Goal: Task Accomplishment & Management: Complete application form

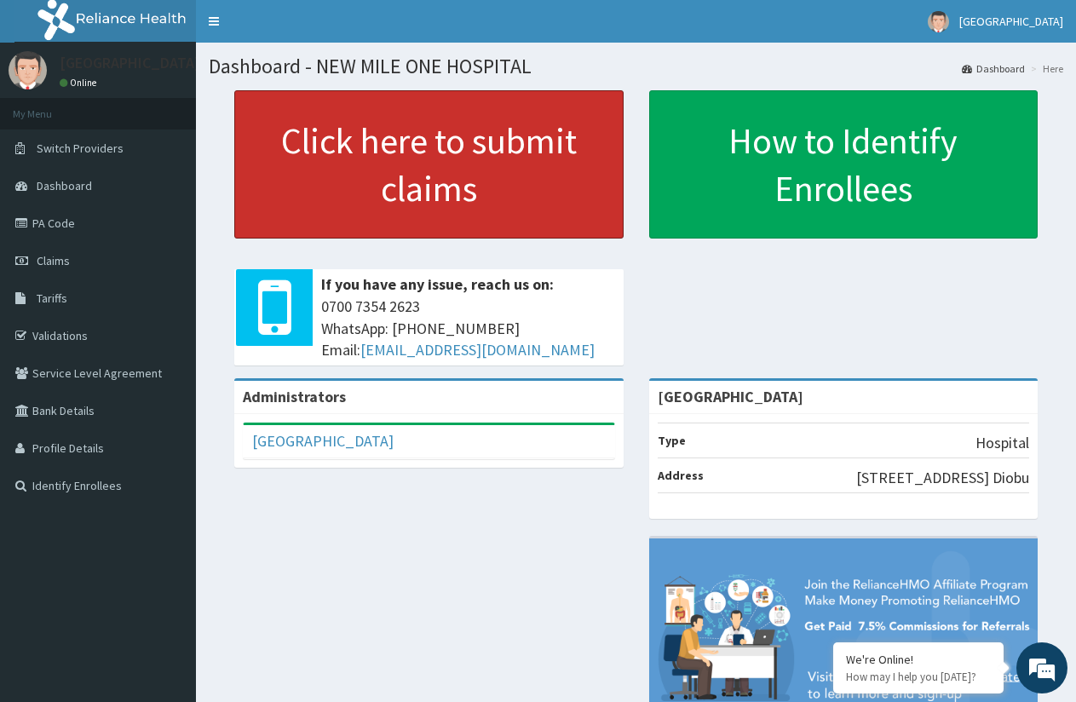
click at [464, 183] on link "Click here to submit claims" at bounding box center [428, 164] width 389 height 148
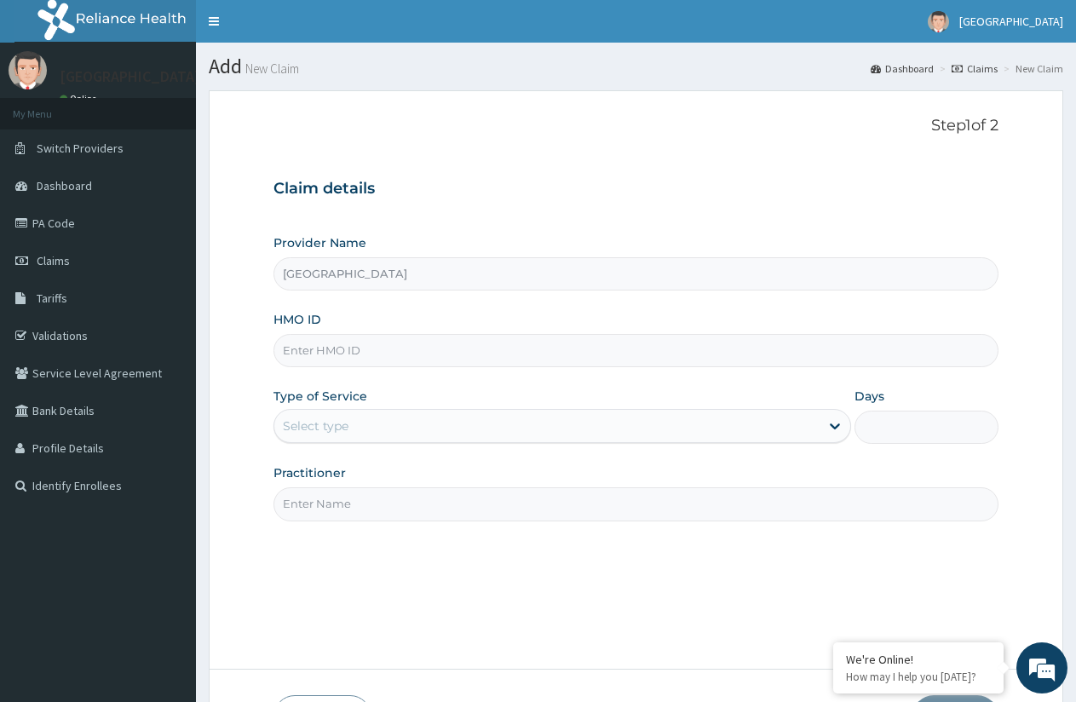
click at [366, 354] on input "HMO ID" at bounding box center [636, 350] width 725 height 33
type input "SFA/14154/A"
click at [516, 425] on div "Select type" at bounding box center [546, 425] width 544 height 27
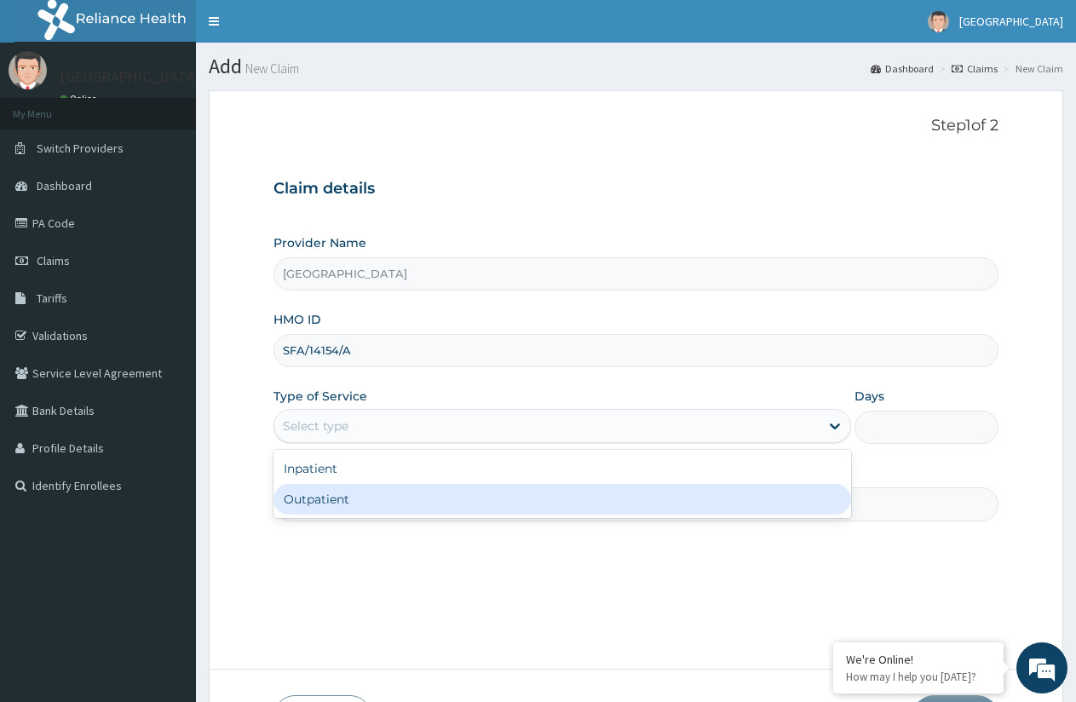
drag, startPoint x: 475, startPoint y: 507, endPoint x: 567, endPoint y: 497, distance: 93.4
click at [476, 505] on div "Outpatient" at bounding box center [562, 499] width 577 height 31
type input "1"
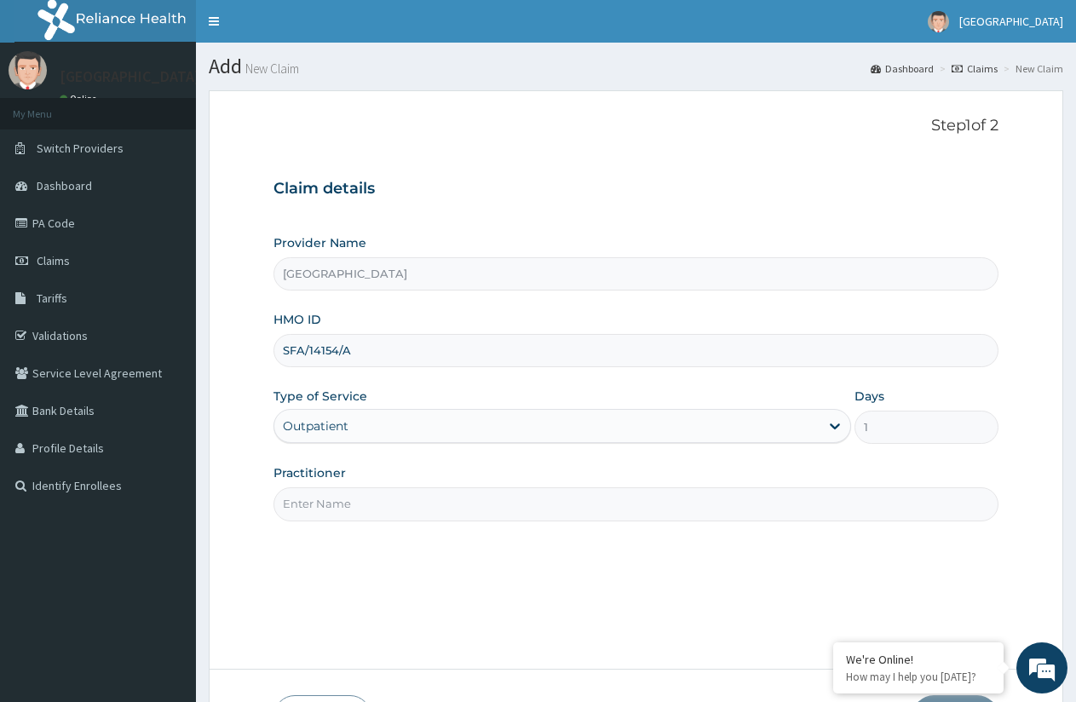
click at [585, 492] on input "Practitioner" at bounding box center [636, 503] width 725 height 33
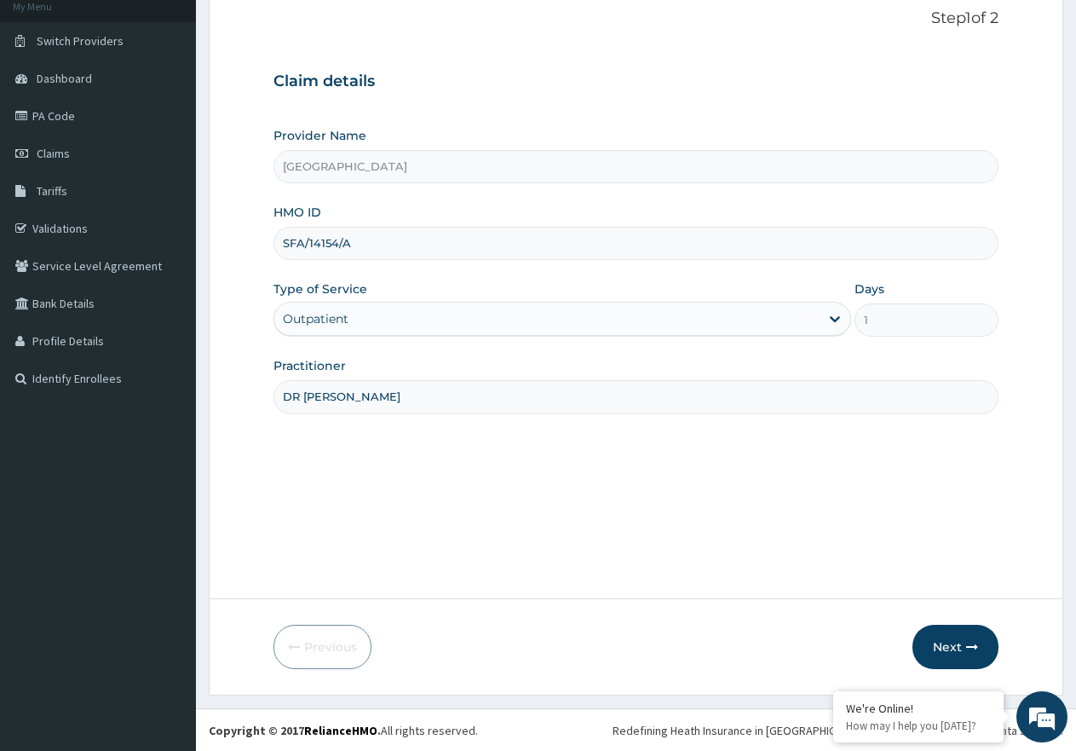
scroll to position [108, 0]
type input "DR [PERSON_NAME]"
click at [953, 645] on button "Next" at bounding box center [956, 646] width 86 height 44
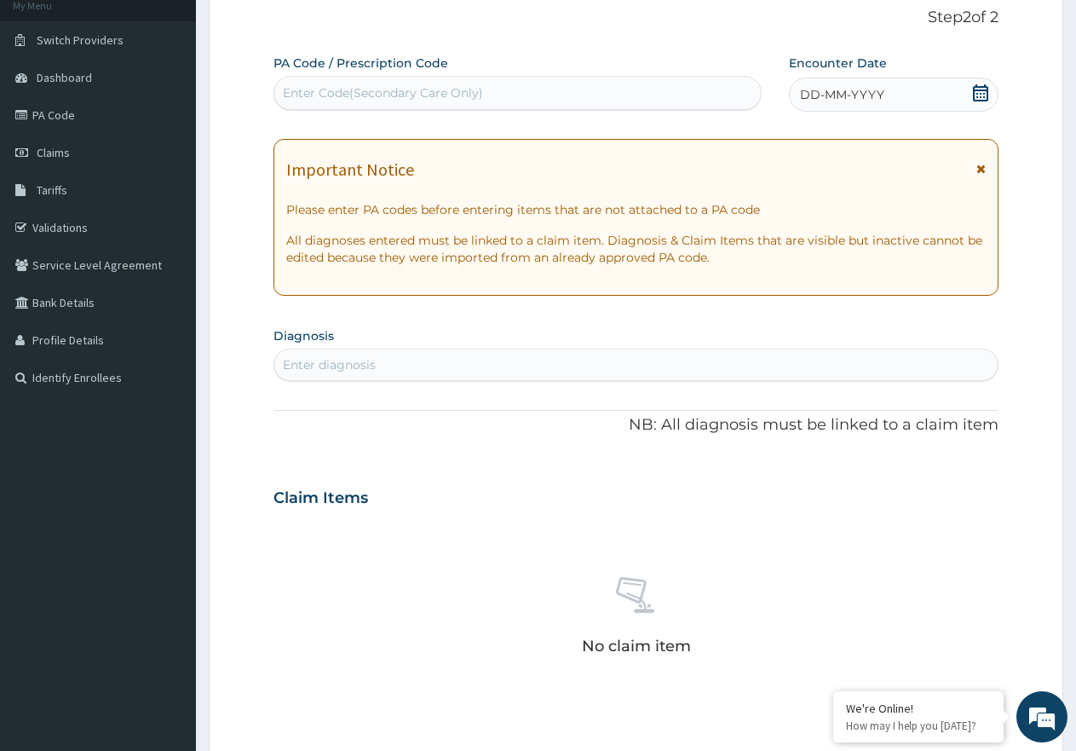
click at [978, 90] on icon at bounding box center [980, 92] width 15 height 17
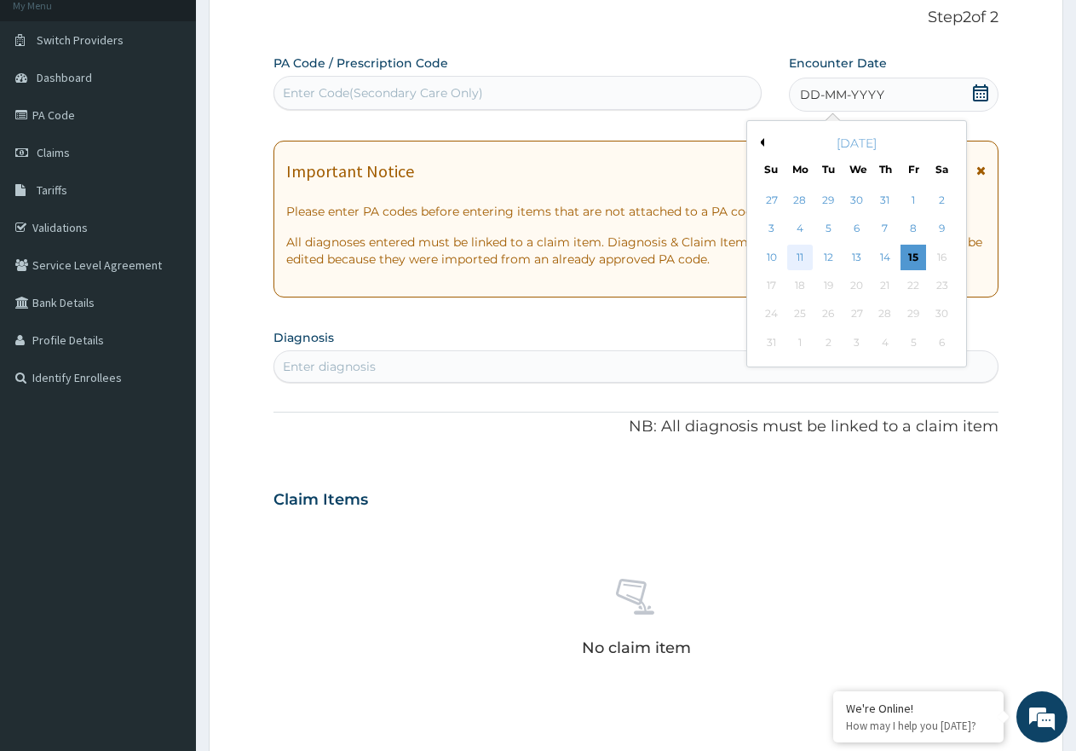
click at [806, 257] on div "11" at bounding box center [800, 258] width 26 height 26
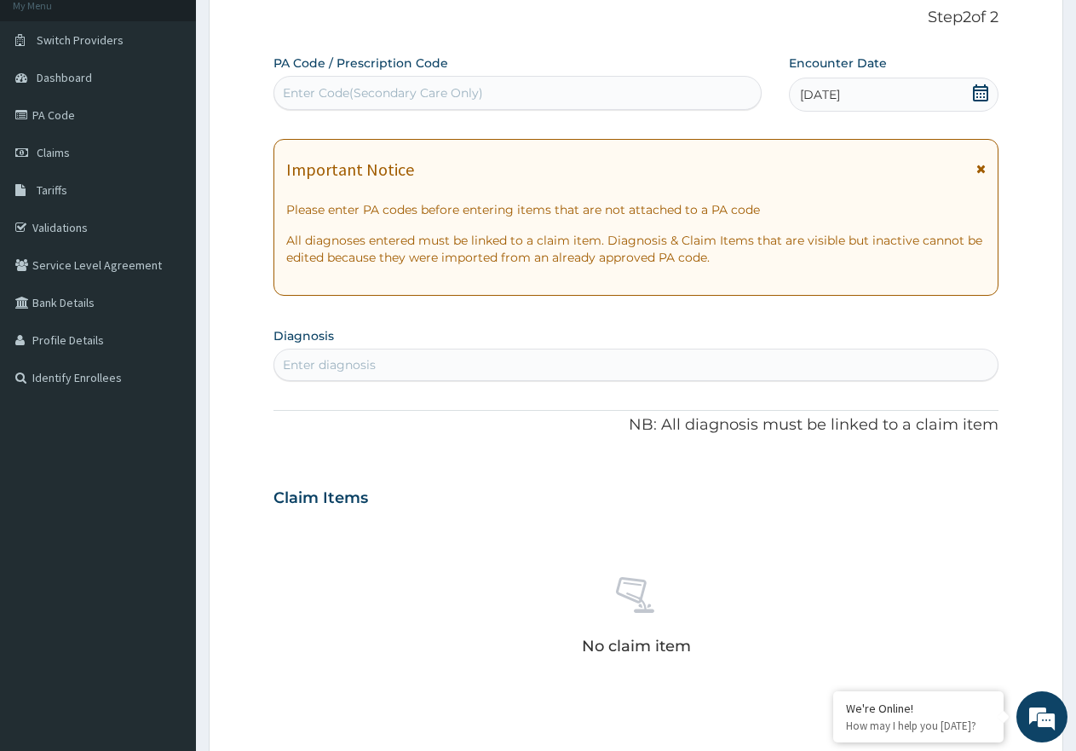
click at [482, 360] on div "Enter diagnosis" at bounding box center [635, 364] width 723 height 27
type input "[MEDICAL_DATA]"
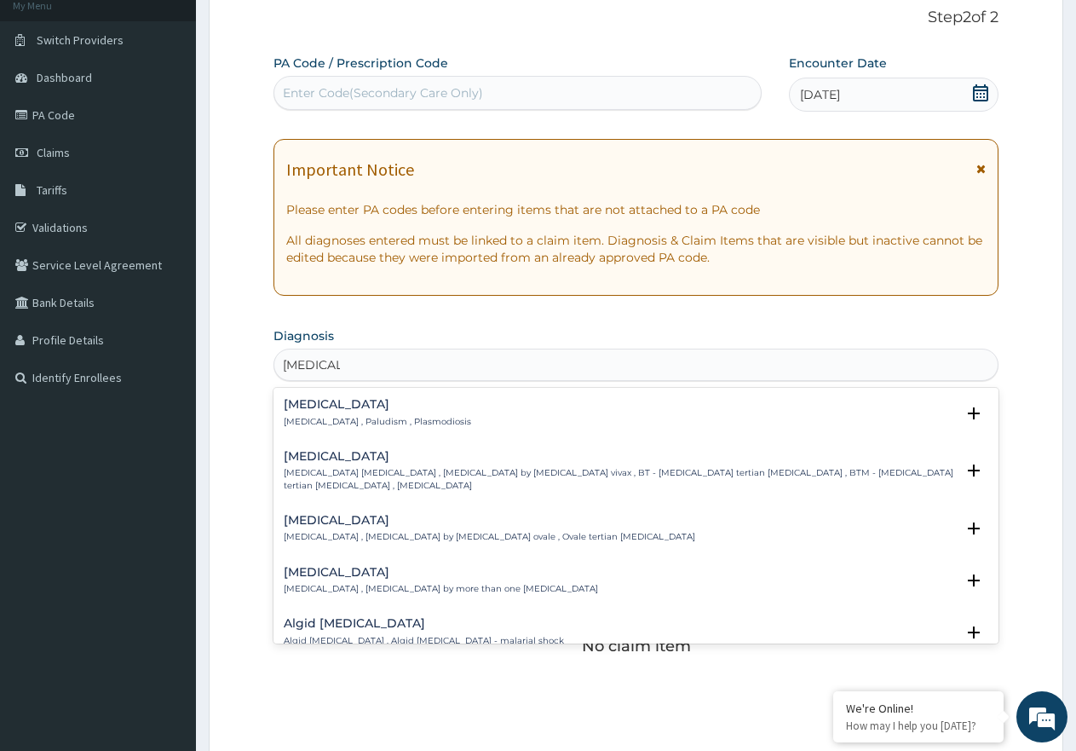
click at [377, 406] on h4 "[MEDICAL_DATA]" at bounding box center [377, 404] width 187 height 13
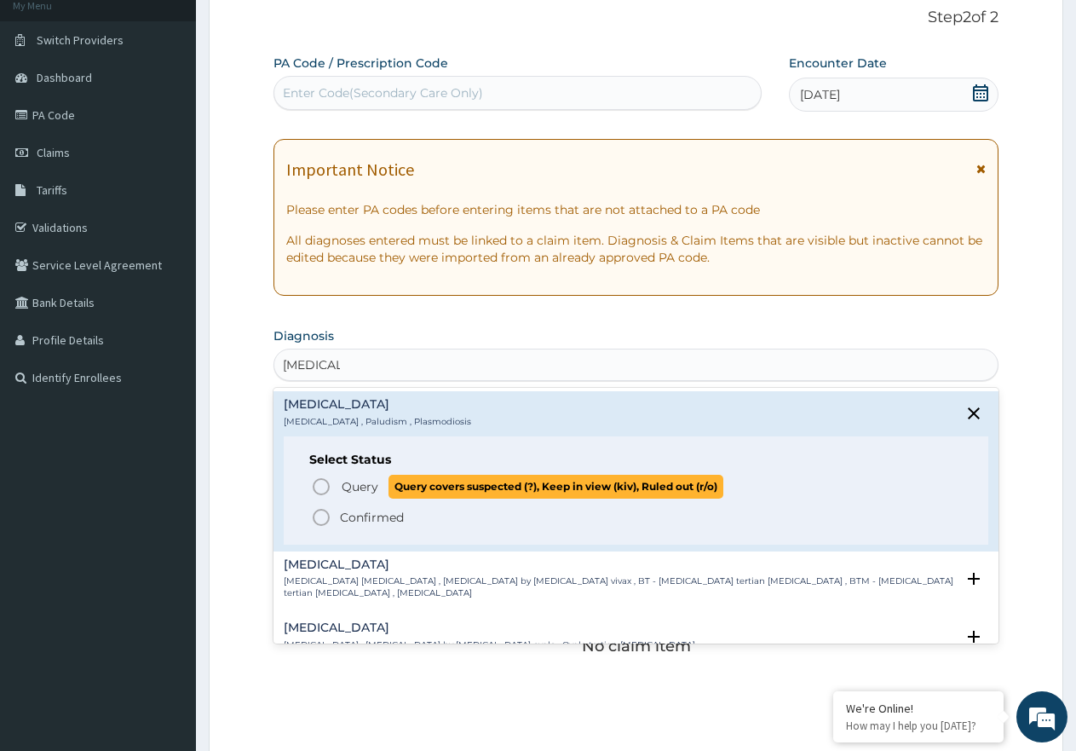
click at [378, 479] on p "Query Query covers suspected (?), Keep in view (kiv), Ruled out (r/o)" at bounding box center [531, 486] width 383 height 23
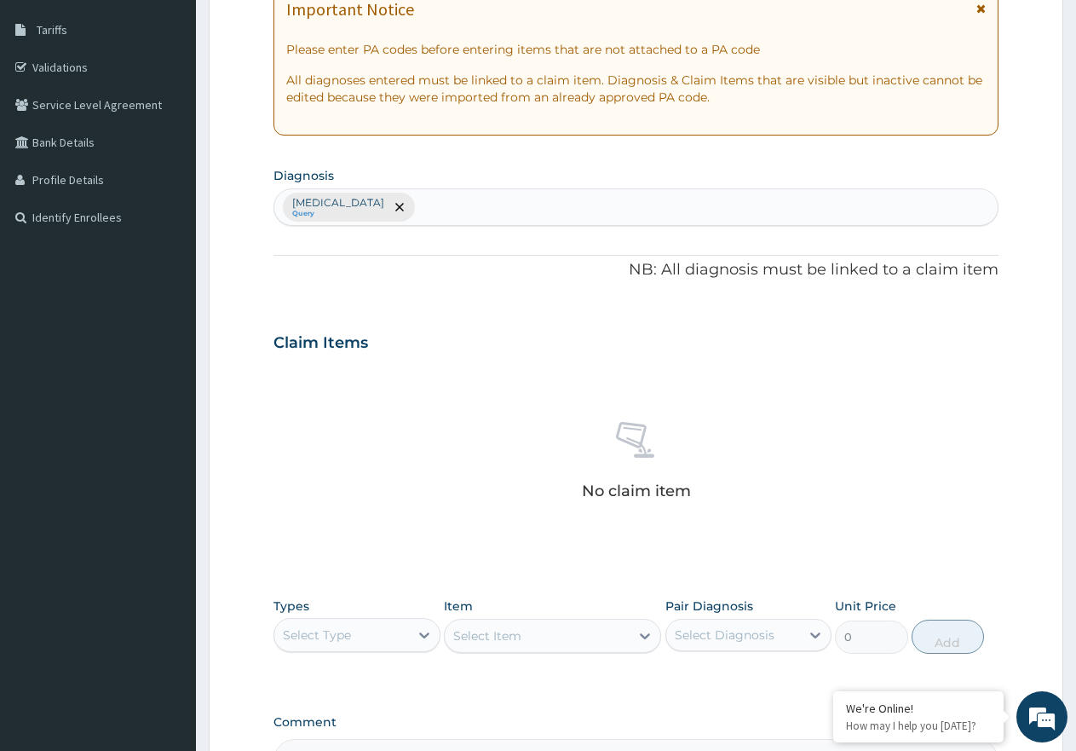
scroll to position [279, 0]
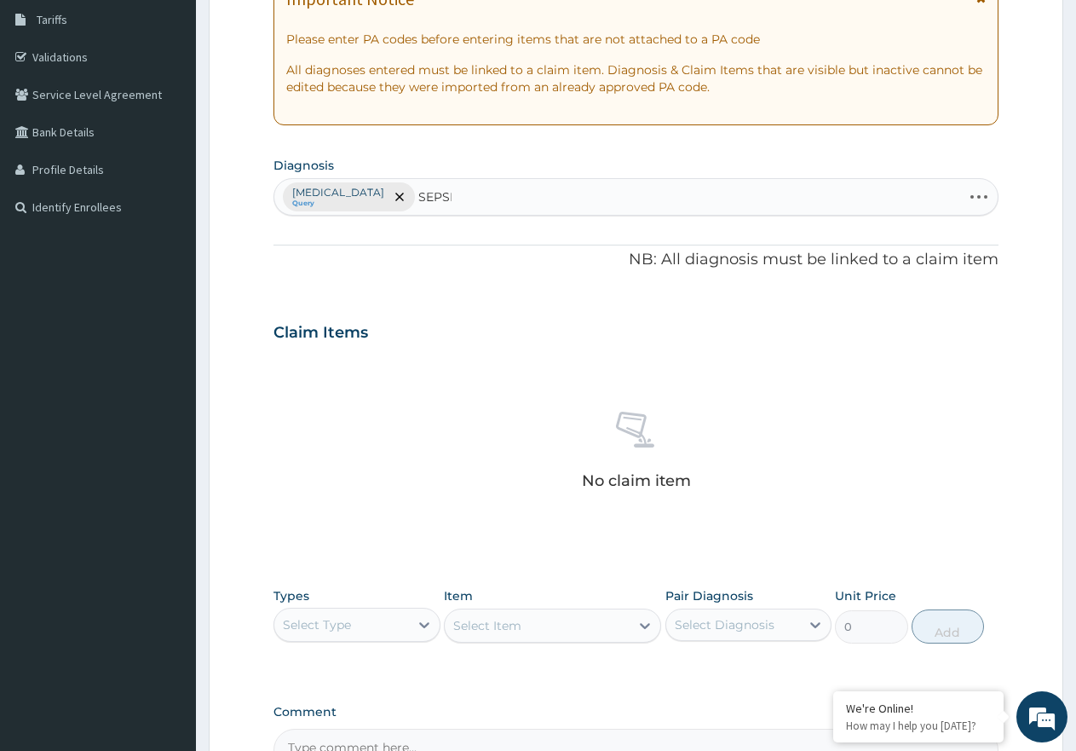
type input "SEPSIS"
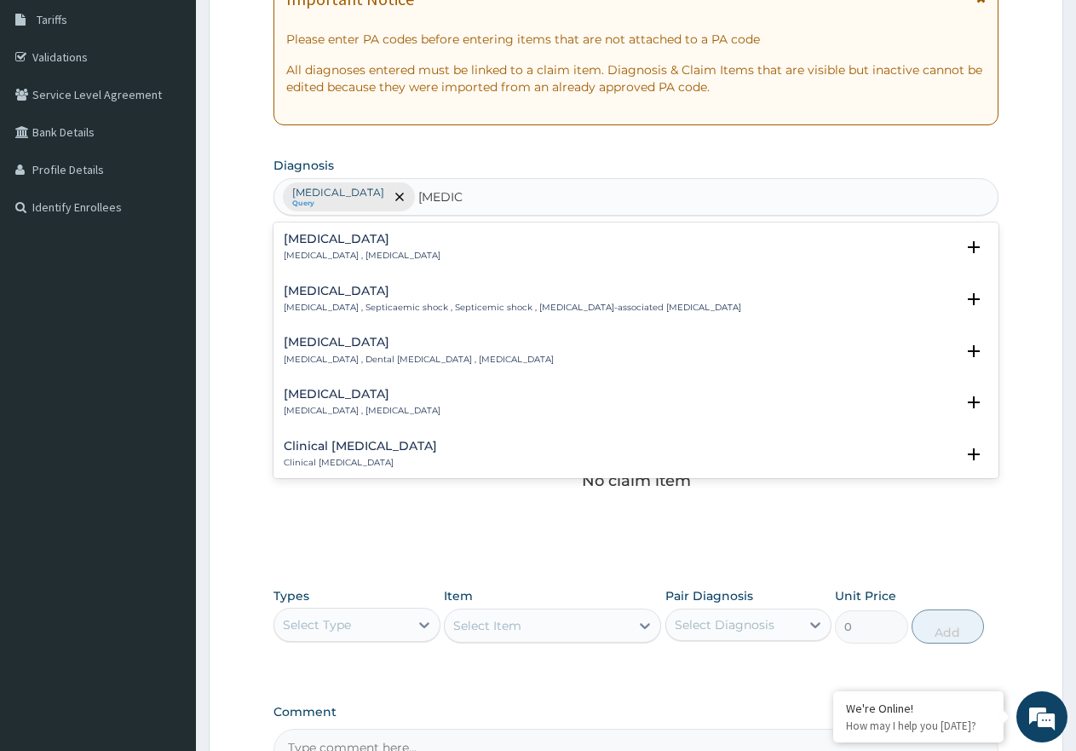
click at [378, 243] on h4 "Sepsis" at bounding box center [362, 239] width 157 height 13
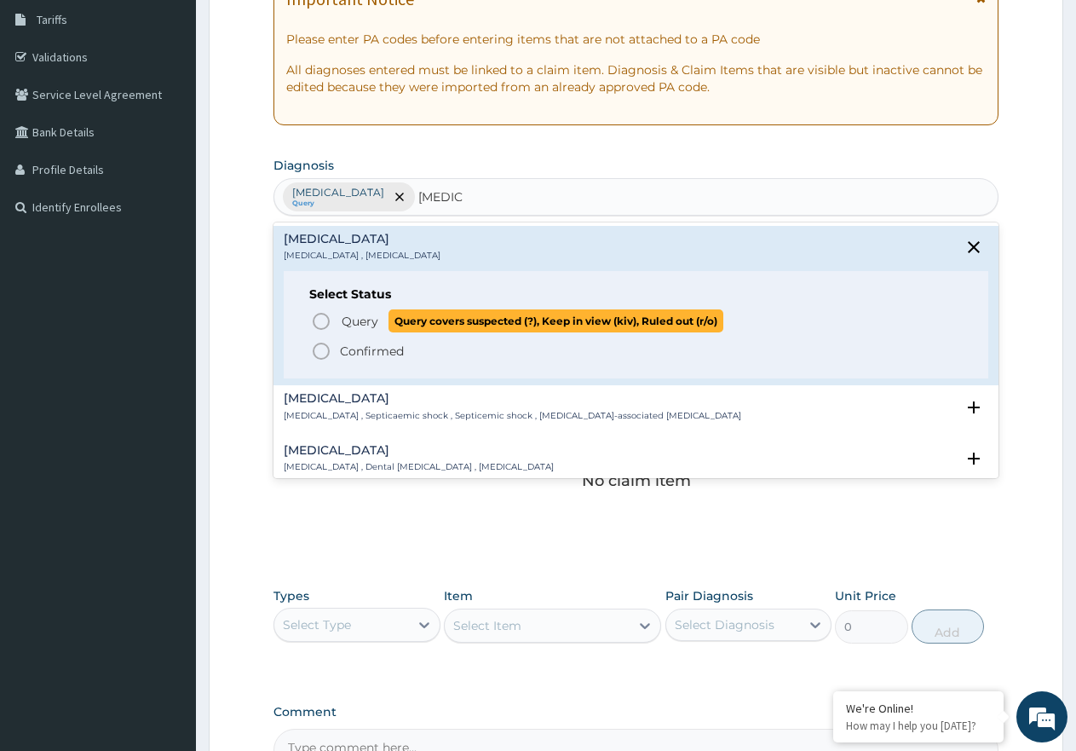
click at [362, 315] on span "Query" at bounding box center [360, 321] width 37 height 17
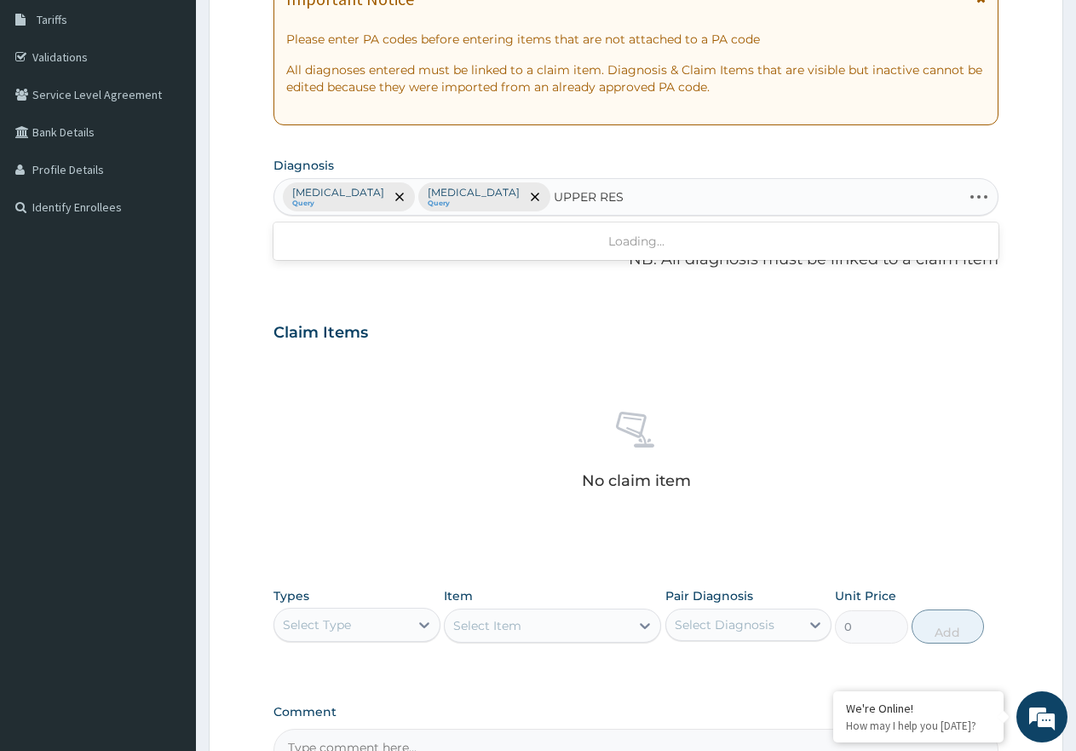
type input "UPPER RESP"
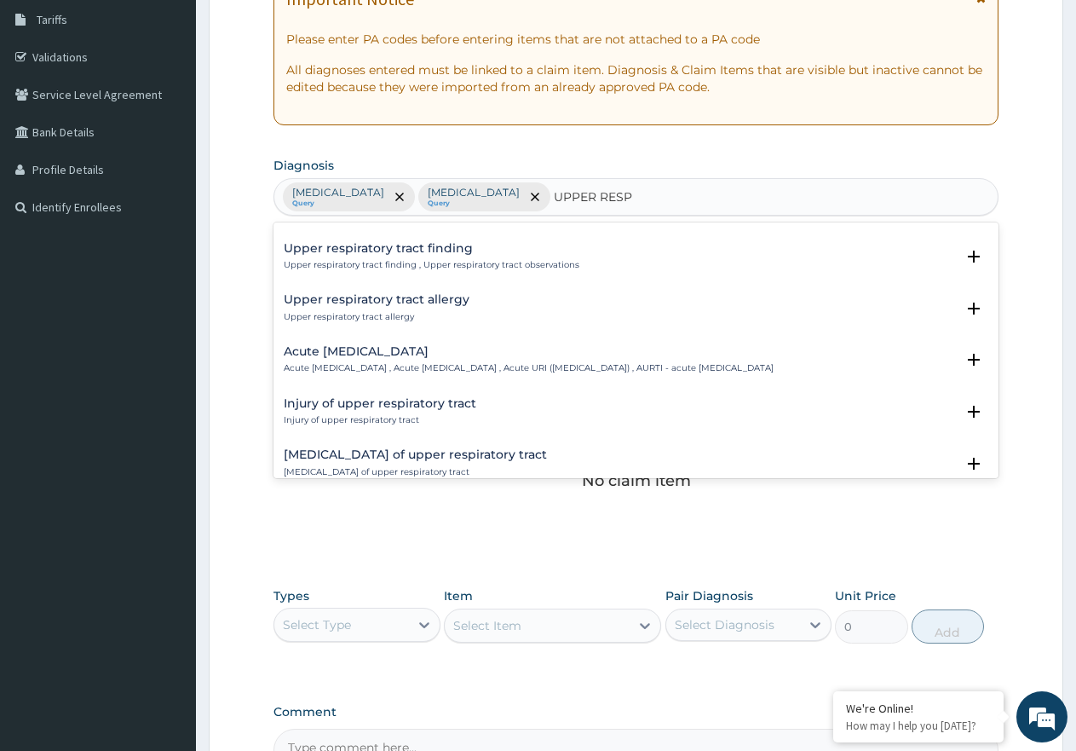
scroll to position [85, 0]
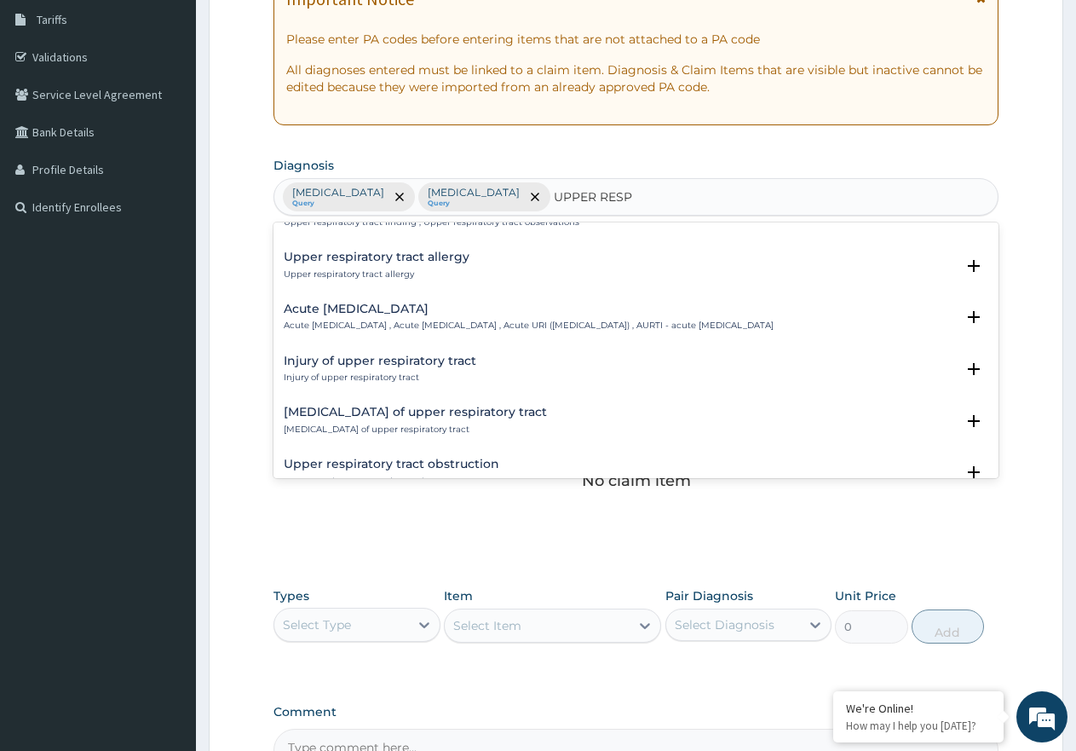
click at [406, 325] on p "Acute upper respiratory infection , Acute upper respiratory tract infection , A…" at bounding box center [529, 326] width 490 height 12
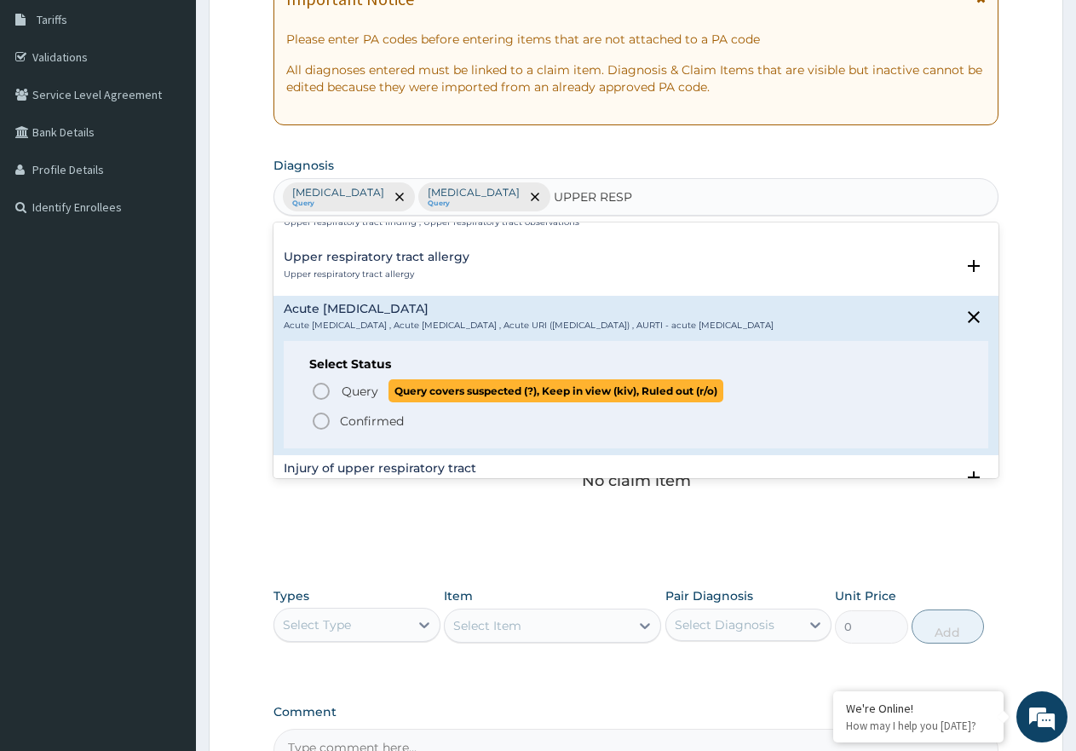
click at [366, 400] on span "Query" at bounding box center [360, 391] width 37 height 17
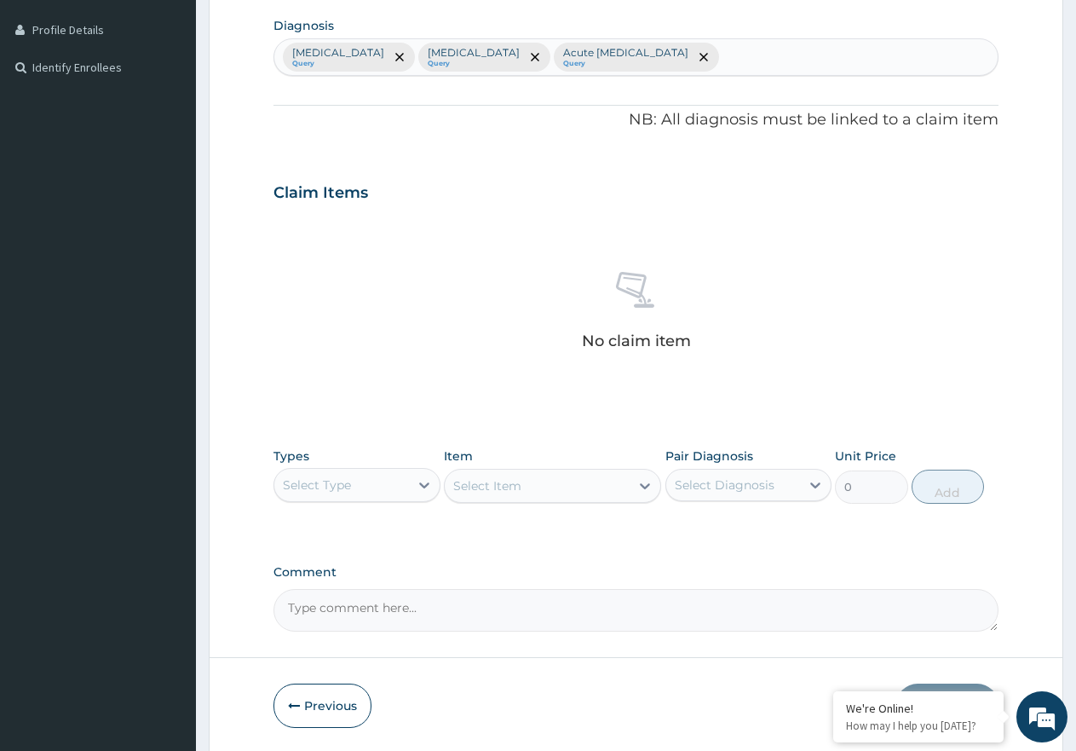
scroll to position [449, 0]
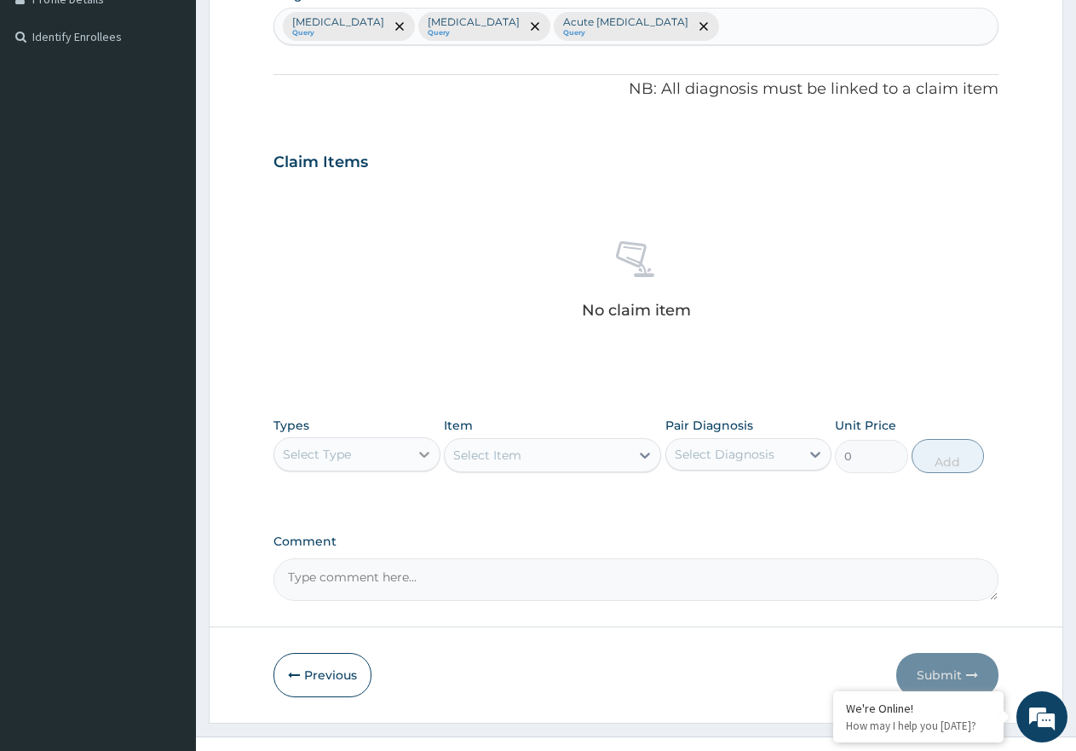
click at [409, 457] on div at bounding box center [424, 454] width 31 height 31
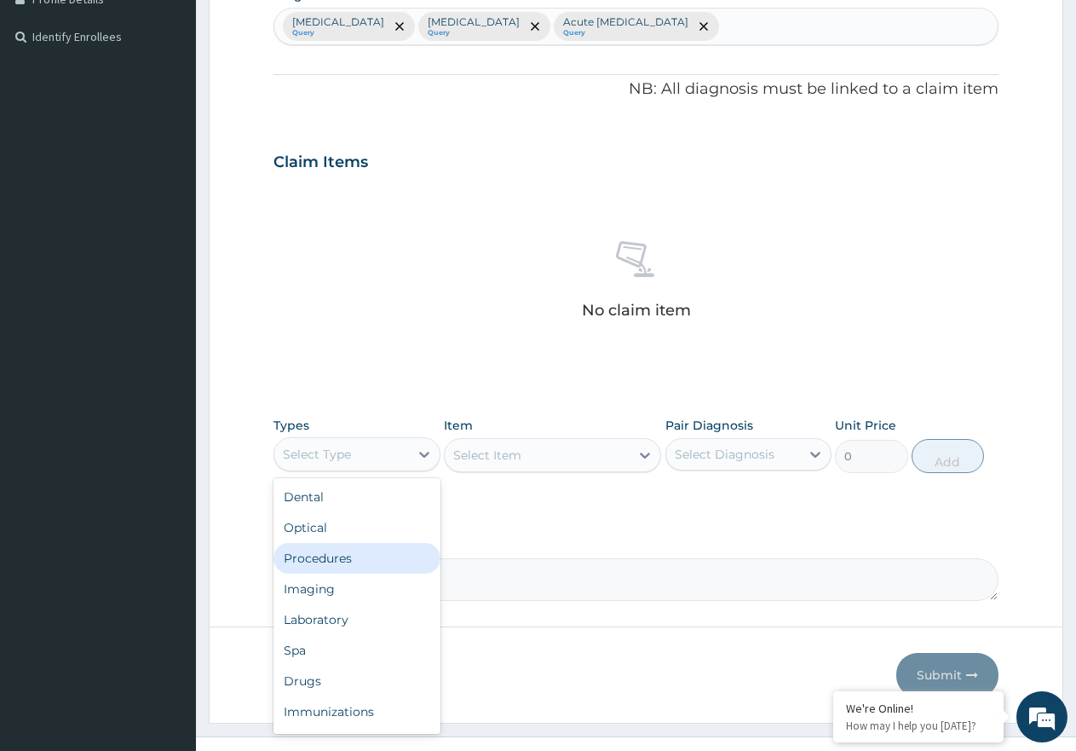
click at [410, 565] on div "Procedures" at bounding box center [357, 558] width 167 height 31
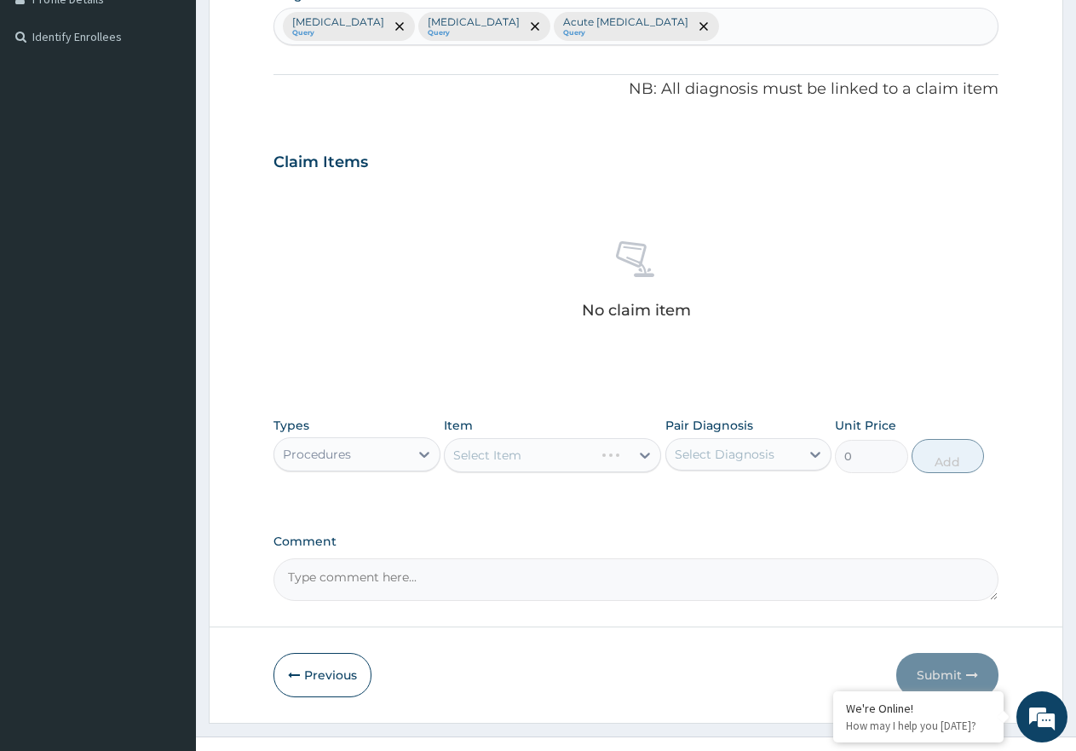
click at [546, 458] on div "Select Item" at bounding box center [552, 455] width 217 height 34
click at [546, 458] on div "Select Item" at bounding box center [537, 454] width 185 height 27
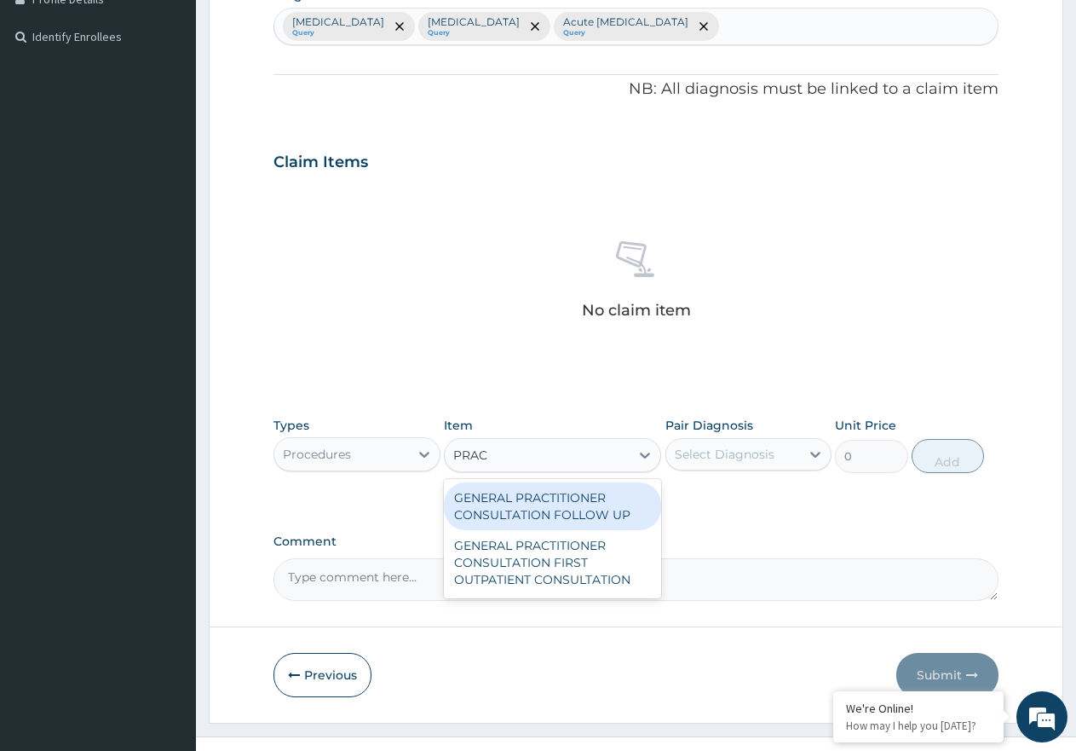
type input "PRACT"
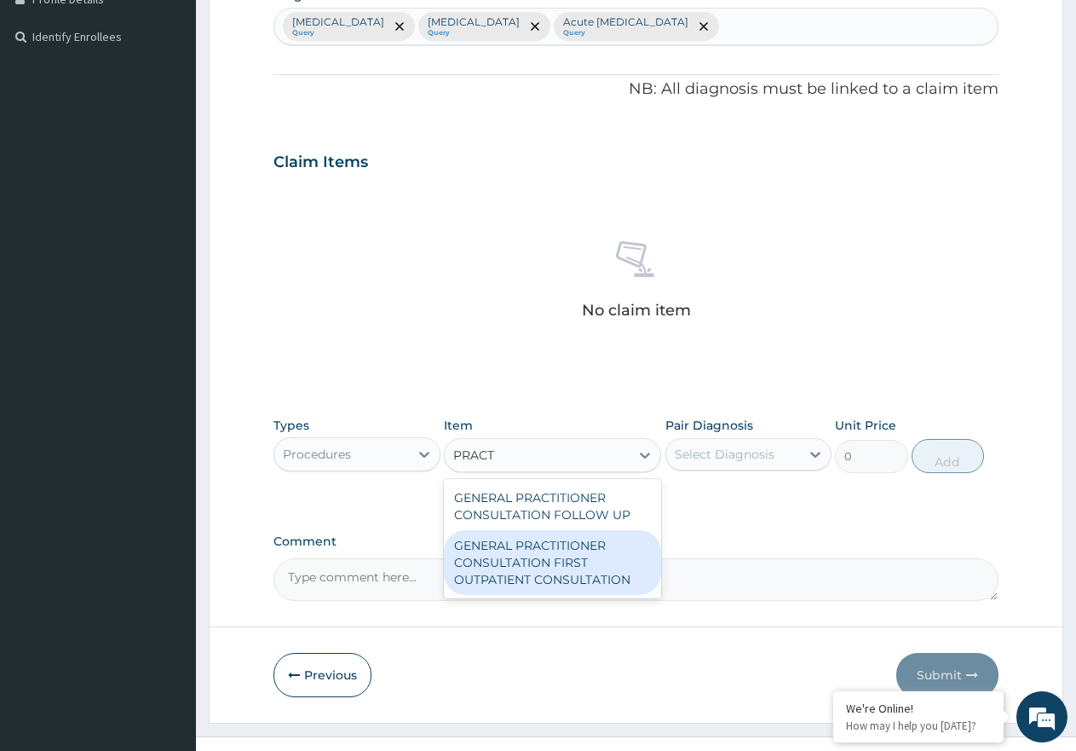
drag, startPoint x: 543, startPoint y: 561, endPoint x: 629, endPoint y: 527, distance: 92.6
click at [556, 562] on div "GENERAL PRACTITIONER CONSULTATION FIRST OUTPATIENT CONSULTATION" at bounding box center [552, 562] width 217 height 65
type input "3547.5"
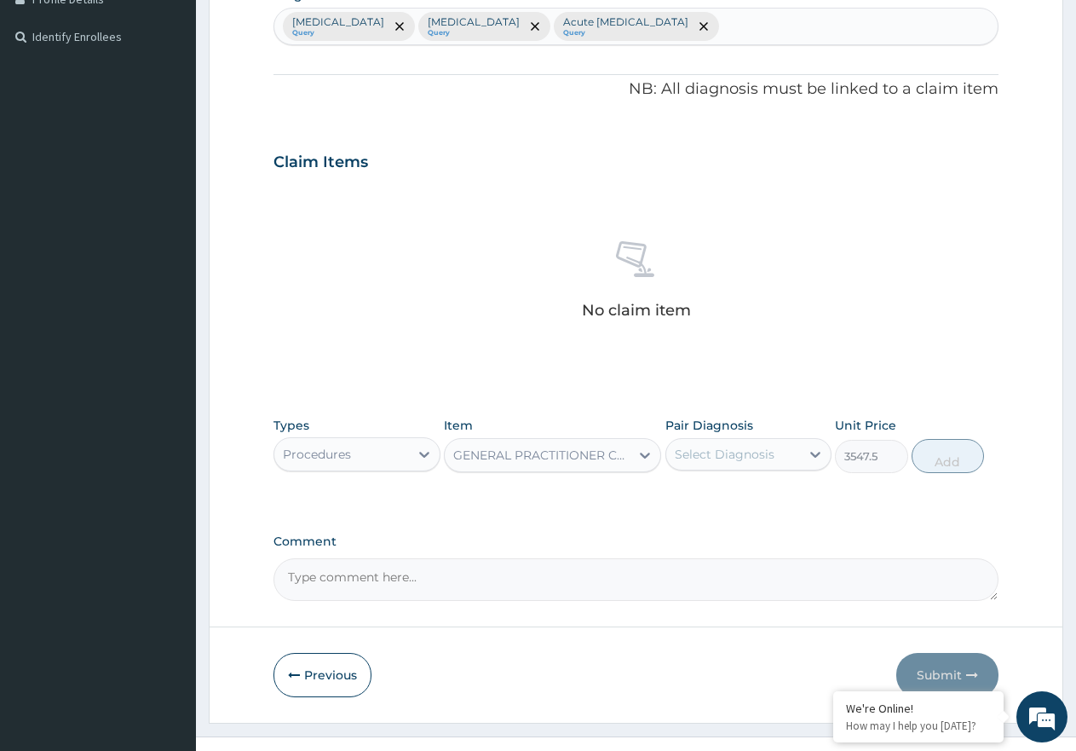
click at [748, 458] on div "Select Diagnosis" at bounding box center [725, 454] width 100 height 17
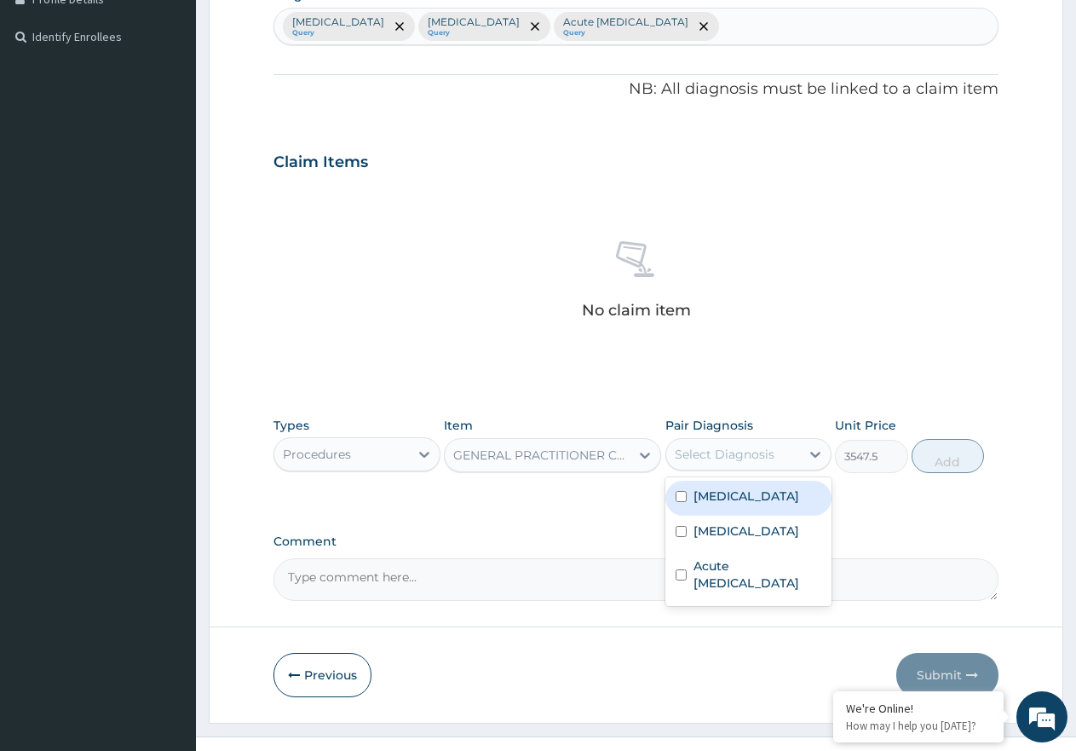
drag, startPoint x: 748, startPoint y: 496, endPoint x: 741, endPoint y: 516, distance: 21.6
click at [748, 497] on div "Malaria" at bounding box center [748, 498] width 167 height 35
checkbox input "true"
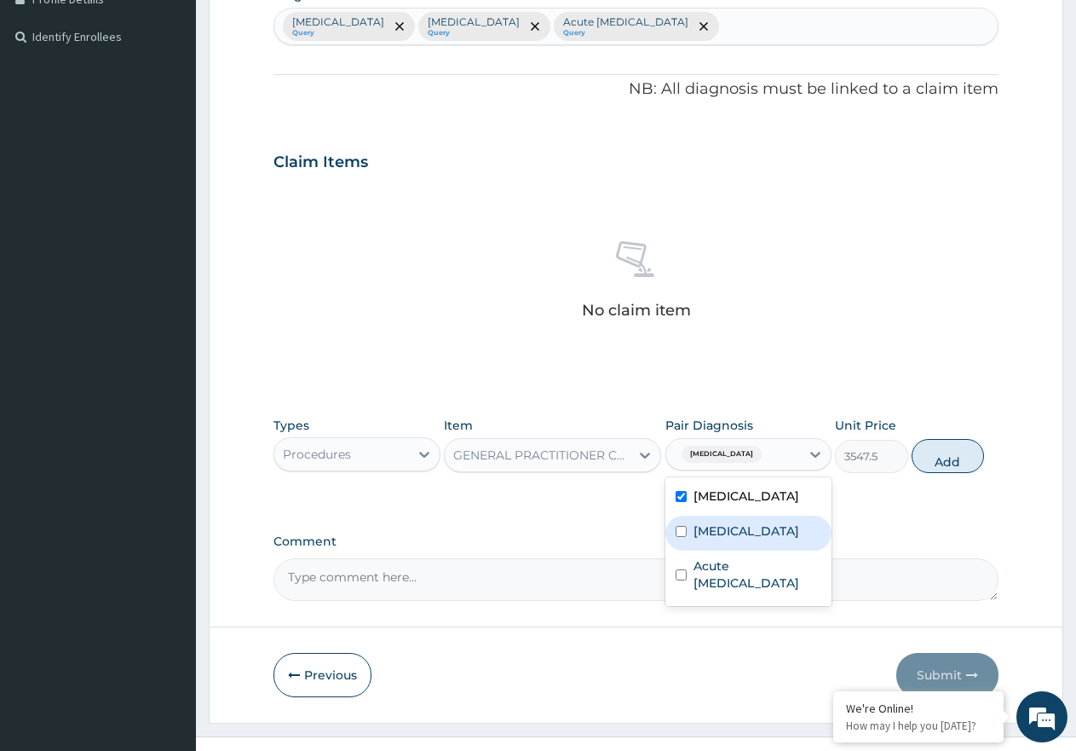
drag, startPoint x: 740, startPoint y: 521, endPoint x: 752, endPoint y: 581, distance: 60.8
click at [740, 529] on div "Sepsis" at bounding box center [748, 533] width 167 height 35
checkbox input "true"
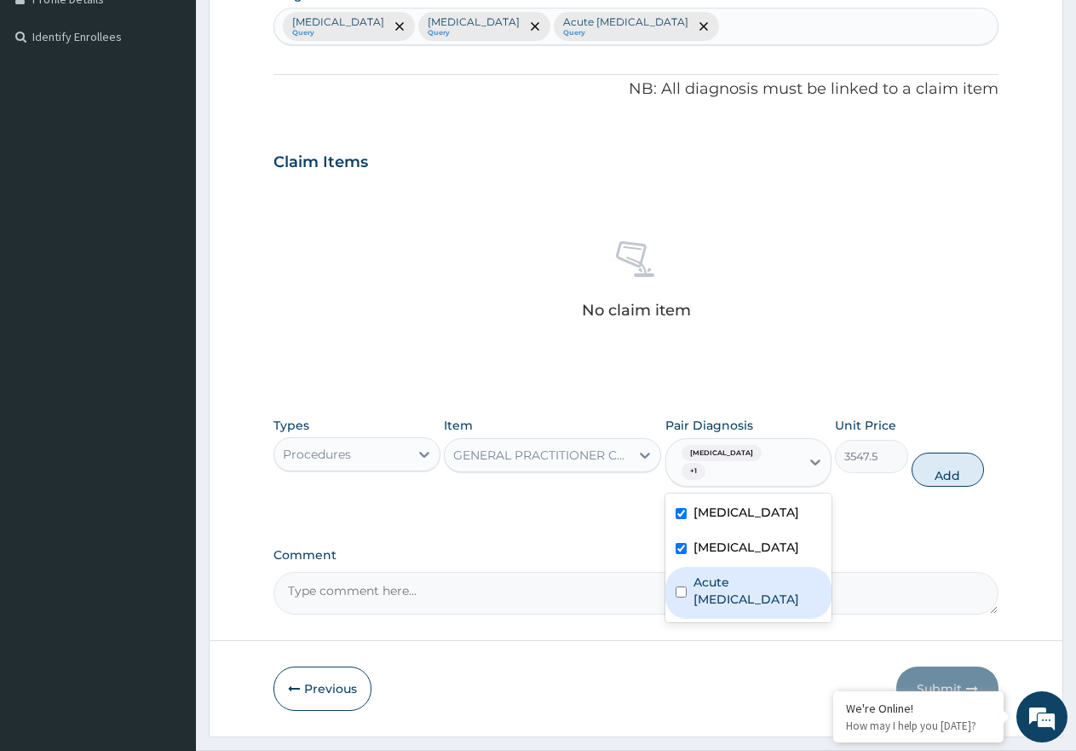
drag, startPoint x: 752, startPoint y: 583, endPoint x: 793, endPoint y: 567, distance: 43.7
click at [757, 584] on label "Acute upper respiratory infection" at bounding box center [758, 590] width 129 height 34
checkbox input "true"
click at [947, 465] on button "Add" at bounding box center [948, 469] width 72 height 34
type input "0"
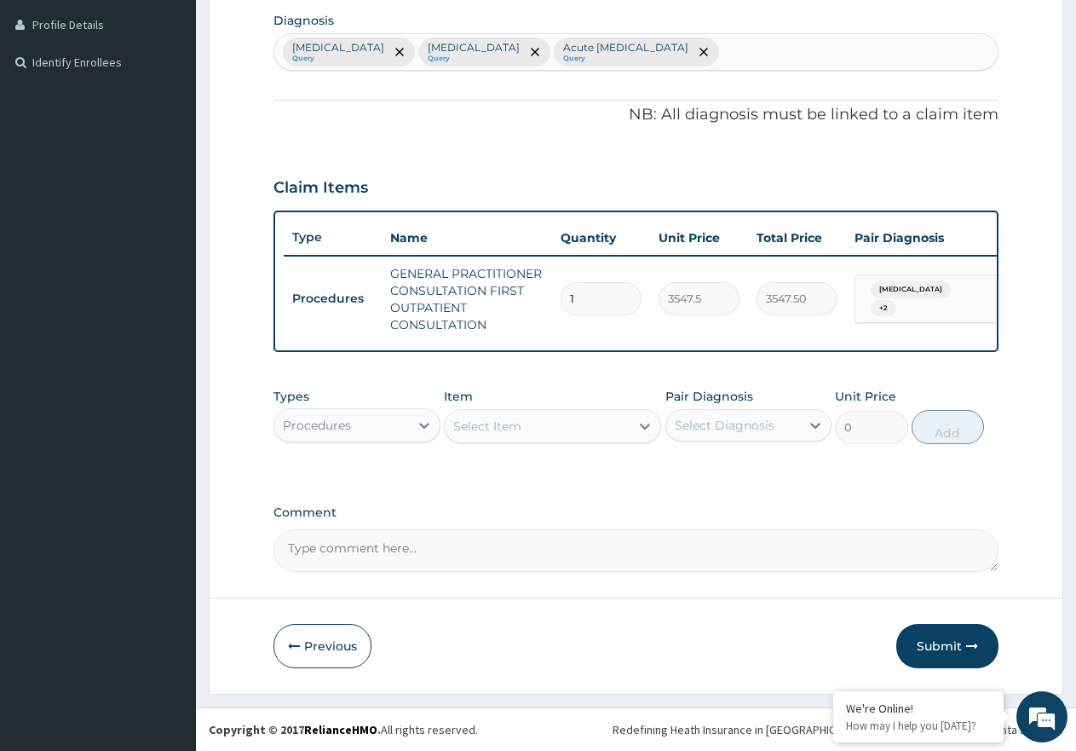
scroll to position [438, 0]
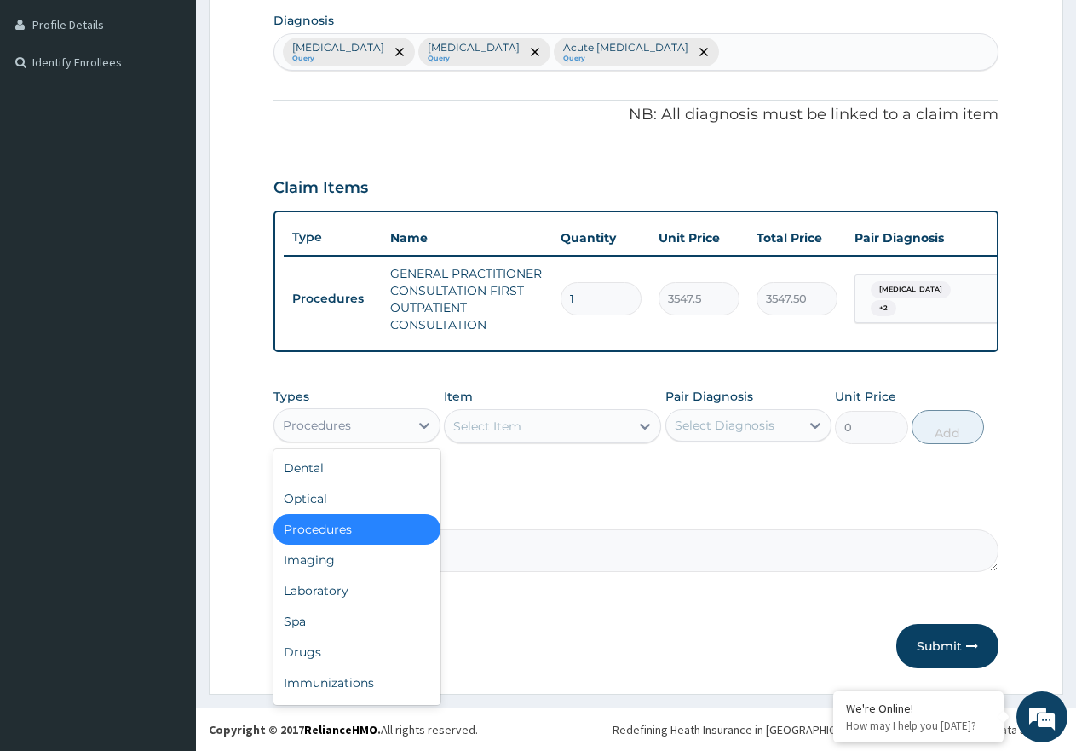
click at [407, 428] on div "Procedures" at bounding box center [341, 425] width 135 height 27
click at [380, 595] on div "Laboratory" at bounding box center [357, 590] width 167 height 31
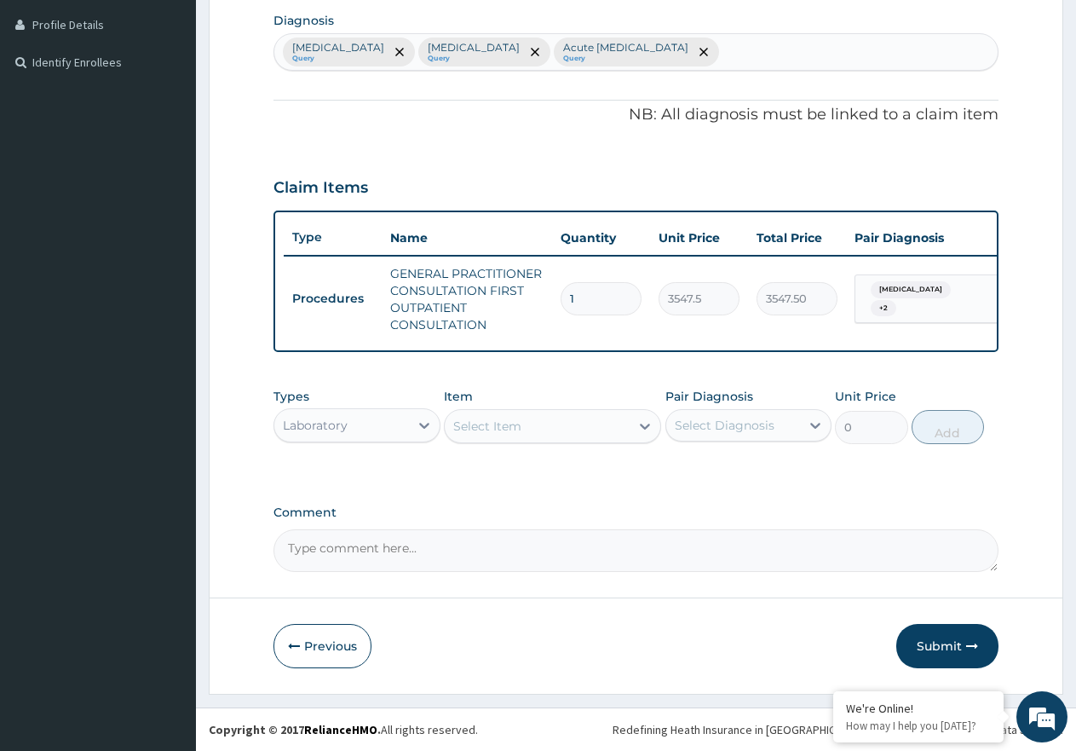
click at [537, 405] on div "Item Select Item" at bounding box center [552, 416] width 217 height 56
click at [535, 426] on div "Select Item" at bounding box center [537, 425] width 185 height 27
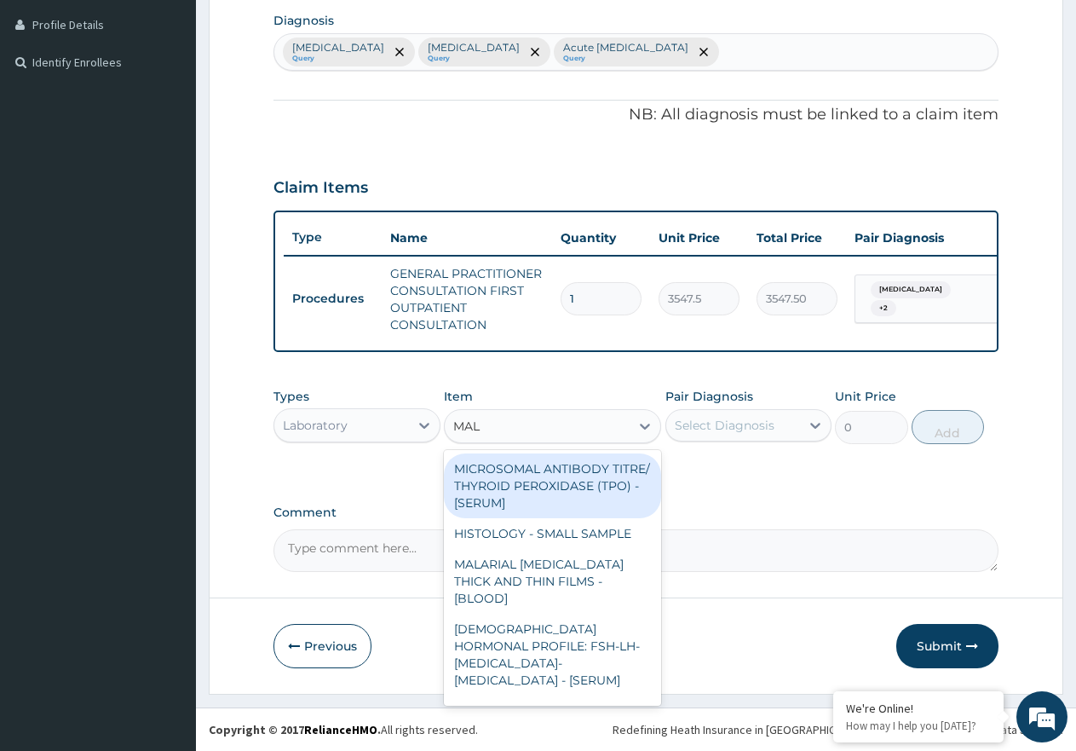
type input "MALA"
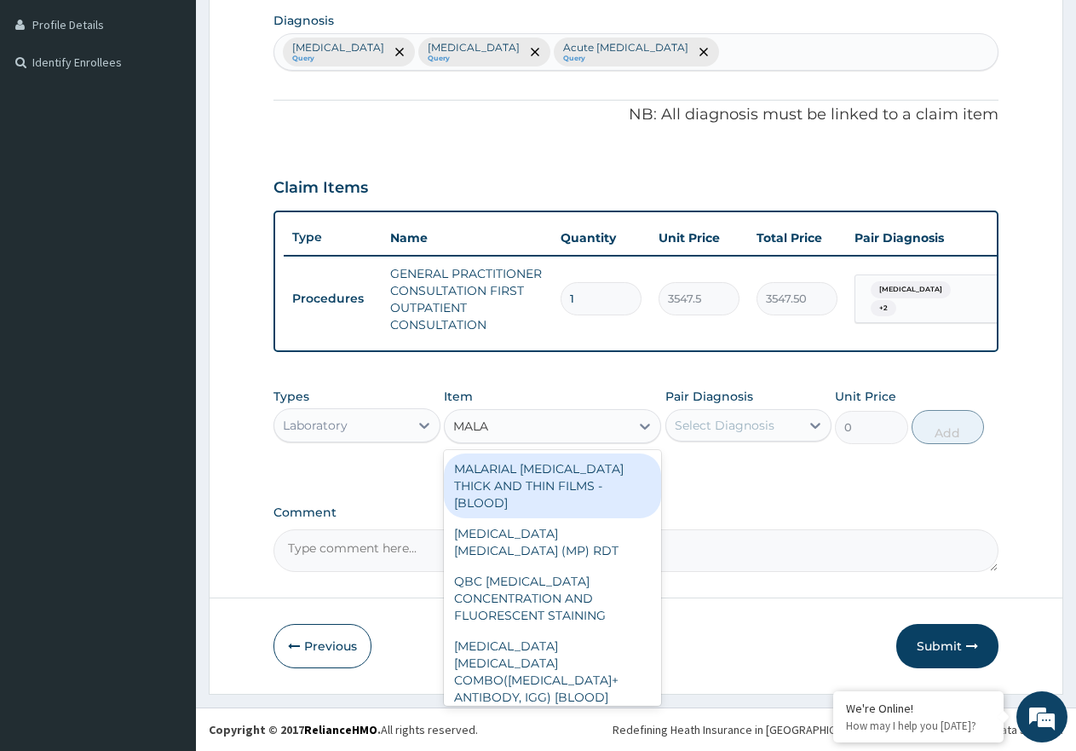
drag, startPoint x: 552, startPoint y: 461, endPoint x: 619, endPoint y: 448, distance: 68.5
click at [553, 463] on div "MALARIAL PARASITE THICK AND THIN FILMS - [BLOOD]" at bounding box center [552, 485] width 217 height 65
type input "1612.5"
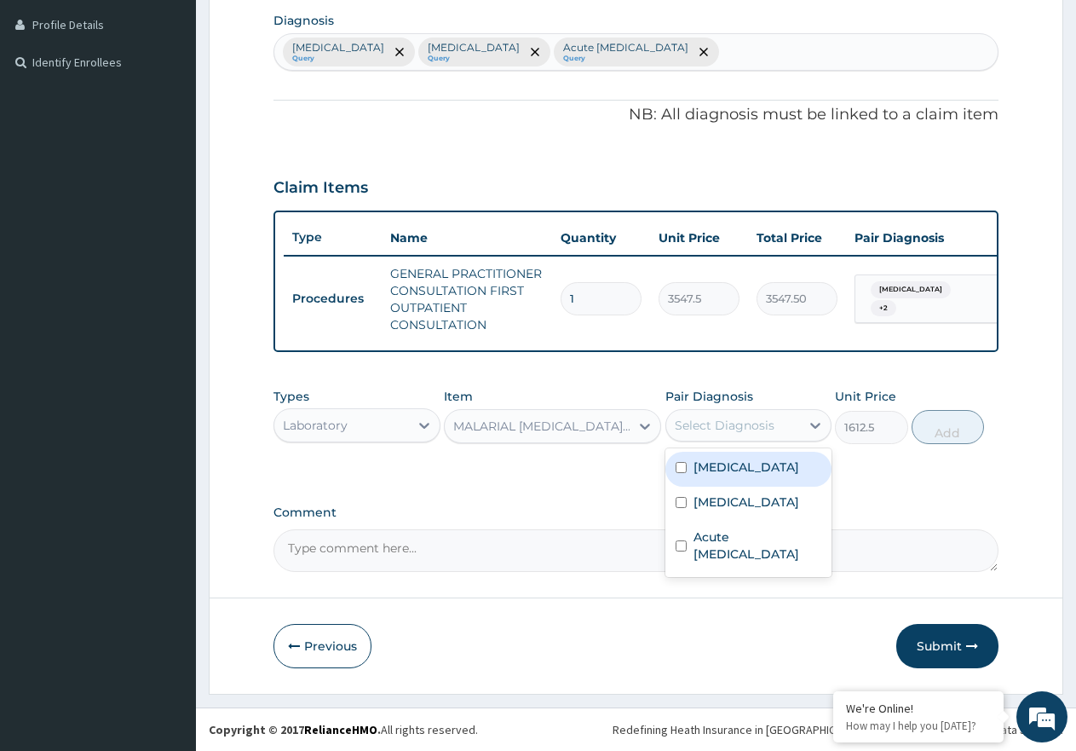
drag, startPoint x: 723, startPoint y: 416, endPoint x: 732, endPoint y: 461, distance: 46.0
click at [725, 417] on div "Select Diagnosis" at bounding box center [725, 425] width 100 height 17
drag, startPoint x: 743, startPoint y: 470, endPoint x: 830, endPoint y: 452, distance: 88.7
click at [753, 469] on div "[MEDICAL_DATA]" at bounding box center [748, 469] width 167 height 35
checkbox input "true"
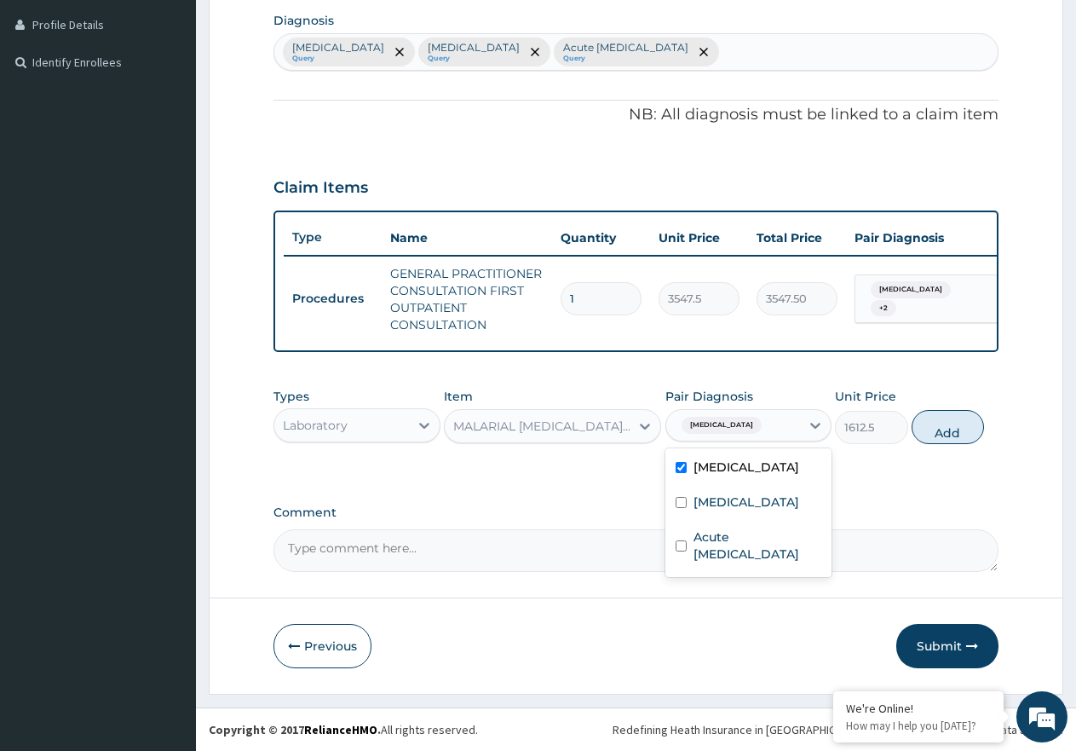
drag, startPoint x: 960, startPoint y: 420, endPoint x: 930, endPoint y: 454, distance: 45.3
click at [959, 421] on button "Add" at bounding box center [948, 427] width 72 height 34
type input "0"
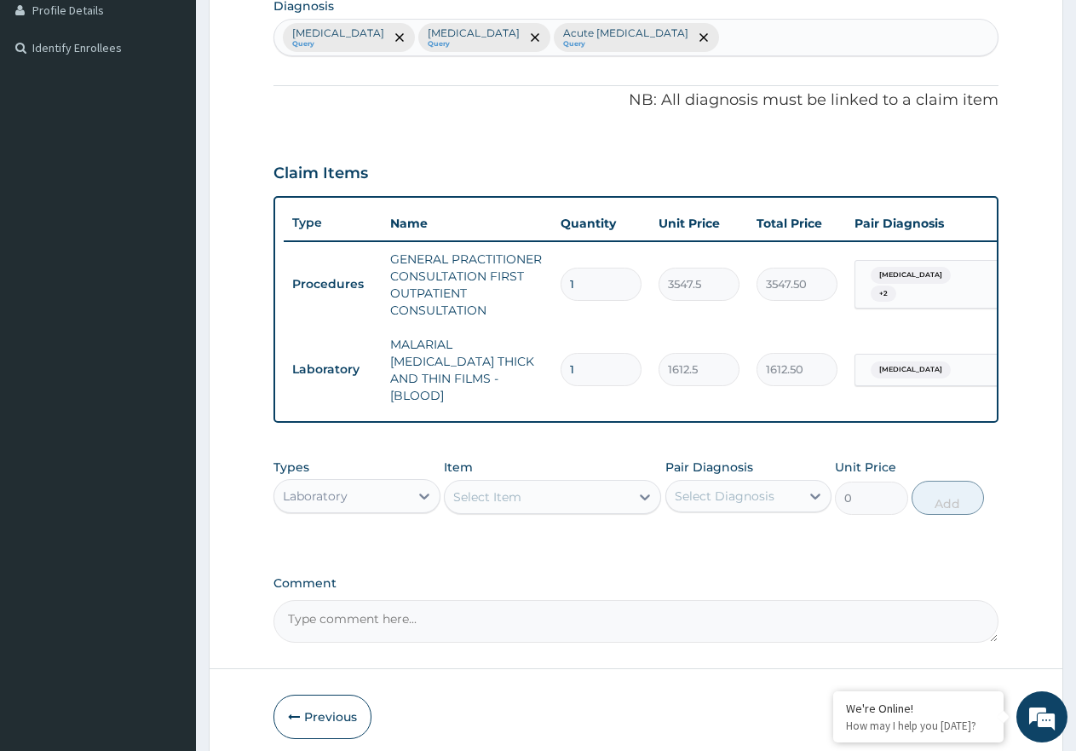
click at [498, 492] on div "Select Item" at bounding box center [487, 496] width 68 height 17
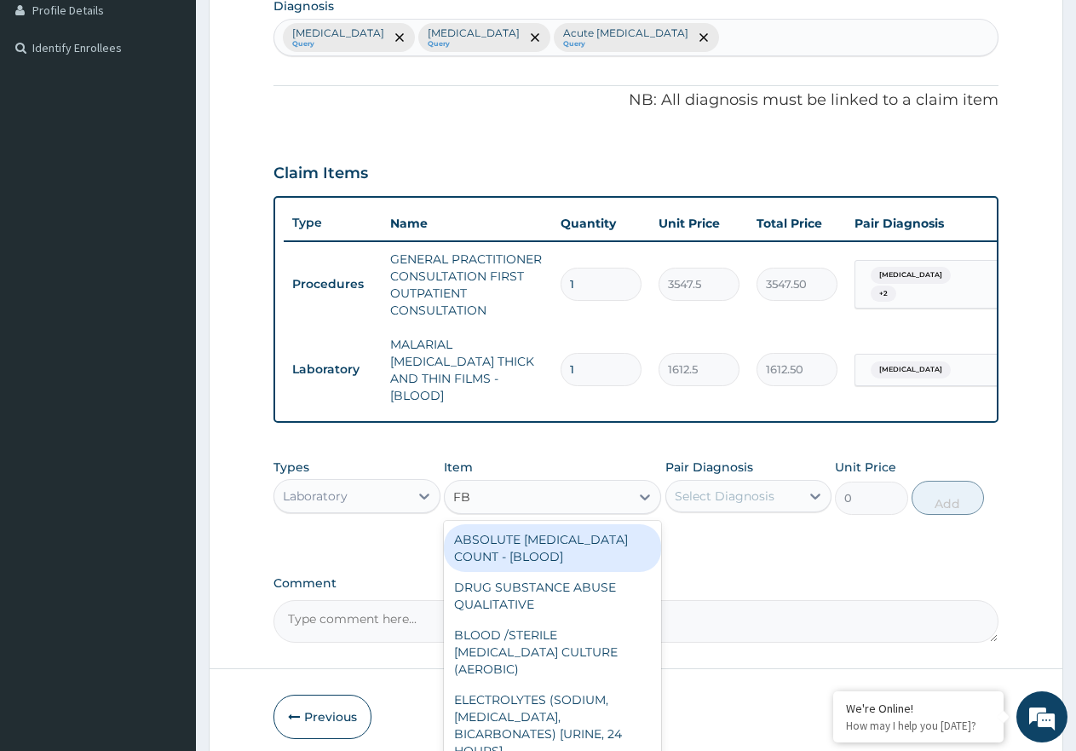
type input "FBC"
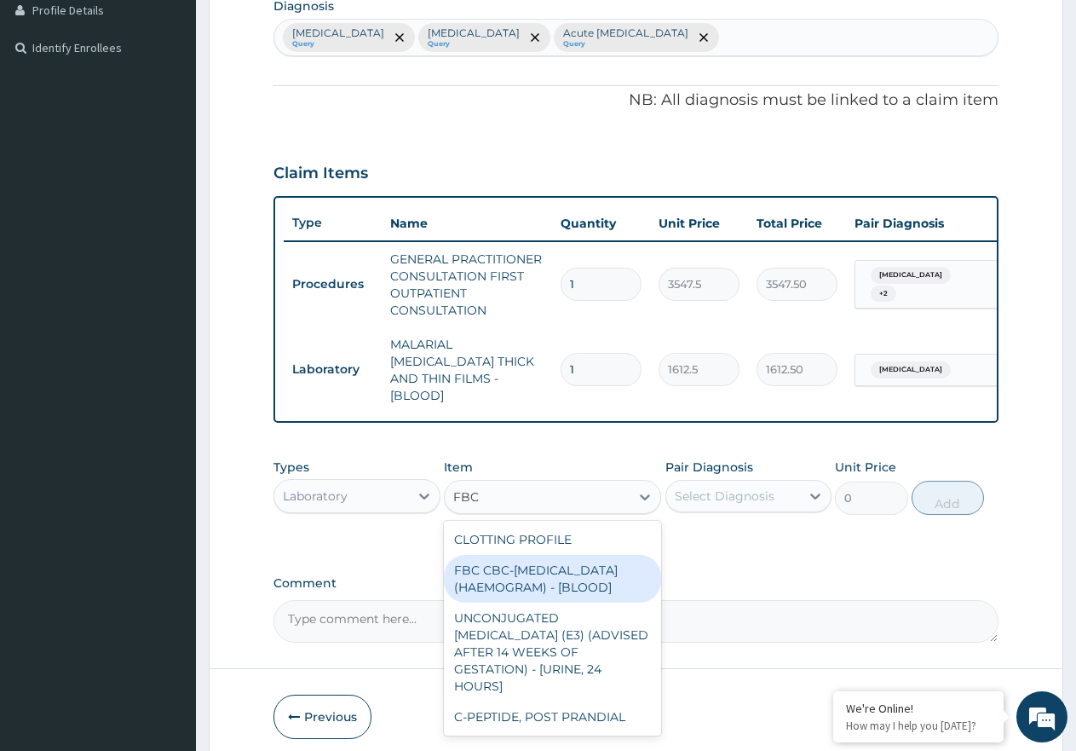
drag, startPoint x: 579, startPoint y: 566, endPoint x: 646, endPoint y: 523, distance: 79.7
click at [579, 567] on div "FBC CBC-COMPLETE BLOOD COUNT (HAEMOGRAM) - [BLOOD]" at bounding box center [552, 579] width 217 height 48
type input "4300"
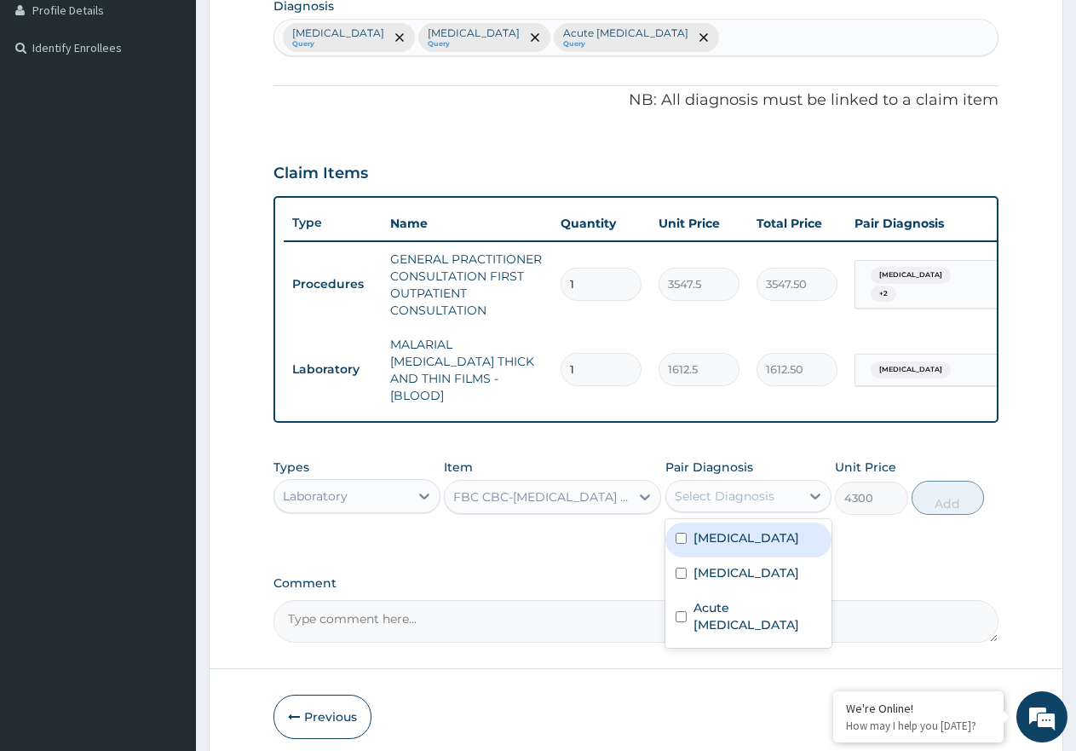
drag, startPoint x: 698, startPoint y: 497, endPoint x: 712, endPoint y: 501, distance: 15.1
click at [702, 497] on div "Select Diagnosis" at bounding box center [725, 495] width 100 height 17
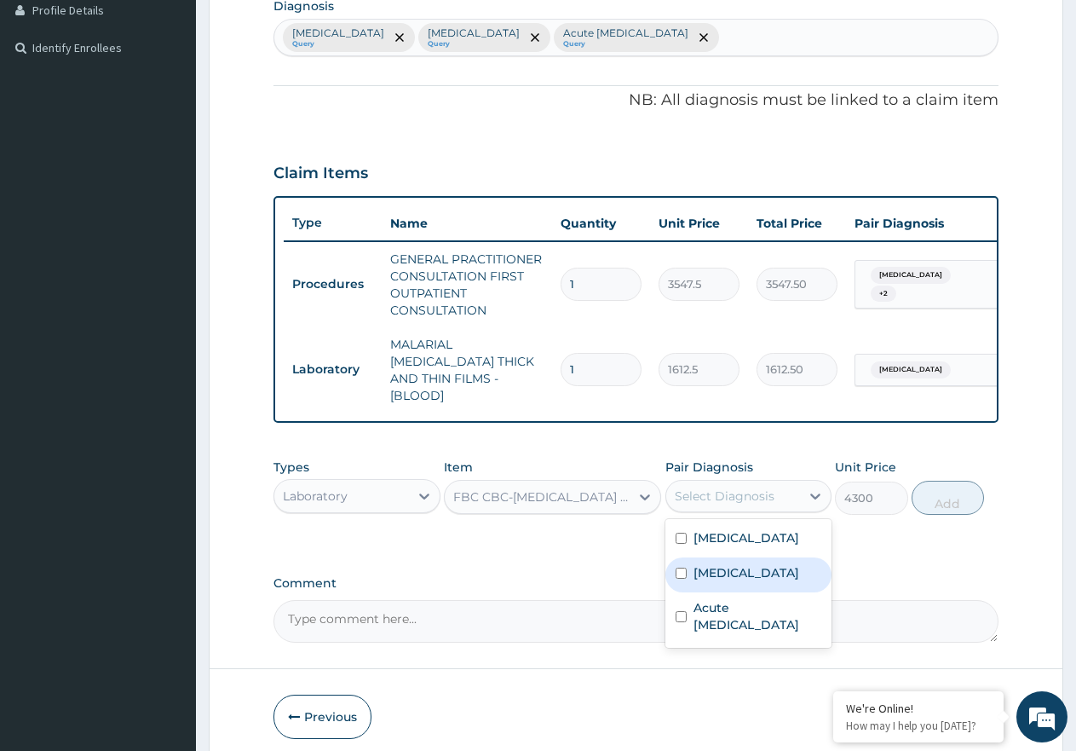
click at [755, 584] on div "[MEDICAL_DATA]" at bounding box center [748, 574] width 167 height 35
checkbox input "true"
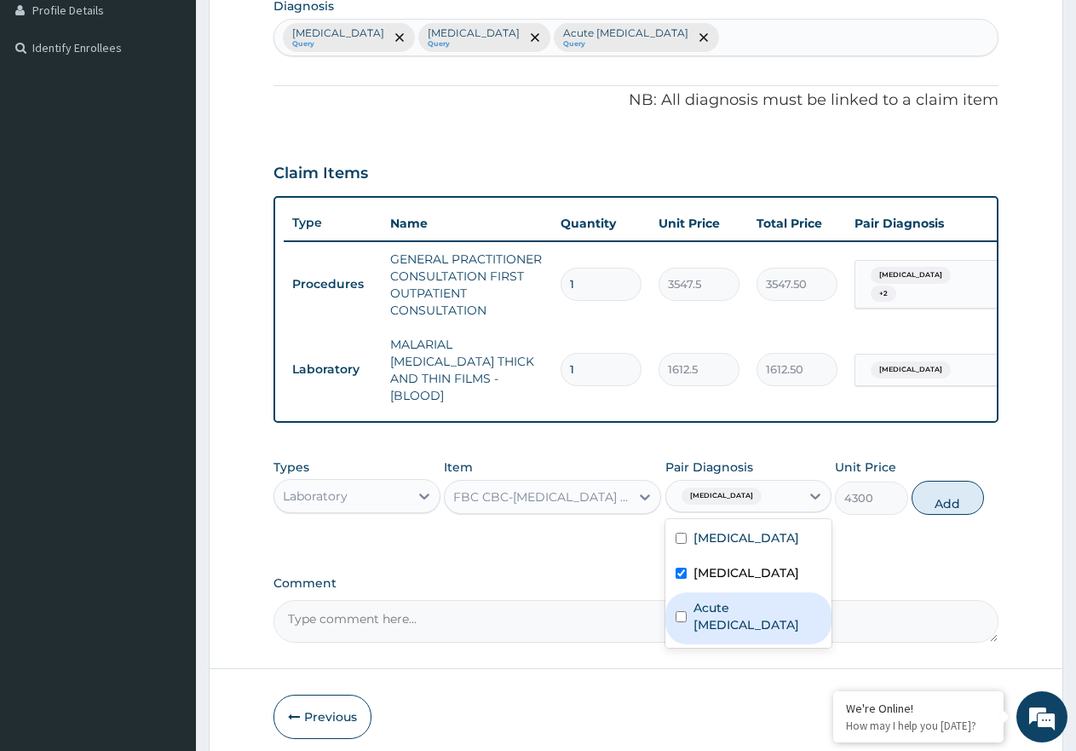
drag, startPoint x: 757, startPoint y: 613, endPoint x: 828, endPoint y: 568, distance: 84.6
click at [773, 614] on label "Acute upper respiratory infection" at bounding box center [758, 616] width 129 height 34
checkbox input "true"
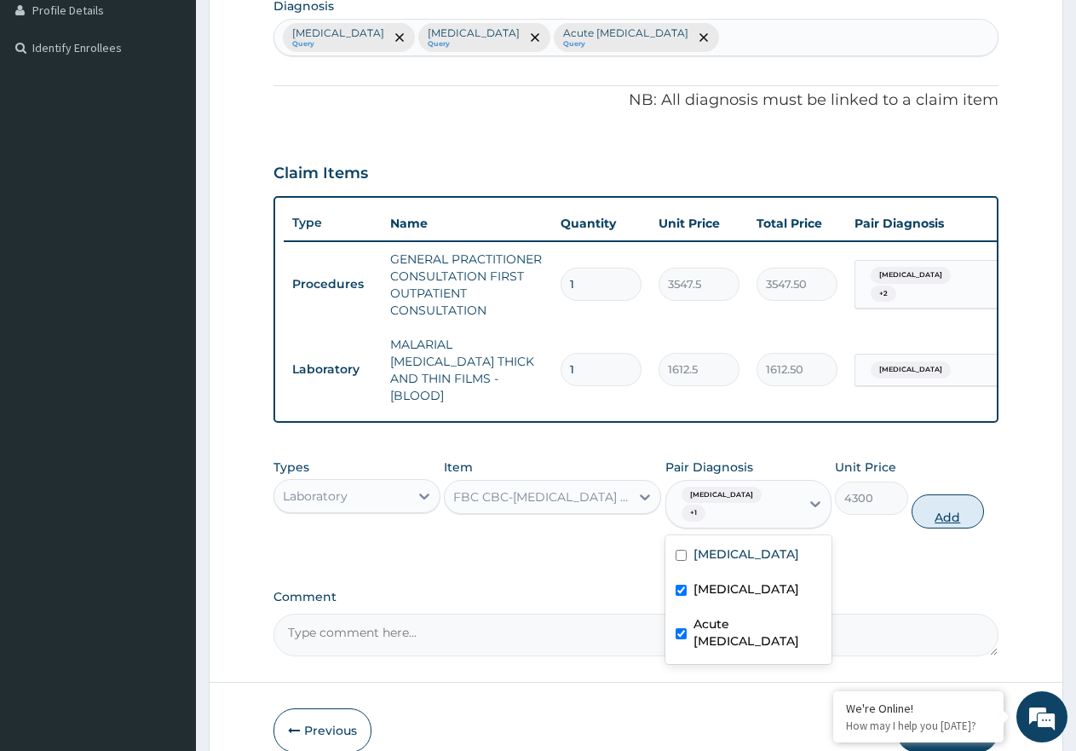
click at [955, 494] on button "Add" at bounding box center [948, 511] width 72 height 34
type input "0"
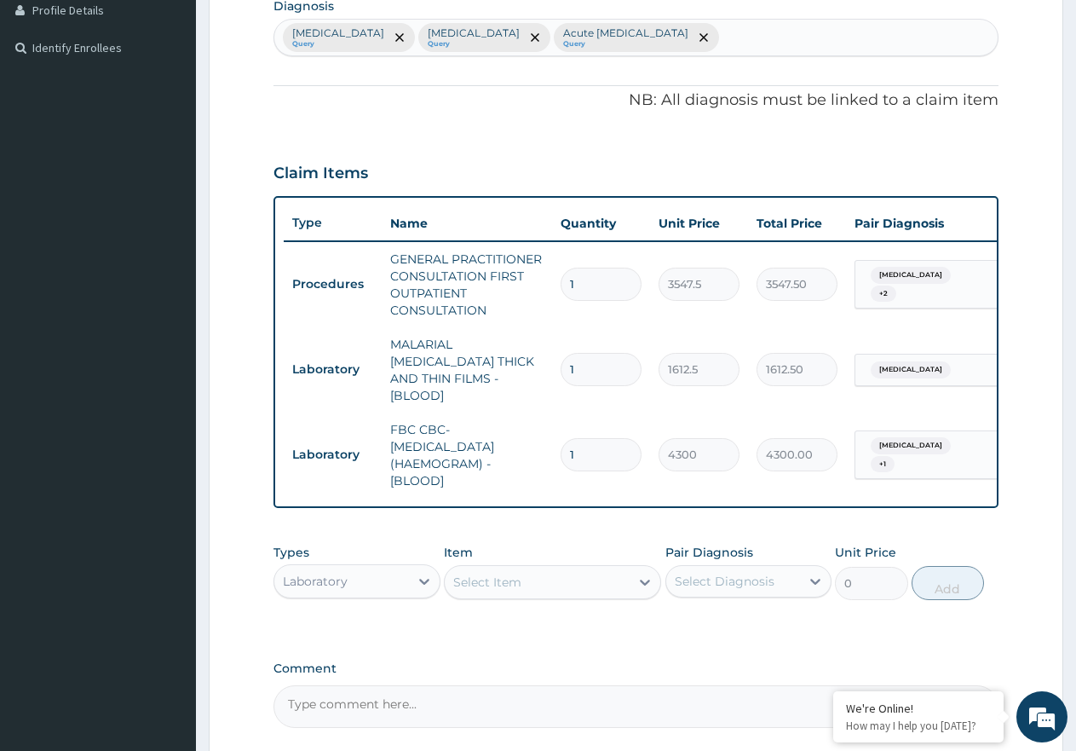
drag, startPoint x: 366, startPoint y: 573, endPoint x: 370, endPoint y: 590, distance: 18.4
click at [369, 579] on div "Laboratory" at bounding box center [341, 580] width 135 height 27
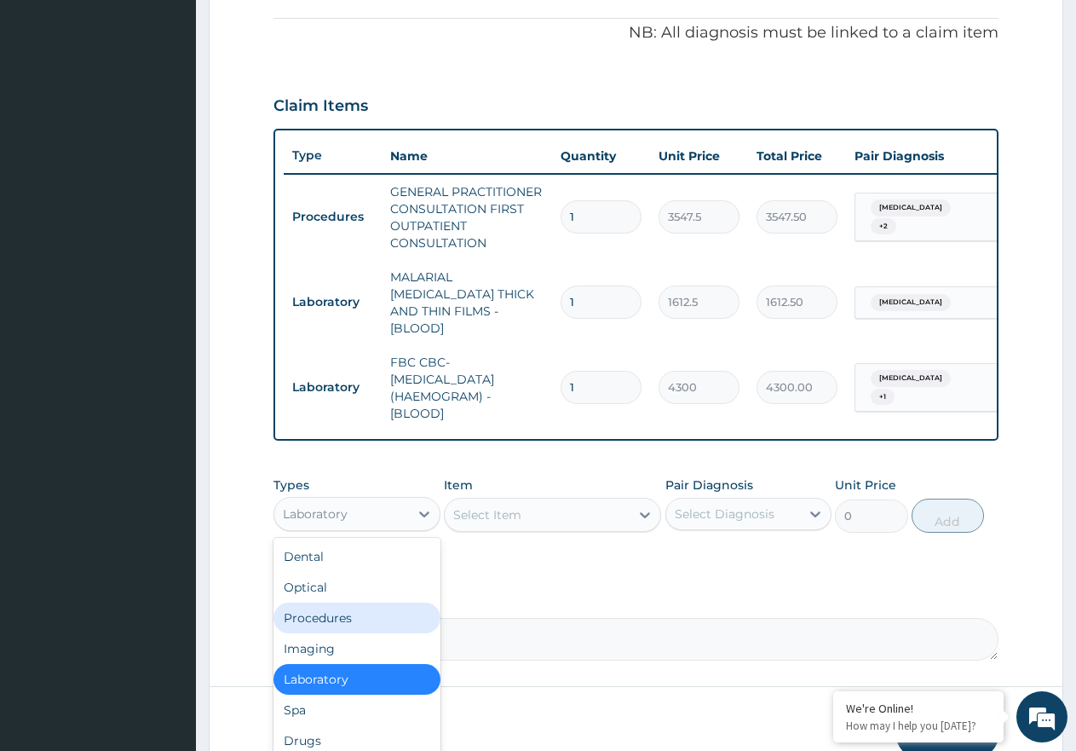
scroll to position [591, 0]
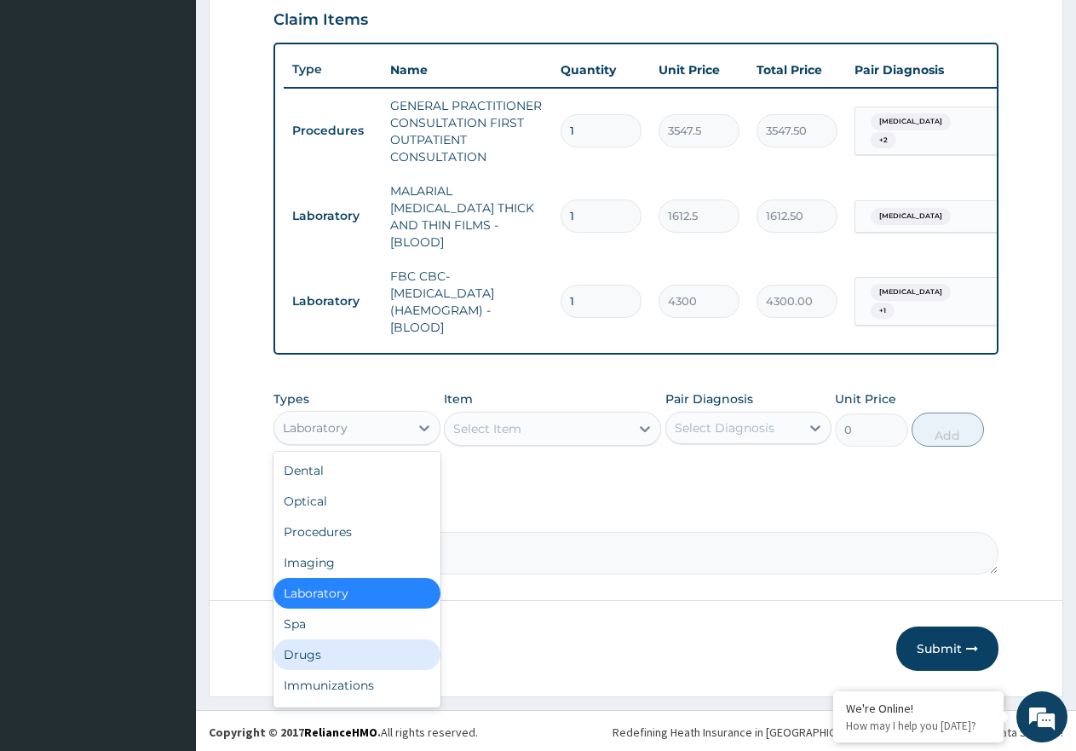
click at [333, 653] on div "Drugs" at bounding box center [357, 654] width 167 height 31
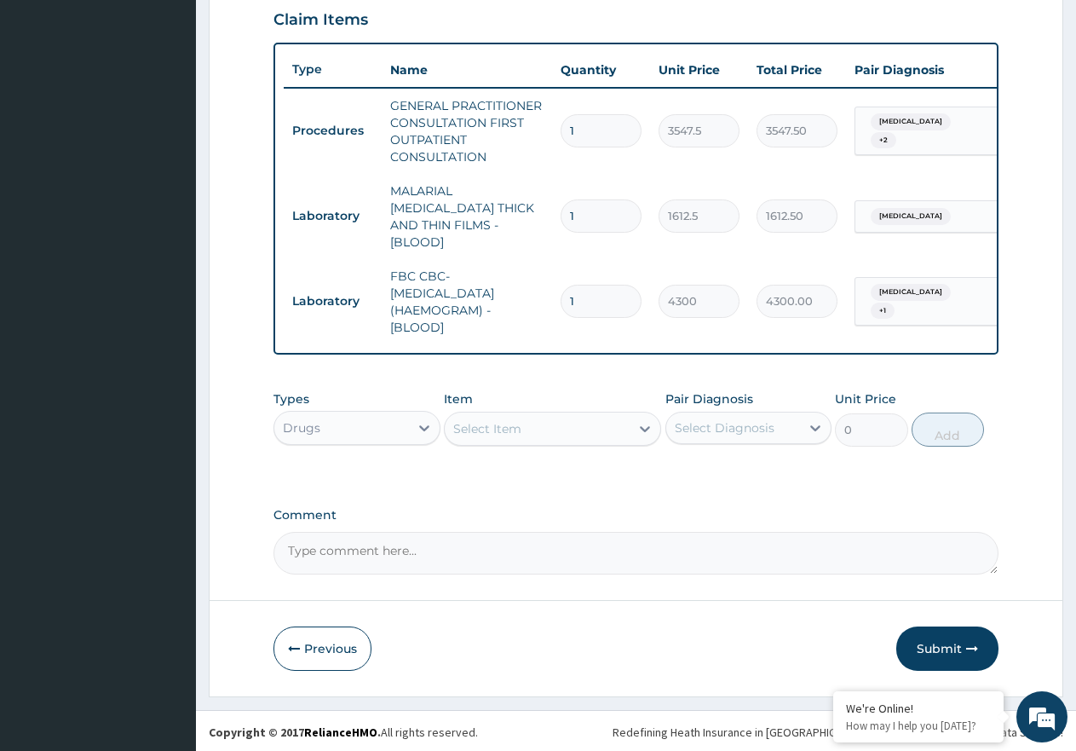
click at [523, 433] on div "Select Item" at bounding box center [537, 428] width 185 height 27
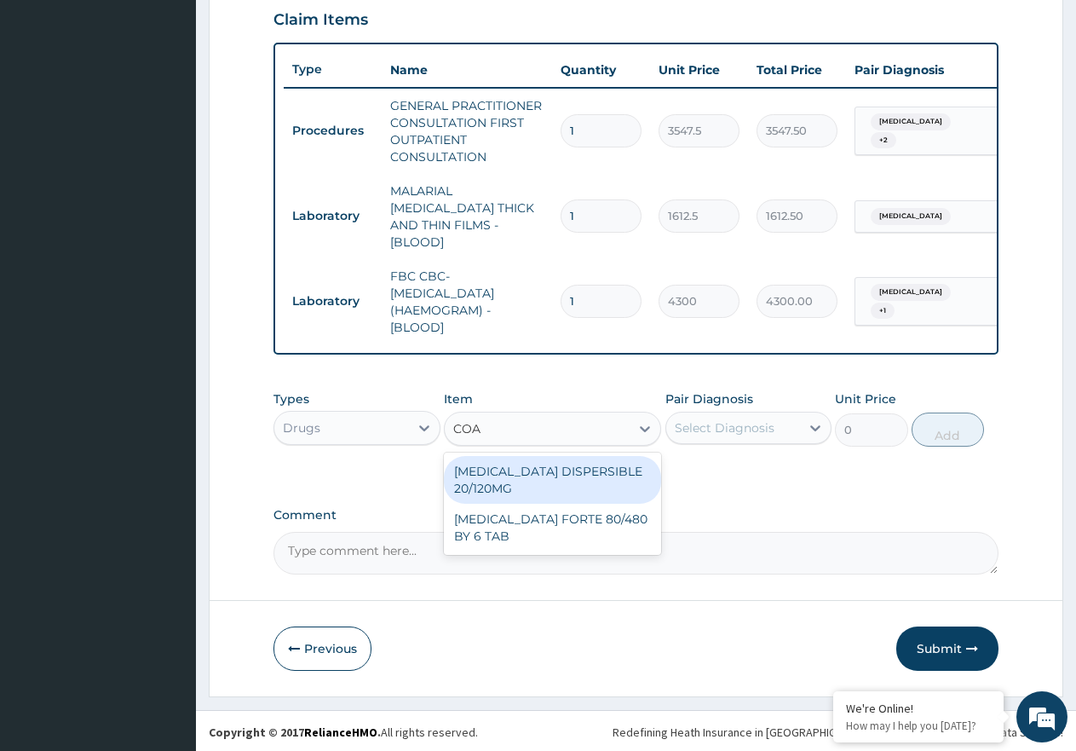
type input "COAR"
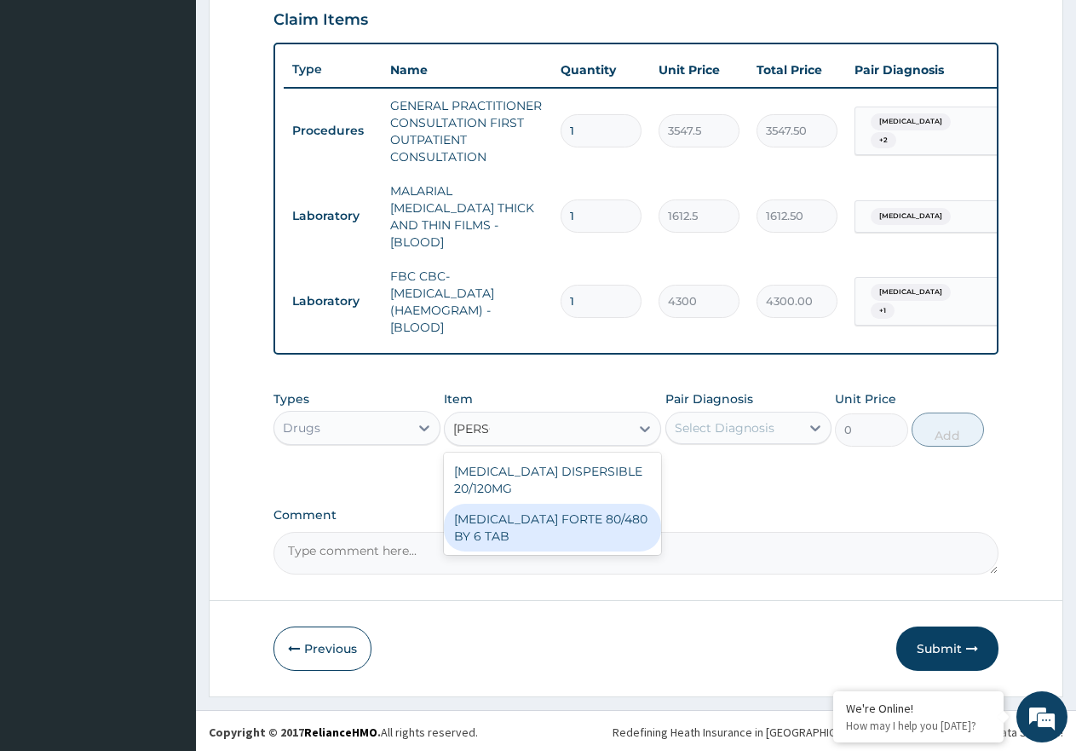
drag, startPoint x: 638, startPoint y: 530, endPoint x: 658, endPoint y: 506, distance: 30.9
click at [638, 529] on div "COARTEM FORTE 80/480 BY 6 TAB" at bounding box center [552, 528] width 217 height 48
type input "449.35"
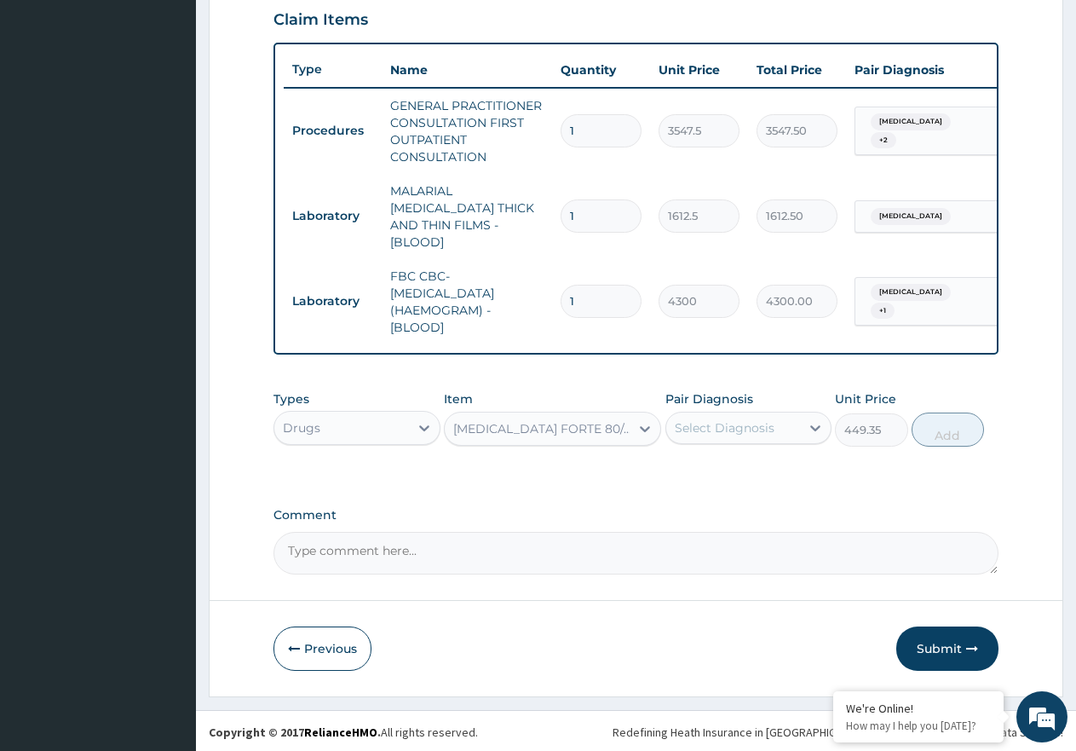
click at [753, 422] on div "Select Diagnosis" at bounding box center [725, 427] width 100 height 17
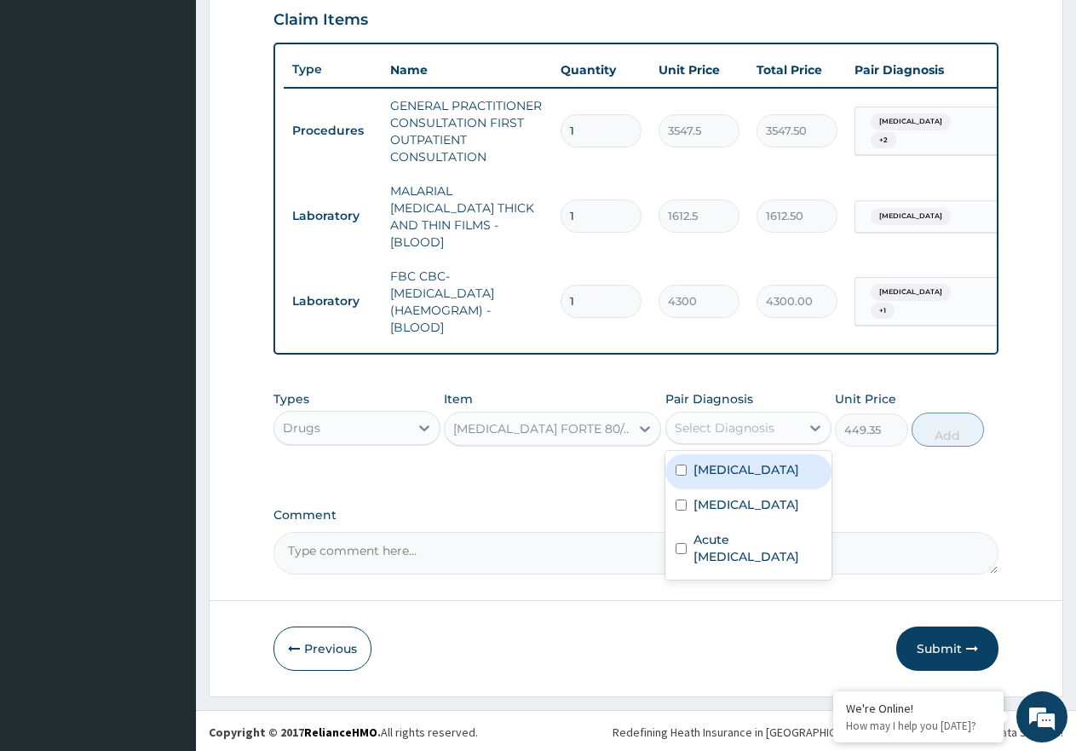
drag, startPoint x: 754, startPoint y: 471, endPoint x: 880, endPoint y: 453, distance: 127.4
click at [754, 472] on div "[MEDICAL_DATA]" at bounding box center [748, 471] width 167 height 35
checkbox input "true"
click at [965, 434] on button "Add" at bounding box center [948, 429] width 72 height 34
type input "0"
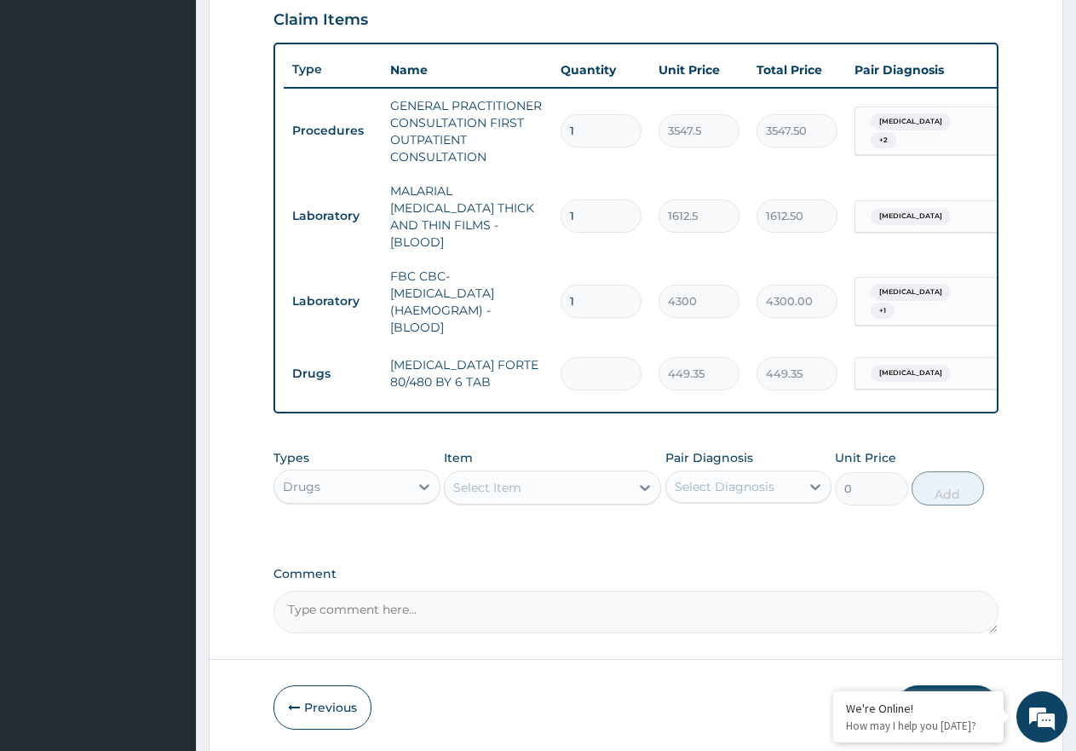
type input "0.00"
type input "6"
type input "2696.10"
type input "6"
click at [516, 492] on div "Select Item" at bounding box center [487, 487] width 68 height 17
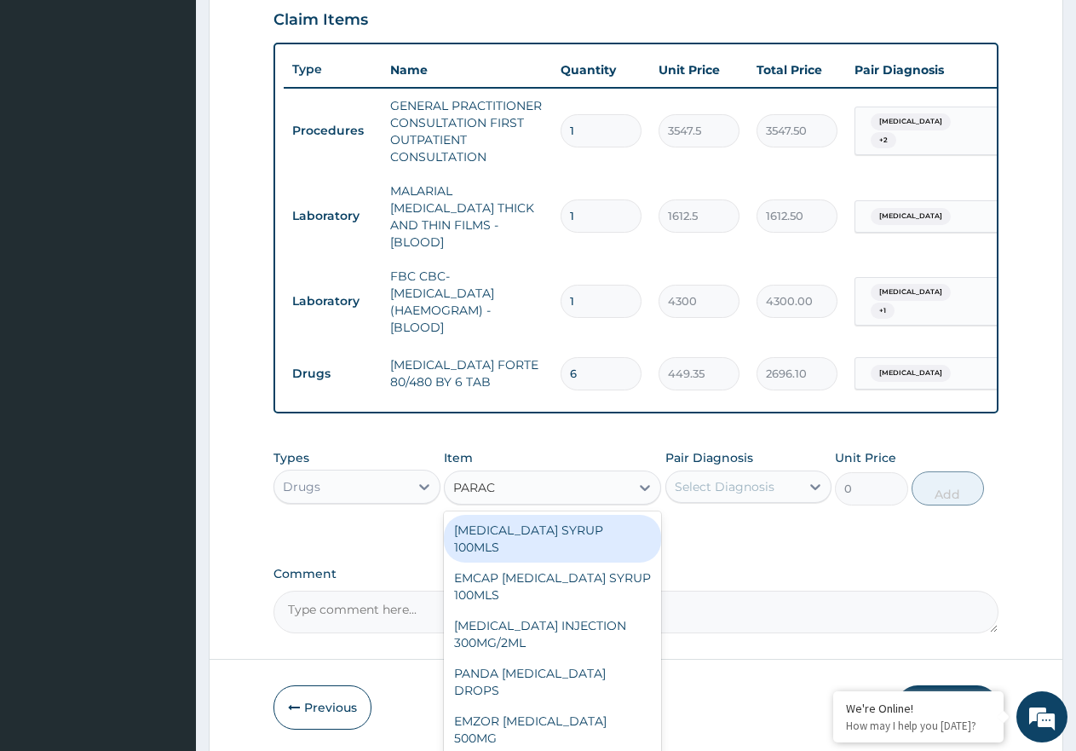
type input "PARACE"
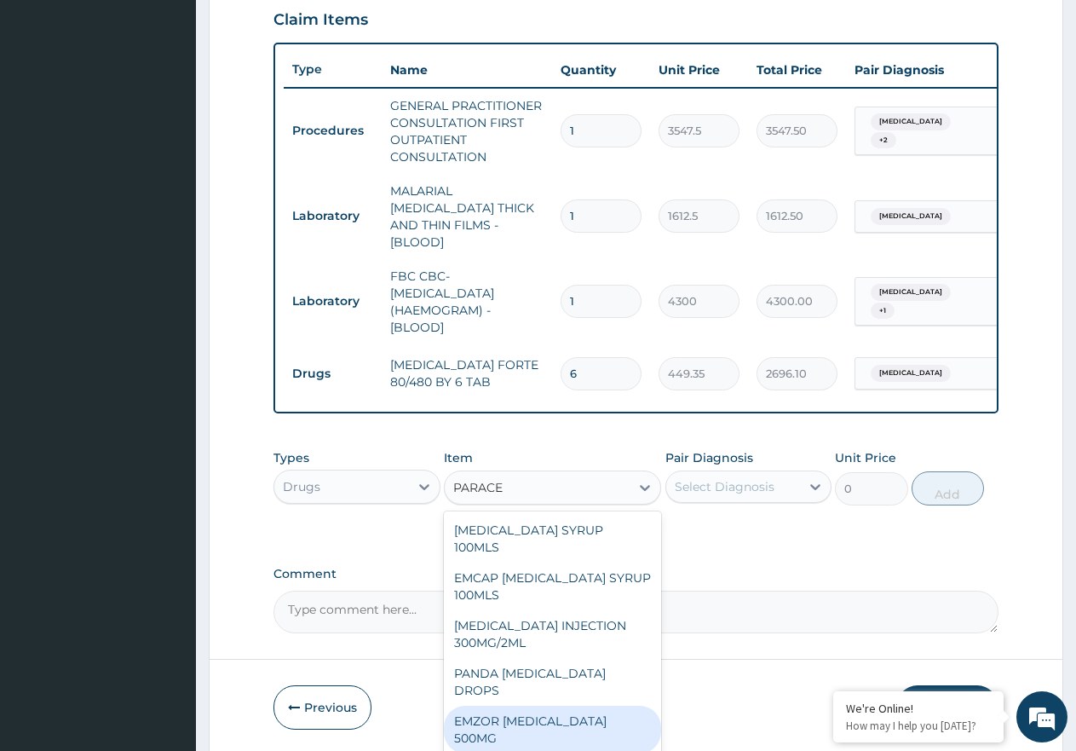
click at [591, 701] on div "EMZOR PARACETAMOL 500MG" at bounding box center [552, 730] width 217 height 48
type input "23.65"
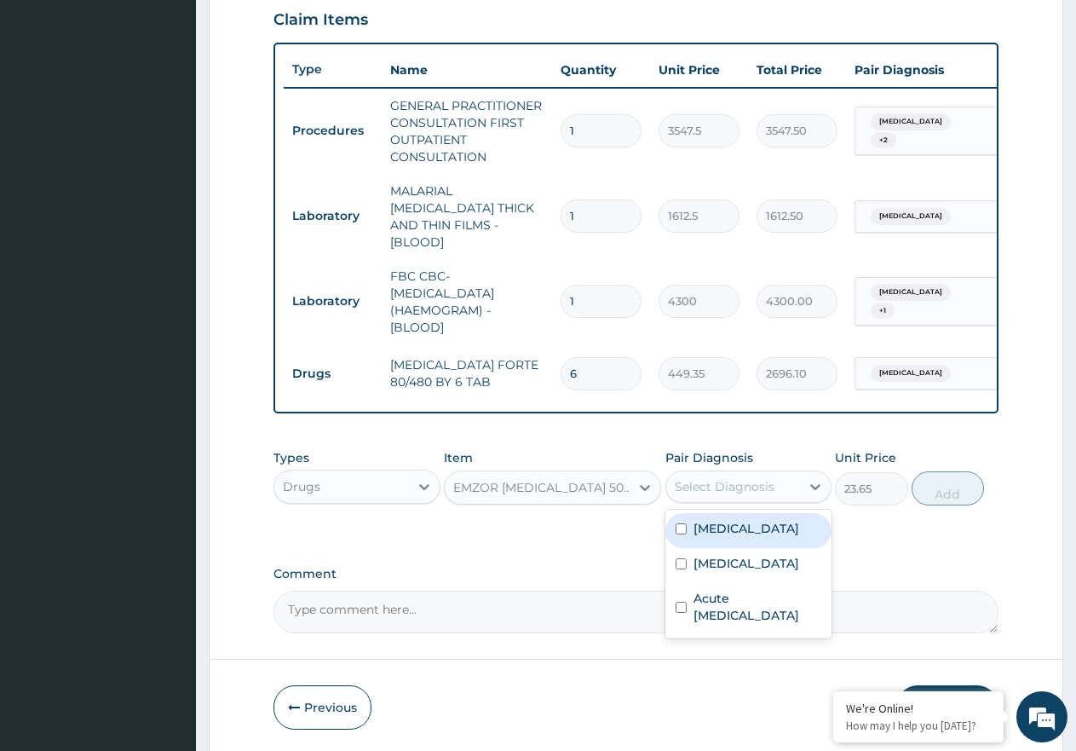
click at [719, 484] on div "Select Diagnosis" at bounding box center [725, 486] width 100 height 17
click at [728, 534] on div "[MEDICAL_DATA]" at bounding box center [748, 530] width 167 height 35
checkbox input "true"
click at [954, 487] on button "Add" at bounding box center [948, 488] width 72 height 34
type input "0"
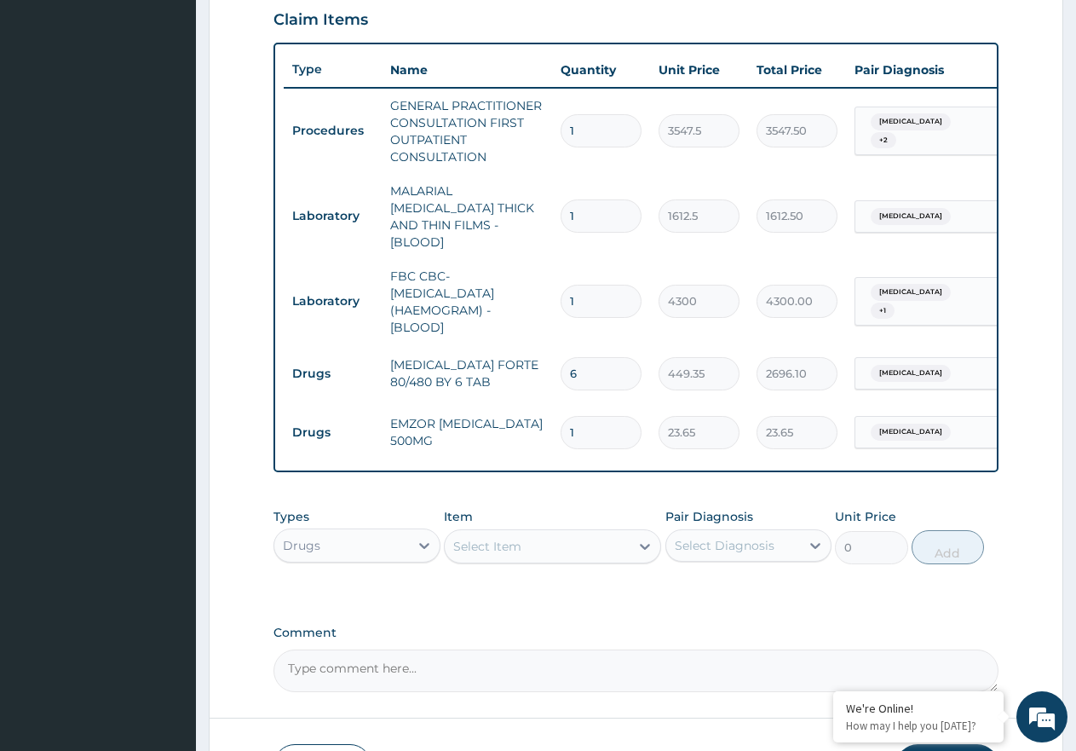
type input "18"
type input "425.70"
type input "18"
click at [521, 550] on div "Select Item" at bounding box center [537, 546] width 185 height 27
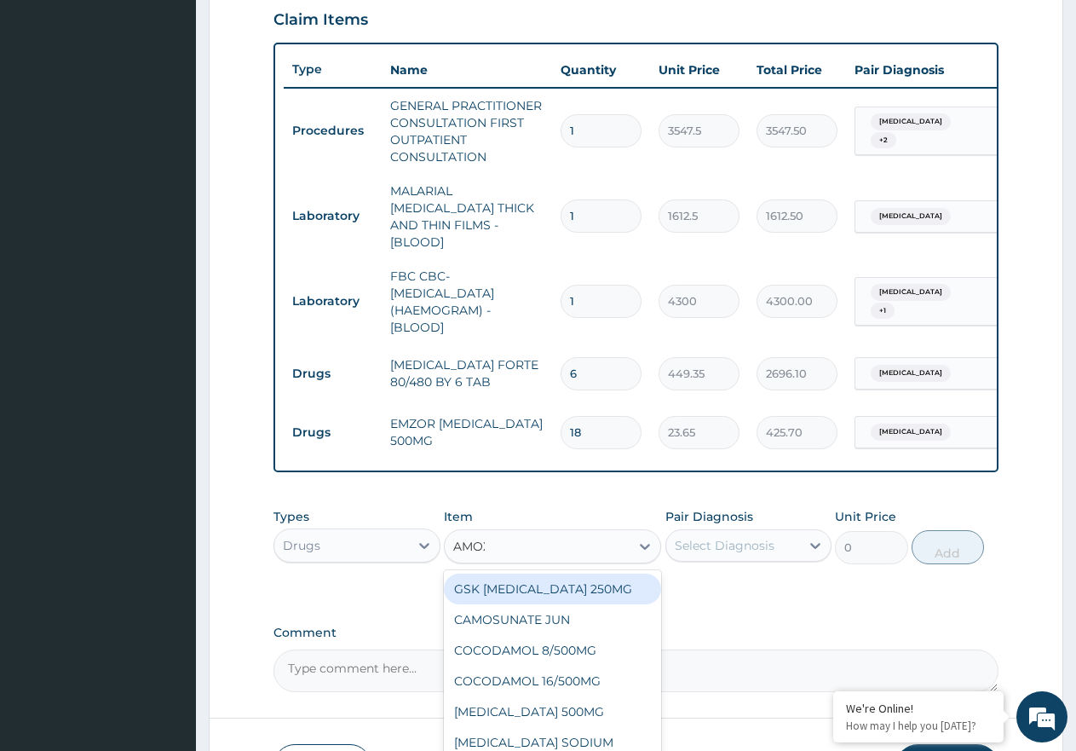
type input "AMOXI"
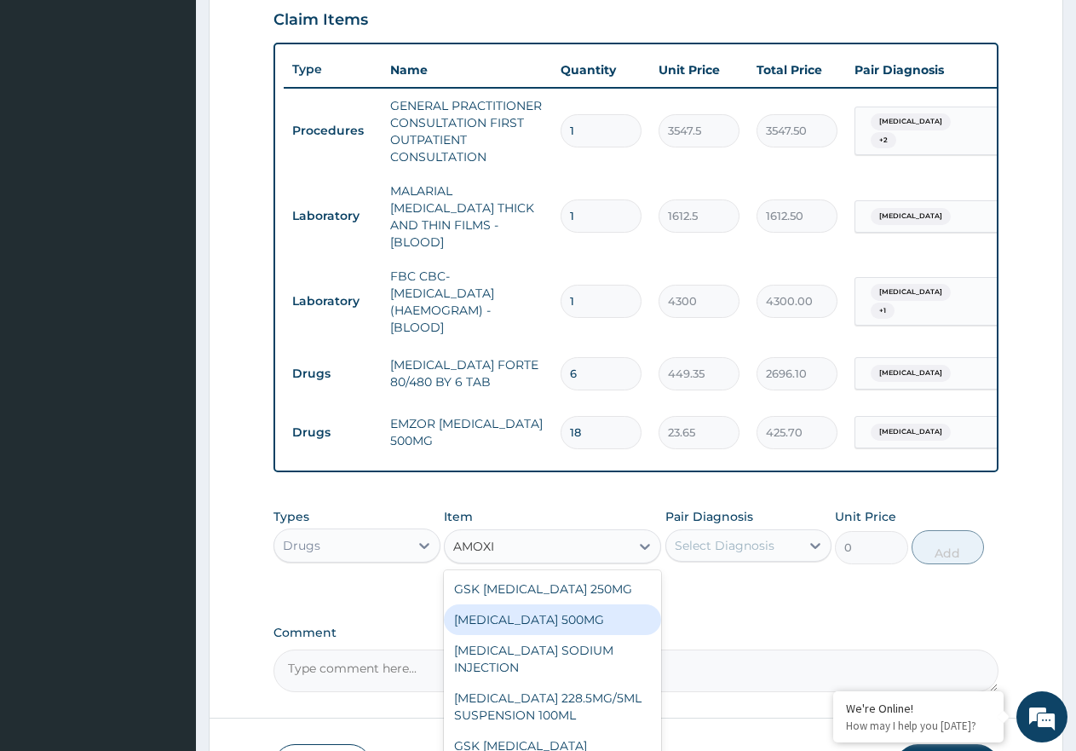
drag, startPoint x: 520, startPoint y: 625, endPoint x: 564, endPoint y: 595, distance: 53.9
click at [526, 621] on div "AMOXICILLIN 500MG" at bounding box center [552, 619] width 217 height 31
type input "70.95"
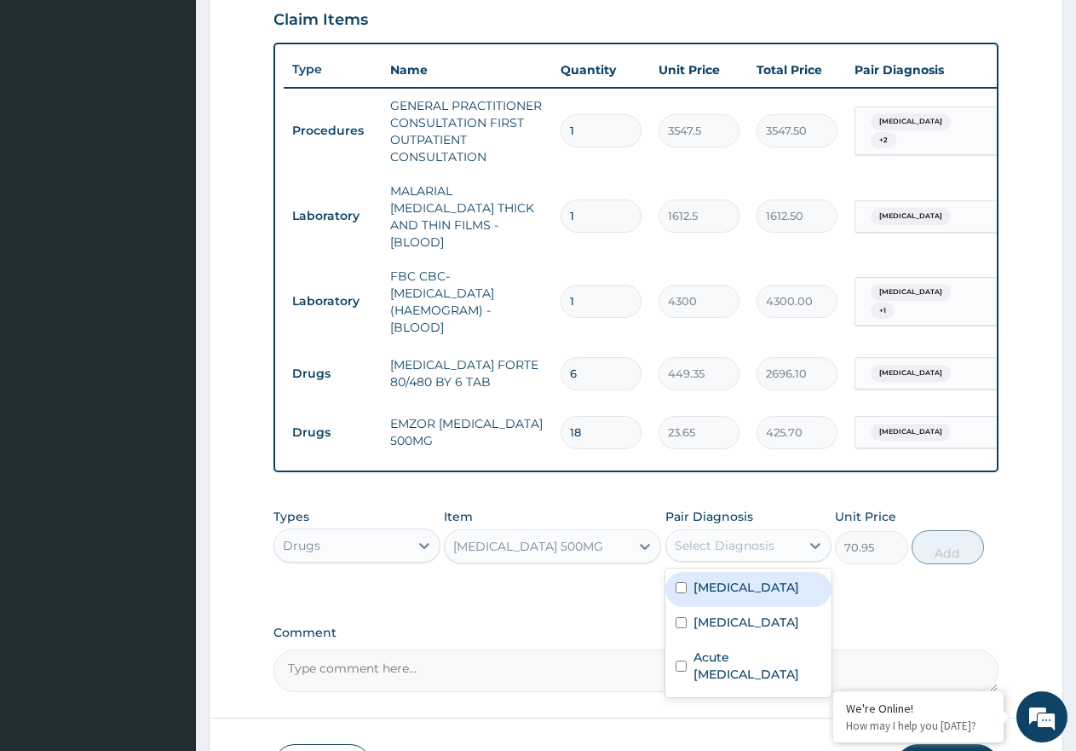
click at [717, 549] on div "Select Diagnosis" at bounding box center [725, 545] width 100 height 17
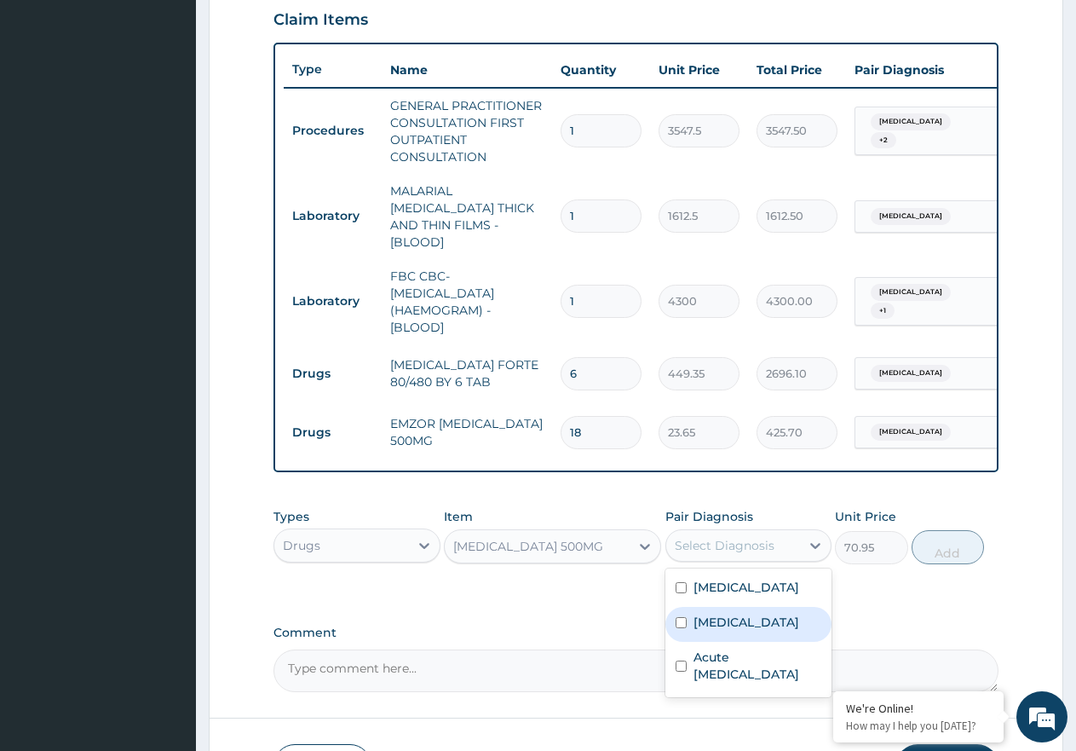
click at [726, 628] on div "[MEDICAL_DATA]" at bounding box center [748, 624] width 167 height 35
checkbox input "true"
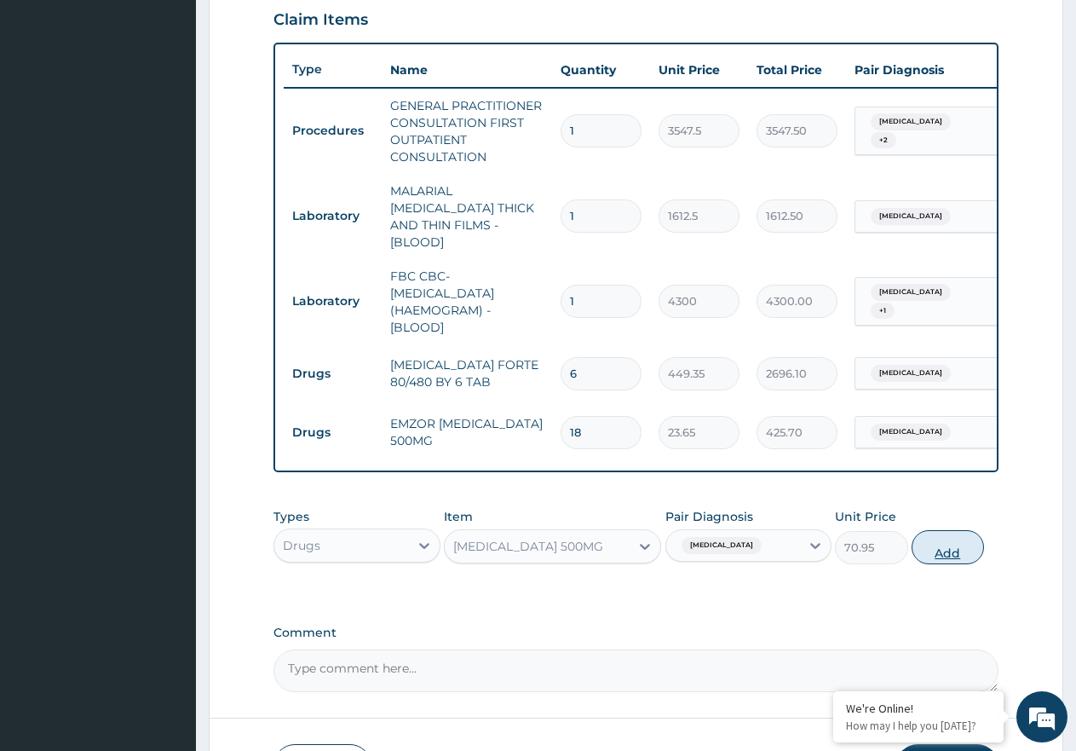
click at [953, 548] on button "Add" at bounding box center [948, 547] width 72 height 34
type input "0"
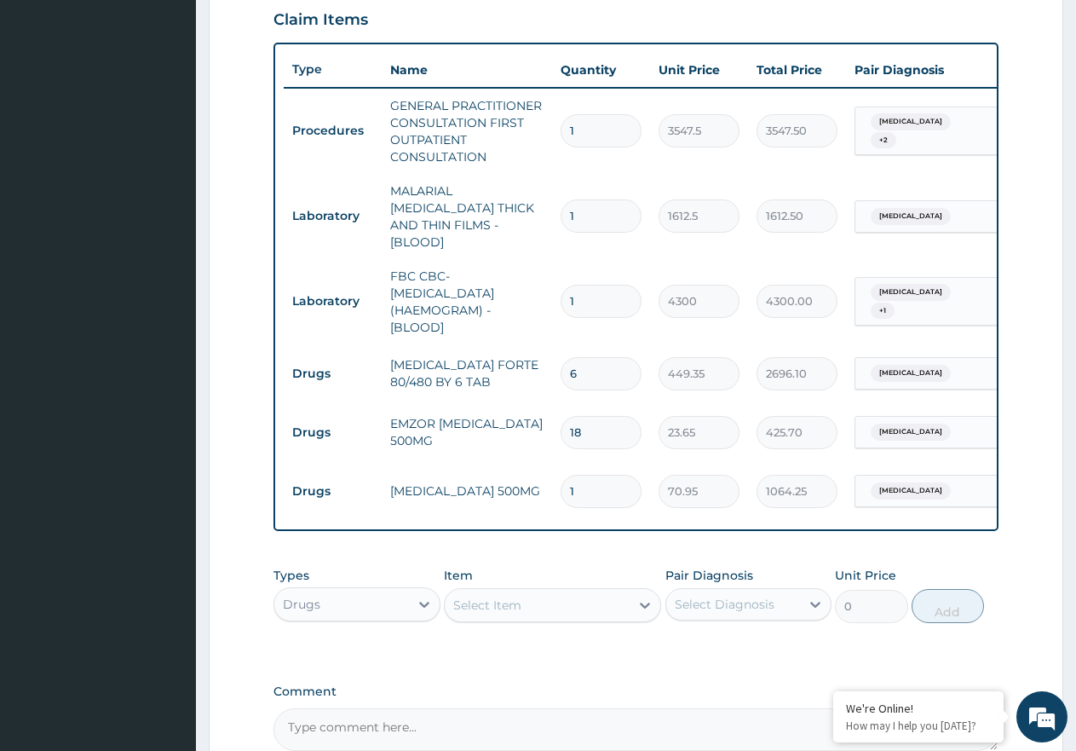
type input "15"
type input "1064.25"
type input "15"
click at [514, 604] on div "Select Item" at bounding box center [487, 604] width 68 height 17
type input "BRON"
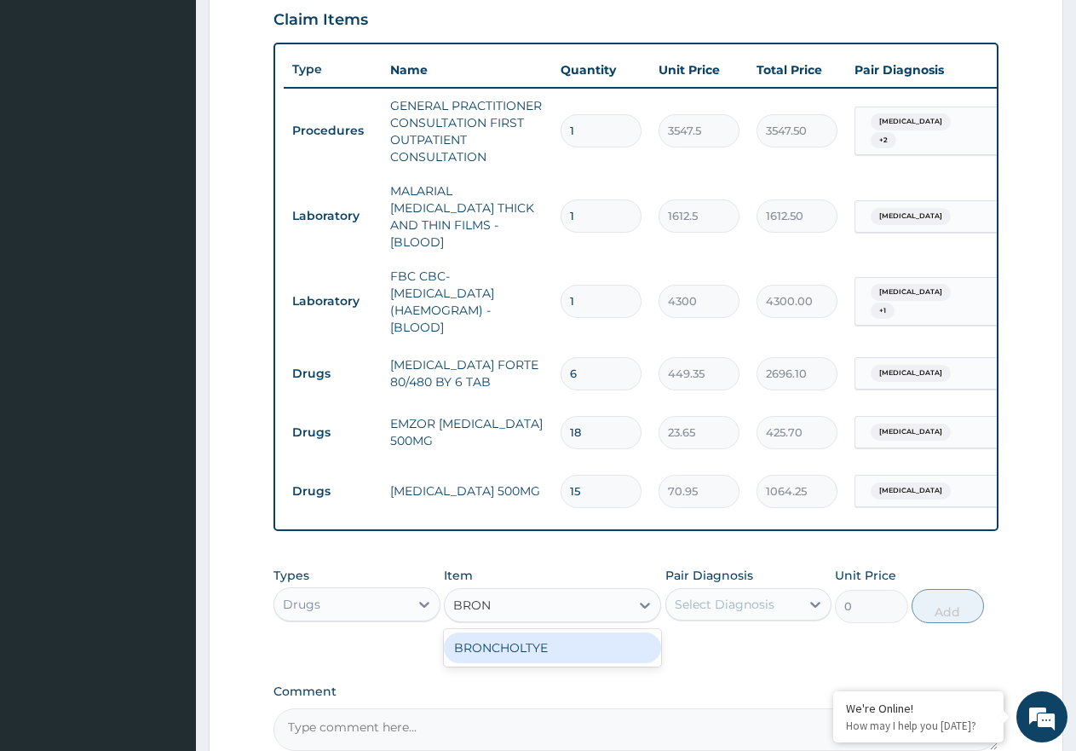
click at [554, 653] on div "BRONCHOLTYE" at bounding box center [552, 647] width 217 height 31
type input "1773.7500000000002"
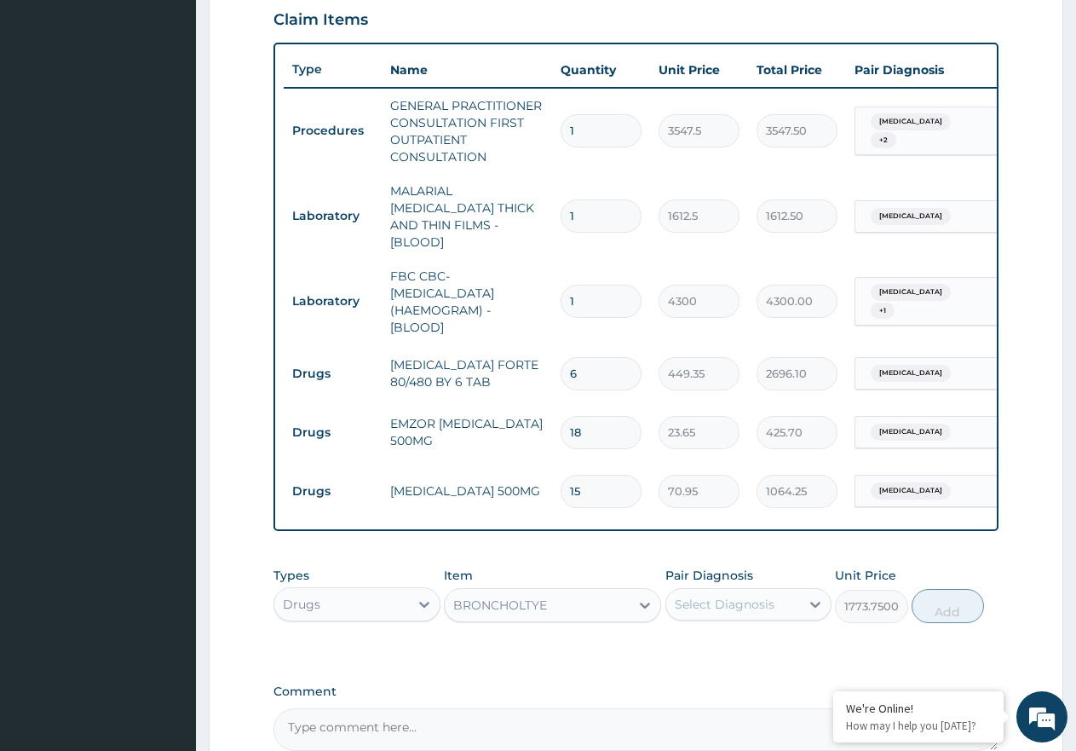
click at [507, 611] on div "BRONCHOLTYE" at bounding box center [537, 604] width 185 height 27
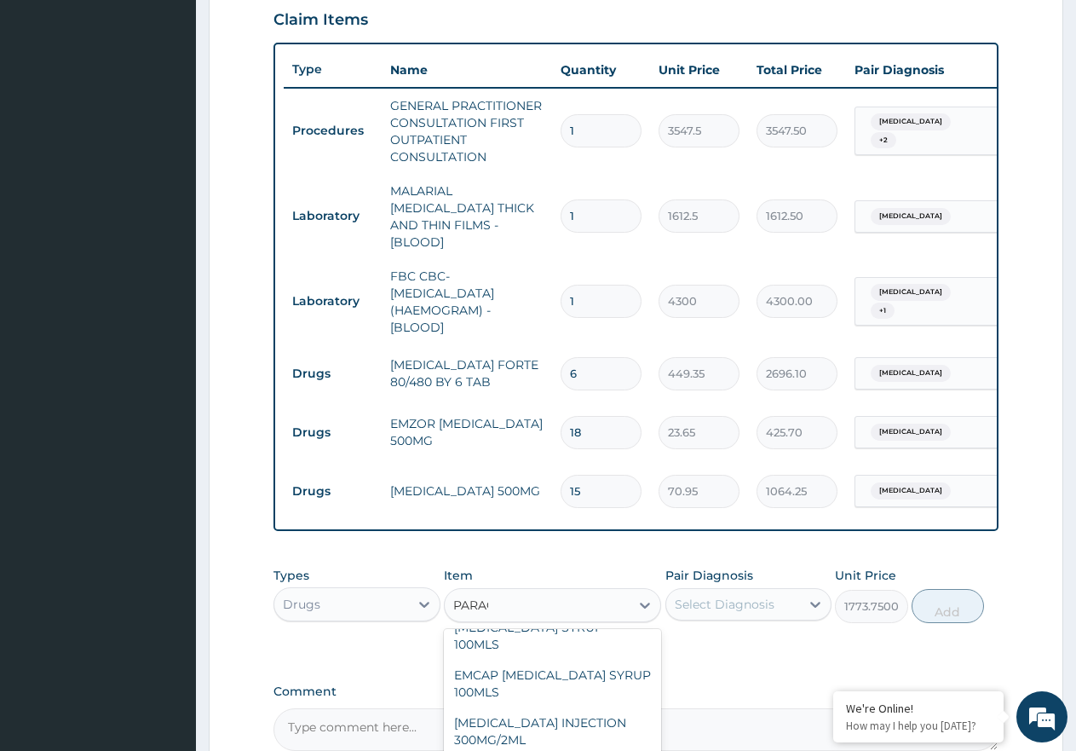
scroll to position [0, 0]
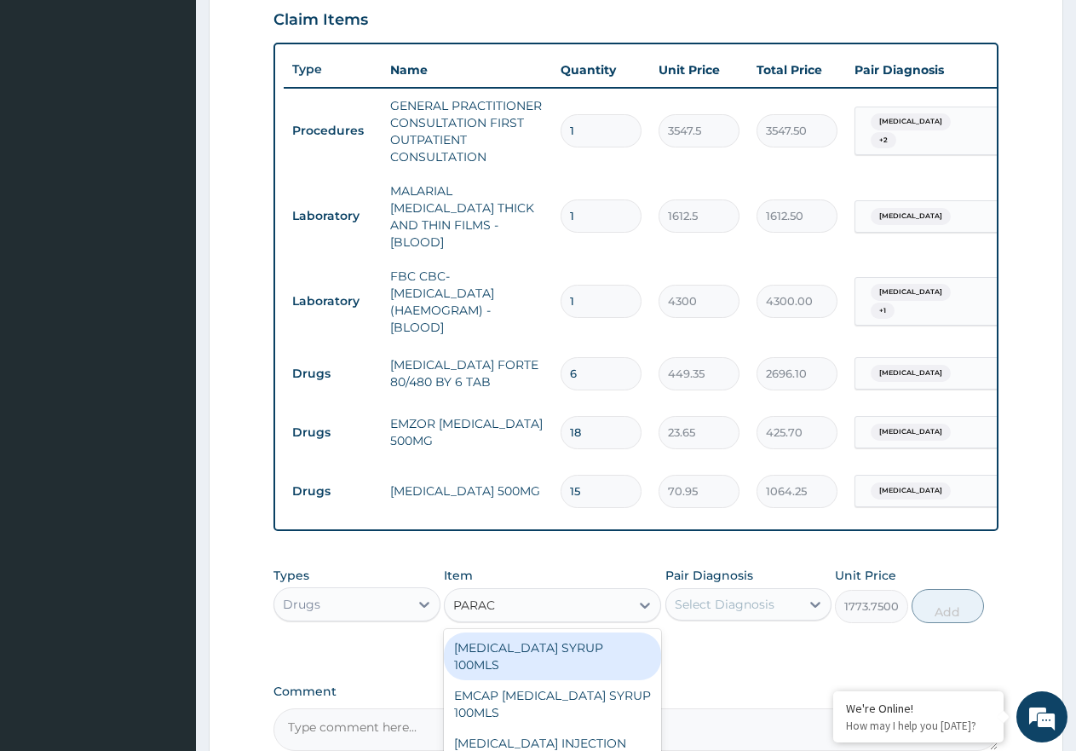
type input "PARACE"
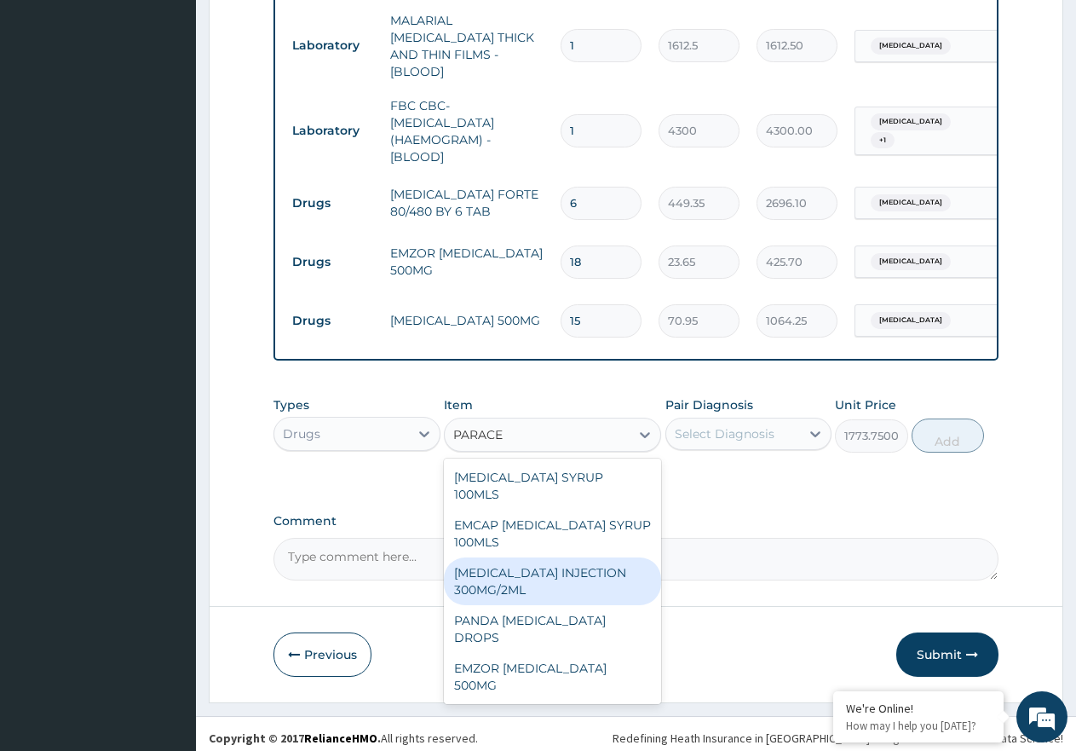
click at [591, 566] on div "PARACETAMOL INJECTION 300MG/2ML" at bounding box center [552, 581] width 217 height 48
type input "260.15000000000003"
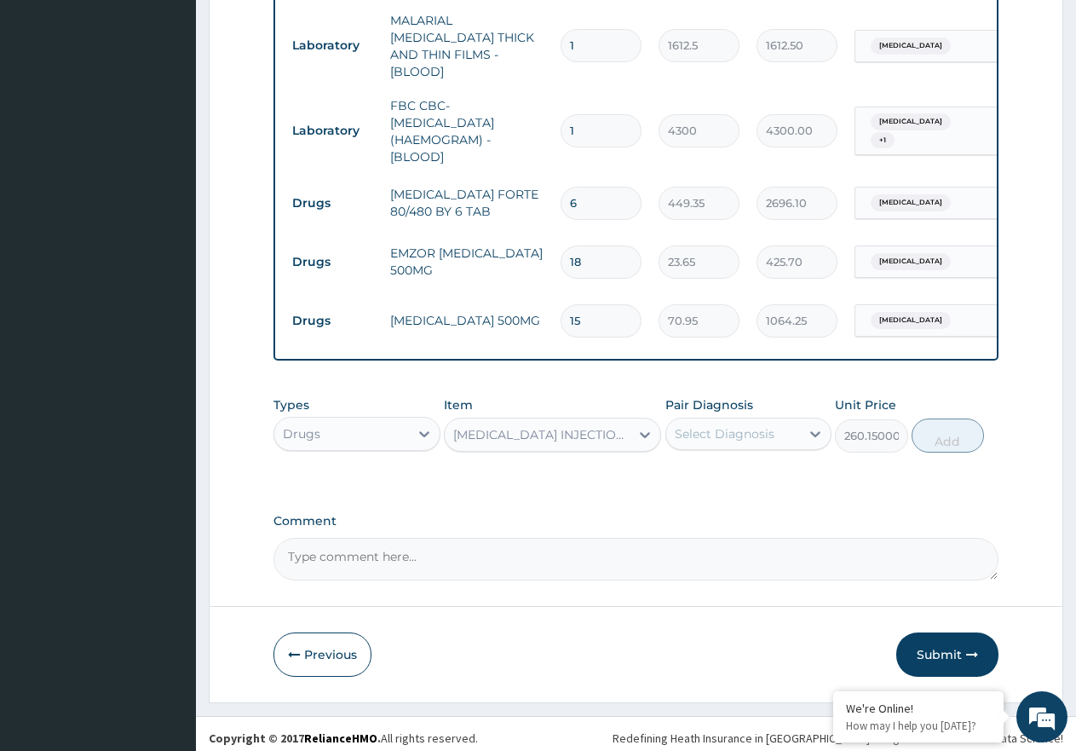
click at [759, 430] on div "Select Diagnosis" at bounding box center [725, 433] width 100 height 17
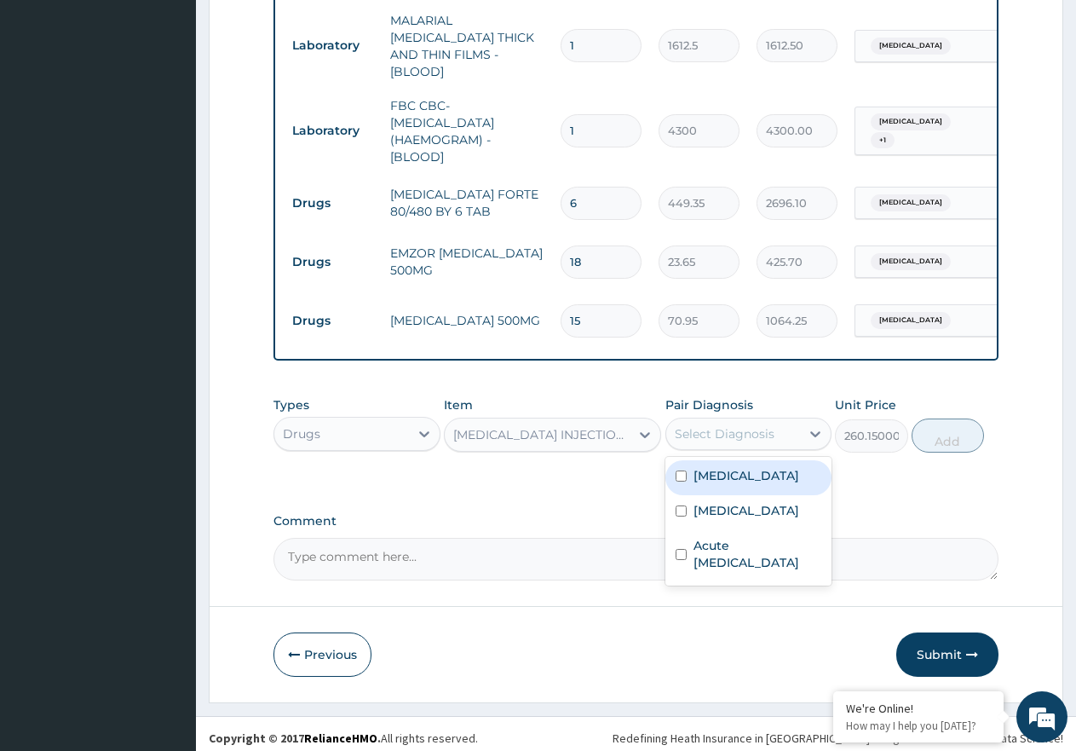
click at [772, 480] on div "Malaria" at bounding box center [748, 477] width 167 height 35
checkbox input "true"
click at [942, 435] on button "Add" at bounding box center [948, 435] width 72 height 34
type input "0"
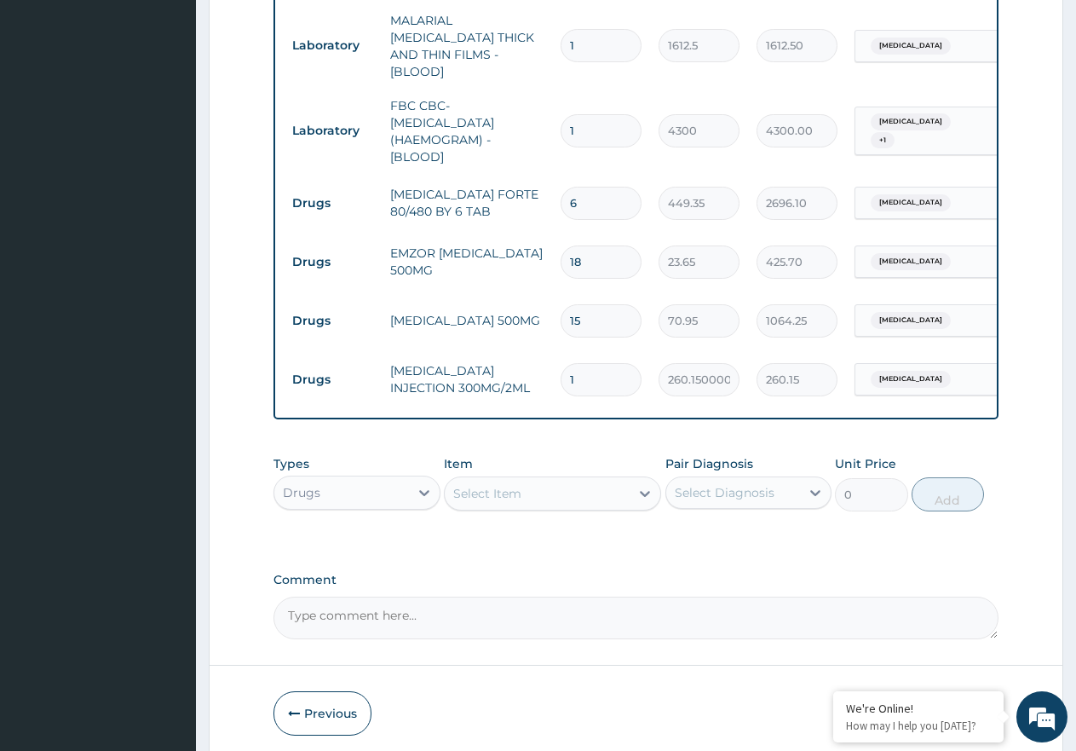
type input "0.00"
type input "2"
type input "520.30"
type input "2"
click at [503, 495] on div "Select Item" at bounding box center [487, 493] width 68 height 17
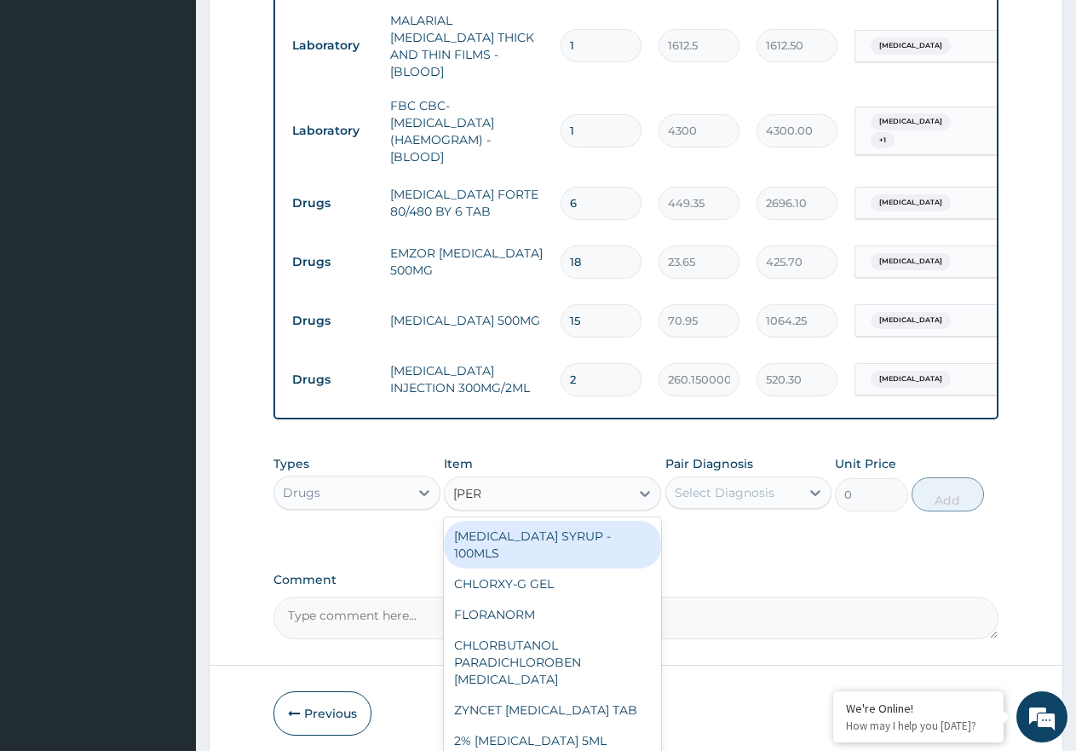
type input "LORAT"
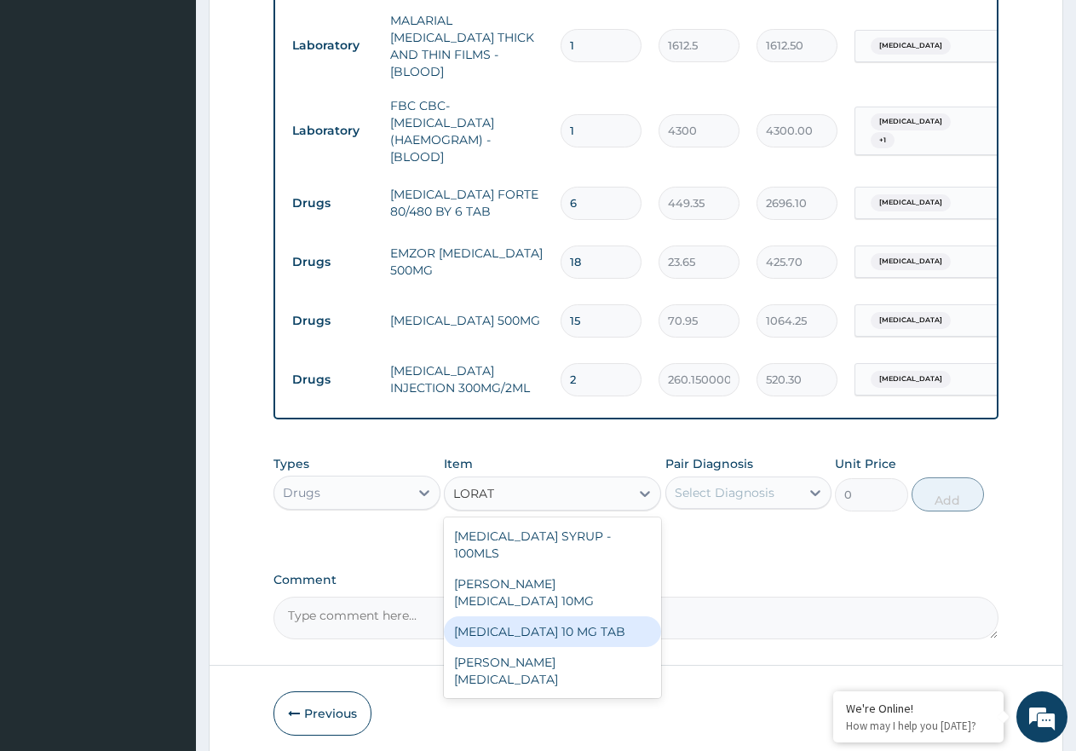
drag, startPoint x: 599, startPoint y: 594, endPoint x: 736, endPoint y: 526, distance: 153.2
click at [607, 616] on div "[MEDICAL_DATA] 10 MG TAB" at bounding box center [552, 631] width 217 height 31
type input "59.12500000000001"
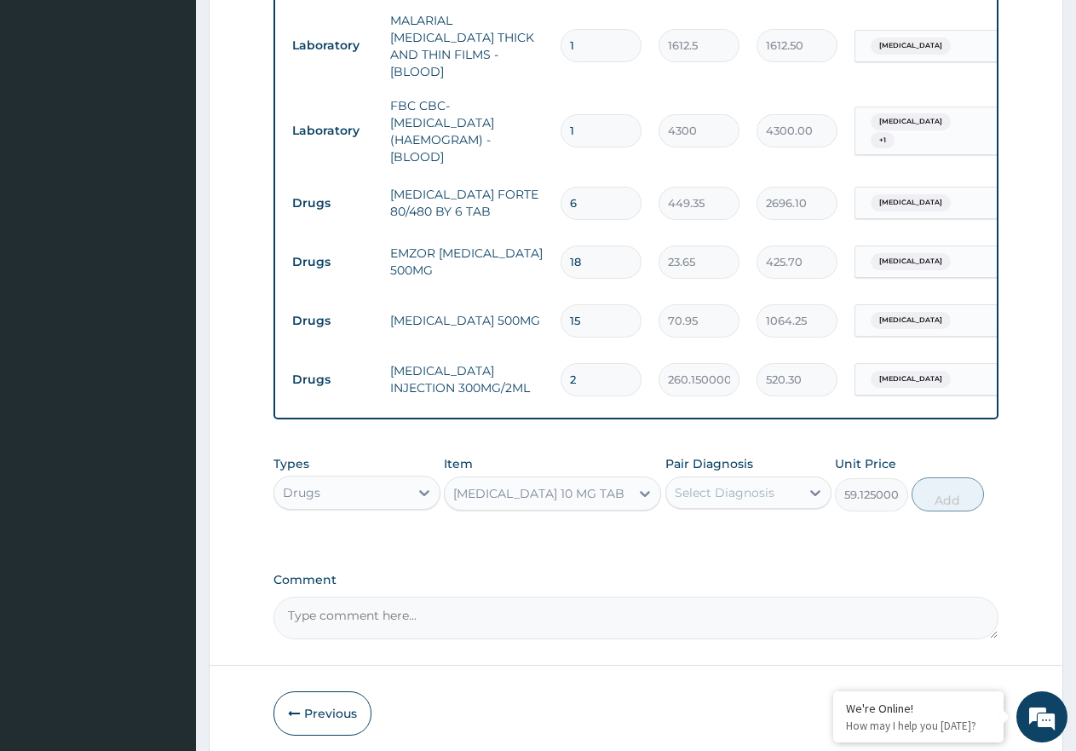
click at [742, 492] on div "Select Diagnosis" at bounding box center [725, 492] width 100 height 17
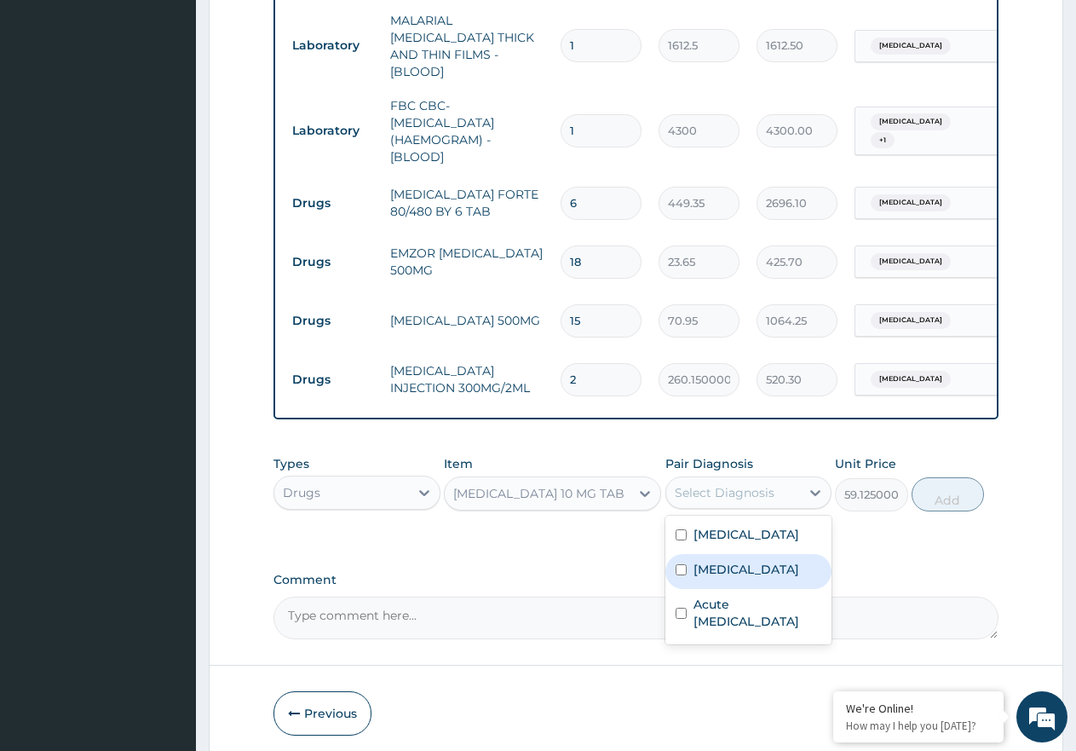
click at [752, 577] on div "[MEDICAL_DATA]" at bounding box center [748, 571] width 167 height 35
drag, startPoint x: 755, startPoint y: 564, endPoint x: 756, endPoint y: 585, distance: 21.3
click at [756, 564] on div "[MEDICAL_DATA]" at bounding box center [748, 571] width 167 height 35
checkbox input "false"
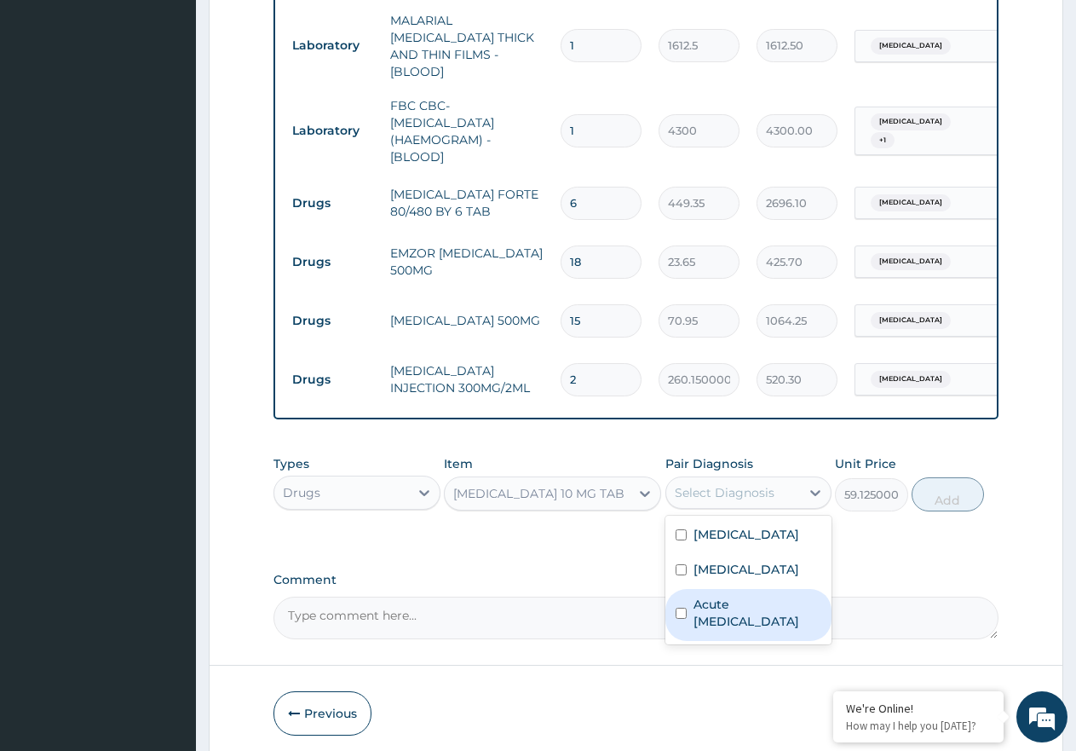
drag, startPoint x: 767, startPoint y: 613, endPoint x: 802, endPoint y: 602, distance: 36.4
click at [771, 615] on label "Acute upper respiratory infection" at bounding box center [758, 613] width 129 height 34
checkbox input "true"
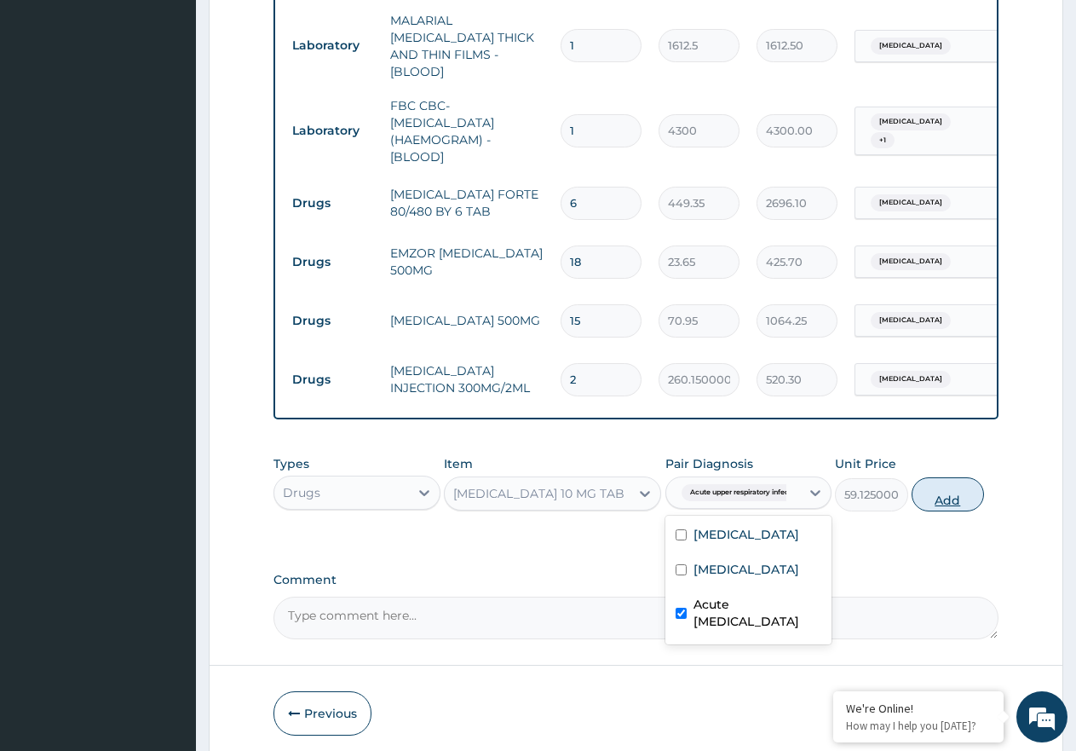
click at [945, 495] on button "Add" at bounding box center [948, 494] width 72 height 34
type input "0"
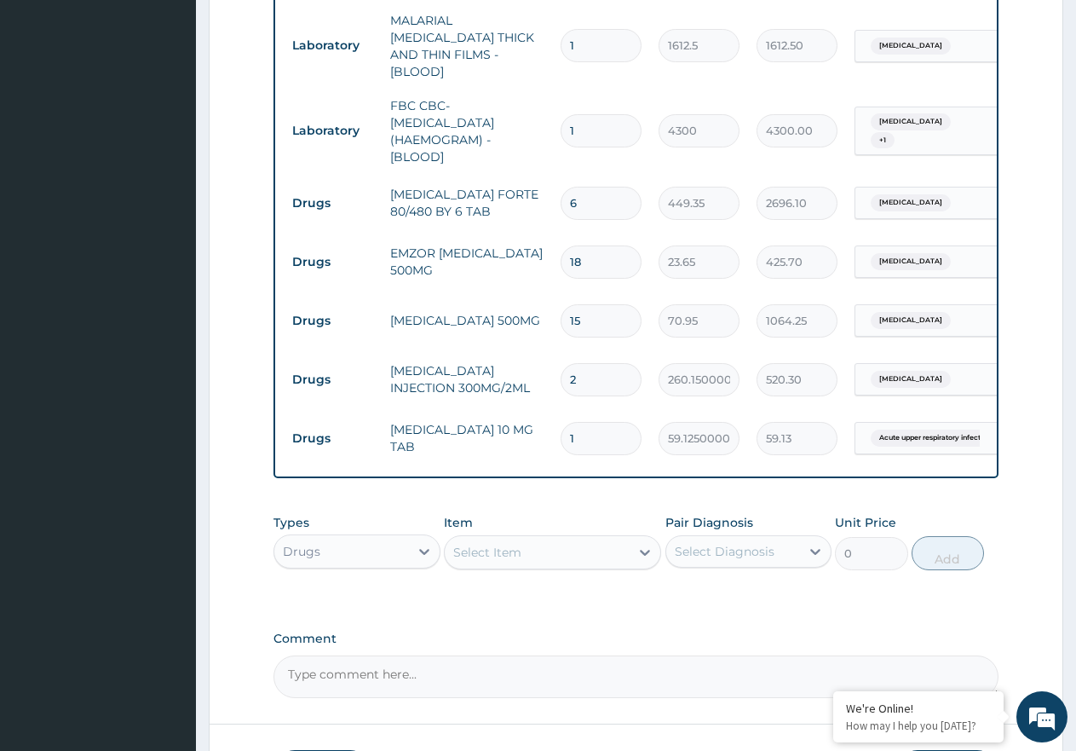
type input "0.00"
type input "5"
type input "295.63"
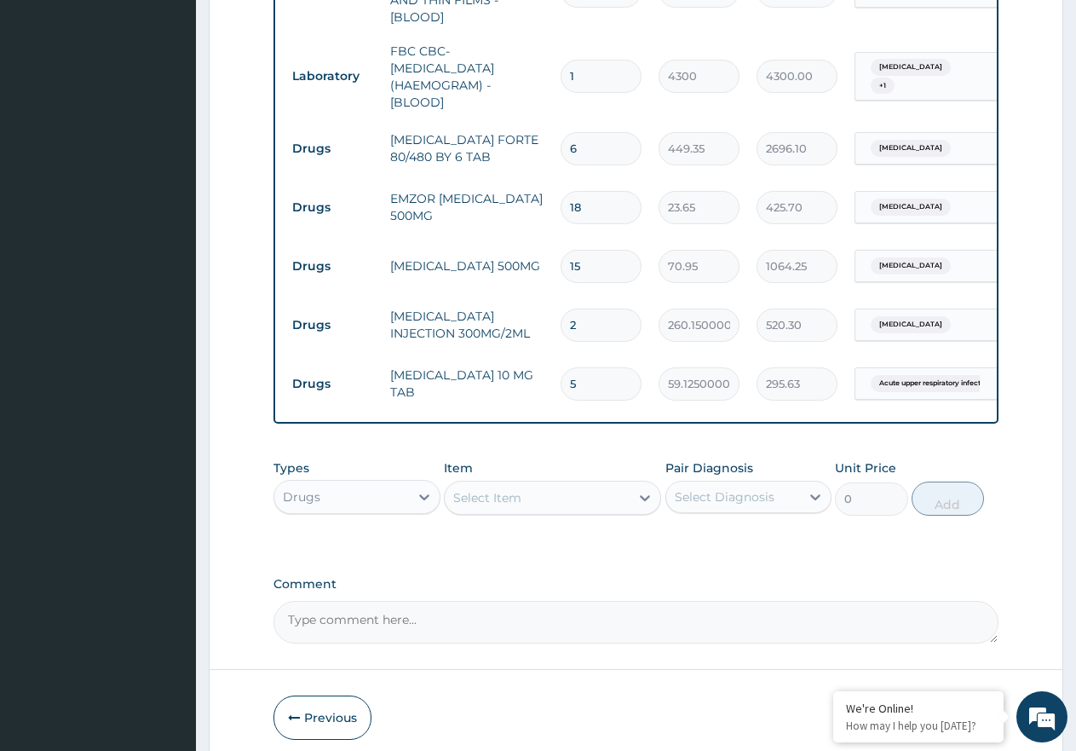
scroll to position [885, 0]
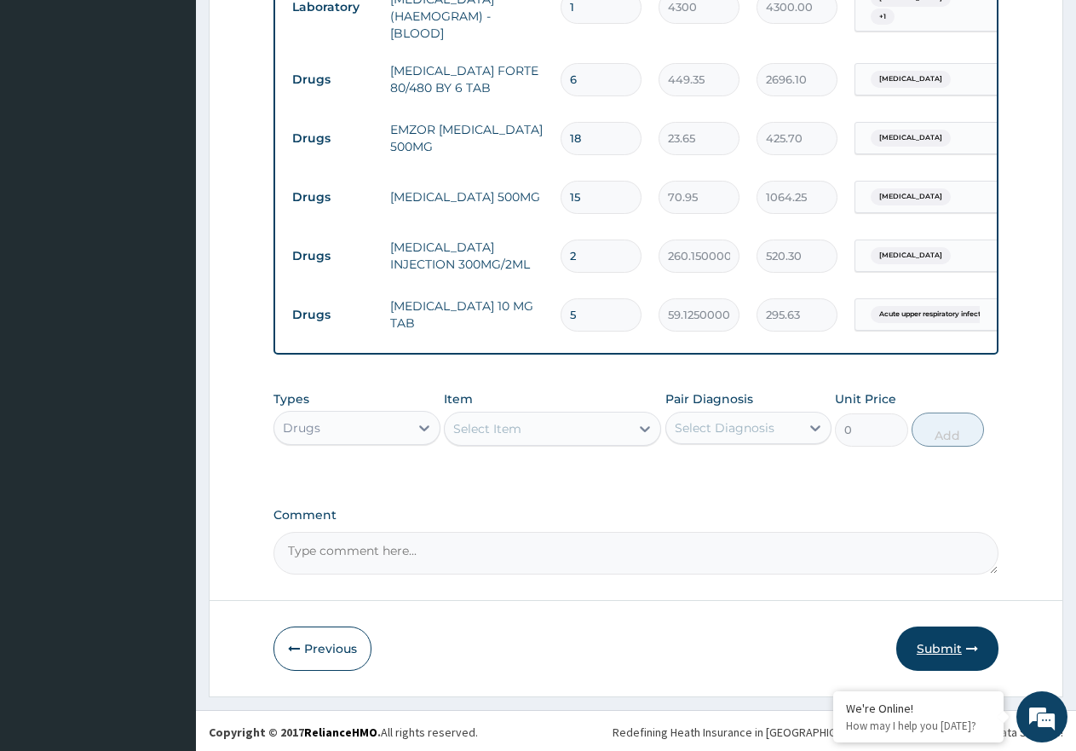
type input "5"
click at [959, 647] on button "Submit" at bounding box center [947, 648] width 102 height 44
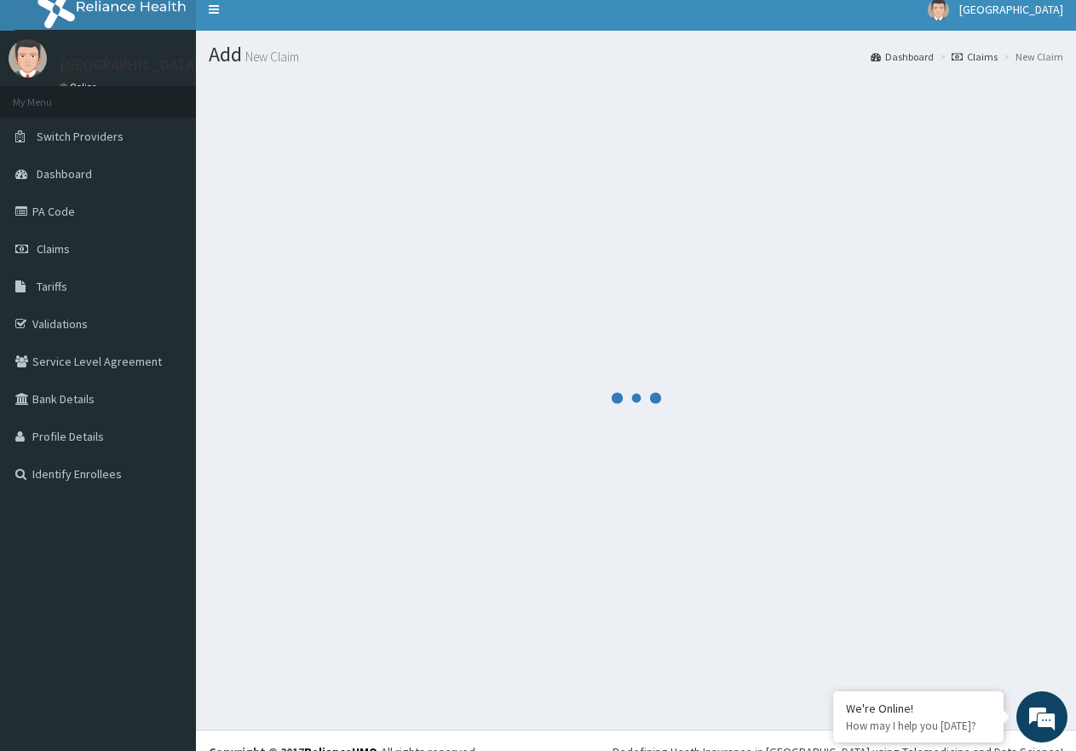
scroll to position [0, 0]
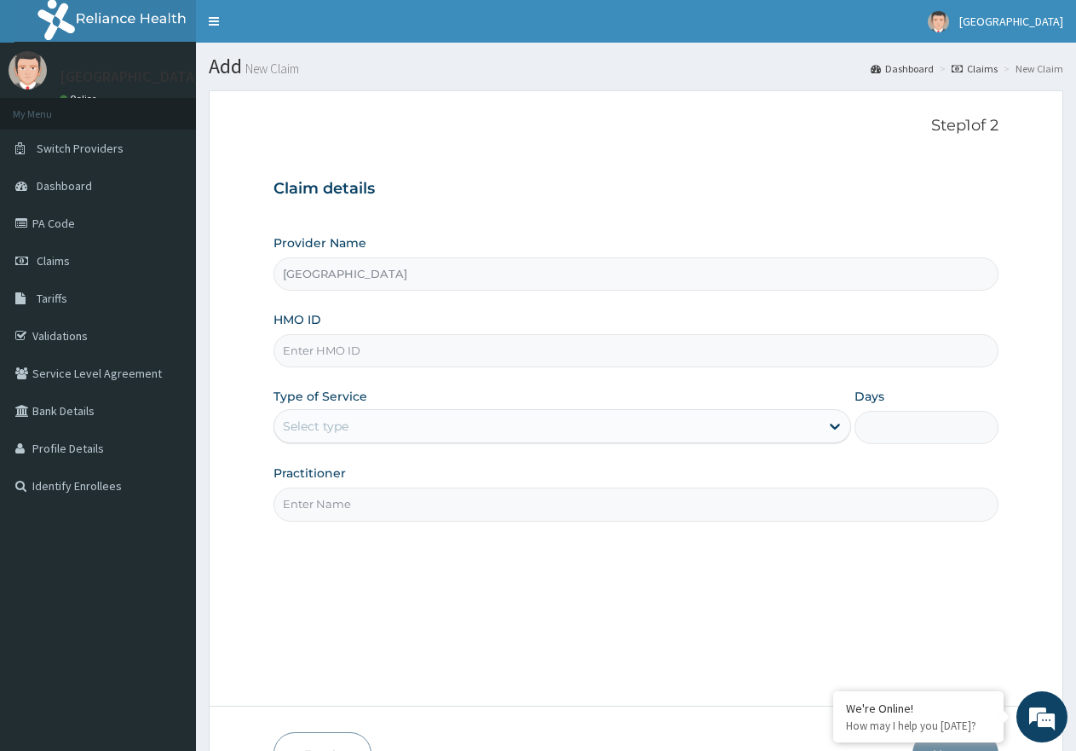
paste input "MNL/10218/A"
type input "MNL/10218/A"
click at [451, 430] on div "Select type" at bounding box center [546, 425] width 544 height 27
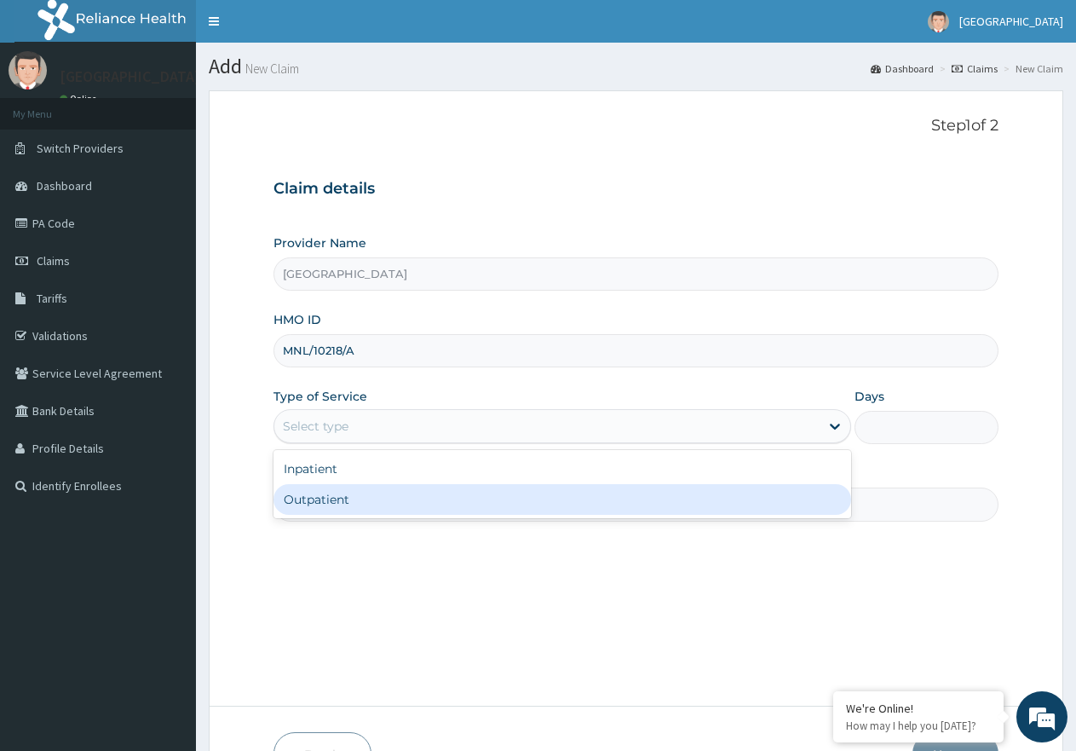
click at [405, 503] on div "Outpatient" at bounding box center [562, 499] width 577 height 31
type input "1"
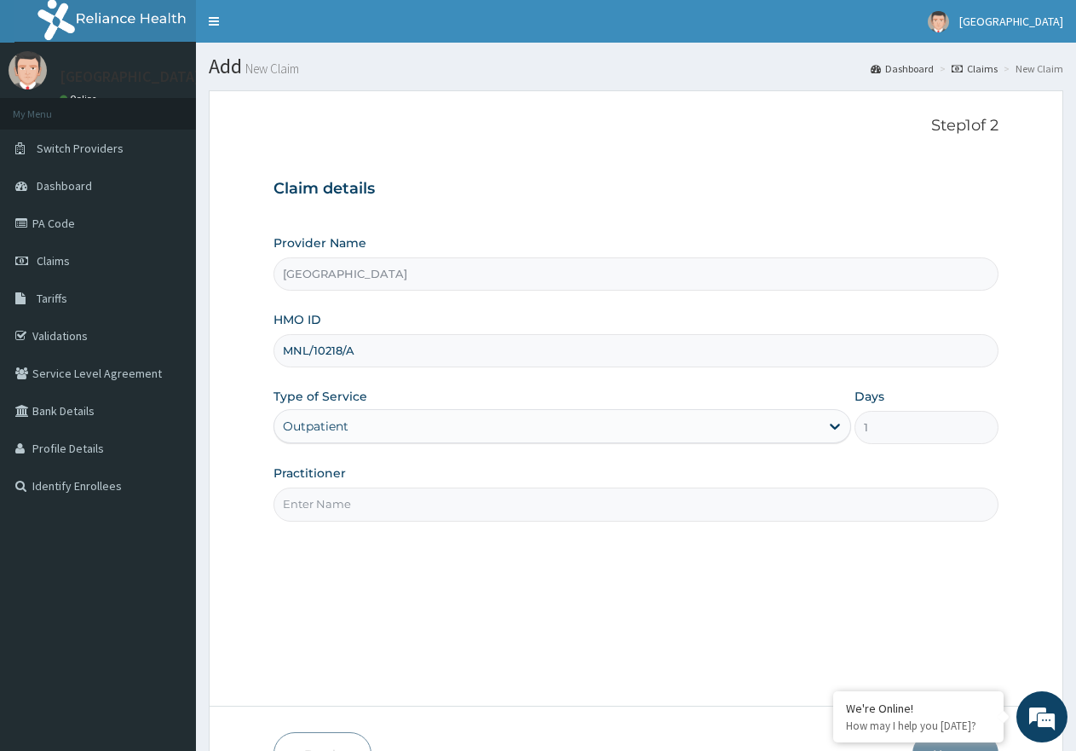
click at [460, 492] on input "Practitioner" at bounding box center [636, 503] width 725 height 33
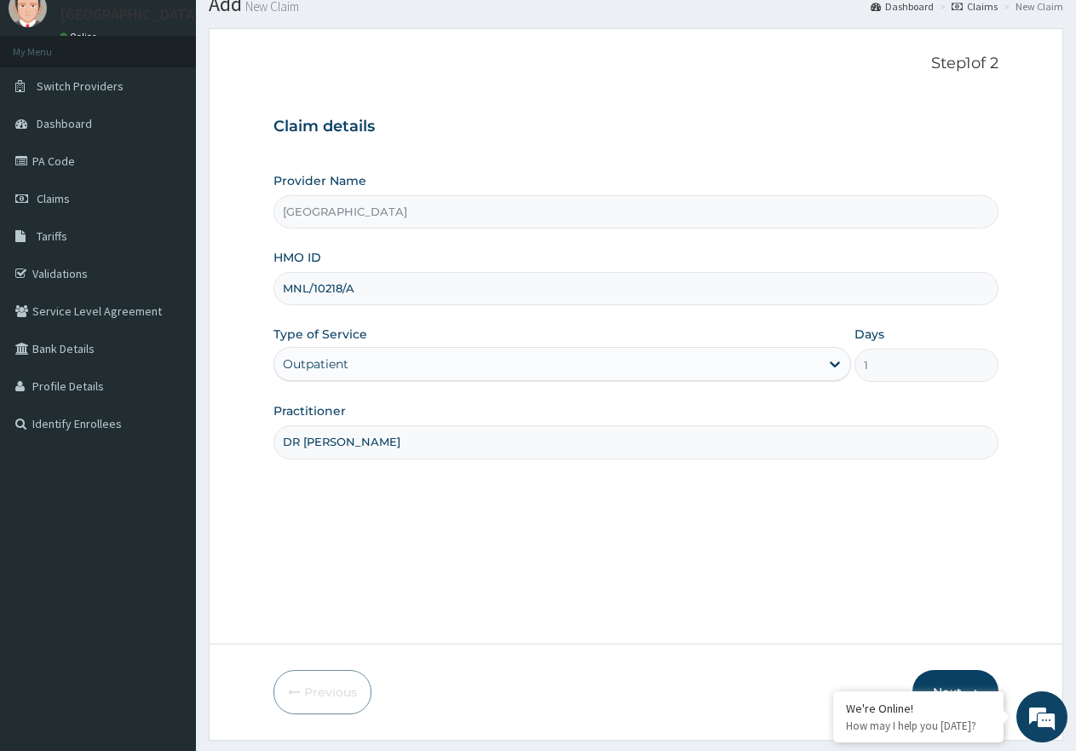
scroll to position [108, 0]
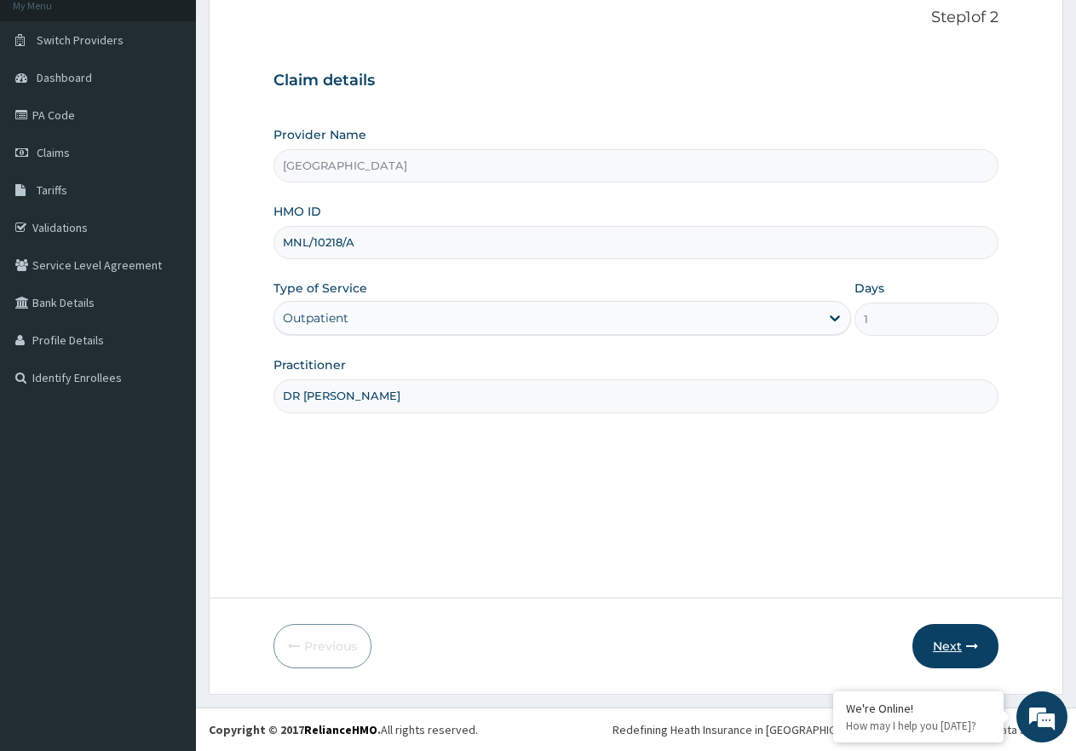
type input "DR JAJA"
click at [966, 648] on icon "button" at bounding box center [972, 646] width 12 height 12
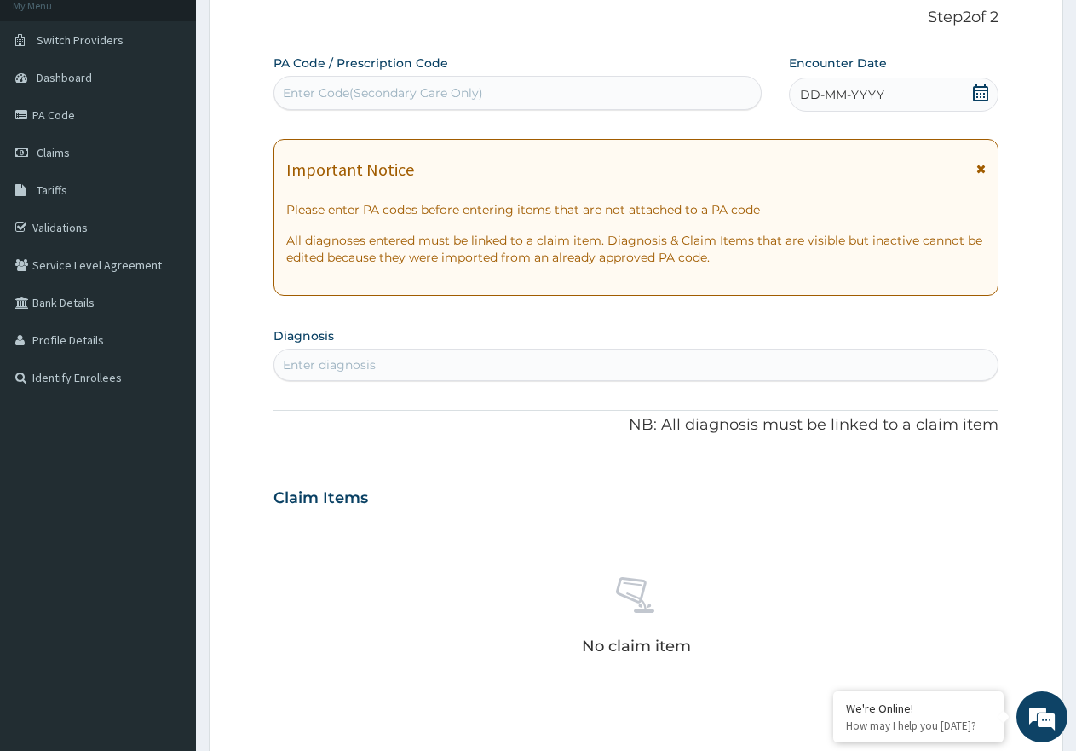
click at [978, 94] on icon at bounding box center [980, 92] width 17 height 17
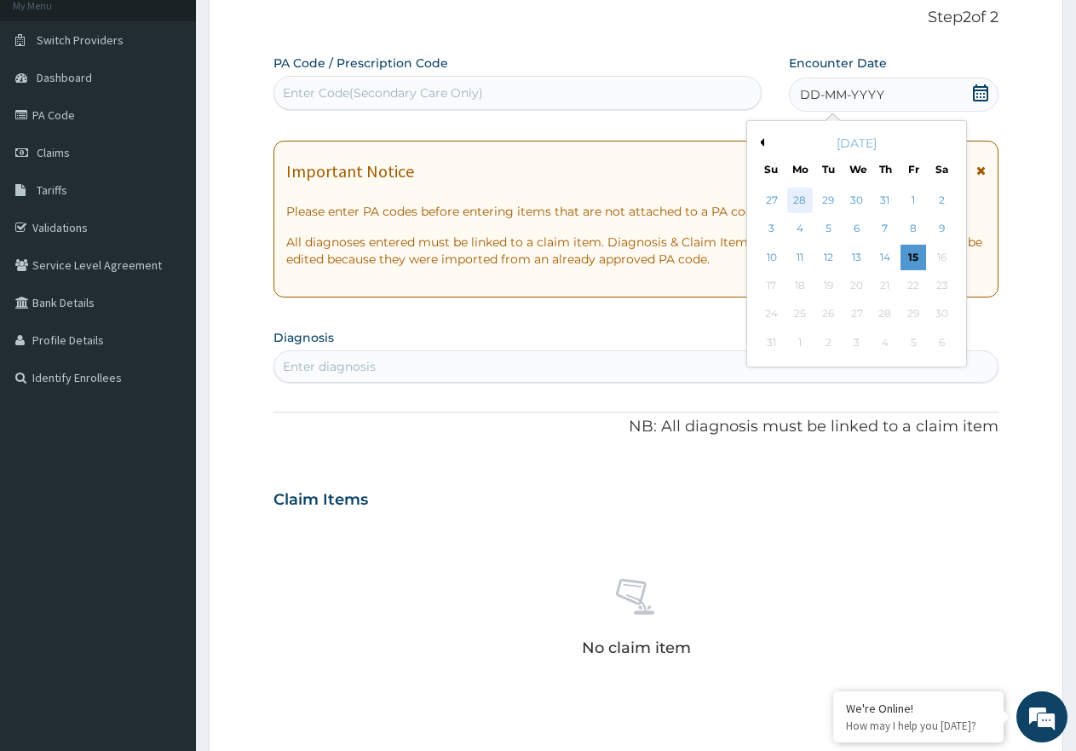
click at [802, 200] on div "28" at bounding box center [800, 200] width 26 height 26
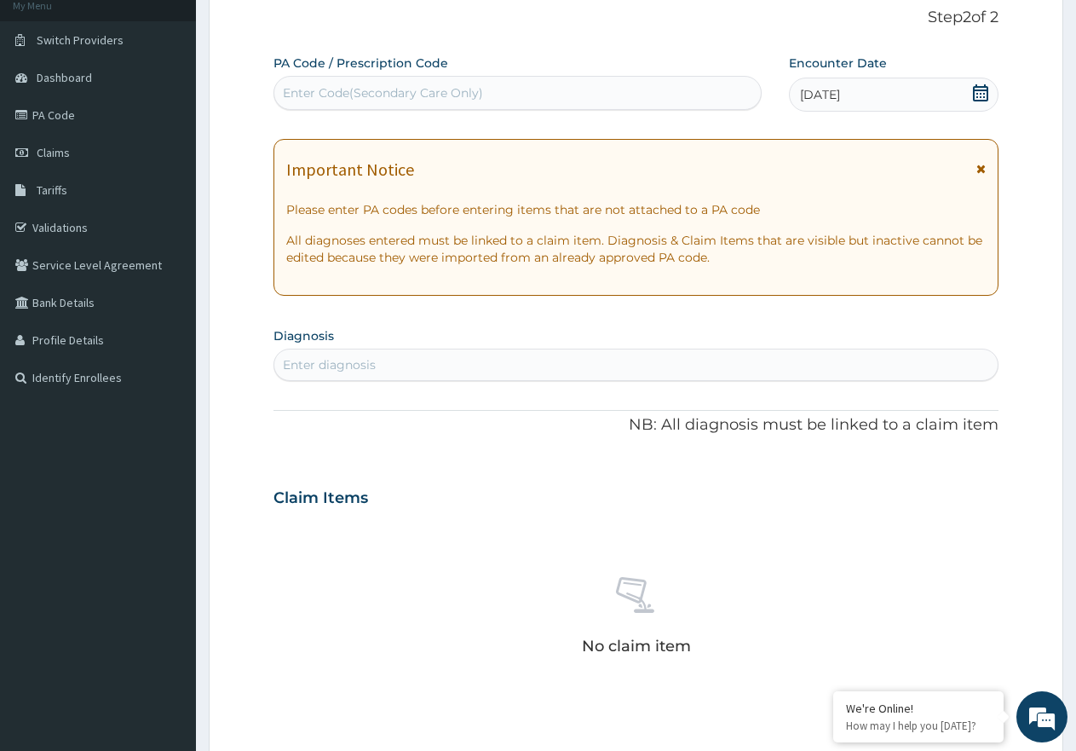
click at [468, 353] on div "Enter diagnosis" at bounding box center [635, 364] width 723 height 27
type input "MALARIA"
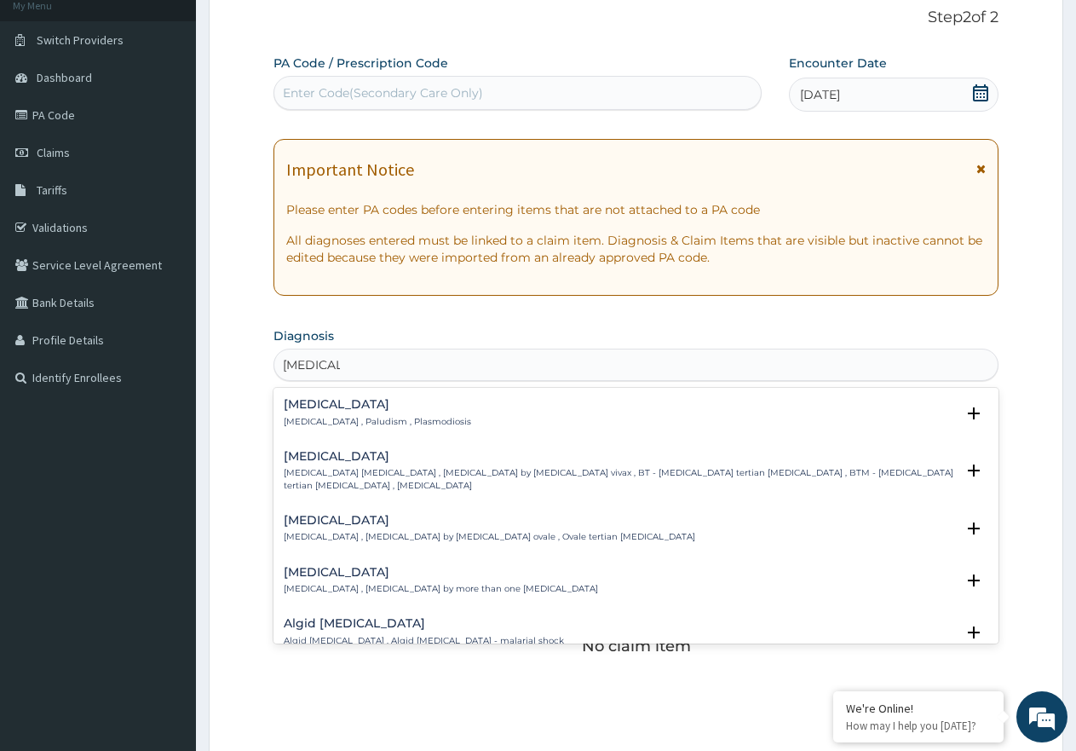
click at [371, 408] on h4 "[MEDICAL_DATA]" at bounding box center [377, 404] width 187 height 13
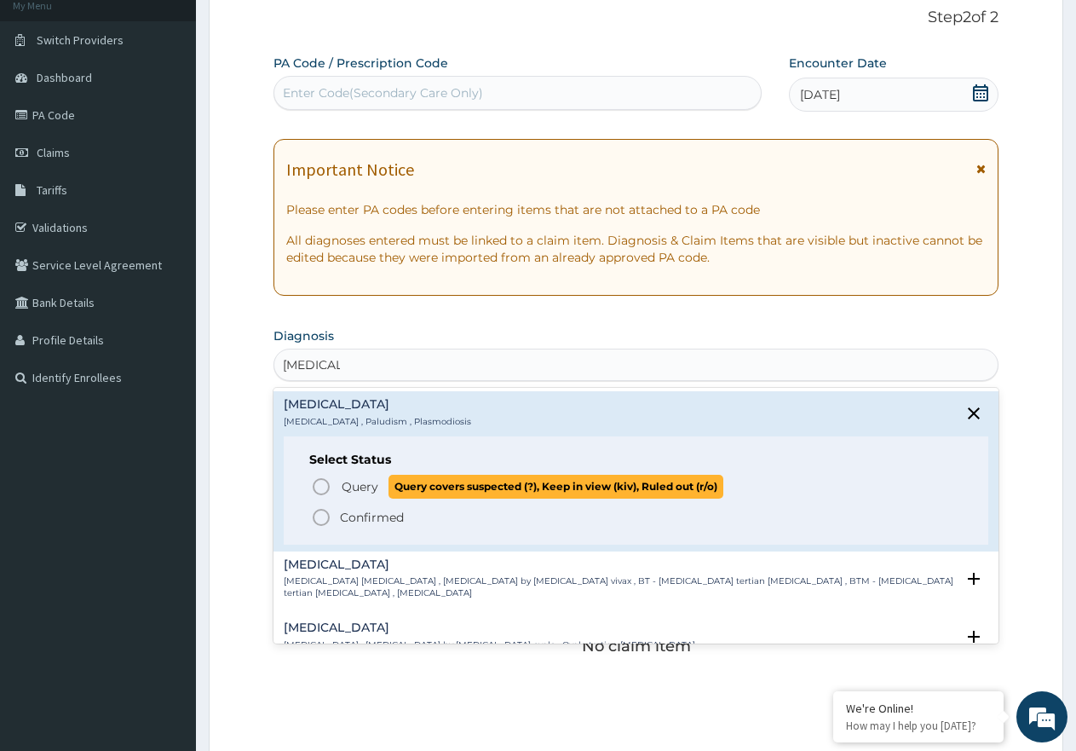
click at [357, 483] on span "Query" at bounding box center [360, 486] width 37 height 17
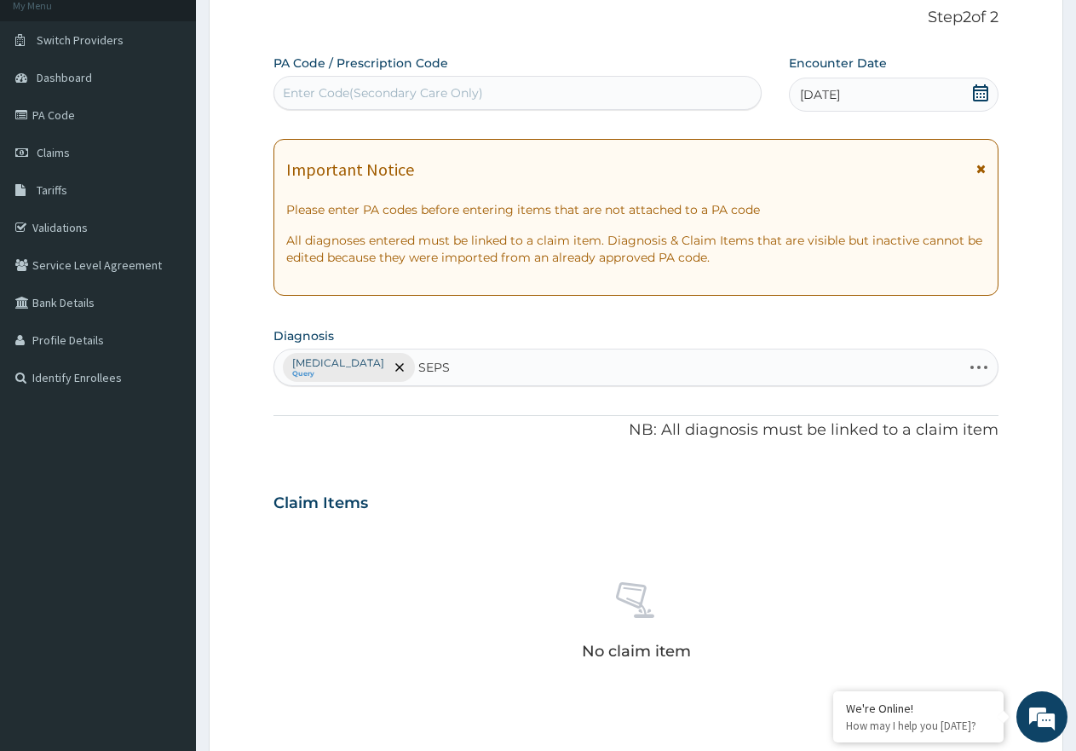
type input "SEPSI"
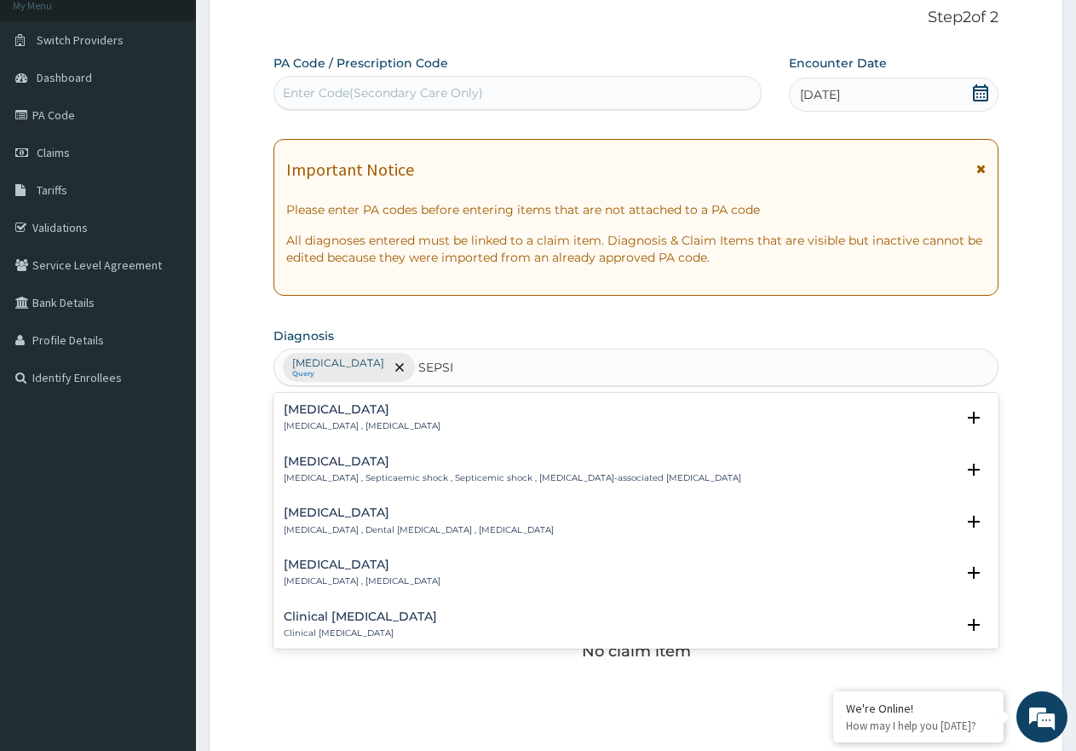
click at [355, 415] on h4 "[MEDICAL_DATA]" at bounding box center [362, 409] width 157 height 13
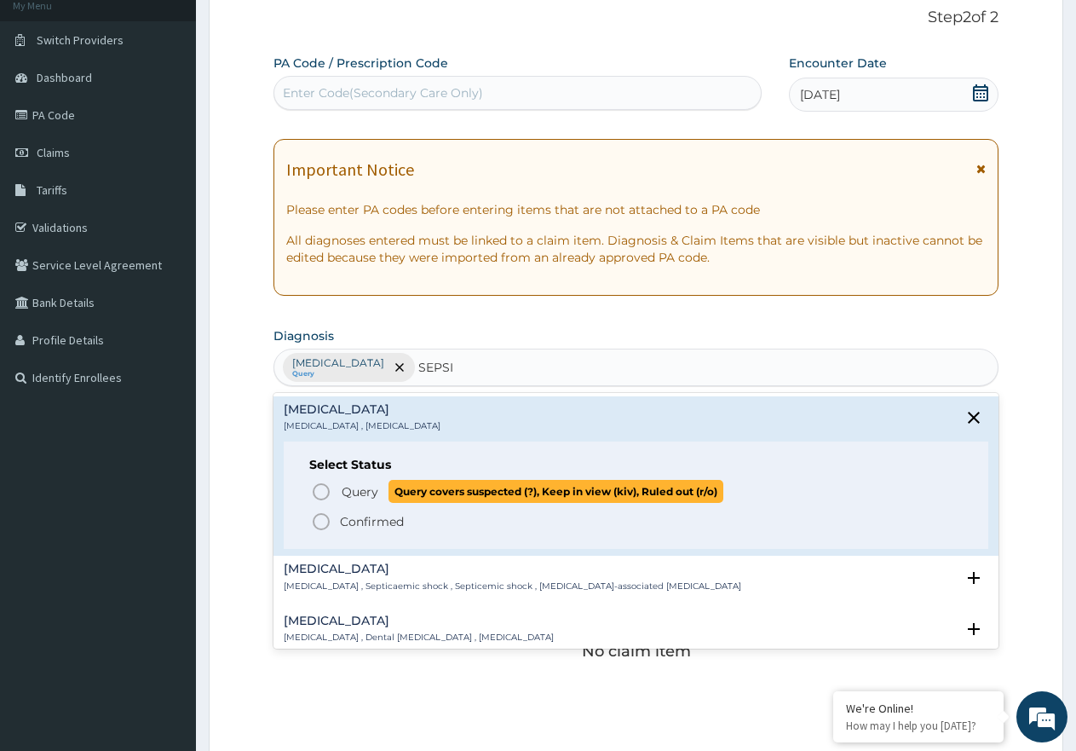
click at [354, 485] on span "Query" at bounding box center [360, 491] width 37 height 17
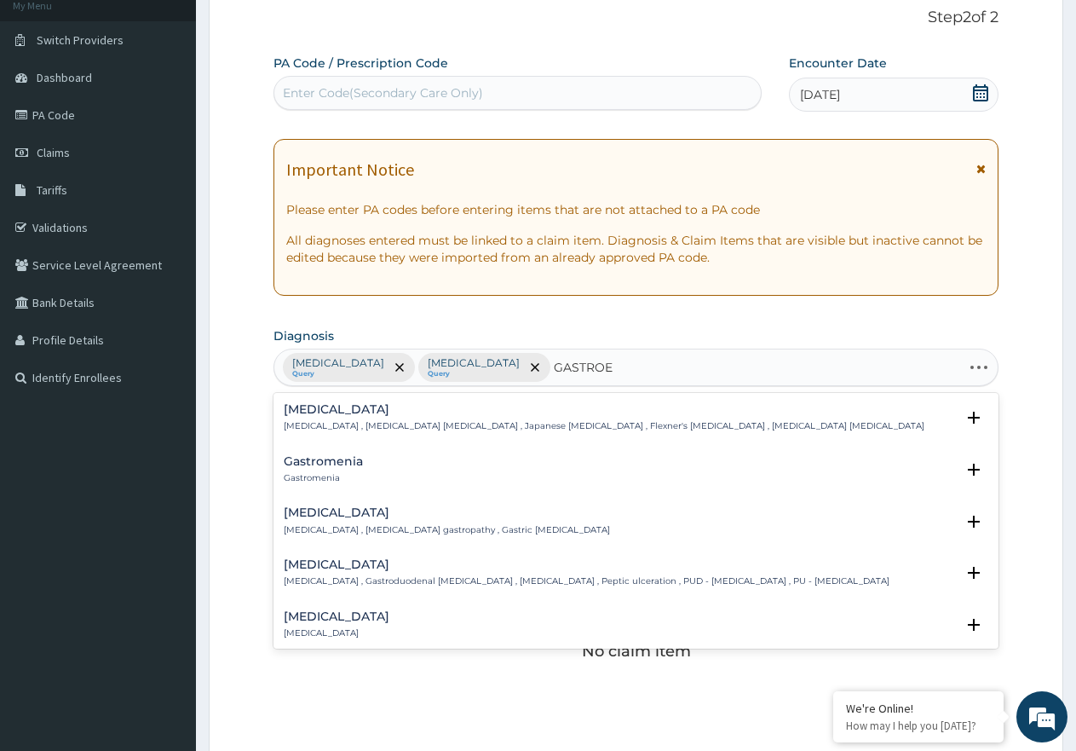
type input "GASTROEN"
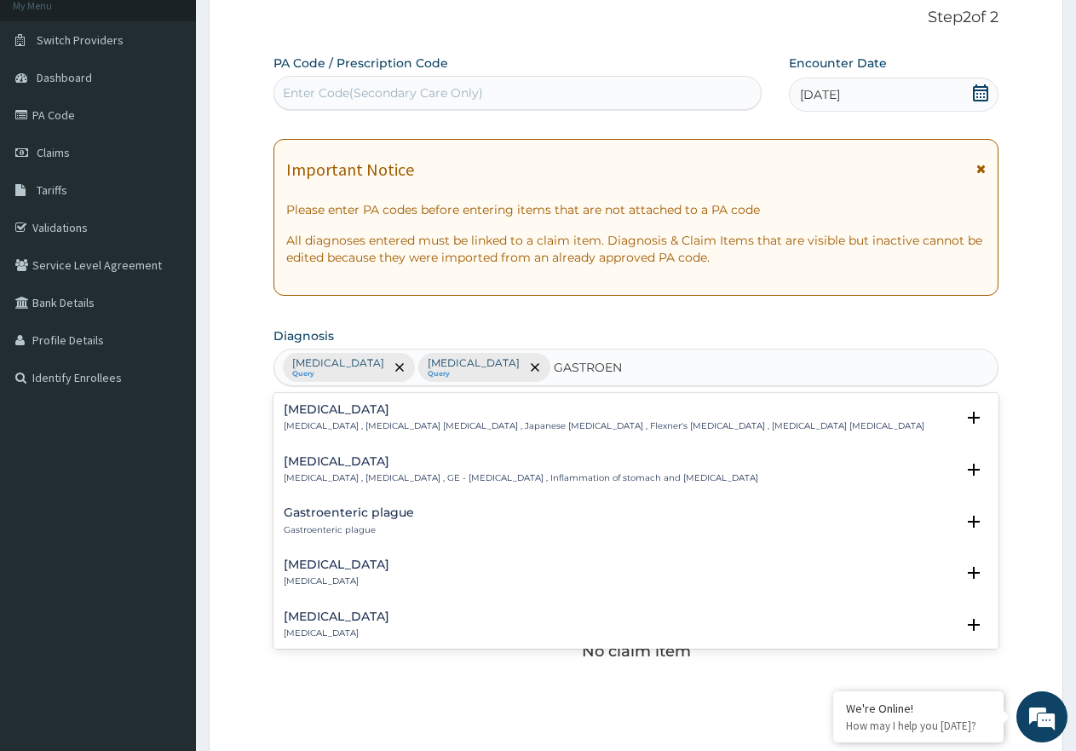
click at [366, 469] on div "Gastroenteritis Gastroenteritis , Gastroenteropathy , GE - Gastroenteritis , In…" at bounding box center [521, 470] width 475 height 30
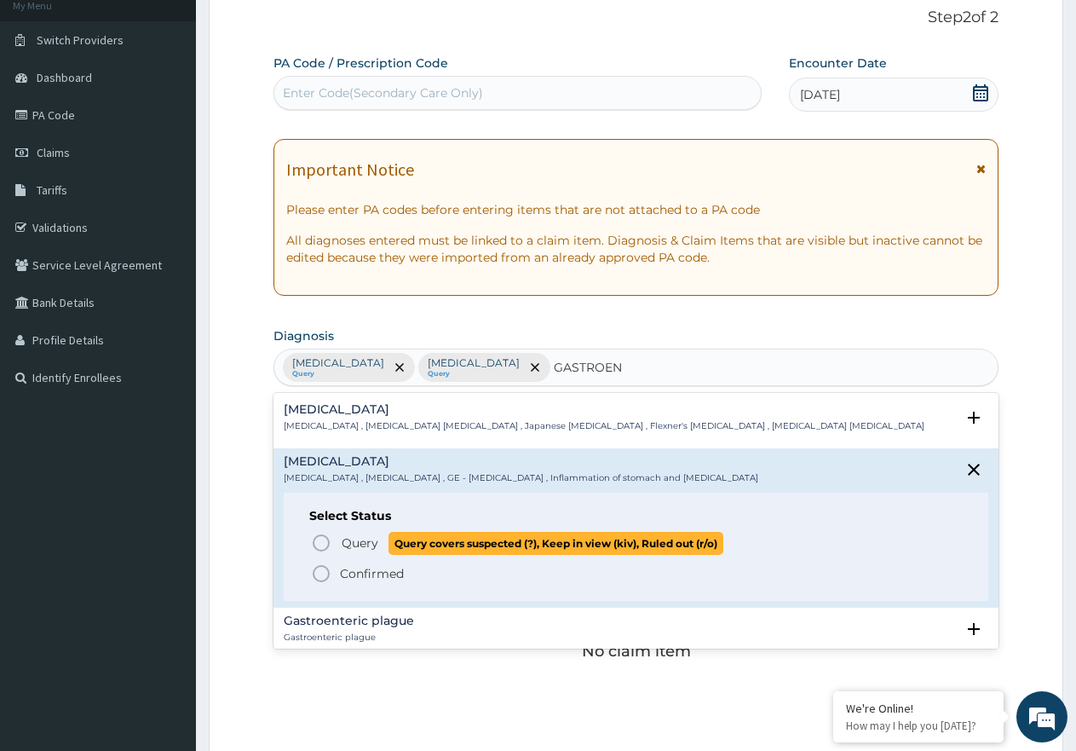
click at [360, 554] on p "Query Query covers suspected (?), Keep in view (kiv), Ruled out (r/o)" at bounding box center [531, 543] width 383 height 23
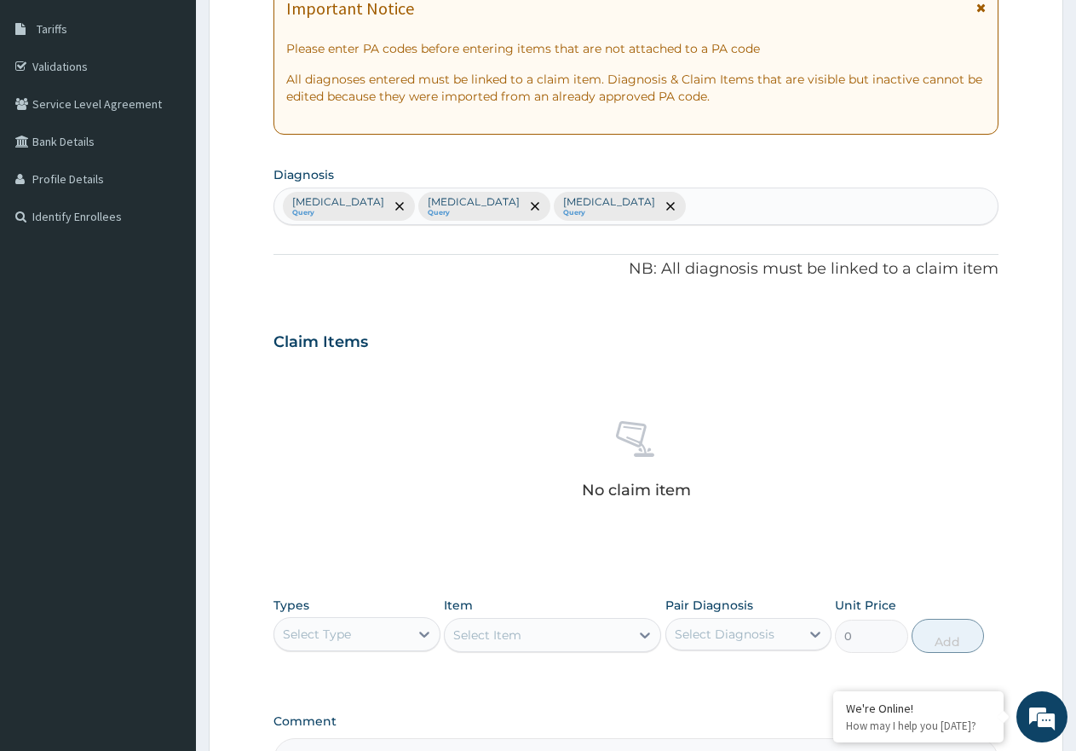
scroll to position [449, 0]
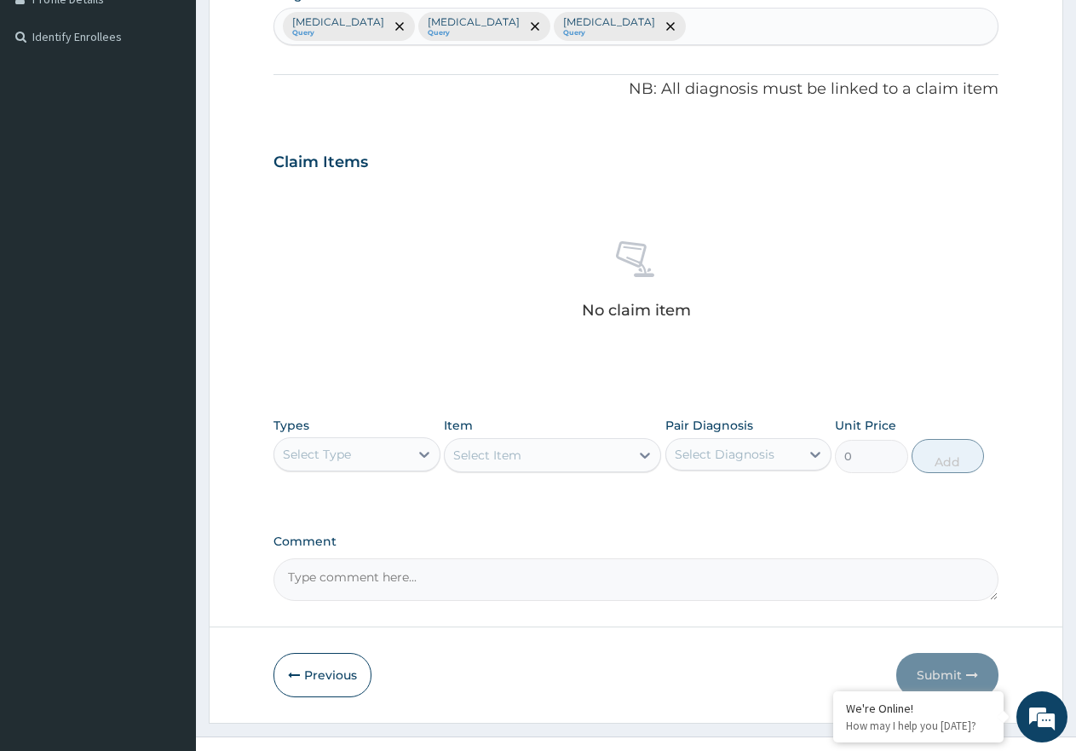
click at [396, 452] on div "Select Type" at bounding box center [341, 454] width 135 height 27
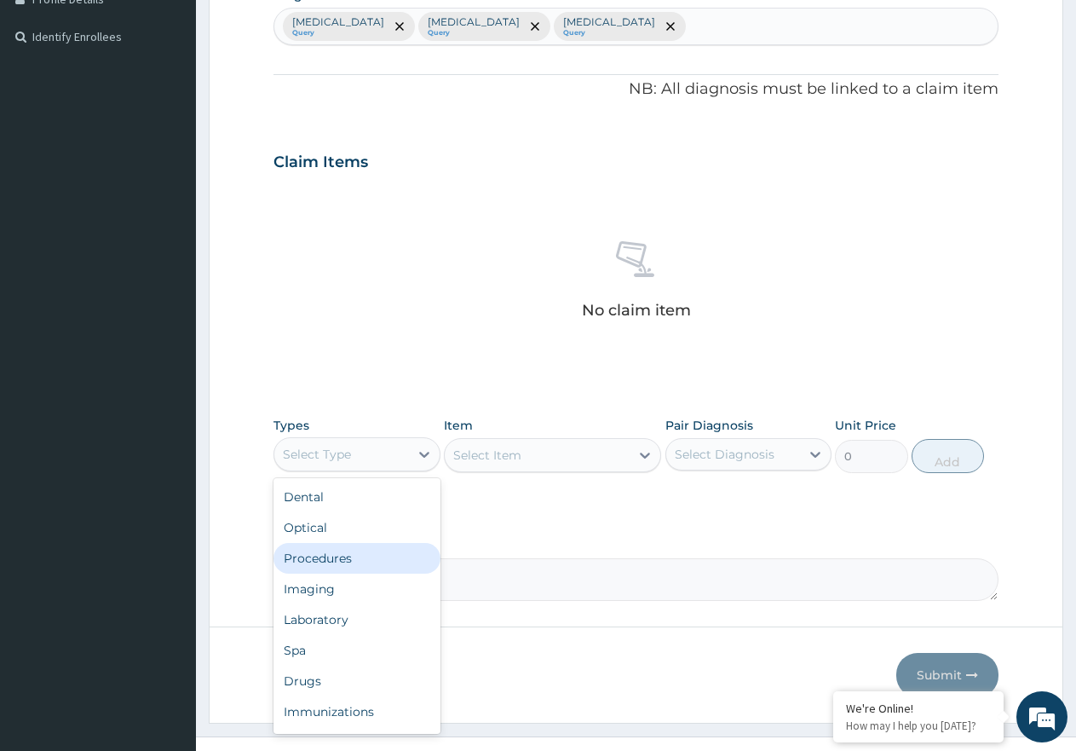
click at [379, 551] on div "Procedures" at bounding box center [357, 558] width 167 height 31
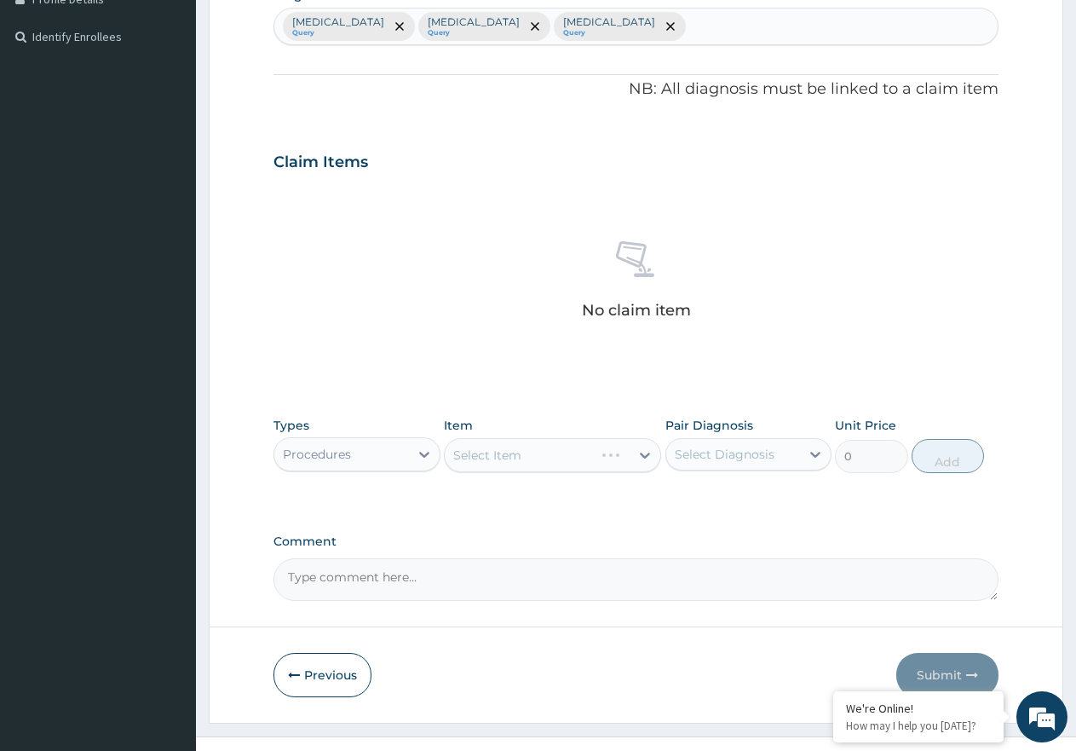
click at [536, 456] on div "Select Item" at bounding box center [552, 455] width 217 height 34
click at [536, 456] on div "Select Item" at bounding box center [537, 454] width 185 height 27
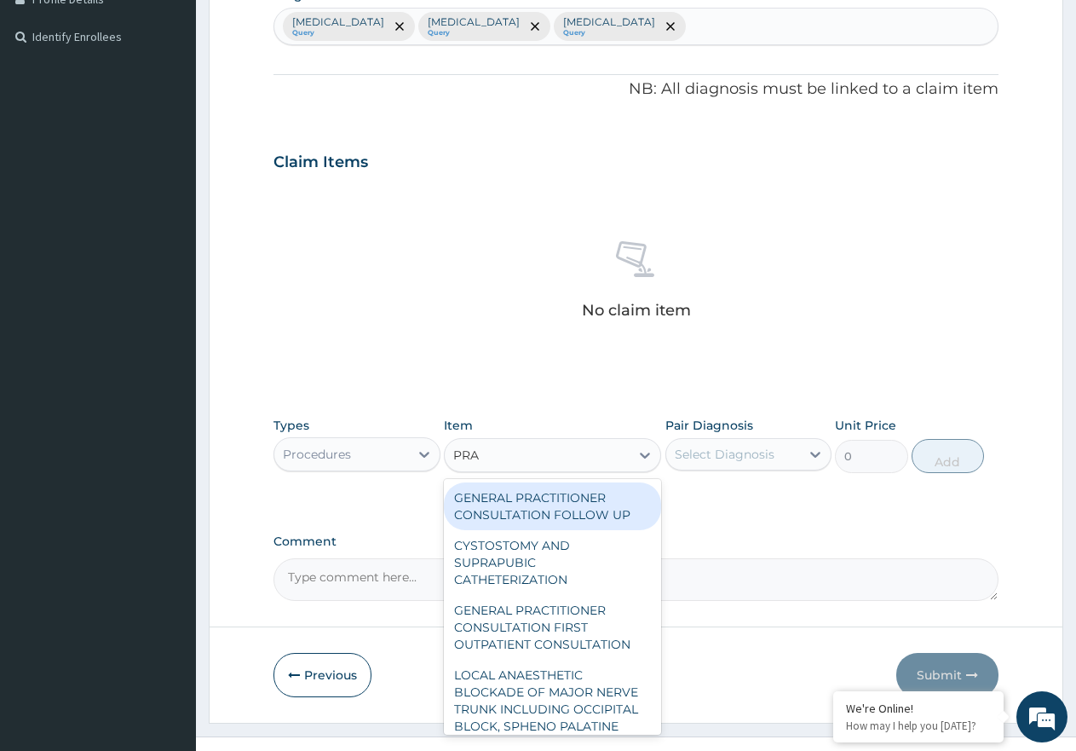
type input "PRAC"
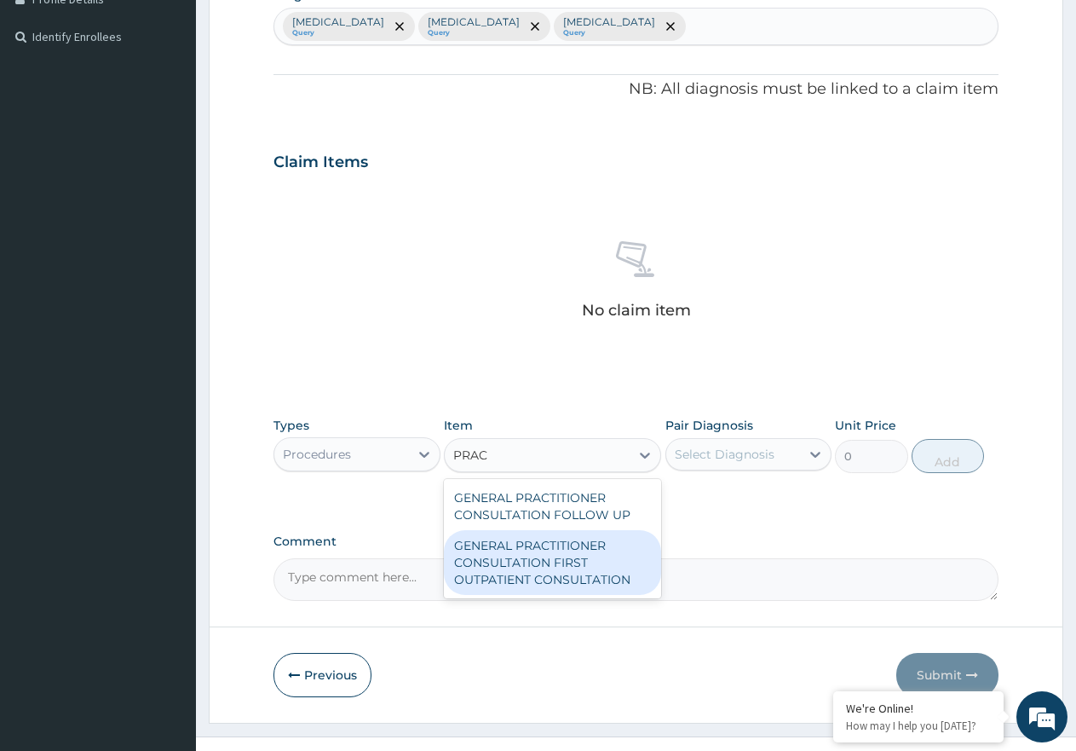
drag, startPoint x: 578, startPoint y: 550, endPoint x: 638, endPoint y: 516, distance: 69.4
click at [580, 551] on div "GENERAL PRACTITIONER CONSULTATION FIRST OUTPATIENT CONSULTATION" at bounding box center [552, 562] width 217 height 65
type input "3547.5"
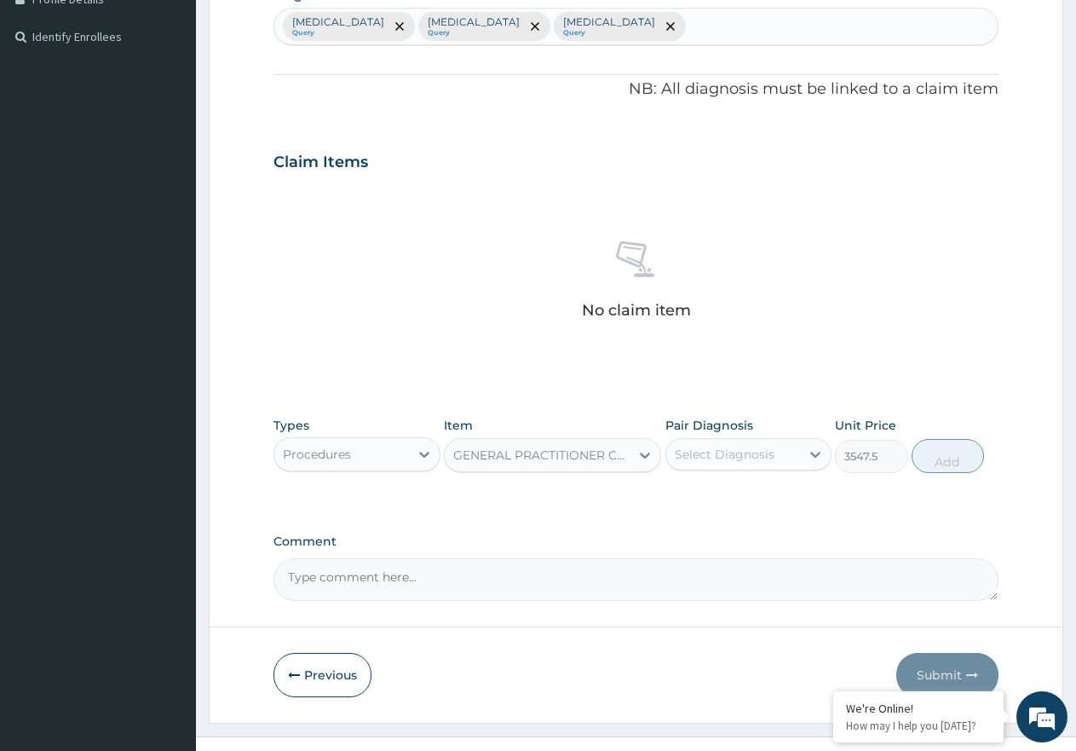
click at [709, 444] on div "Select Diagnosis" at bounding box center [733, 454] width 135 height 27
click at [724, 505] on div "[MEDICAL_DATA]" at bounding box center [748, 498] width 167 height 35
checkbox input "true"
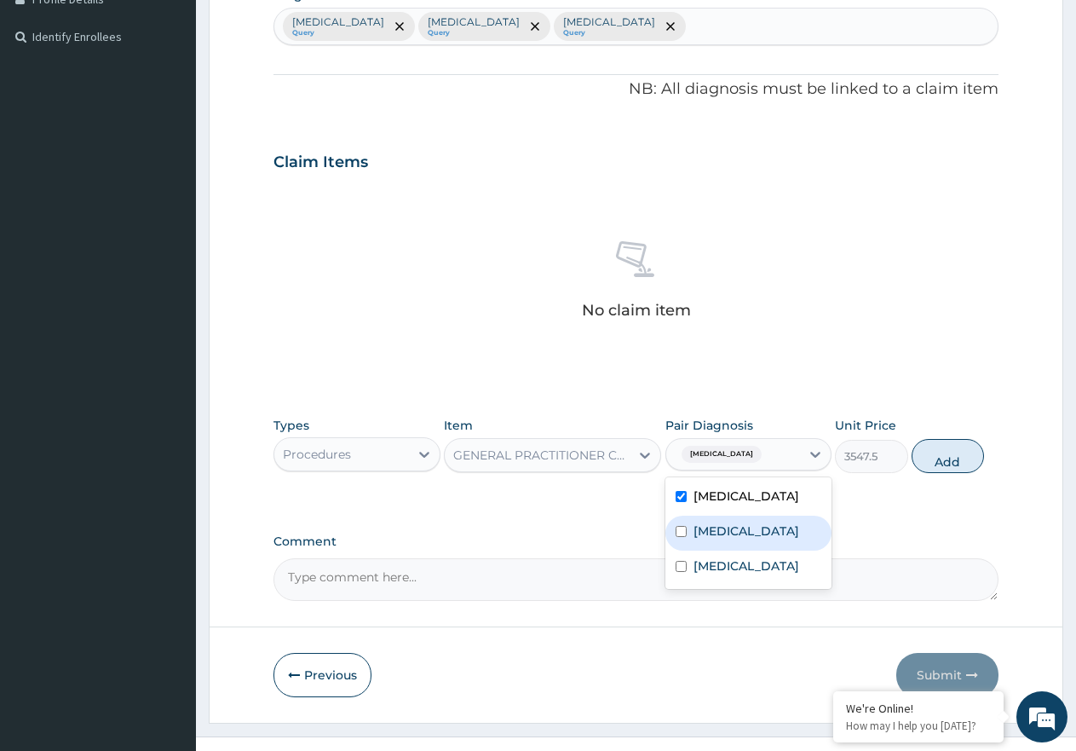
click at [744, 526] on div "[MEDICAL_DATA]" at bounding box center [748, 533] width 167 height 35
checkbox input "true"
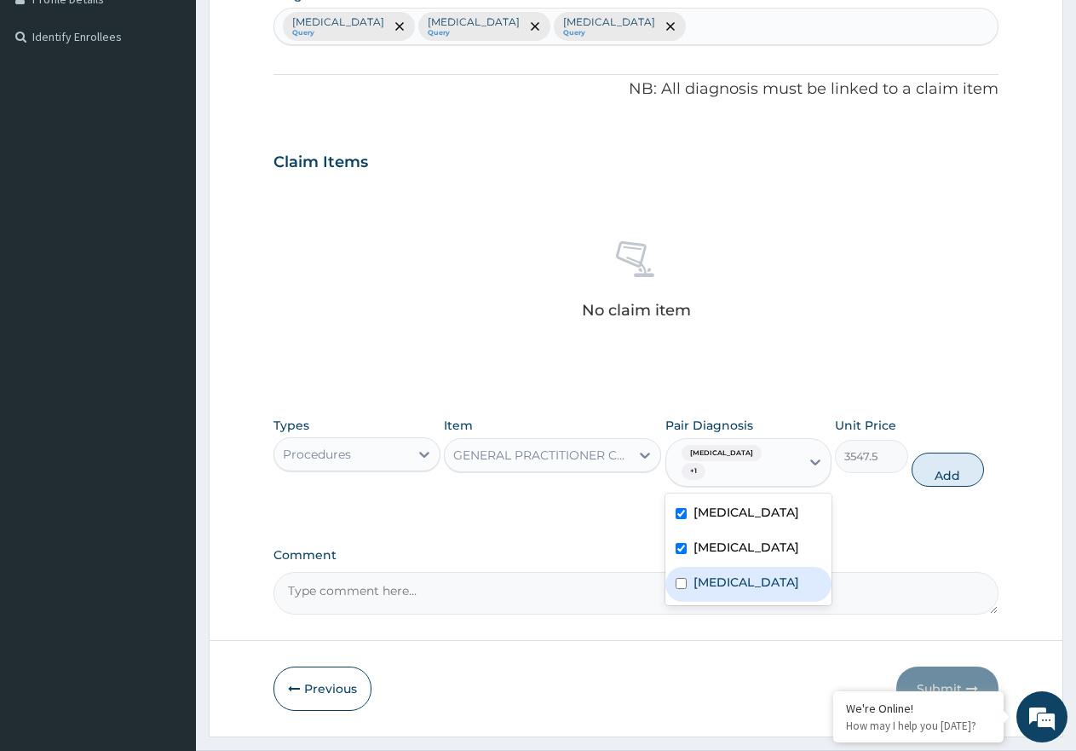
click at [755, 573] on label "Gastroenteritis" at bounding box center [747, 581] width 106 height 17
checkbox input "true"
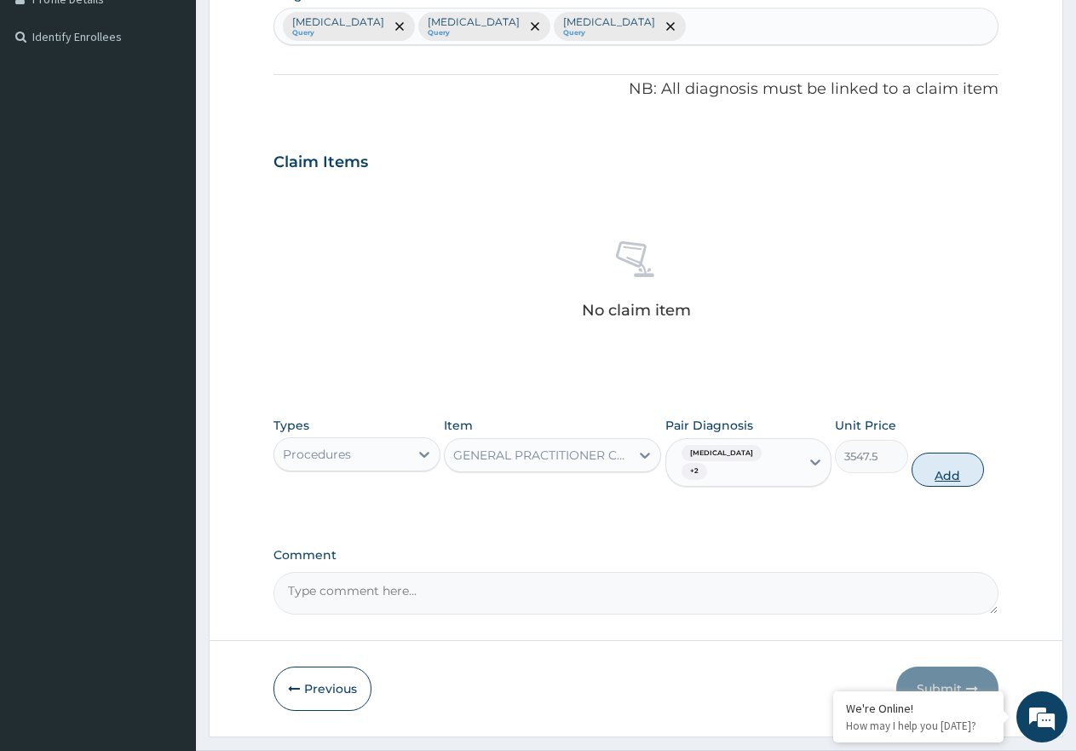
click at [923, 452] on button "Add" at bounding box center [948, 469] width 72 height 34
type input "0"
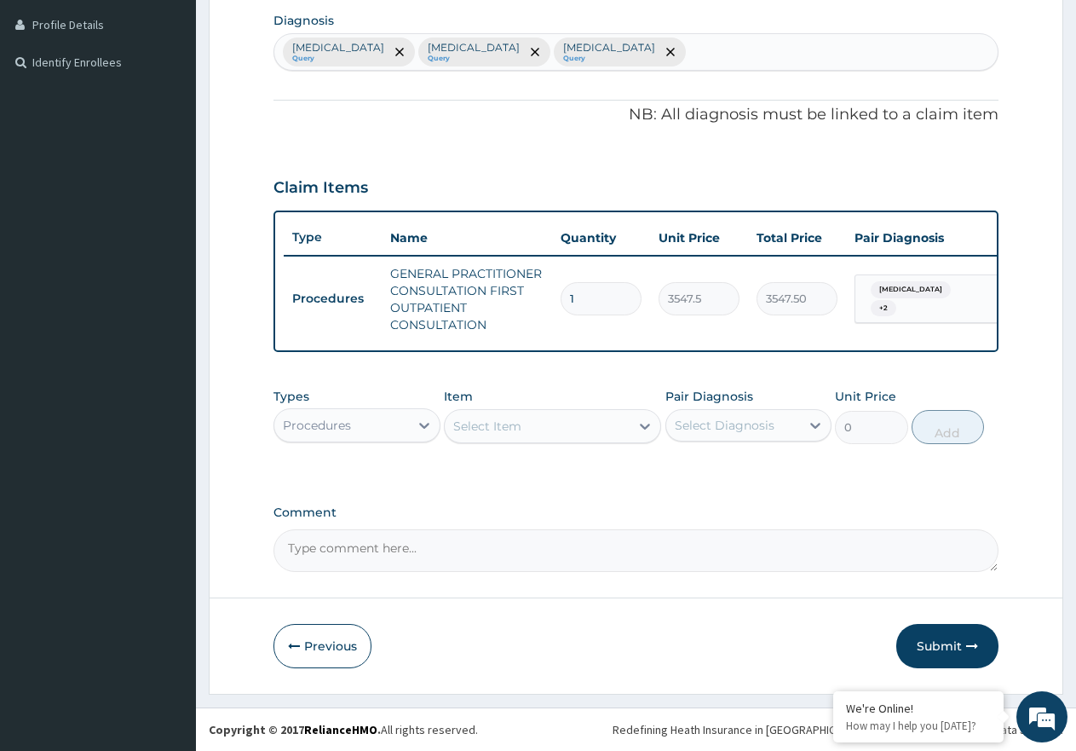
scroll to position [438, 0]
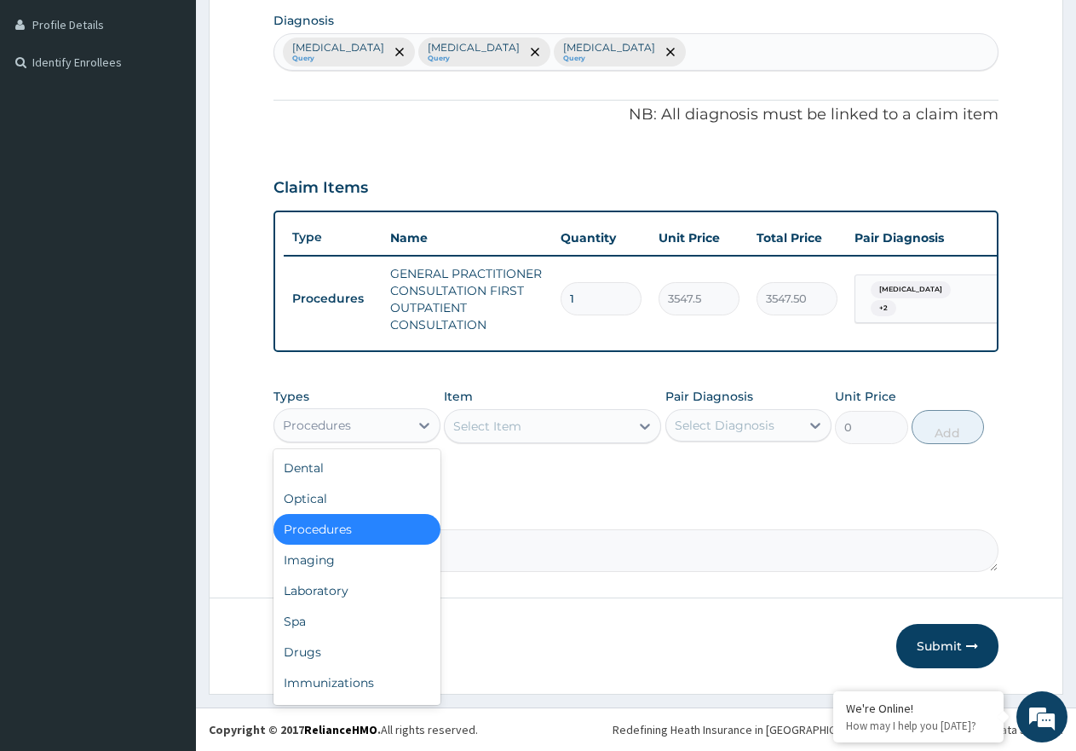
click at [392, 423] on div "Procedures" at bounding box center [341, 425] width 135 height 27
click at [367, 662] on div "Drugs" at bounding box center [357, 651] width 167 height 31
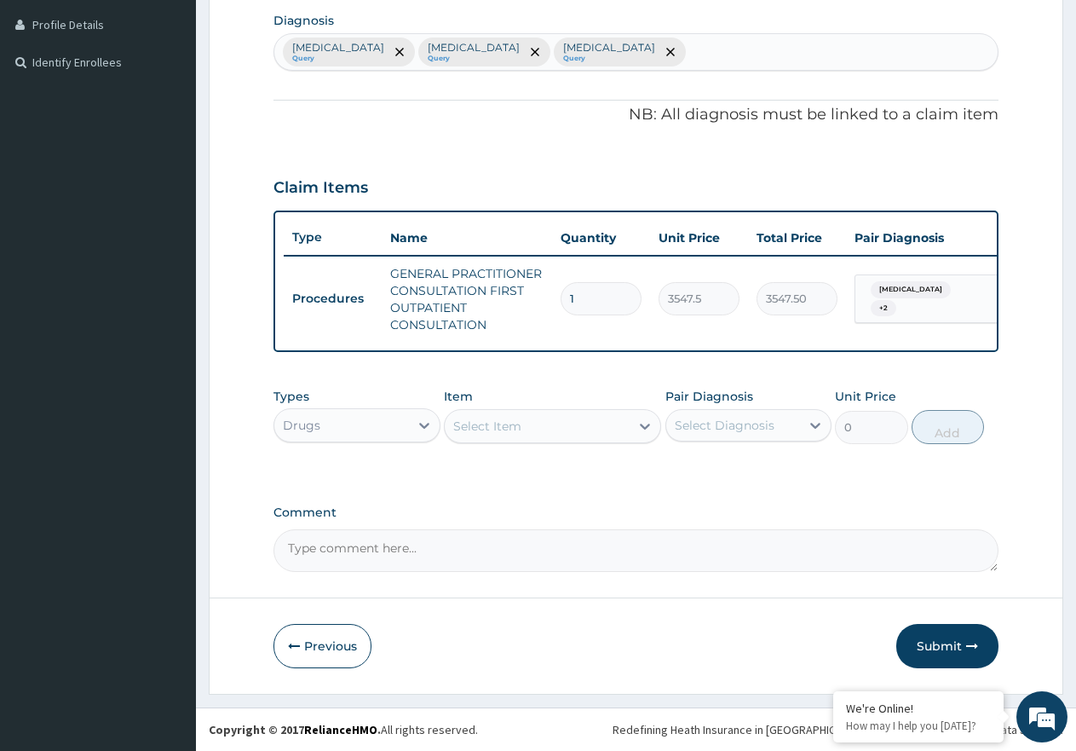
click at [521, 434] on div "Select Item" at bounding box center [537, 425] width 185 height 27
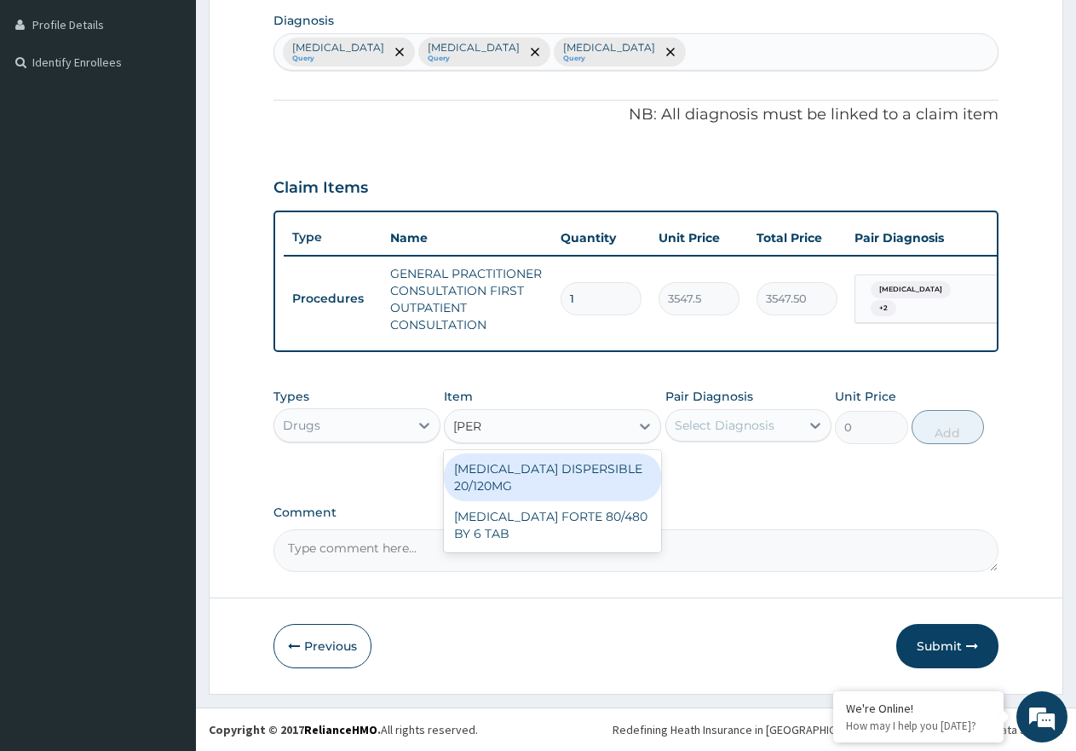
type input "COART"
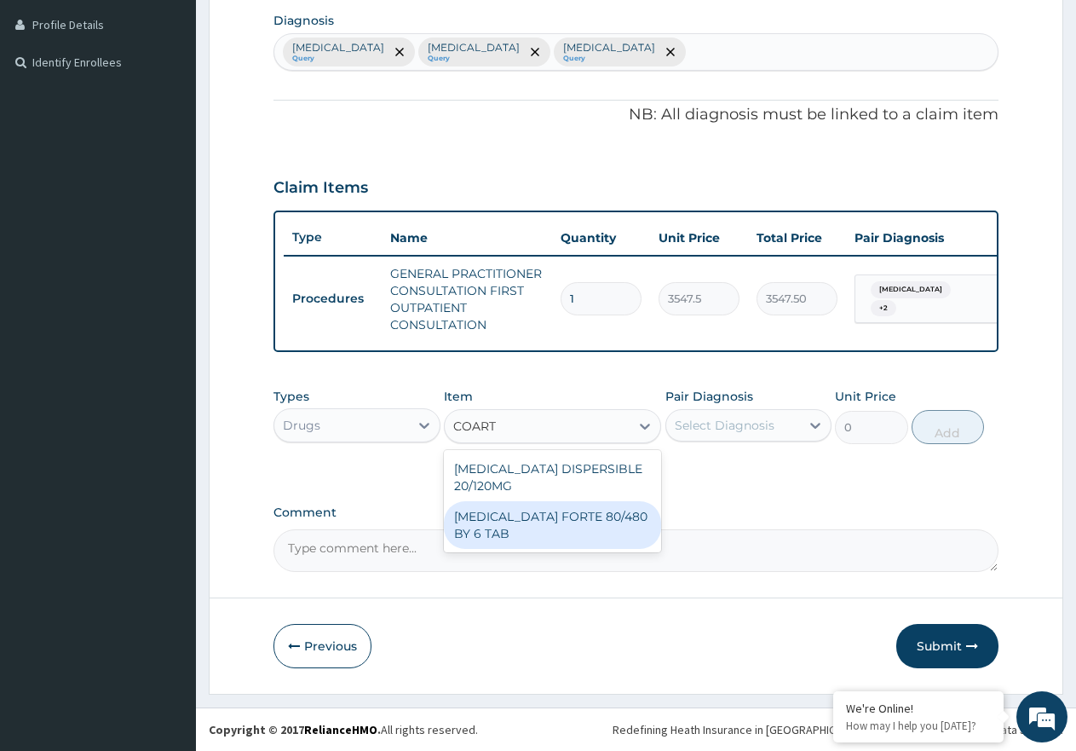
drag, startPoint x: 548, startPoint y: 531, endPoint x: 706, endPoint y: 456, distance: 174.6
click at [554, 531] on div "[MEDICAL_DATA] FORTE 80/480 BY 6 TAB" at bounding box center [552, 525] width 217 height 48
type input "449.35"
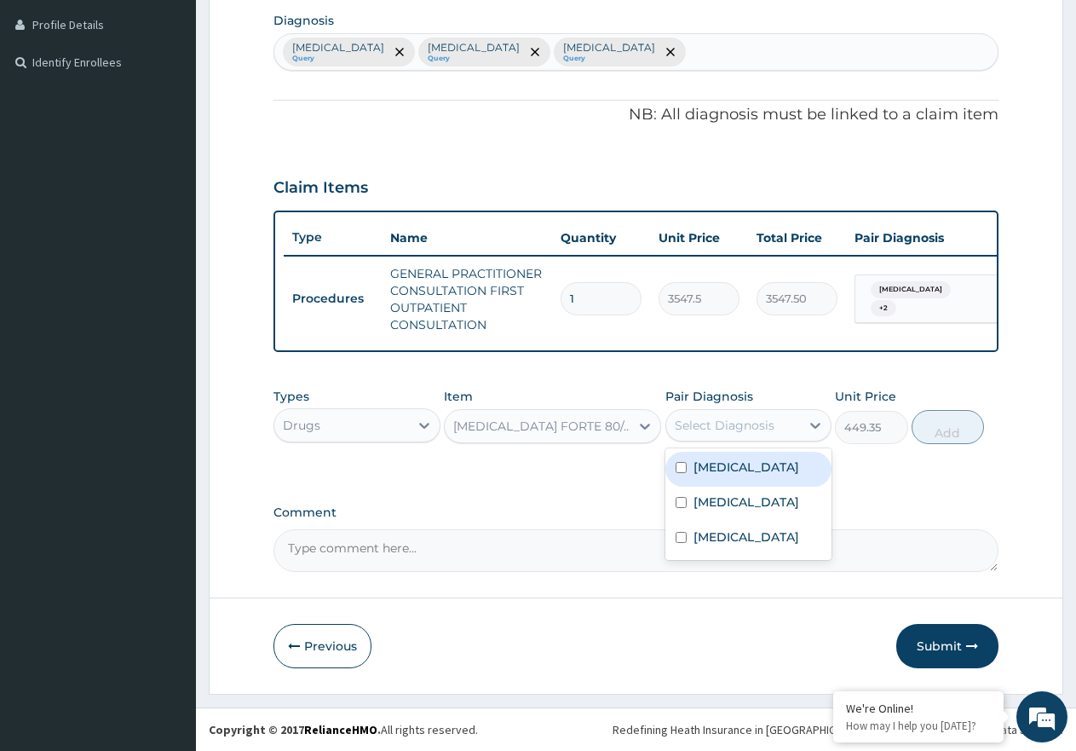
click at [752, 413] on div "Select Diagnosis" at bounding box center [733, 425] width 135 height 27
drag, startPoint x: 769, startPoint y: 478, endPoint x: 873, endPoint y: 458, distance: 105.1
click at [773, 477] on div "Malaria" at bounding box center [748, 469] width 167 height 35
checkbox input "true"
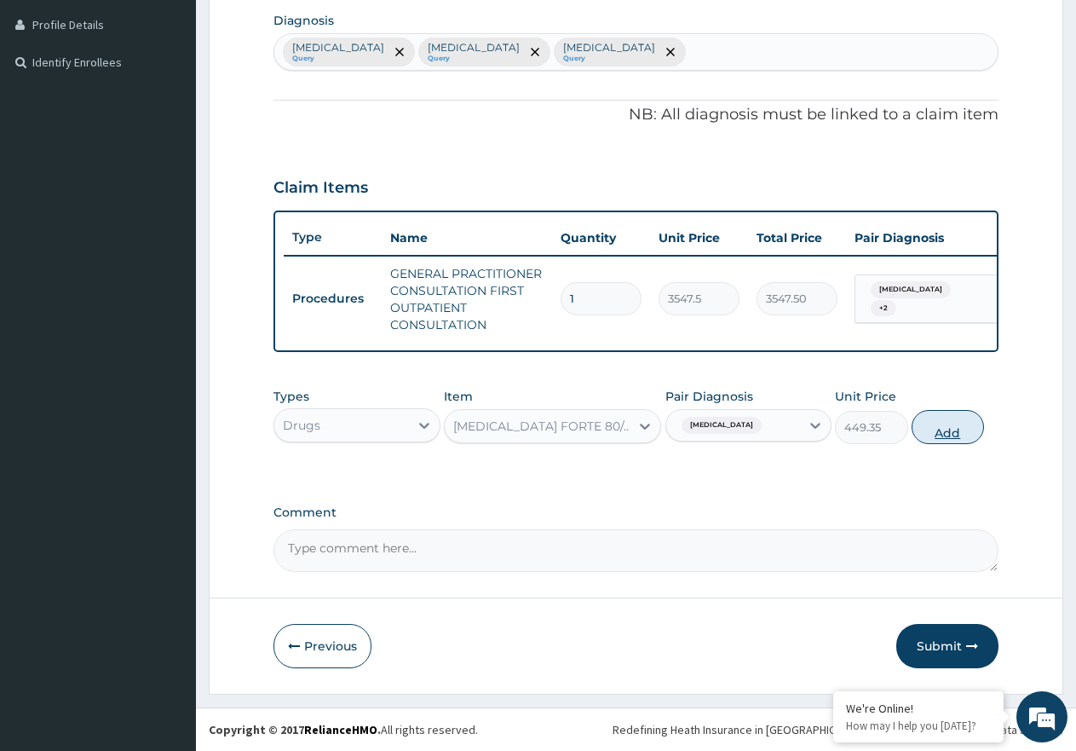
click at [930, 432] on button "Add" at bounding box center [948, 427] width 72 height 34
type input "0"
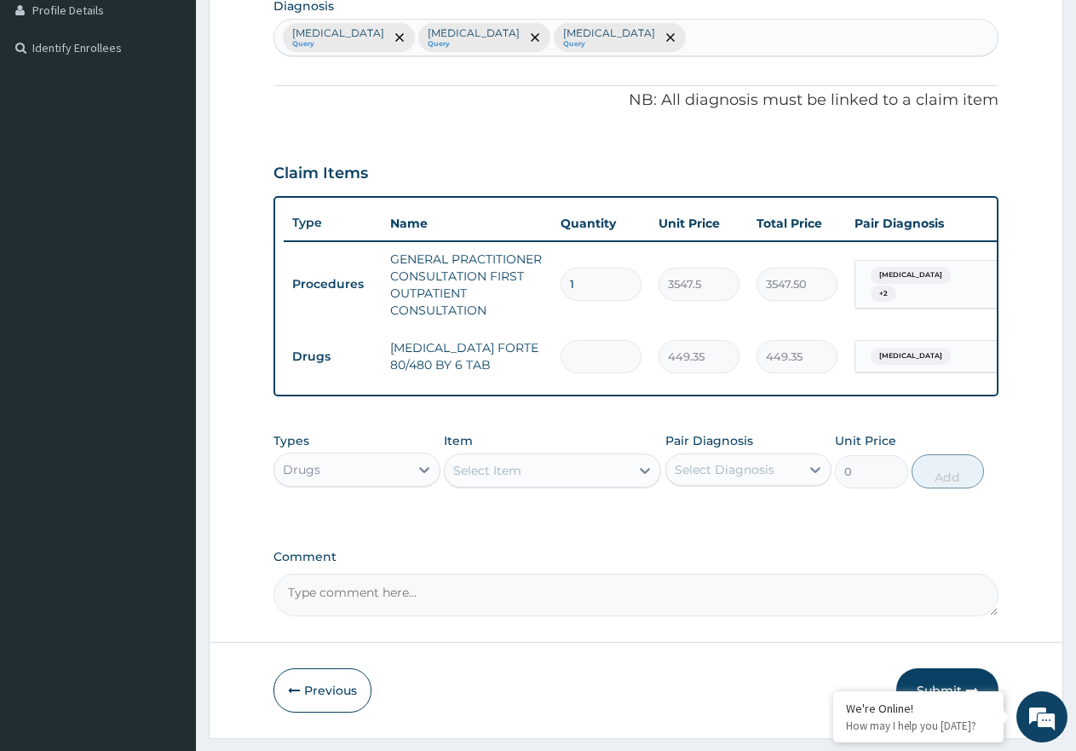
type input "0.00"
type input "6"
type input "2696.10"
type input "6"
click at [562, 484] on div "Select Item" at bounding box center [537, 470] width 185 height 27
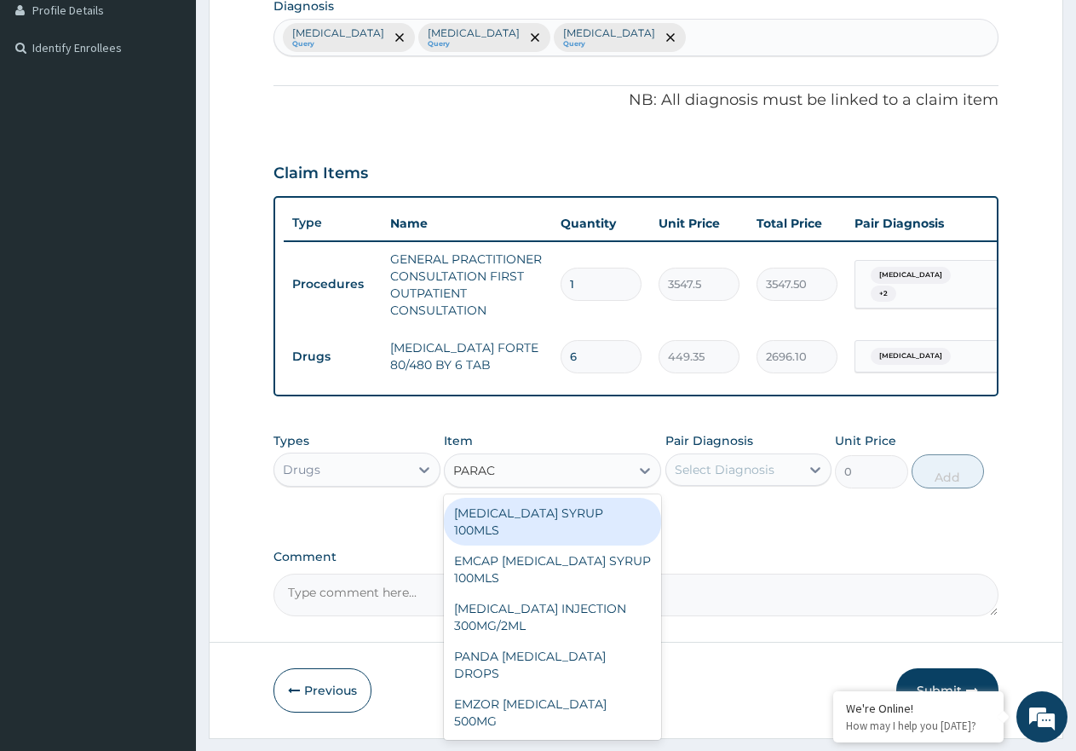
type input "PARACE"
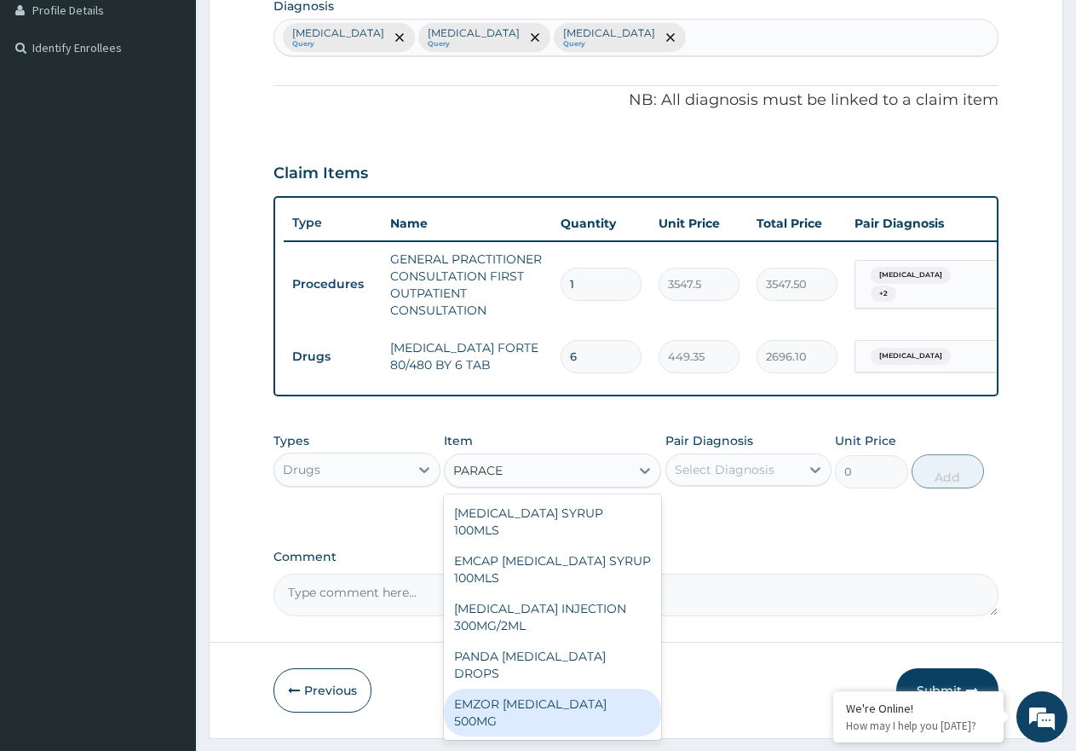
click at [587, 688] on div "EMZOR PARACETAMOL 500MG" at bounding box center [552, 712] width 217 height 48
type input "23.65"
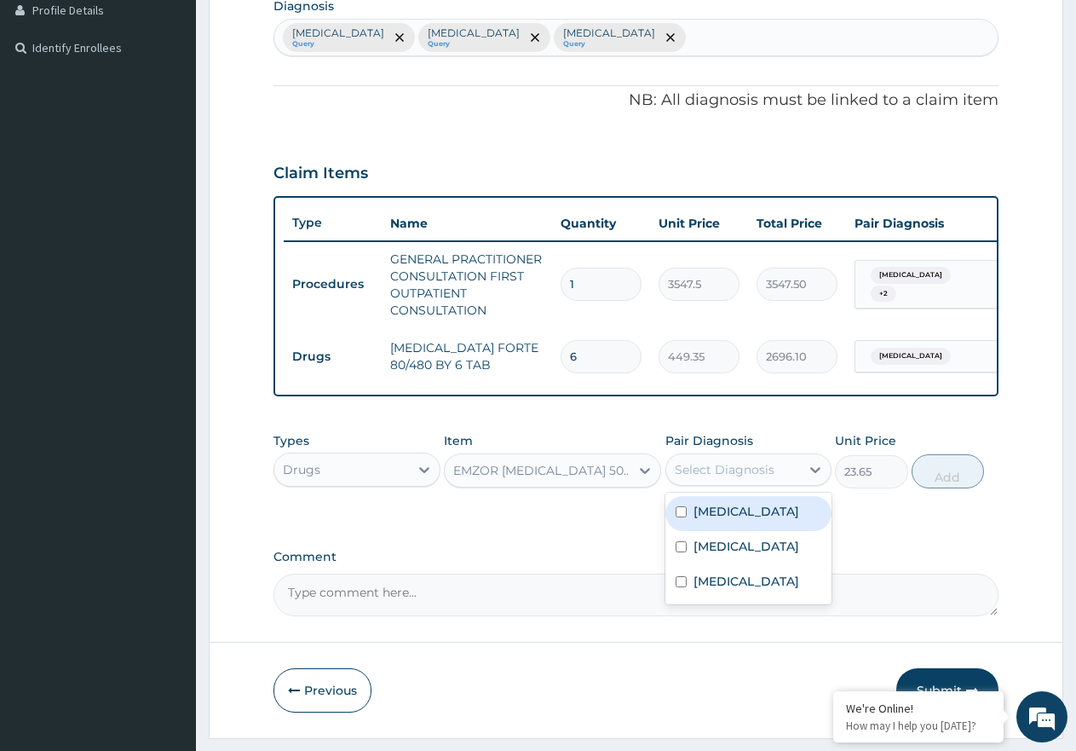
click at [730, 478] on div "Select Diagnosis" at bounding box center [725, 469] width 100 height 17
click at [748, 546] on div "Sepsis" at bounding box center [748, 548] width 167 height 35
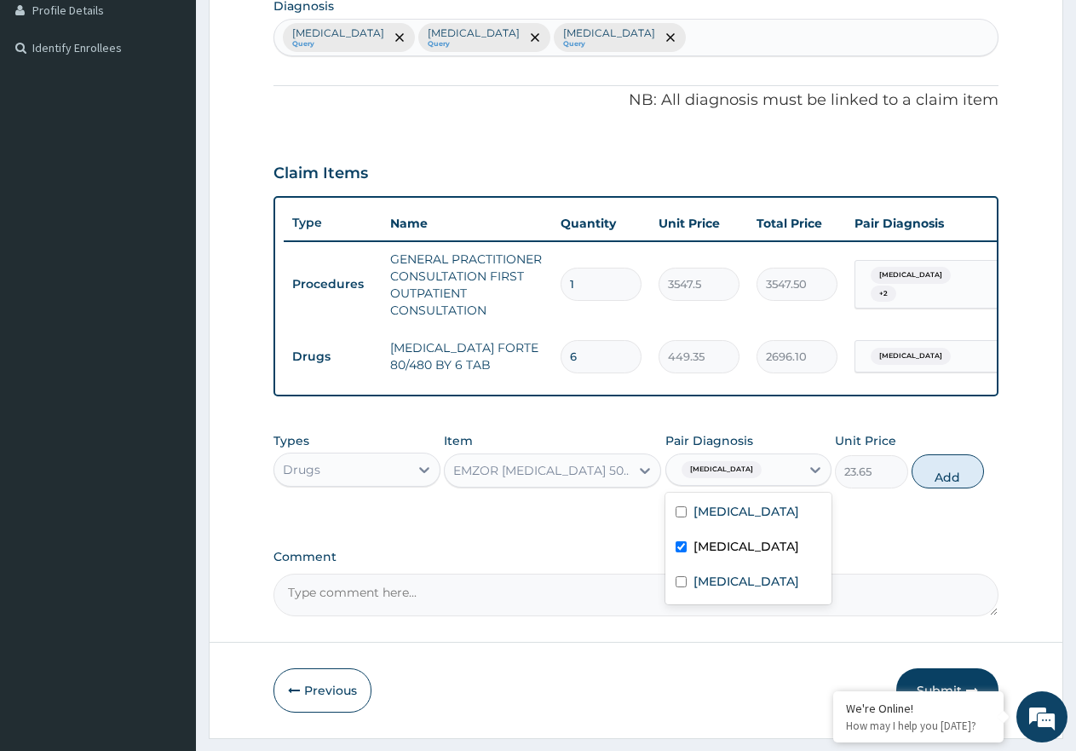
click at [755, 553] on div "Sepsis" at bounding box center [748, 548] width 167 height 35
checkbox input "false"
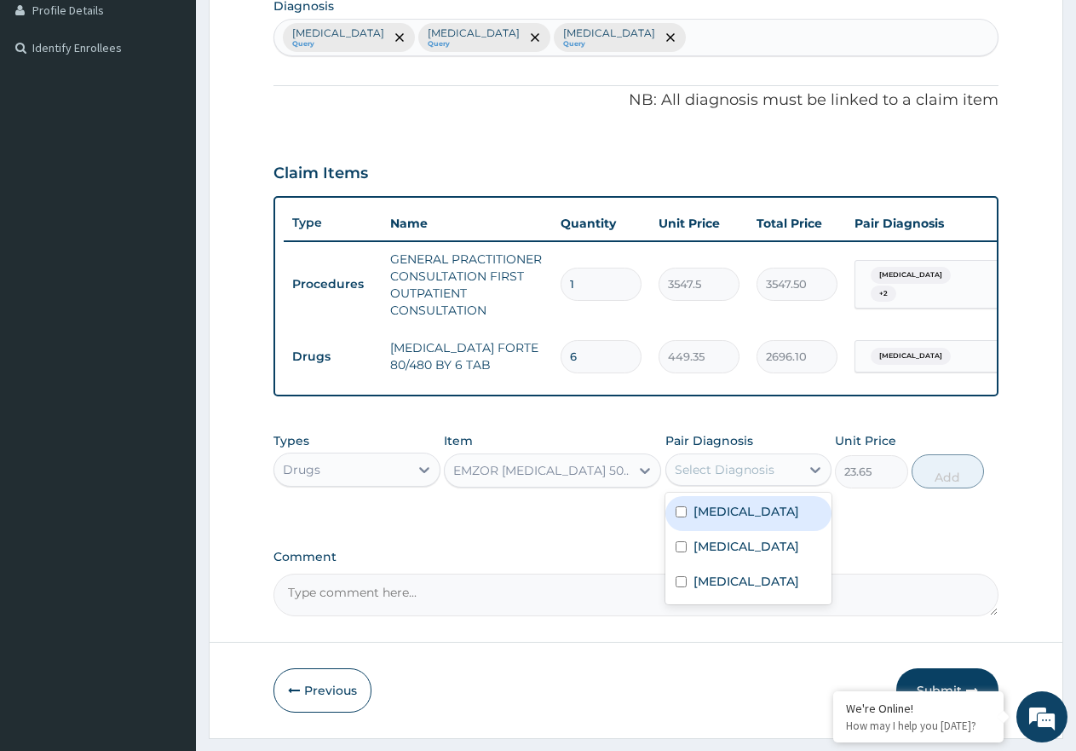
drag, startPoint x: 771, startPoint y: 530, endPoint x: 837, endPoint y: 531, distance: 65.6
click at [772, 529] on div "Malaria" at bounding box center [748, 513] width 167 height 35
checkbox input "true"
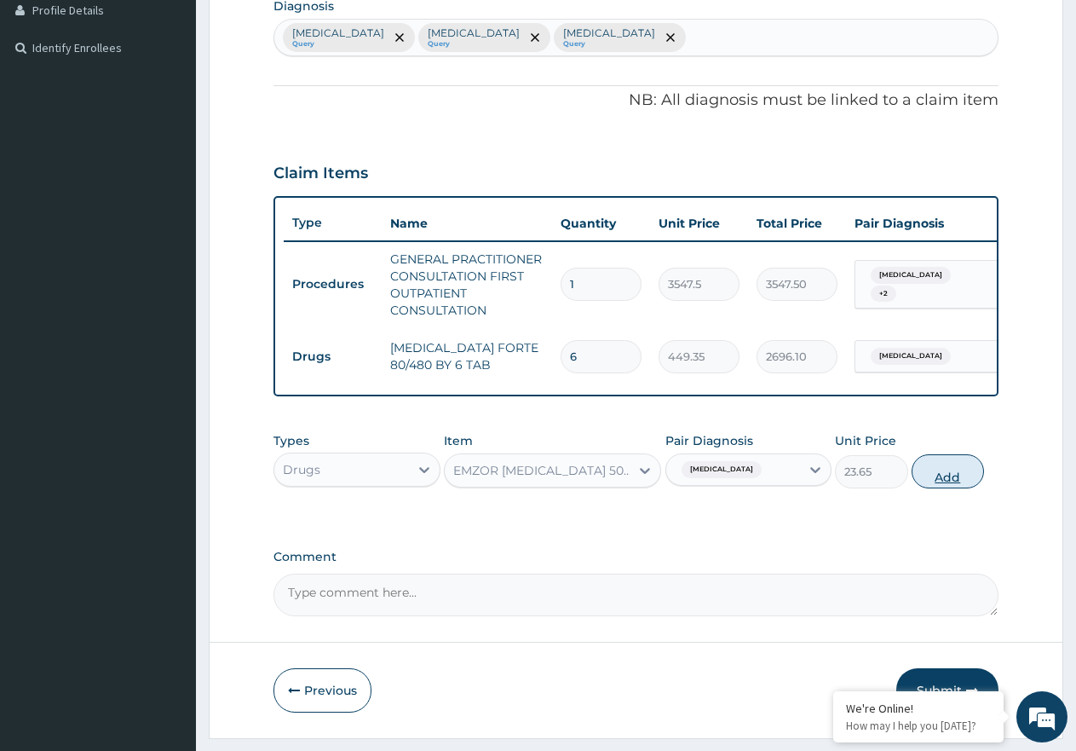
click at [944, 488] on button "Add" at bounding box center [948, 471] width 72 height 34
type input "0"
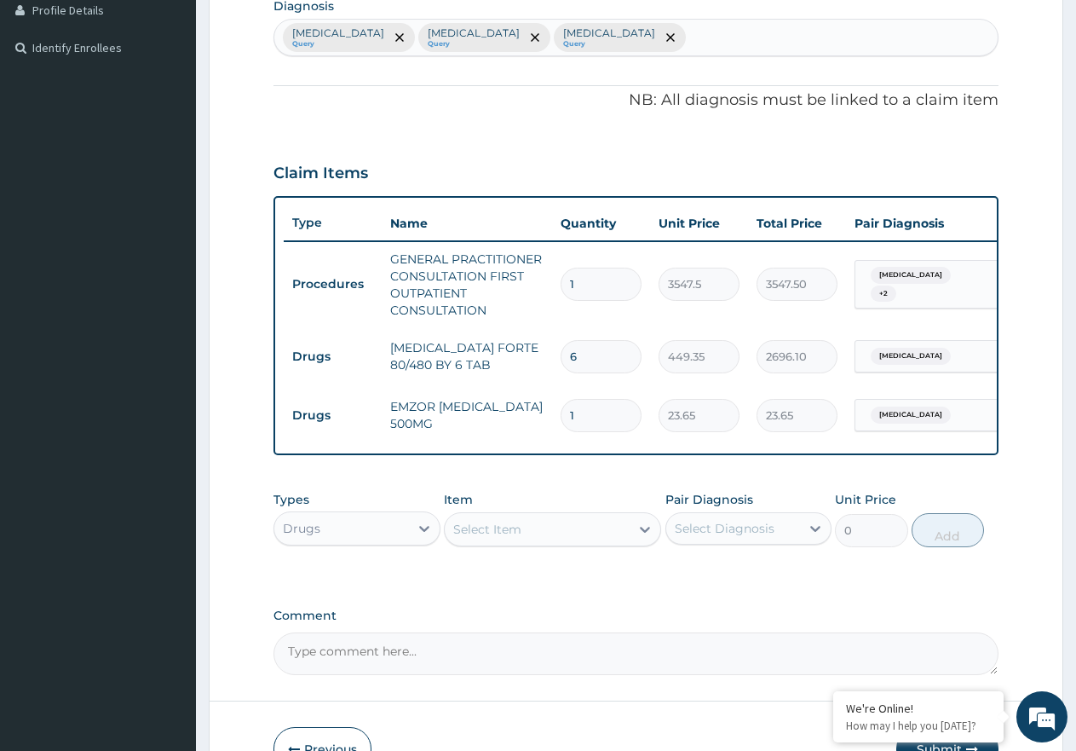
type input "18"
type input "425.70"
type input "18"
click at [467, 538] on div "Select Item" at bounding box center [487, 529] width 68 height 17
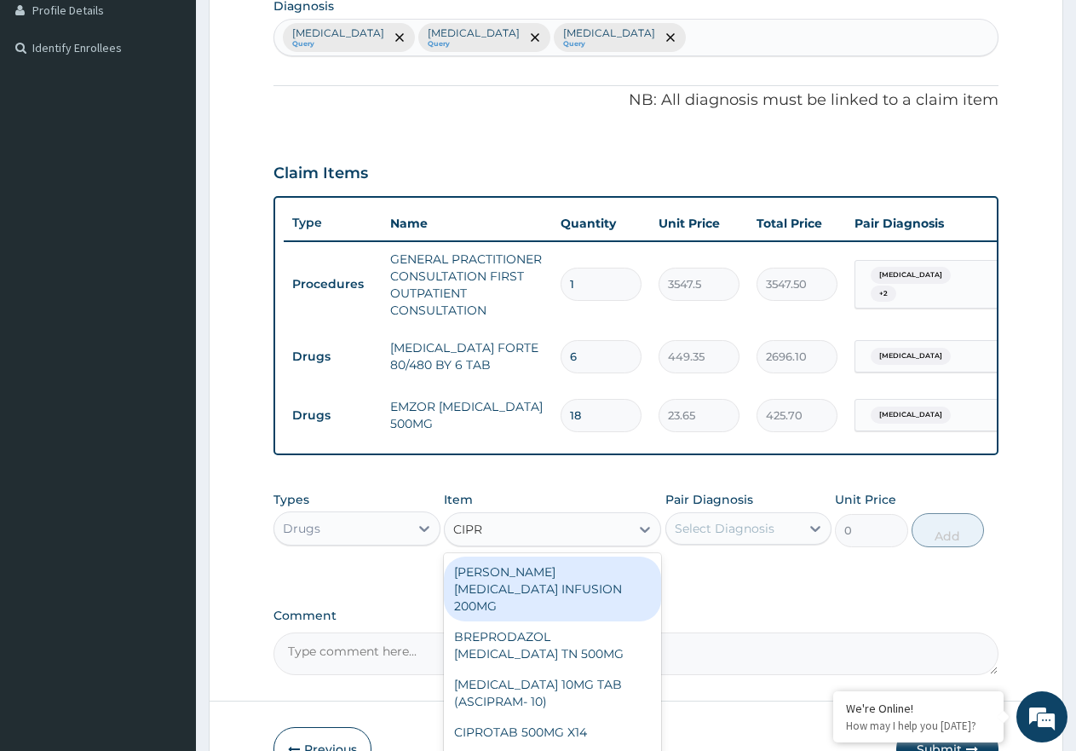
type input "CIPRO"
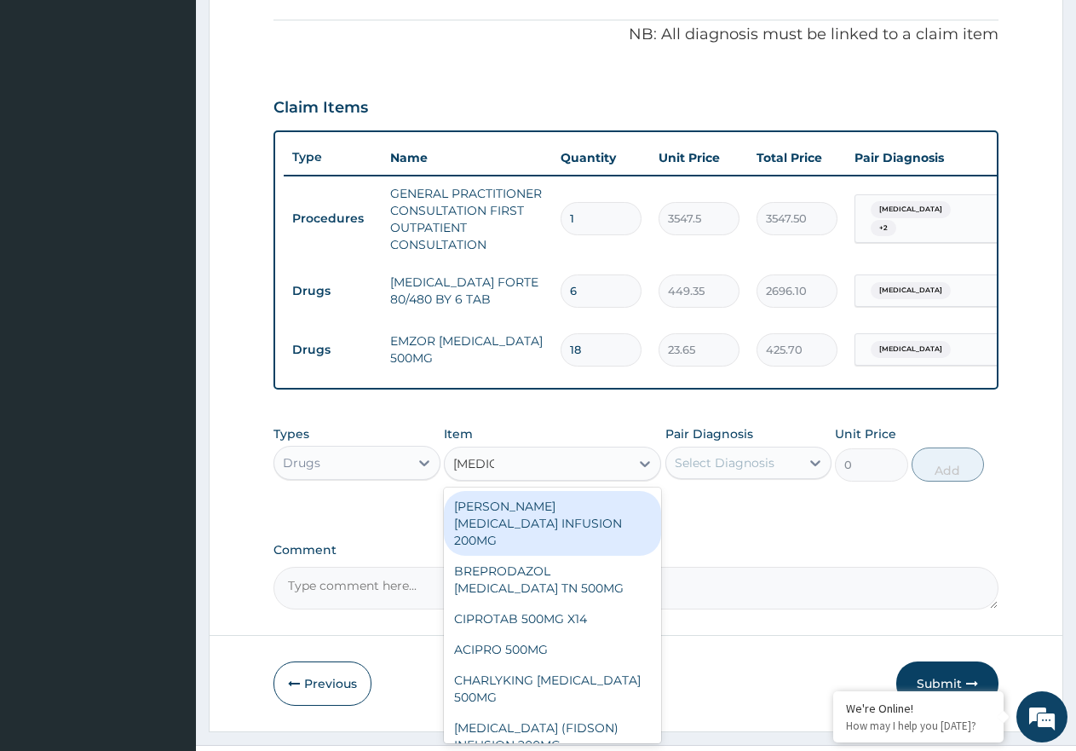
scroll to position [523, 0]
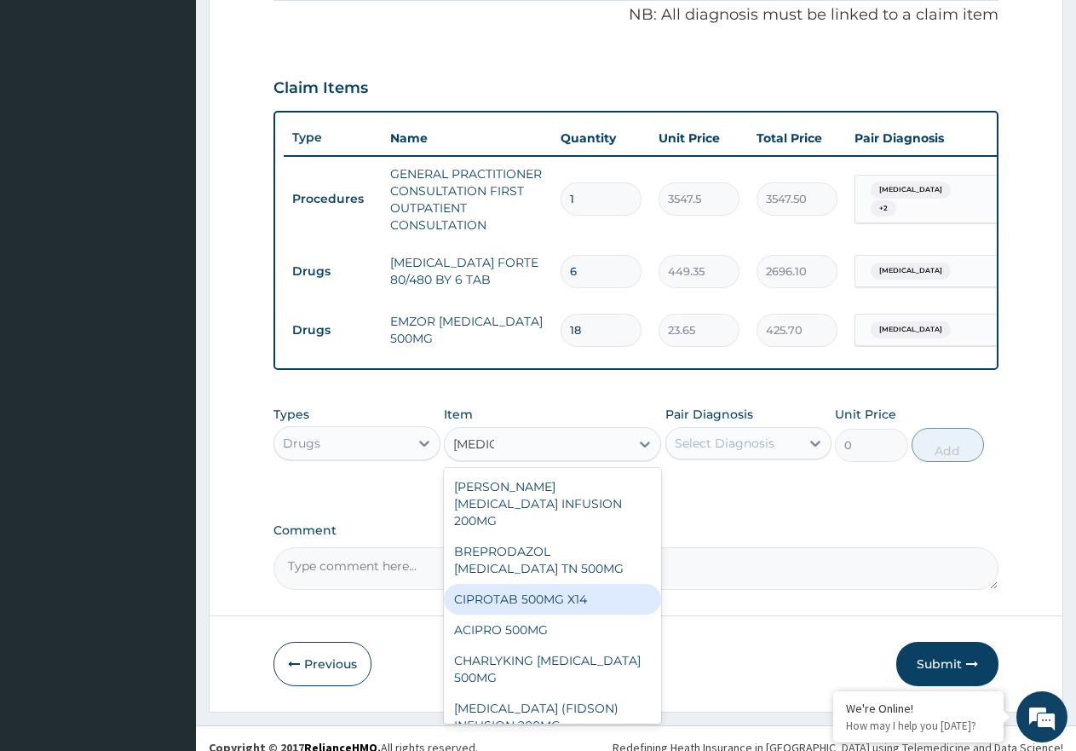
drag, startPoint x: 571, startPoint y: 616, endPoint x: 619, endPoint y: 608, distance: 49.3
click at [573, 613] on div "CIPROTAB 500MG X14" at bounding box center [552, 599] width 217 height 31
type input "319.275"
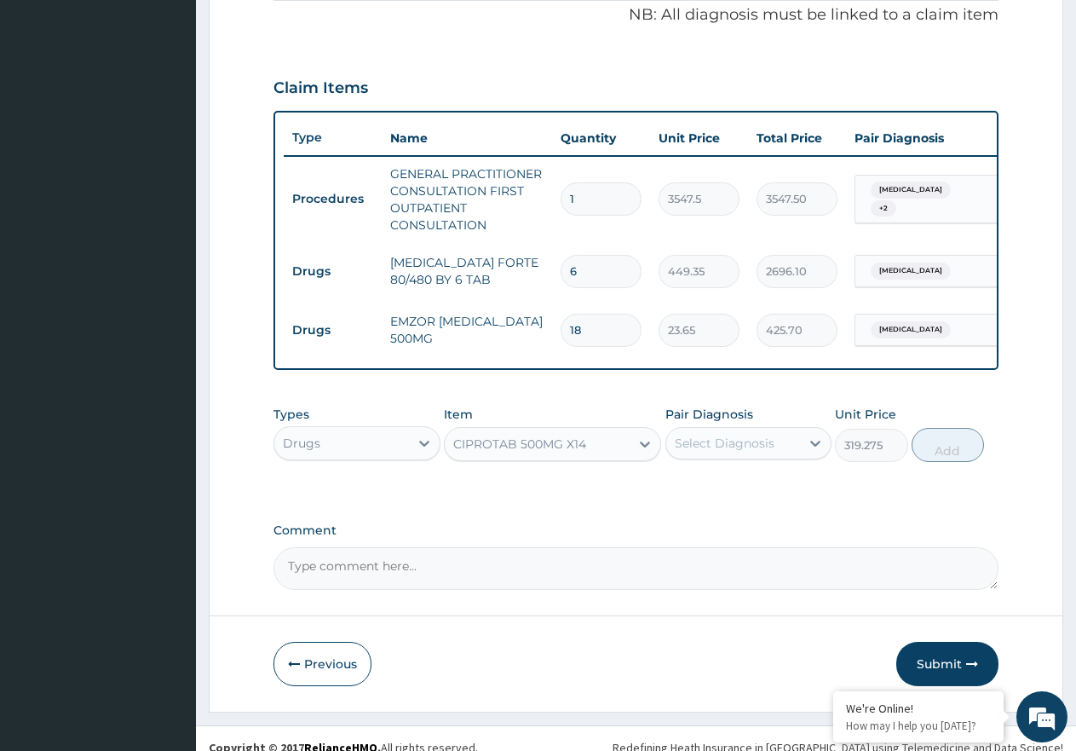
click at [733, 452] on div "Select Diagnosis" at bounding box center [725, 443] width 100 height 17
click at [757, 539] on div "Sepsis" at bounding box center [748, 521] width 167 height 35
checkbox input "true"
click at [971, 458] on button "Add" at bounding box center [948, 445] width 72 height 34
type input "0"
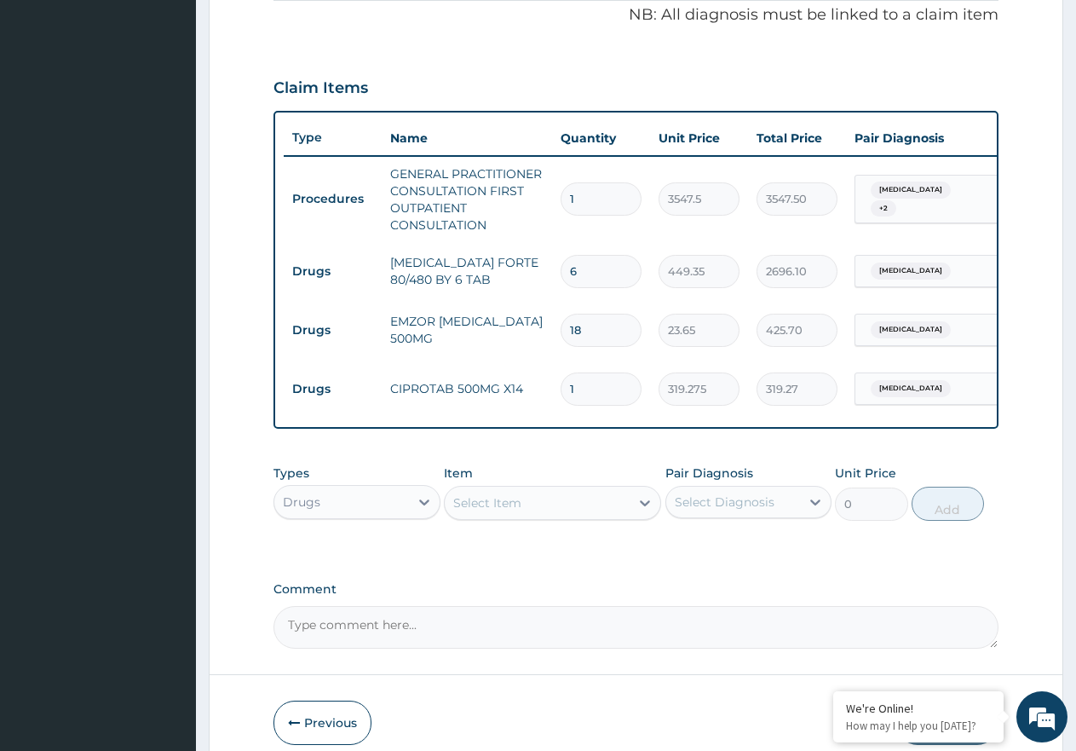
type input "10"
type input "3192.75"
type input "10"
click at [484, 508] on div "Select Item" at bounding box center [487, 502] width 68 height 17
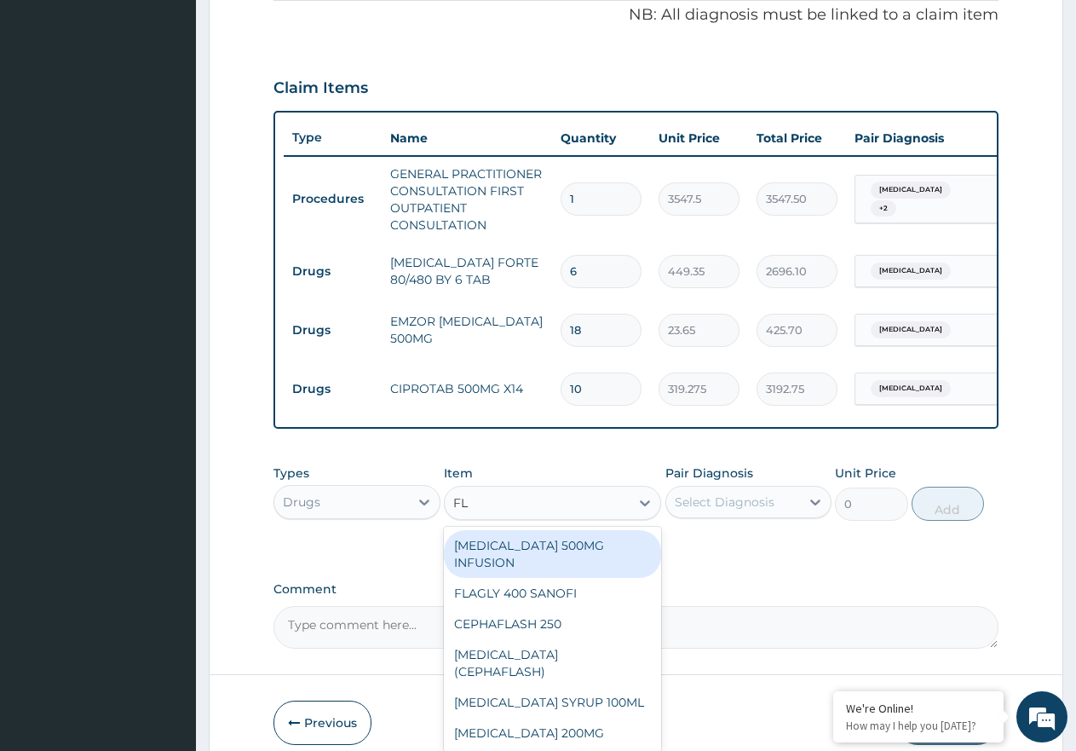
type input "FLA"
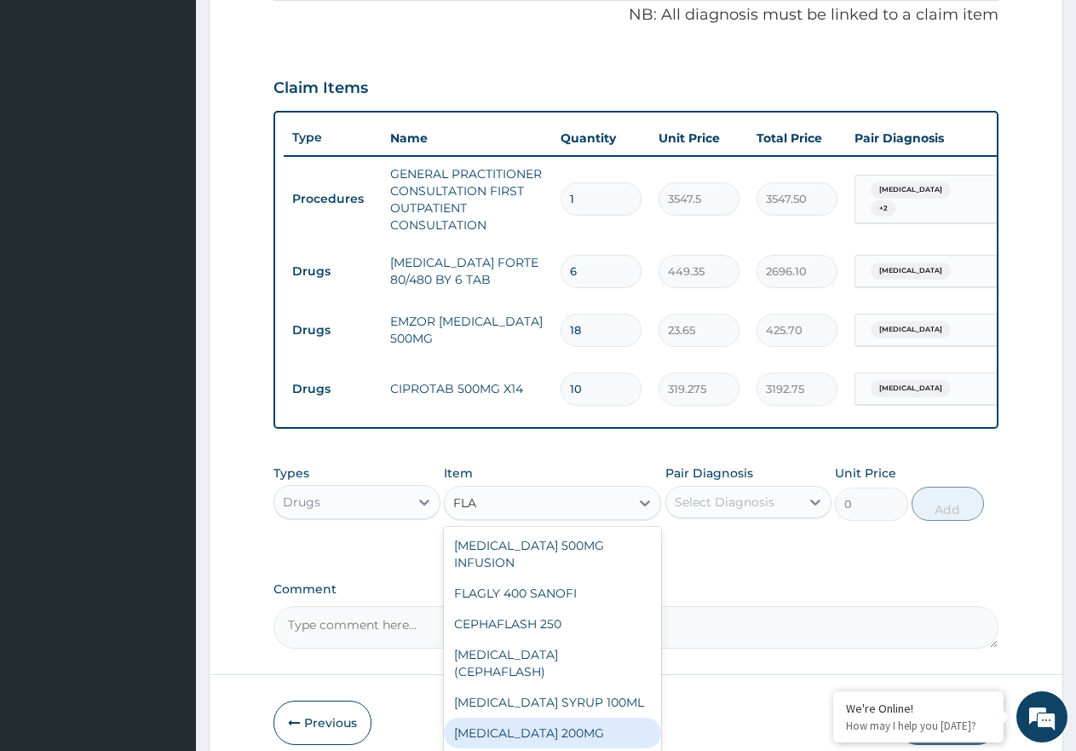
click at [562, 717] on div "FLAGYL 200MG" at bounding box center [552, 732] width 217 height 31
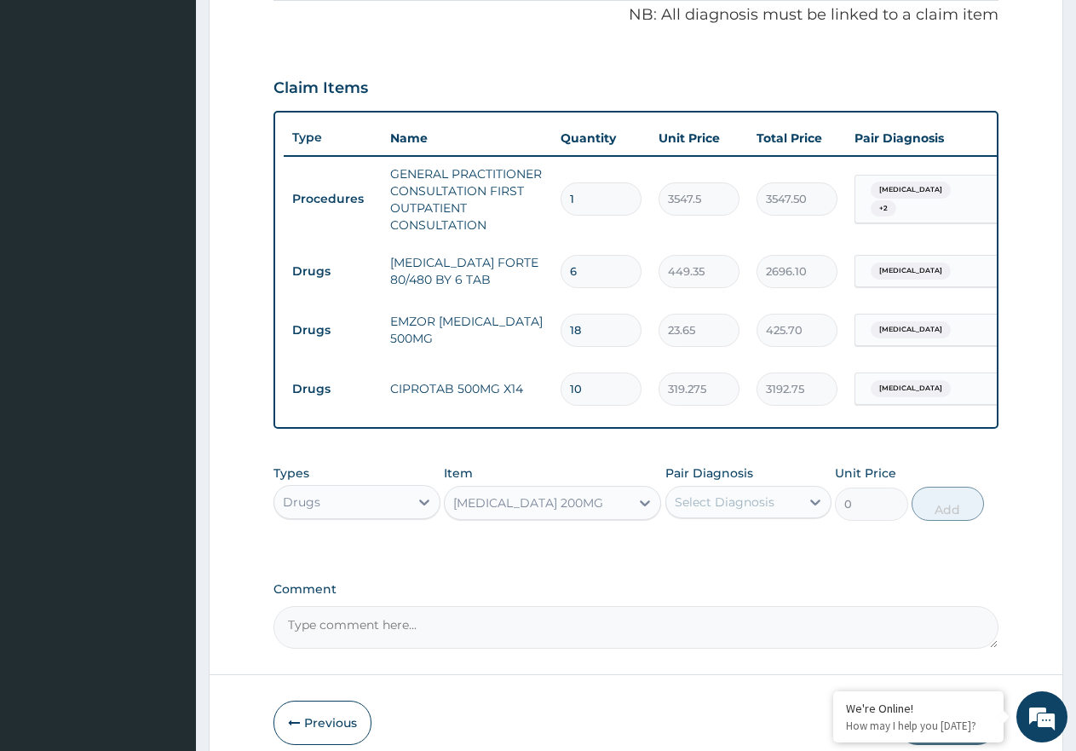
type input "47.3"
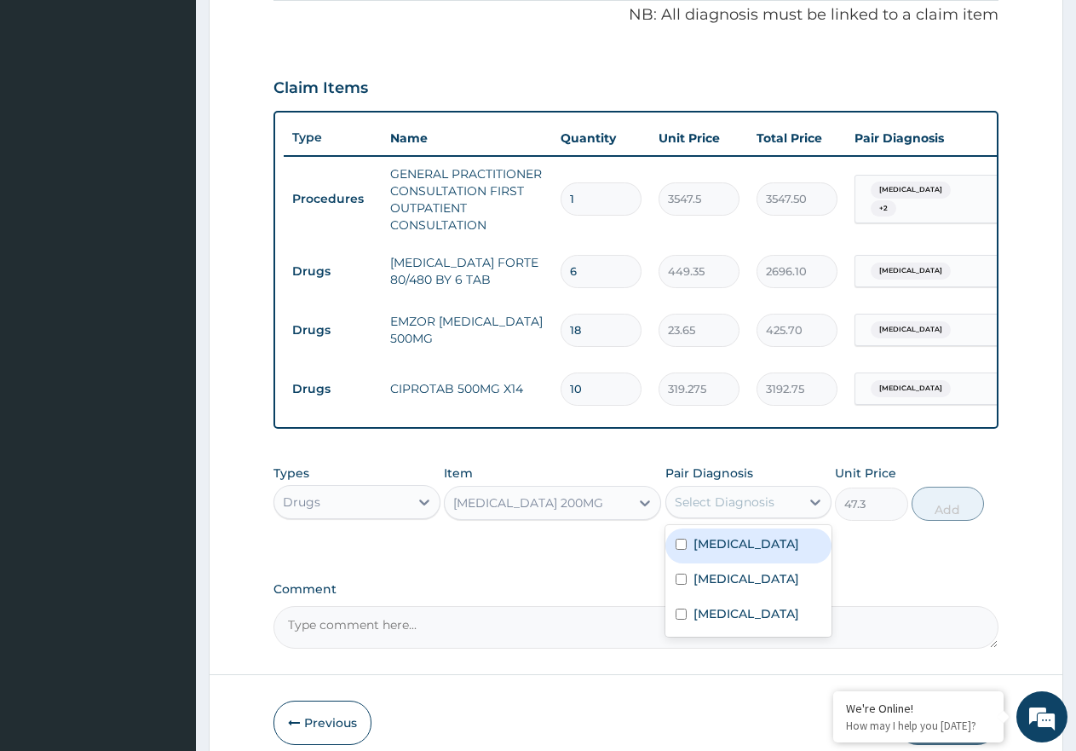
click at [735, 508] on div "Select Diagnosis" at bounding box center [725, 501] width 100 height 17
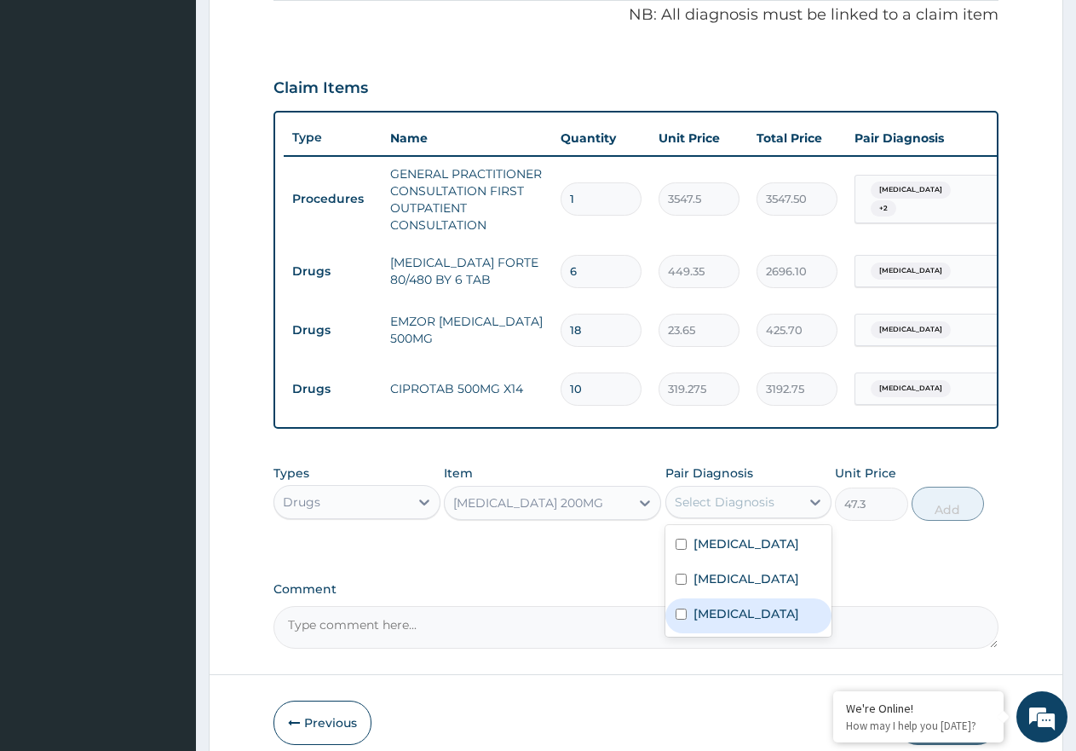
drag, startPoint x: 755, startPoint y: 627, endPoint x: 802, endPoint y: 607, distance: 51.1
click at [767, 622] on label "Gastroenteritis" at bounding box center [747, 613] width 106 height 17
checkbox input "true"
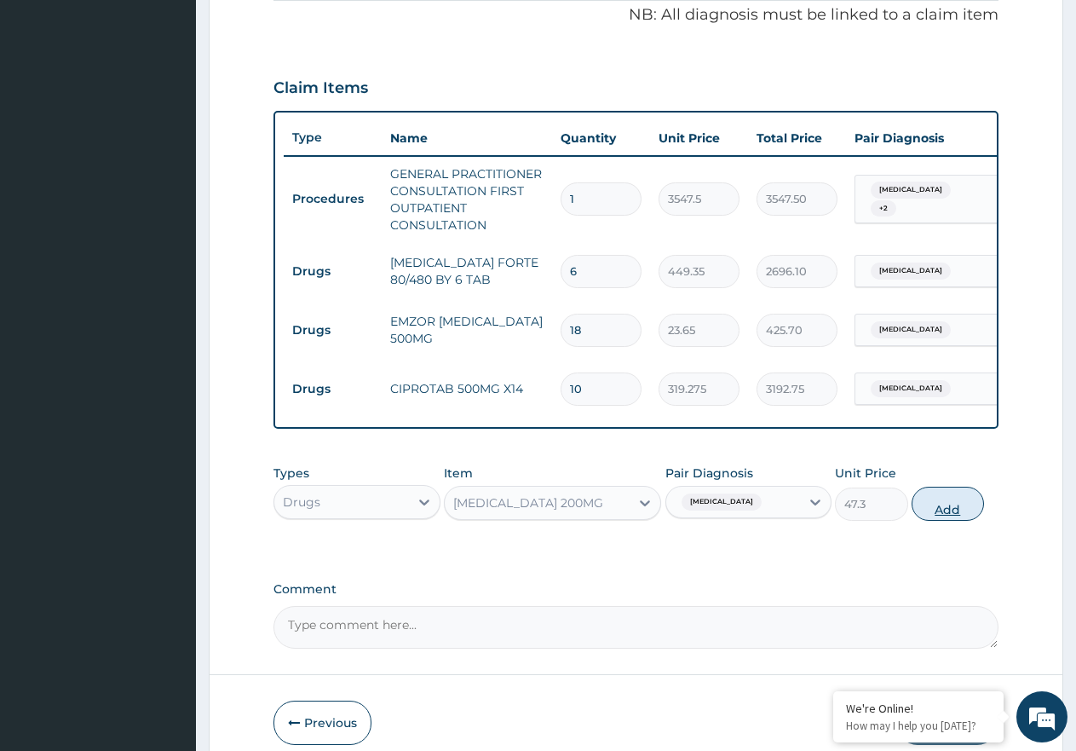
click at [941, 521] on button "Add" at bounding box center [948, 504] width 72 height 34
type input "0"
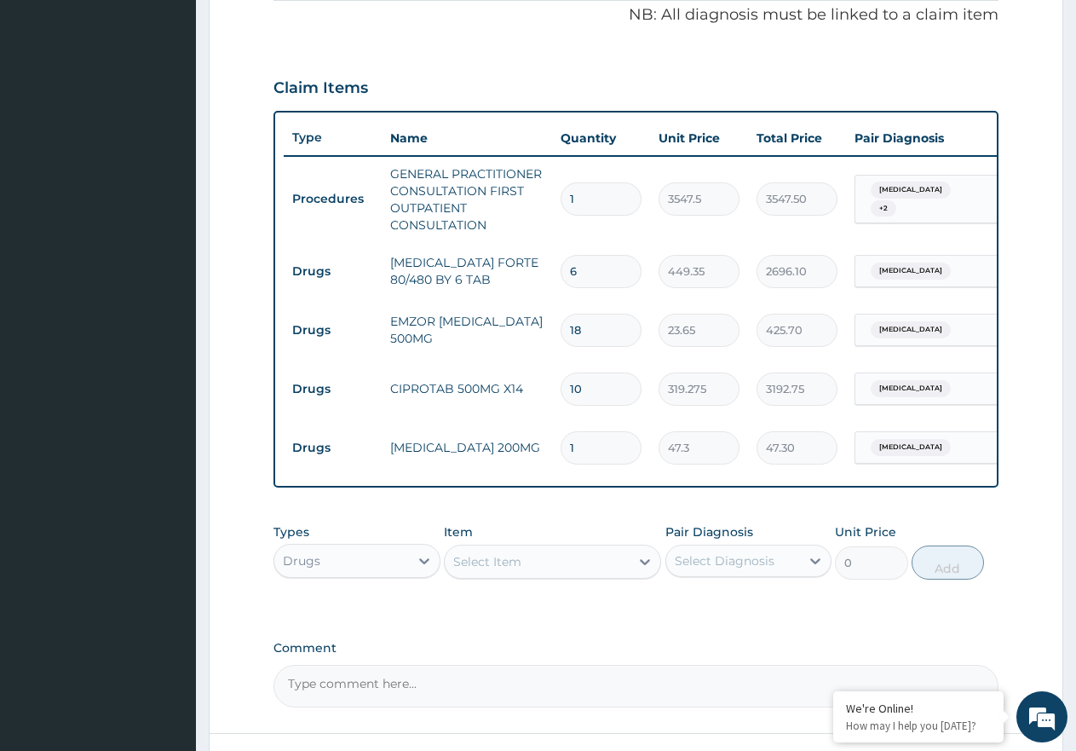
type input "0.00"
type input "3"
type input "141.90"
type input "30"
type input "1419.00"
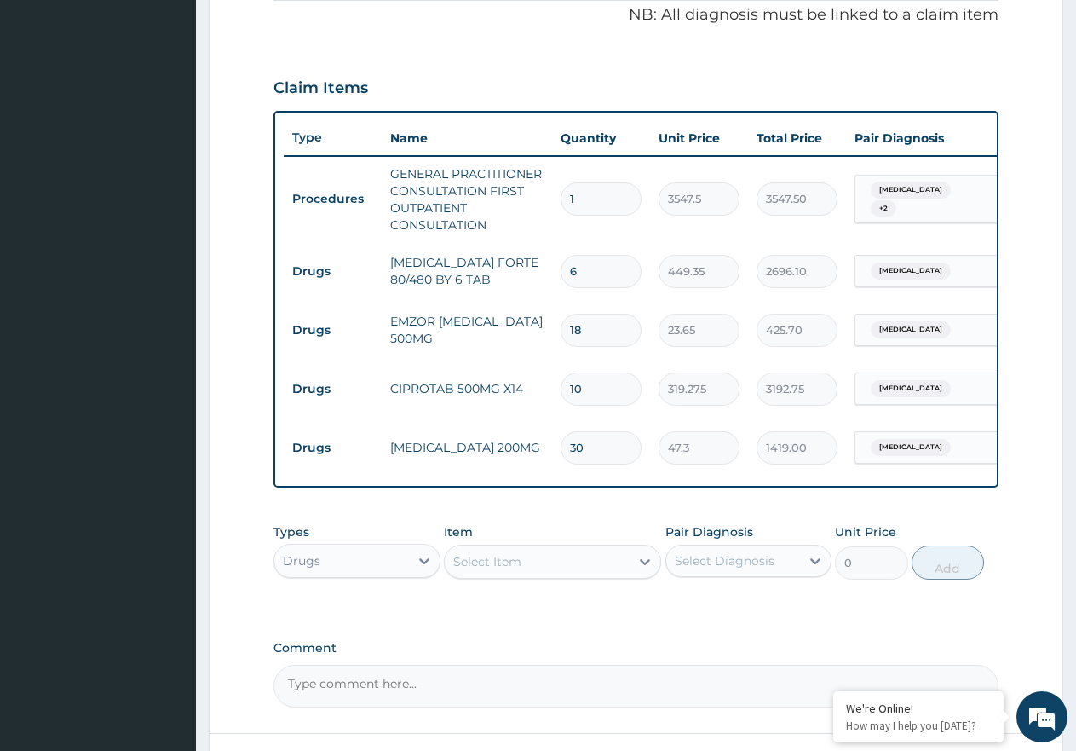
type input "30"
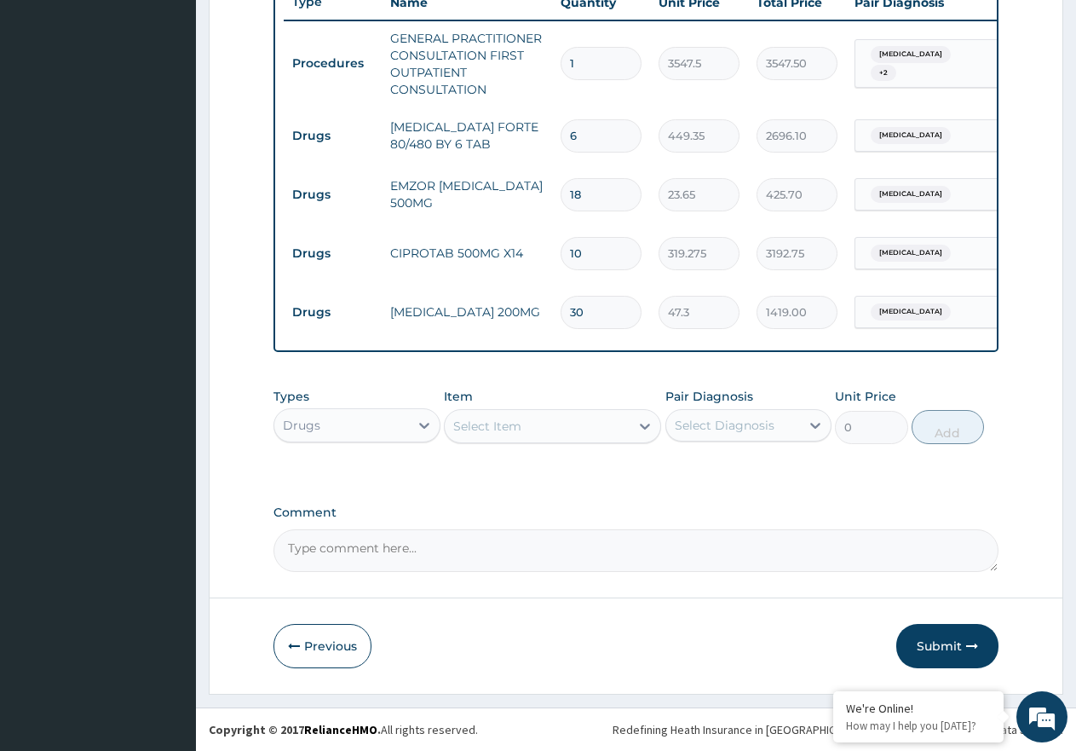
scroll to position [673, 0]
click at [954, 653] on button "Submit" at bounding box center [947, 646] width 102 height 44
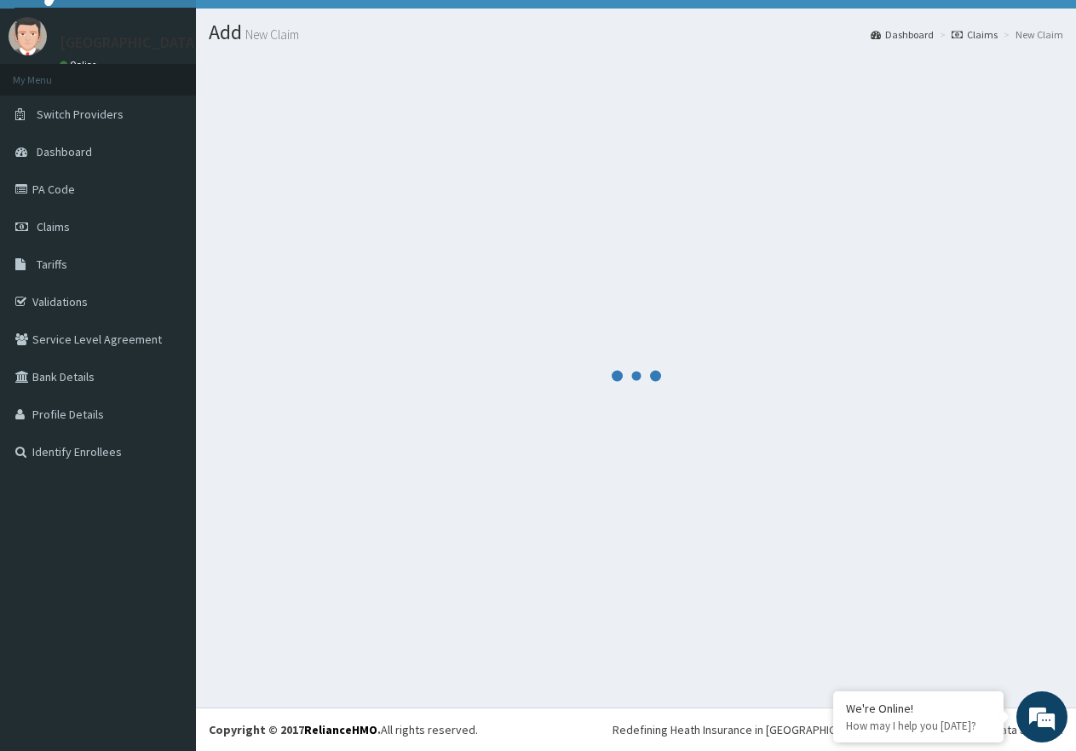
scroll to position [34, 0]
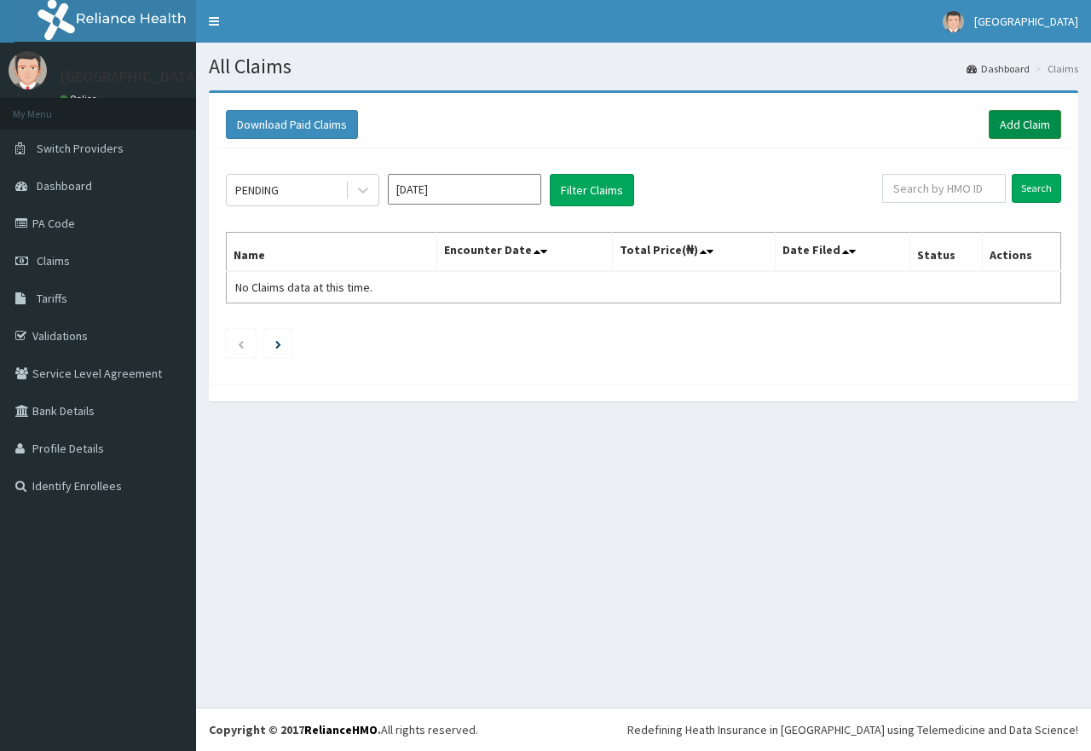
click at [1028, 133] on link "Add Claim" at bounding box center [1024, 124] width 72 height 29
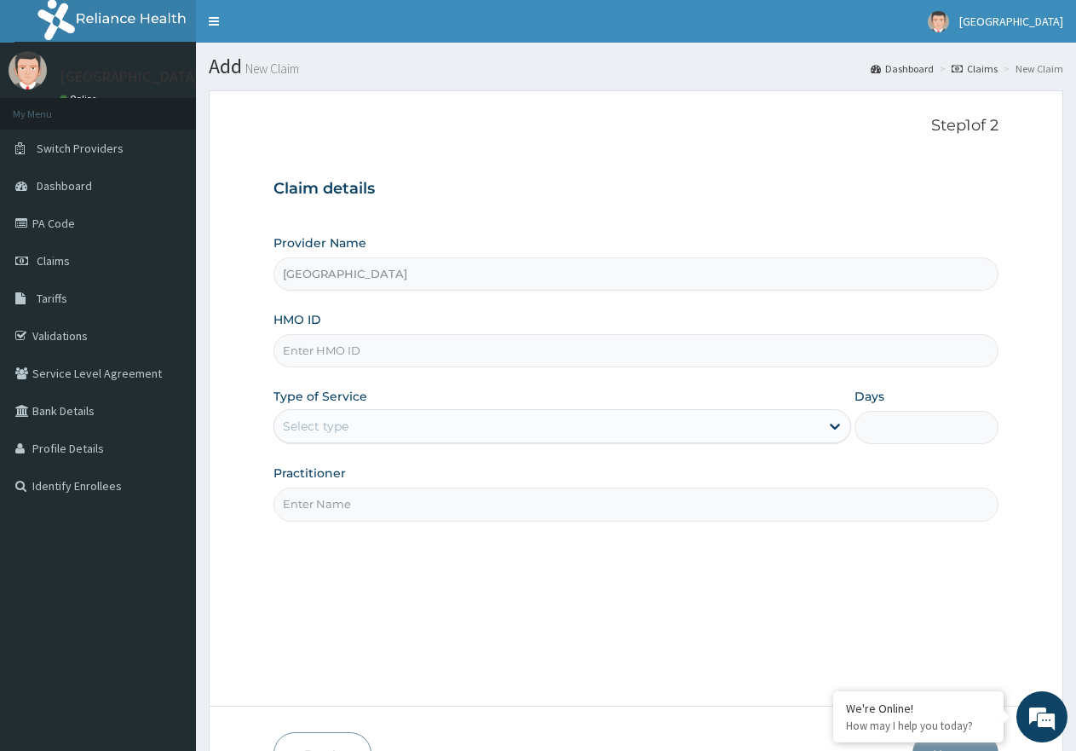
paste input "ERM/10247/A"
type input "ERM/10247/A"
click at [526, 426] on div "Select type" at bounding box center [546, 425] width 544 height 27
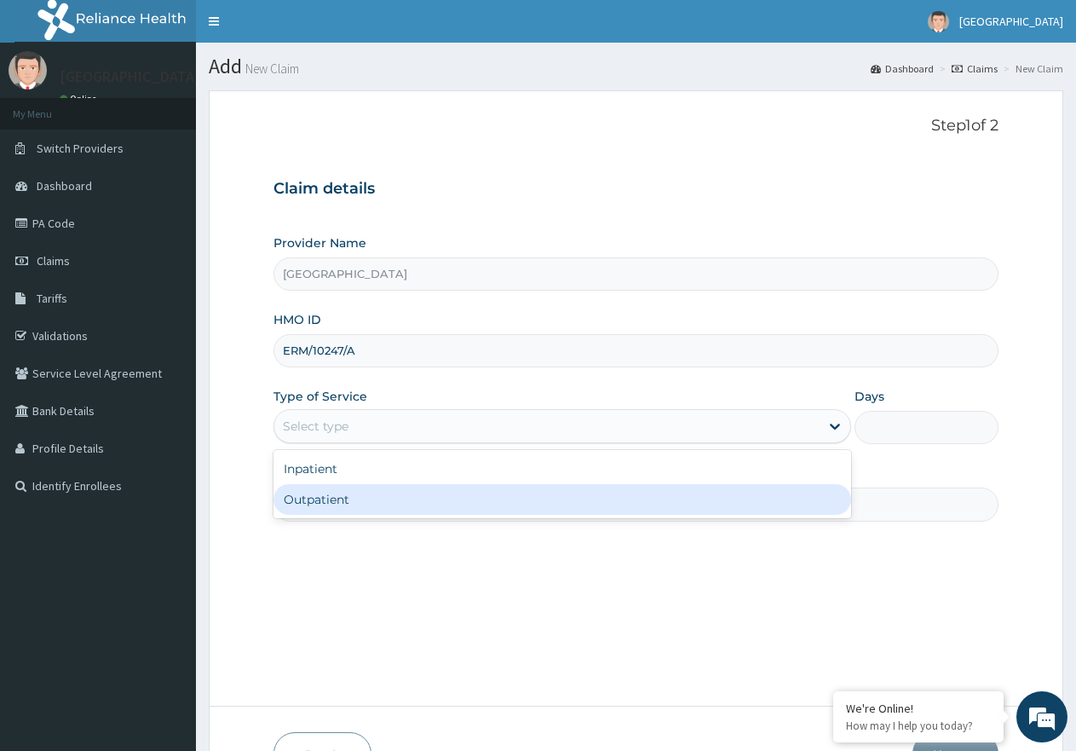
click at [503, 498] on div "Outpatient" at bounding box center [562, 499] width 577 height 31
type input "1"
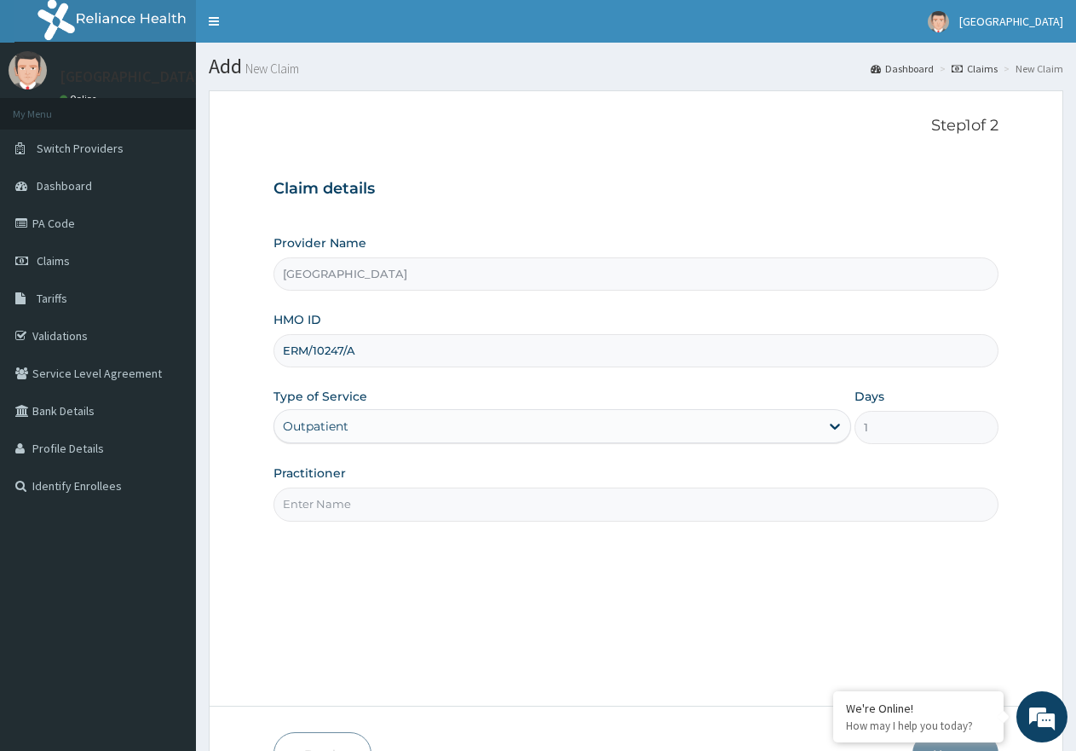
click at [476, 497] on input "Practitioner" at bounding box center [636, 503] width 725 height 33
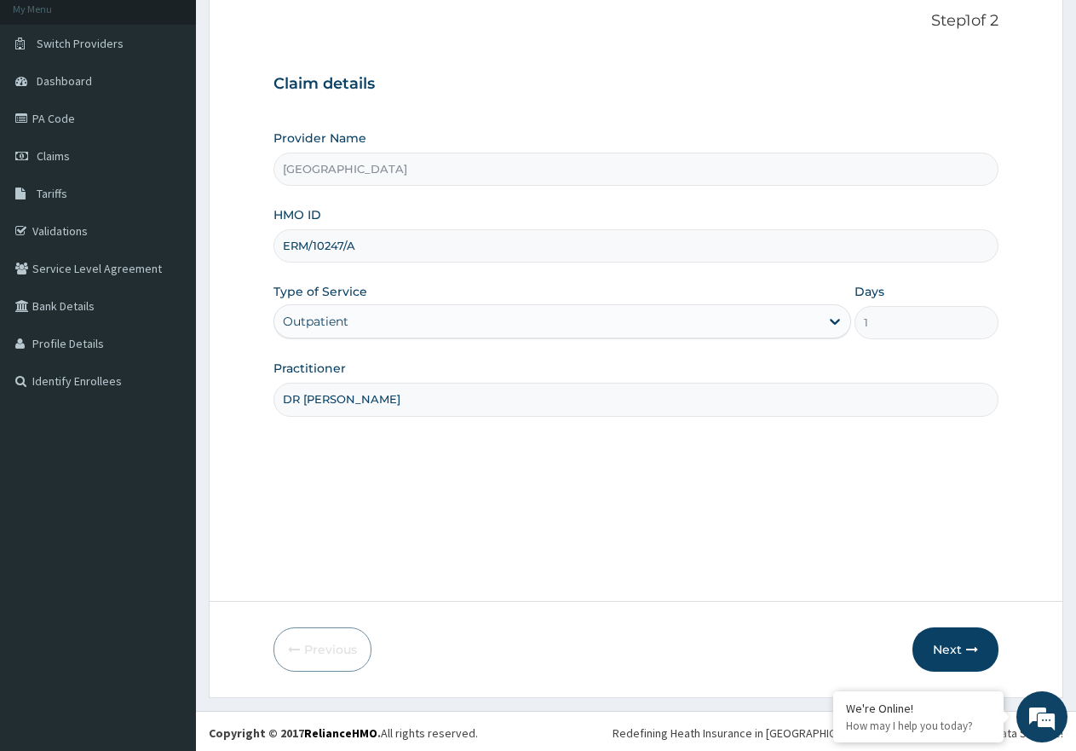
scroll to position [108, 0]
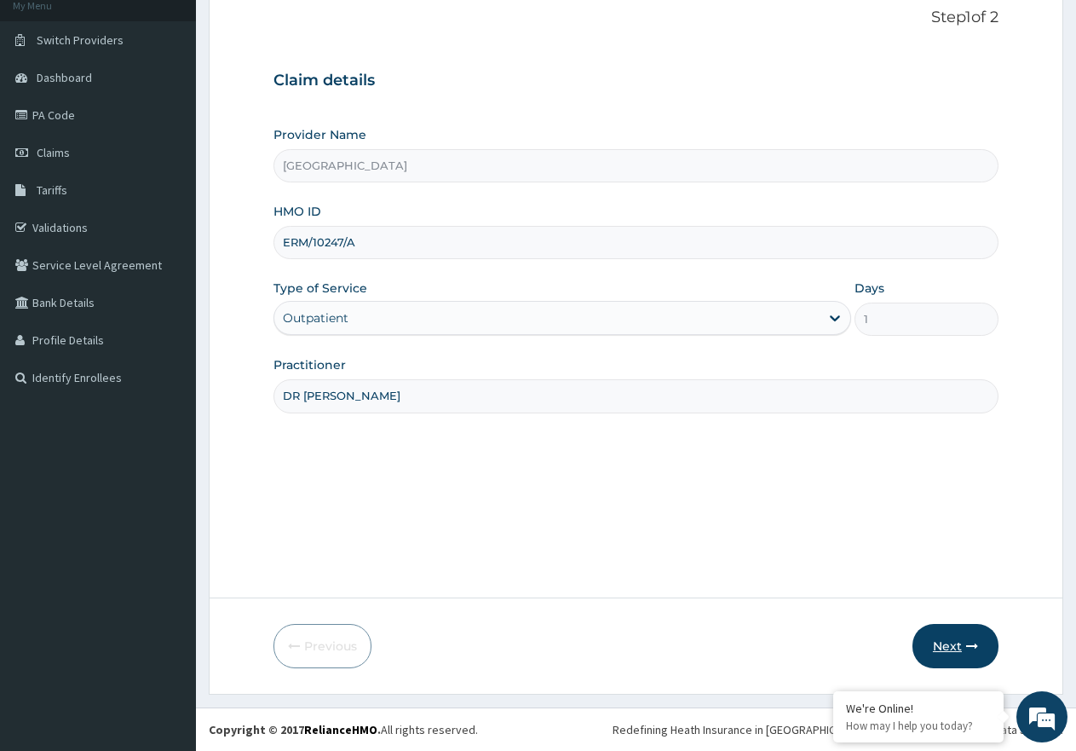
type input "DR [PERSON_NAME]"
click at [945, 645] on button "Next" at bounding box center [956, 646] width 86 height 44
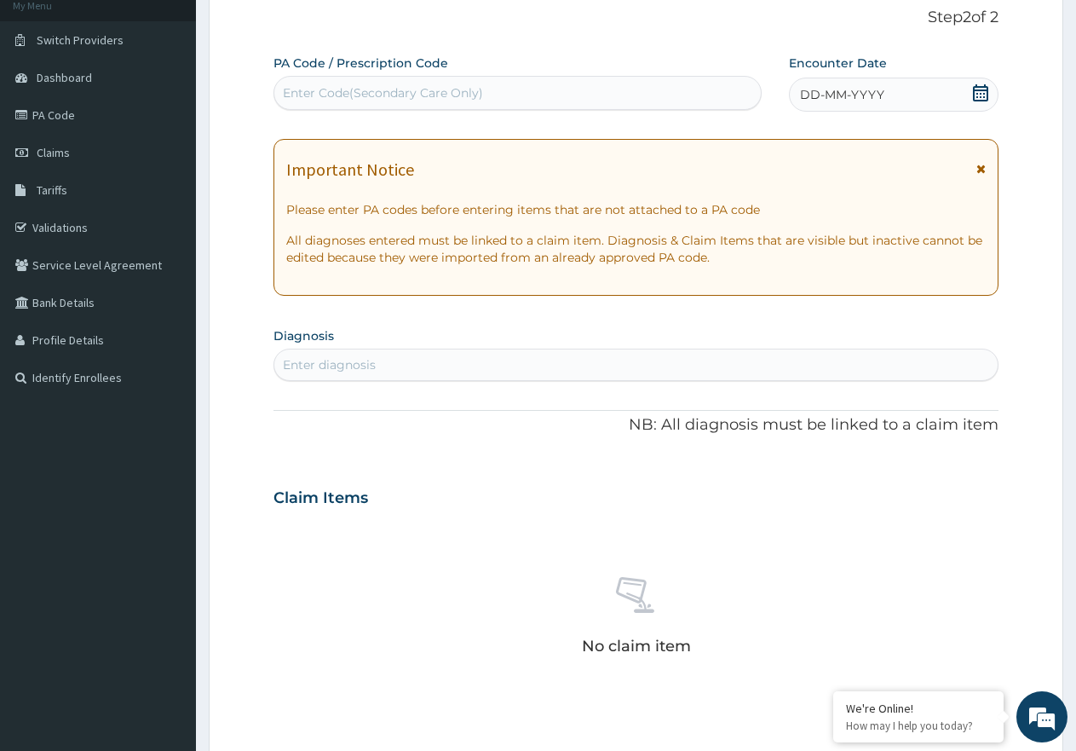
click at [987, 95] on icon at bounding box center [980, 92] width 15 height 17
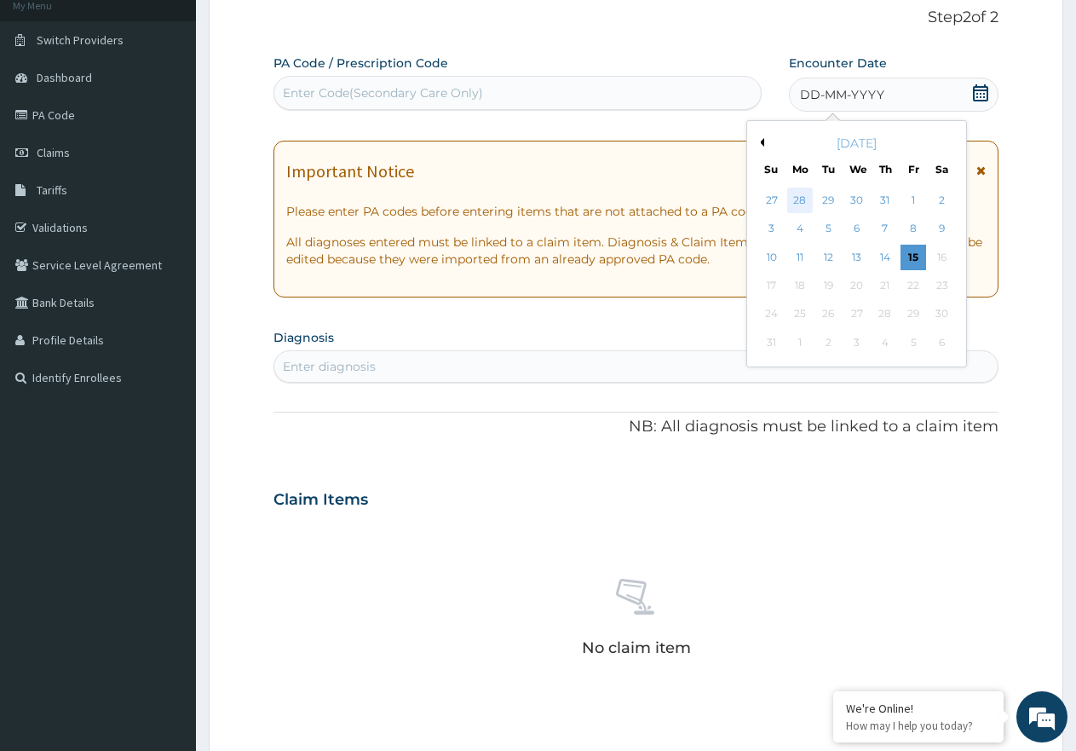
click at [798, 203] on div "28" at bounding box center [800, 200] width 26 height 26
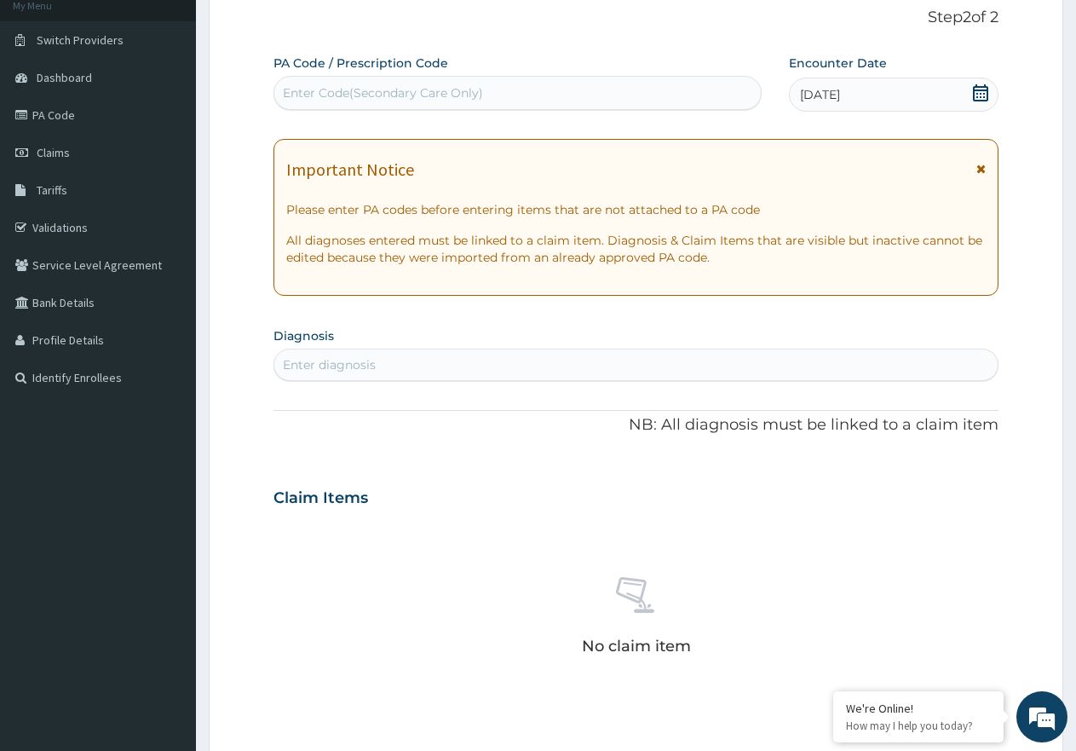
click at [439, 366] on div "Enter diagnosis" at bounding box center [635, 364] width 723 height 27
type input "MALARIA"
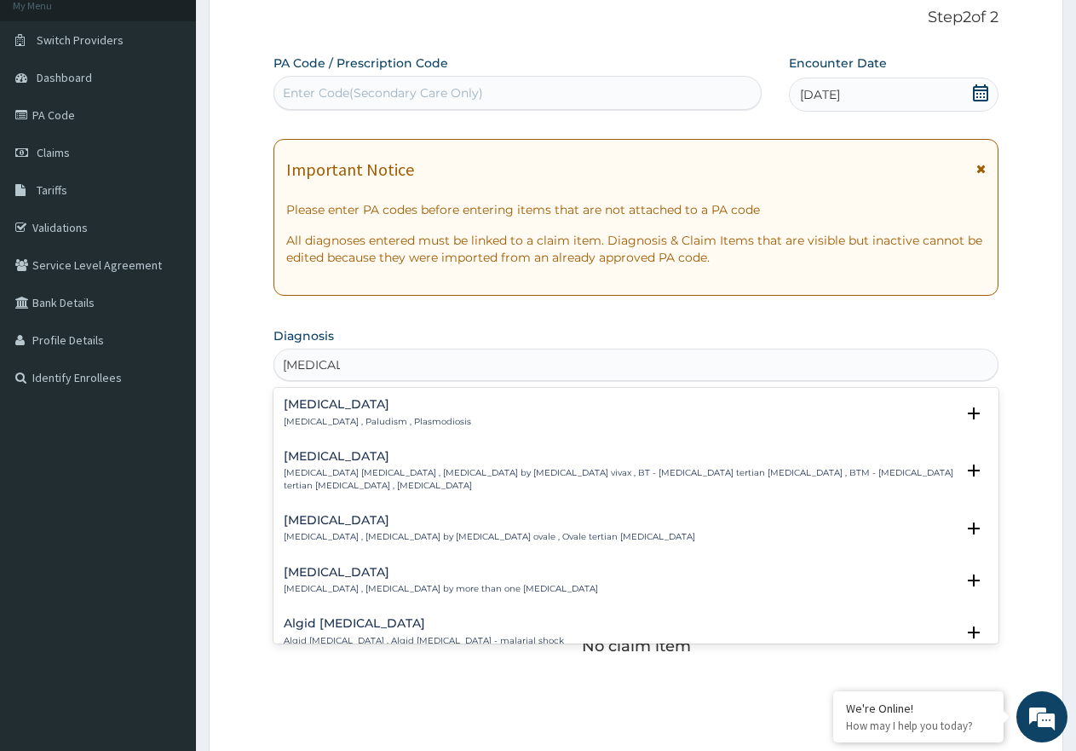
click at [371, 413] on div "Malaria Malaria , Paludism , Plasmodiosis" at bounding box center [377, 413] width 187 height 30
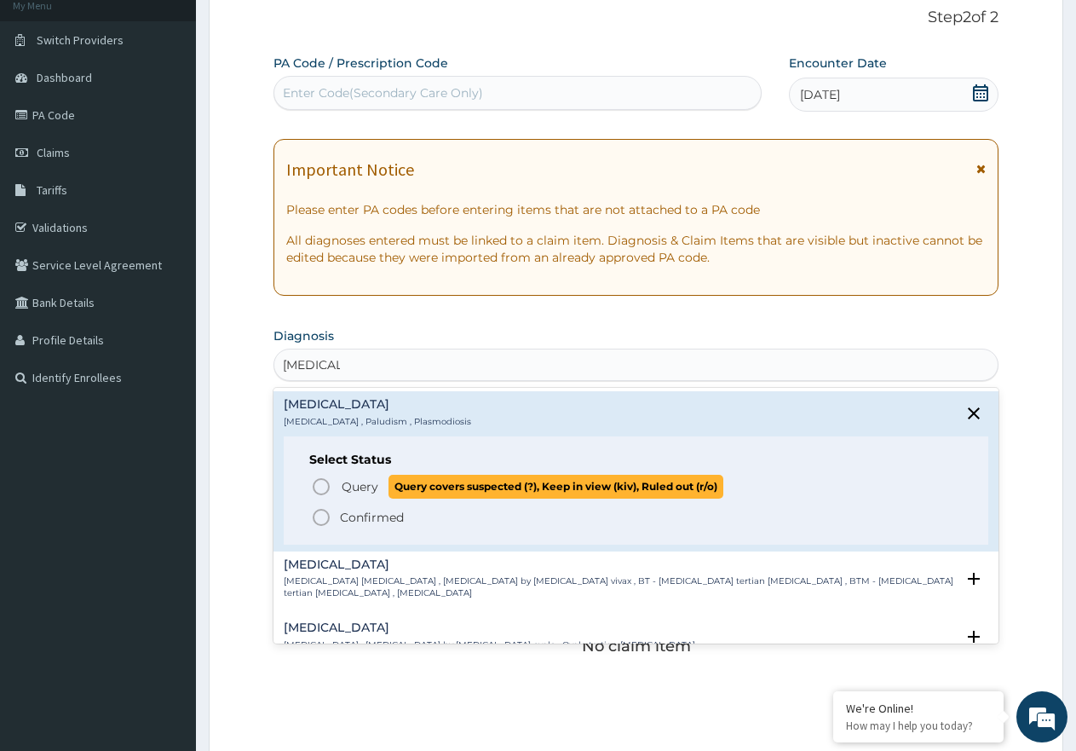
click at [348, 493] on span "Query" at bounding box center [360, 486] width 37 height 17
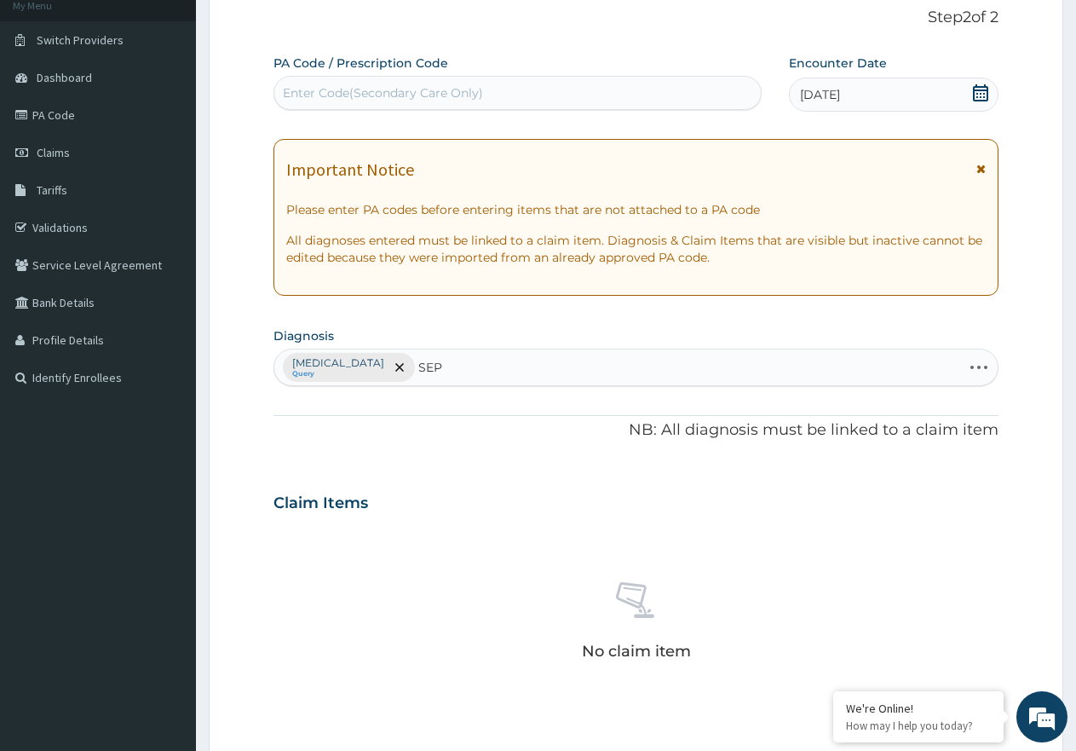
type input "SEPS"
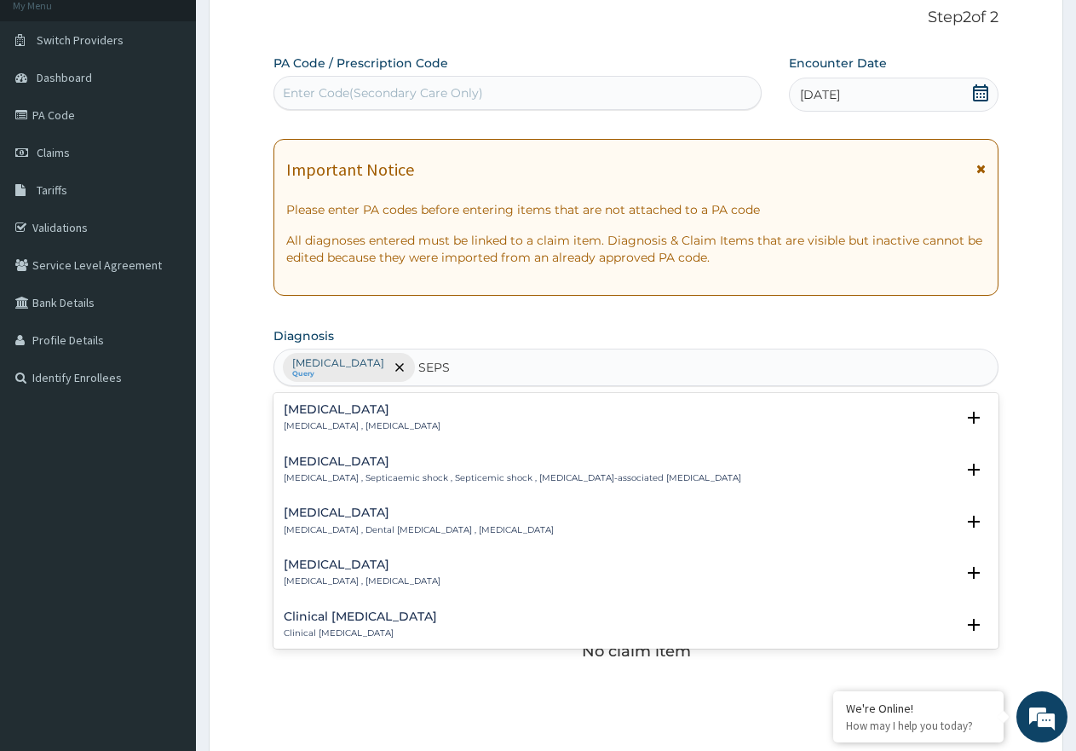
click at [354, 426] on p "Systemic infection , Sepsis" at bounding box center [362, 426] width 157 height 12
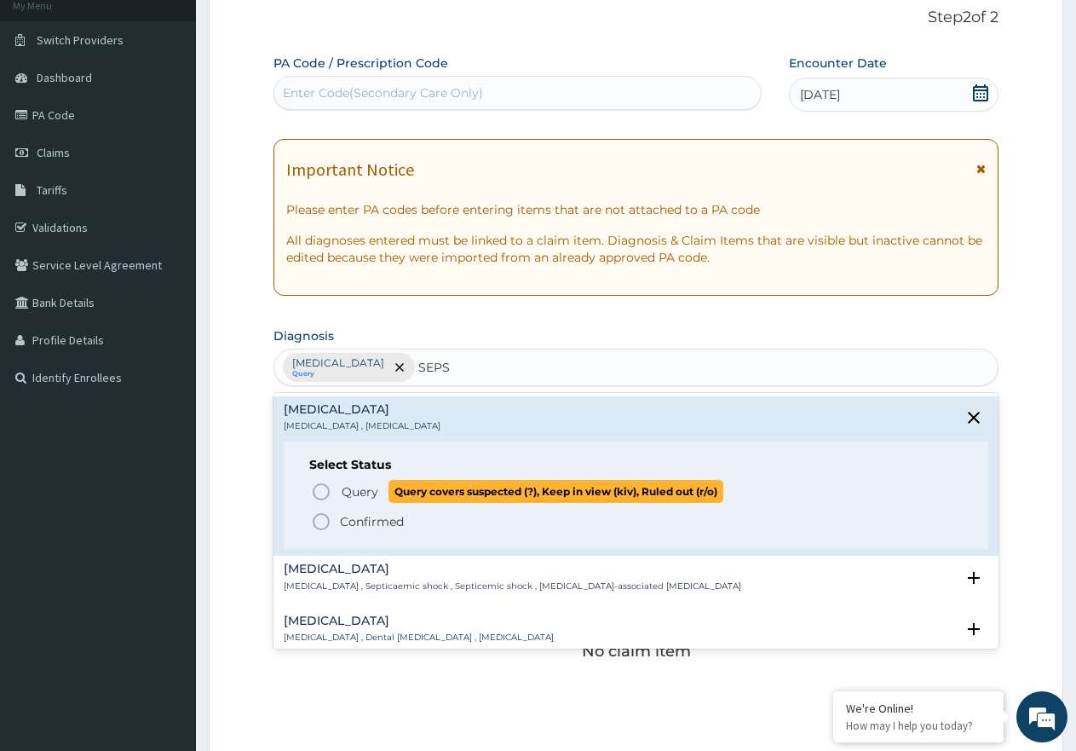
click at [353, 485] on span "Query" at bounding box center [360, 491] width 37 height 17
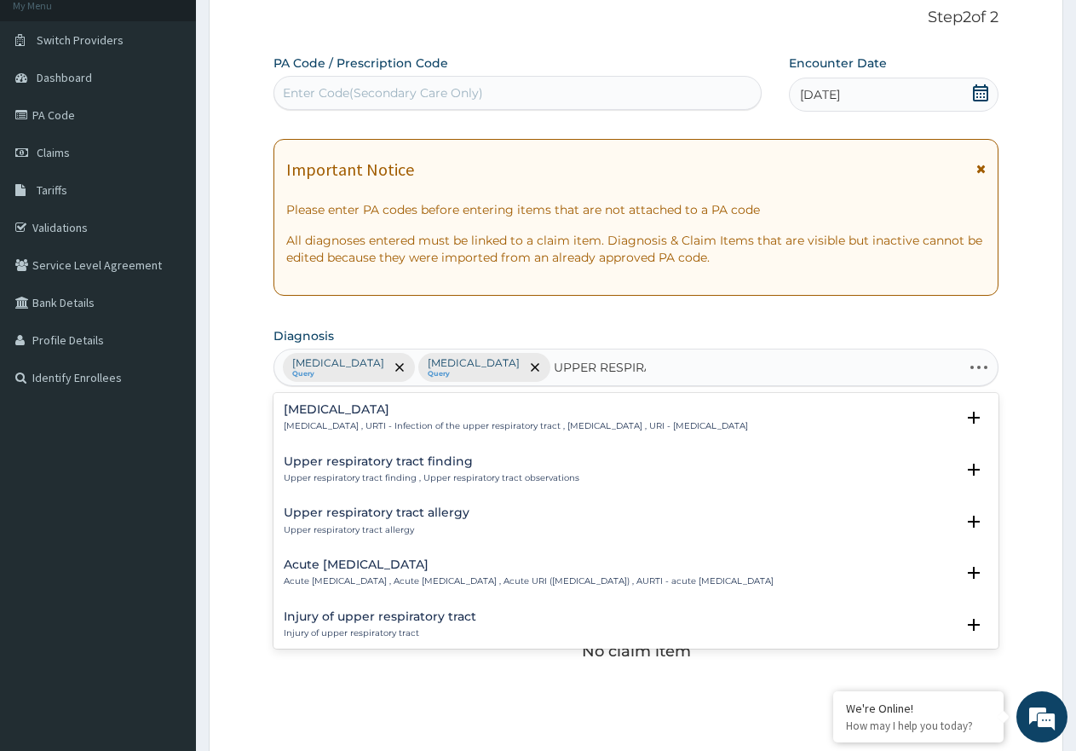
type input "UPPER RESPIRAT"
click at [400, 418] on div "Upper respiratory infection Upper respiratory infection , URTI - Infection of t…" at bounding box center [516, 418] width 464 height 30
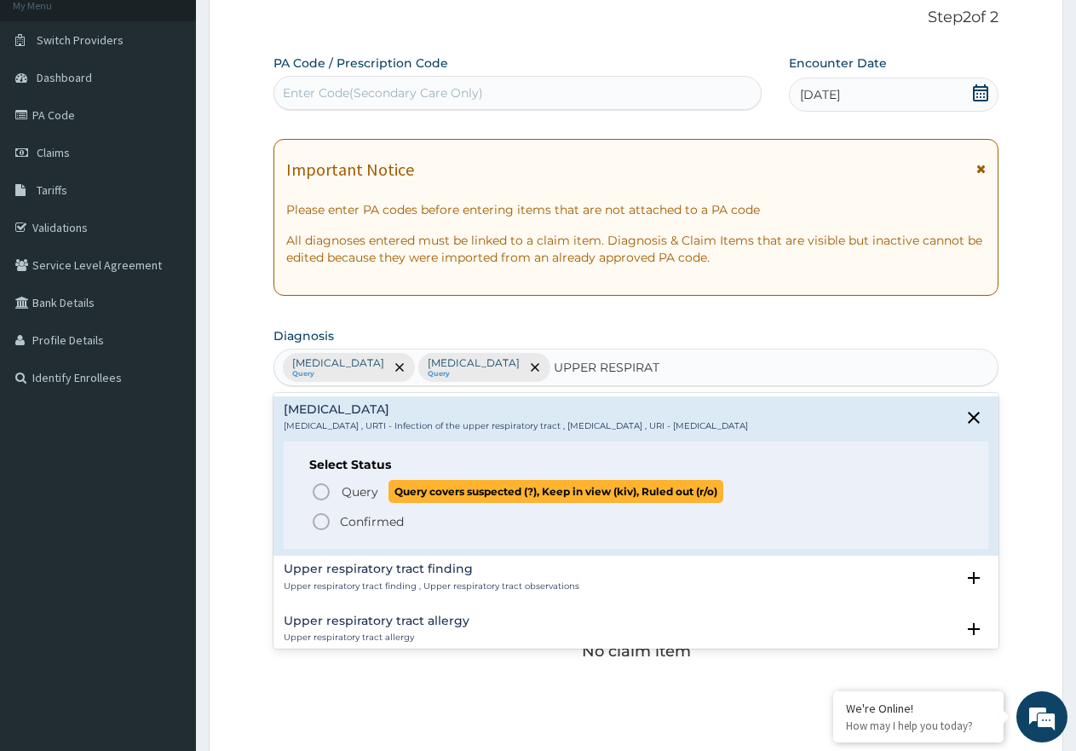
click at [359, 491] on span "Query" at bounding box center [360, 491] width 37 height 17
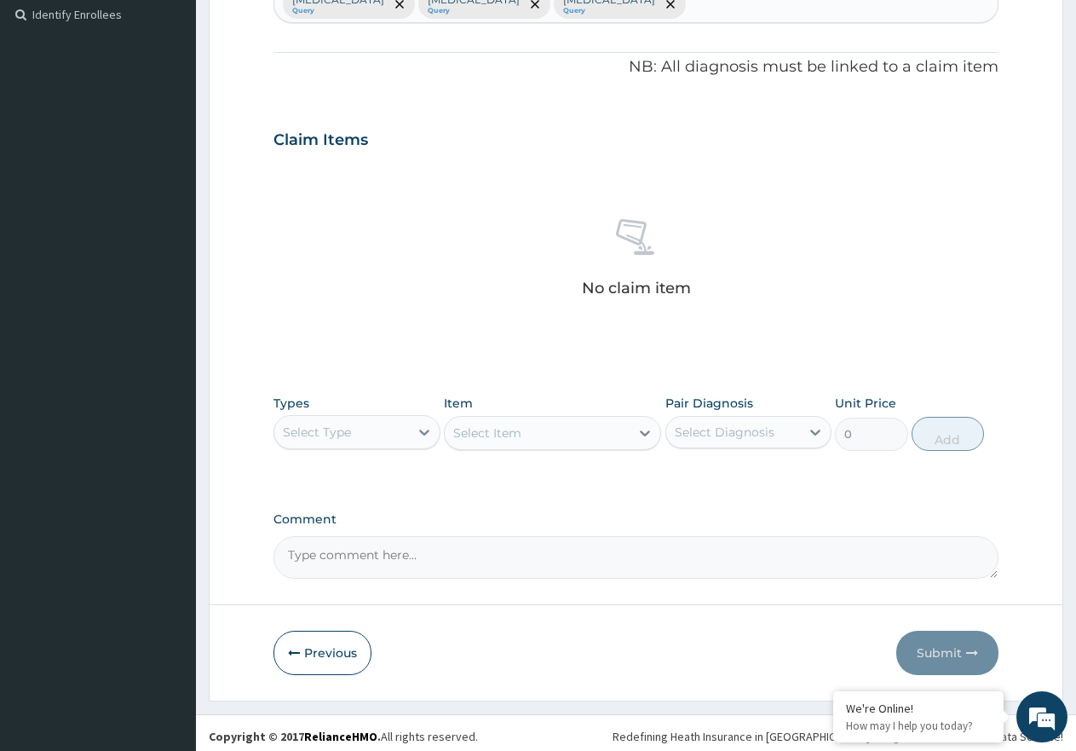
scroll to position [478, 0]
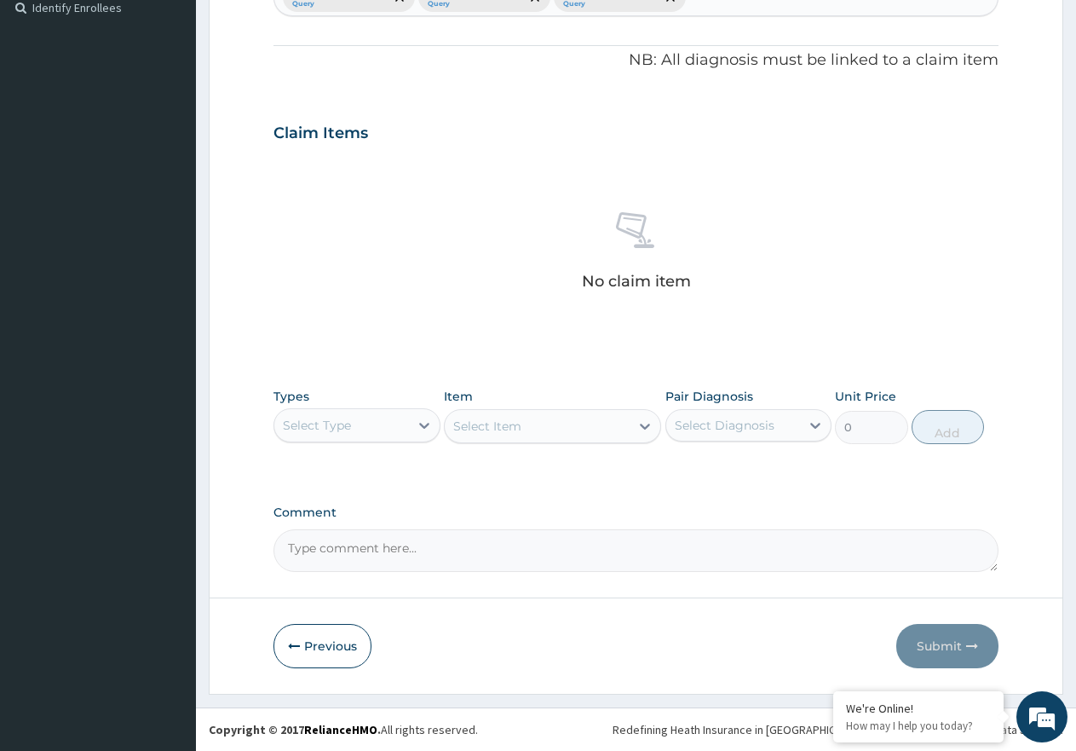
click at [402, 418] on div "Select Type" at bounding box center [341, 425] width 135 height 27
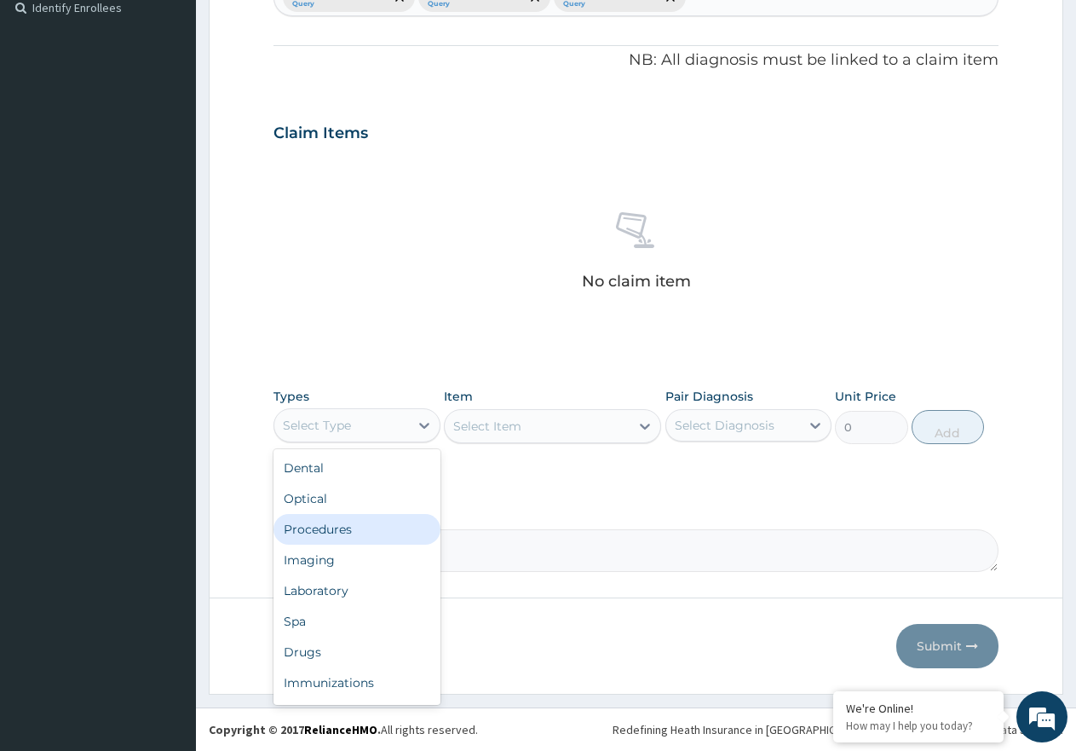
click at [343, 539] on div "Procedures" at bounding box center [357, 529] width 167 height 31
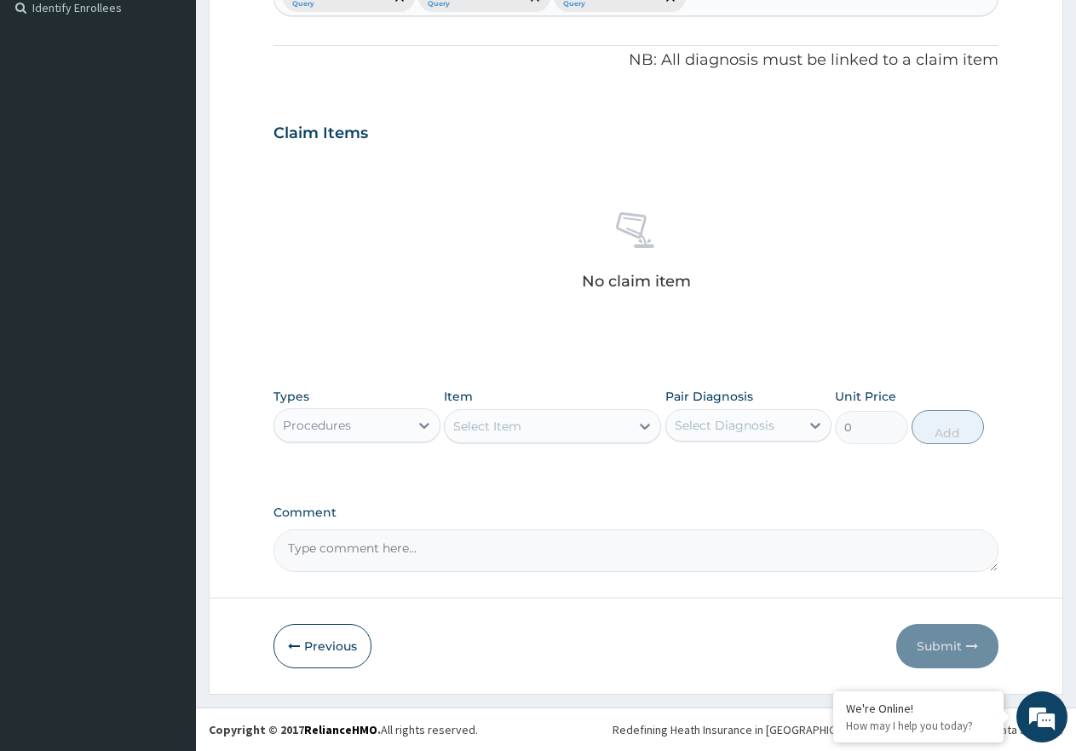
click at [555, 423] on div "Select Item" at bounding box center [537, 425] width 185 height 27
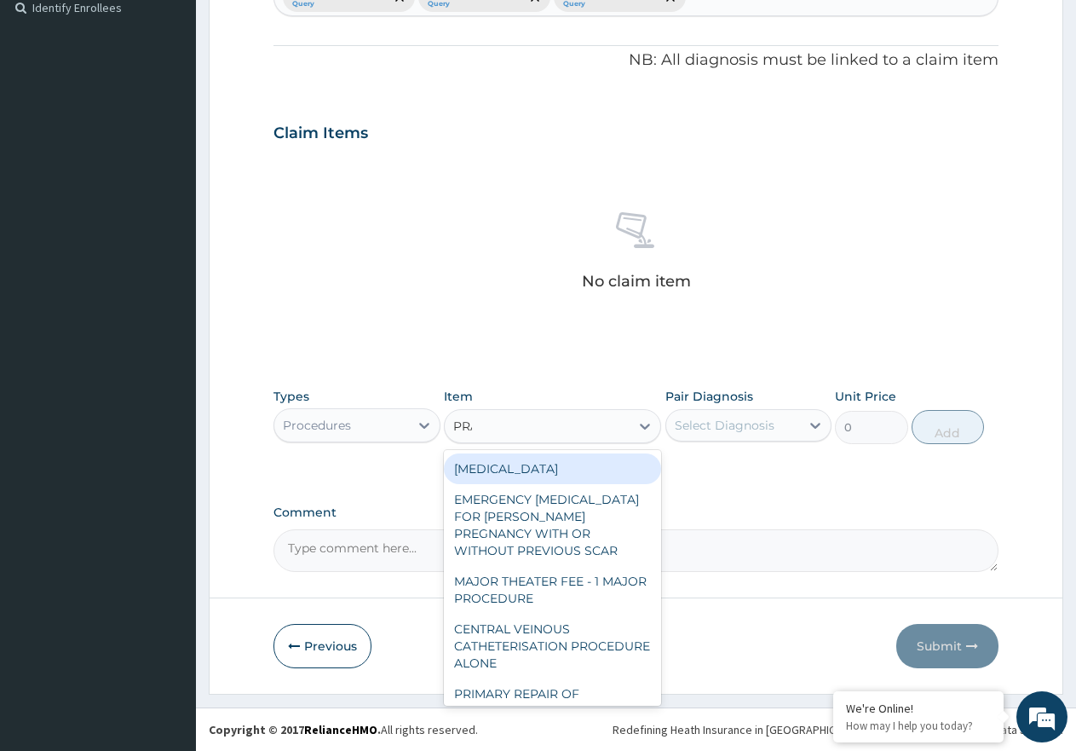
type input "PRAC"
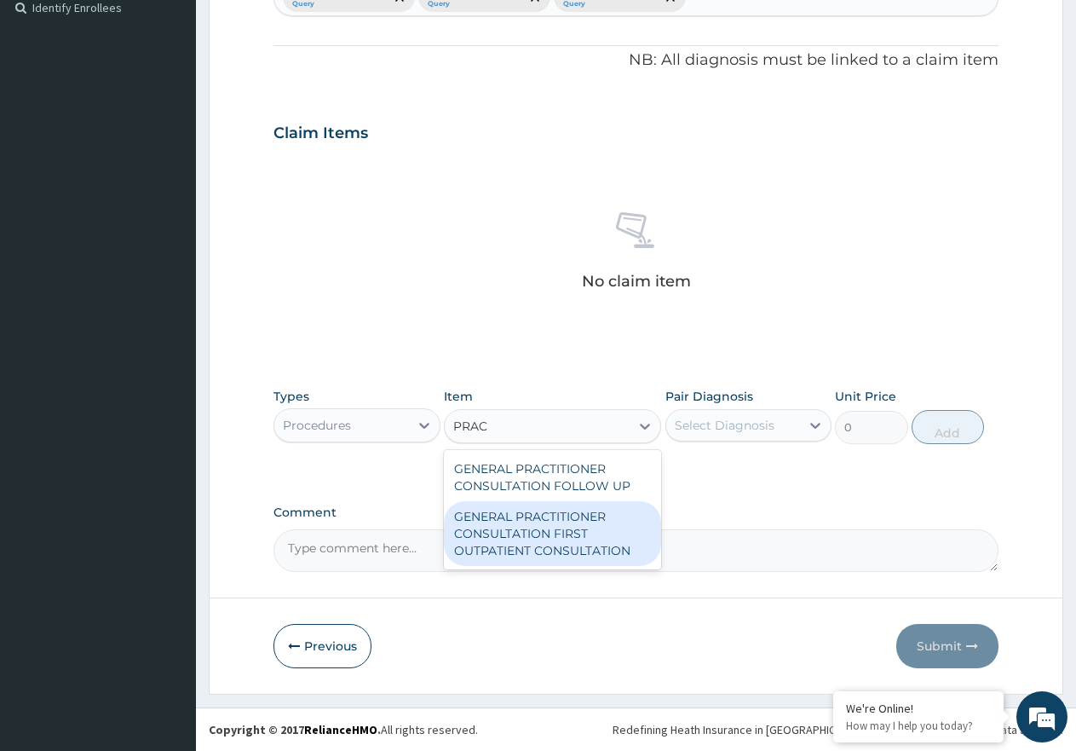
click at [589, 544] on div "GENERAL PRACTITIONER CONSULTATION FIRST OUTPATIENT CONSULTATION" at bounding box center [552, 533] width 217 height 65
type input "3547.5"
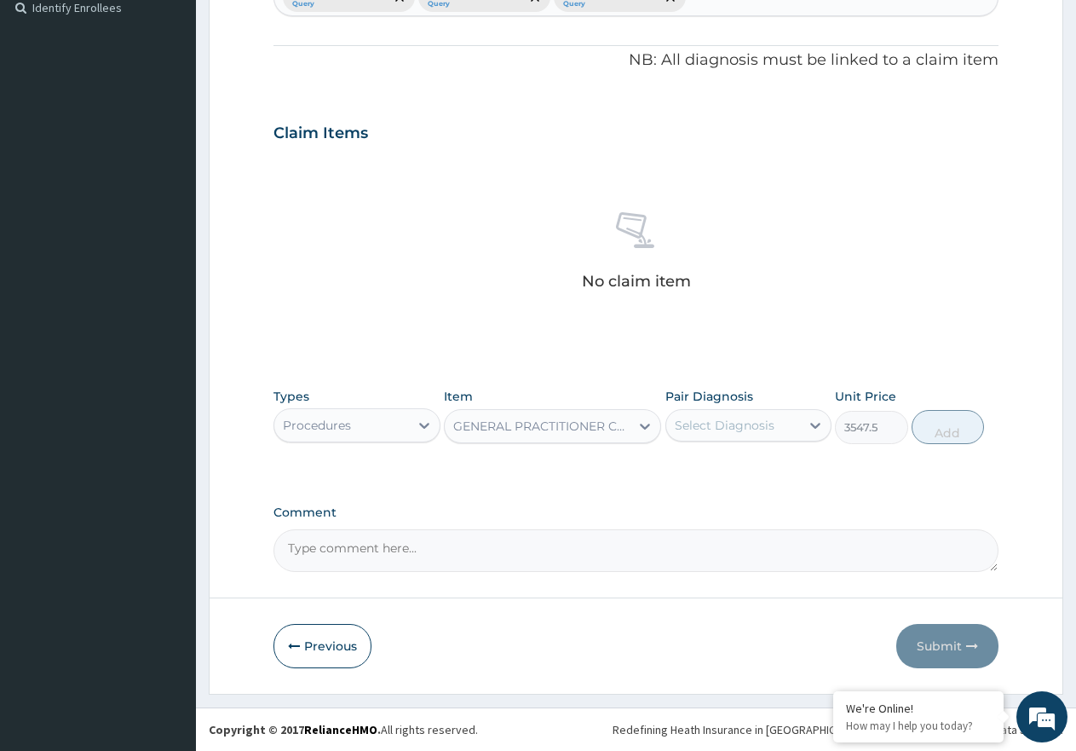
click at [739, 424] on div "Select Diagnosis" at bounding box center [725, 425] width 100 height 17
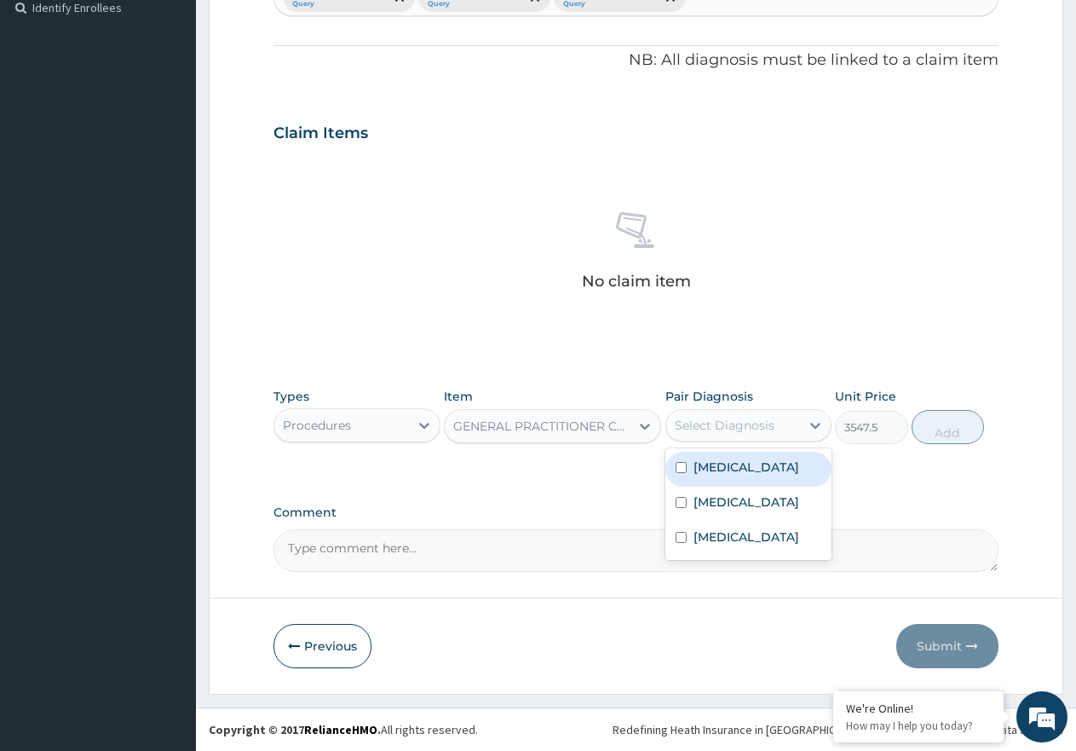
click at [757, 480] on div "[MEDICAL_DATA]" at bounding box center [748, 469] width 167 height 35
checkbox input "true"
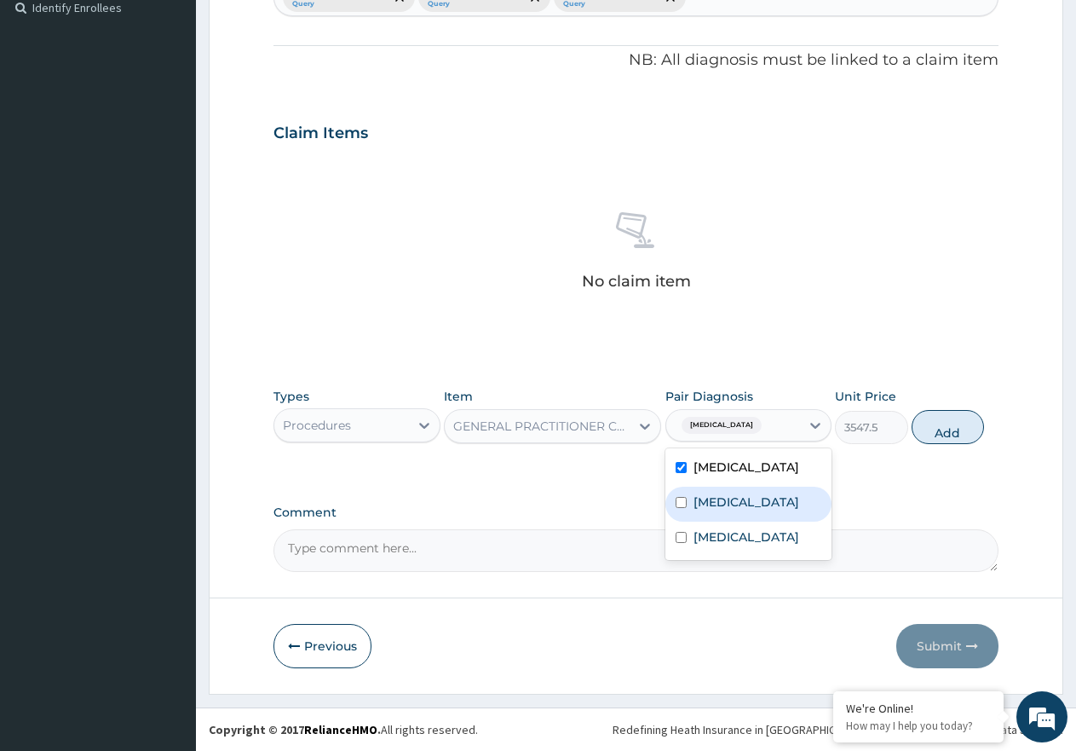
drag, startPoint x: 759, startPoint y: 498, endPoint x: 769, endPoint y: 528, distance: 31.5
click at [760, 503] on div "[MEDICAL_DATA]" at bounding box center [748, 504] width 167 height 35
checkbox input "true"
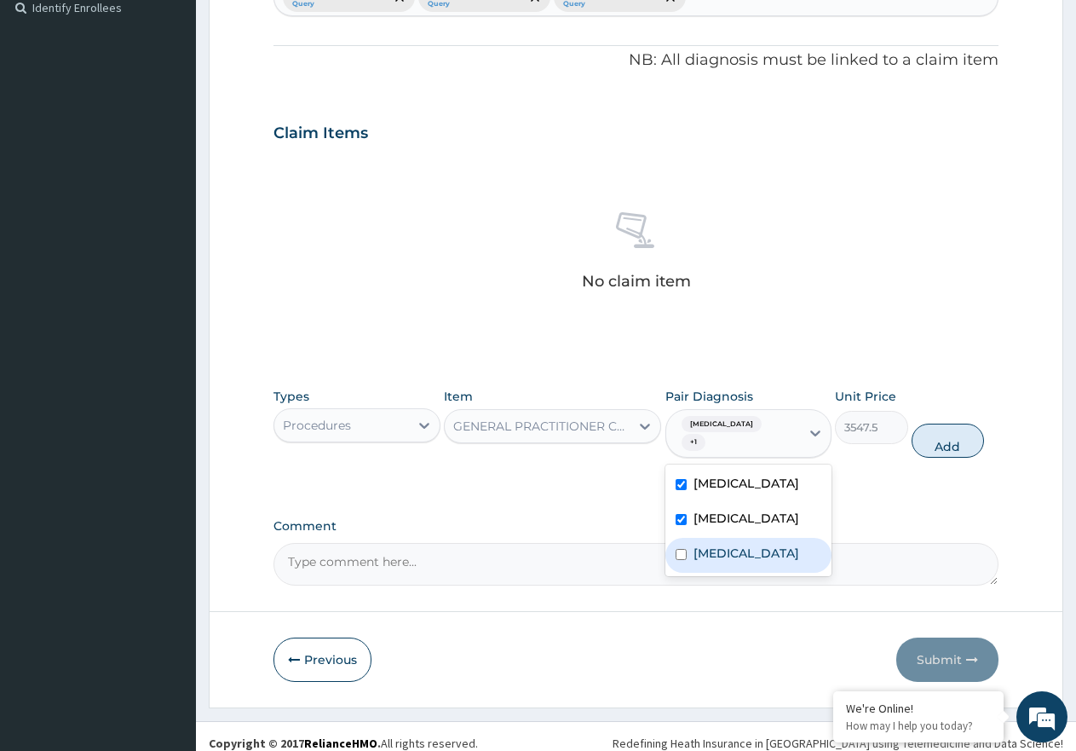
drag, startPoint x: 776, startPoint y: 547, endPoint x: 908, endPoint y: 516, distance: 135.8
click at [787, 549] on label "Upper respiratory infection" at bounding box center [747, 552] width 106 height 17
checkbox input "true"
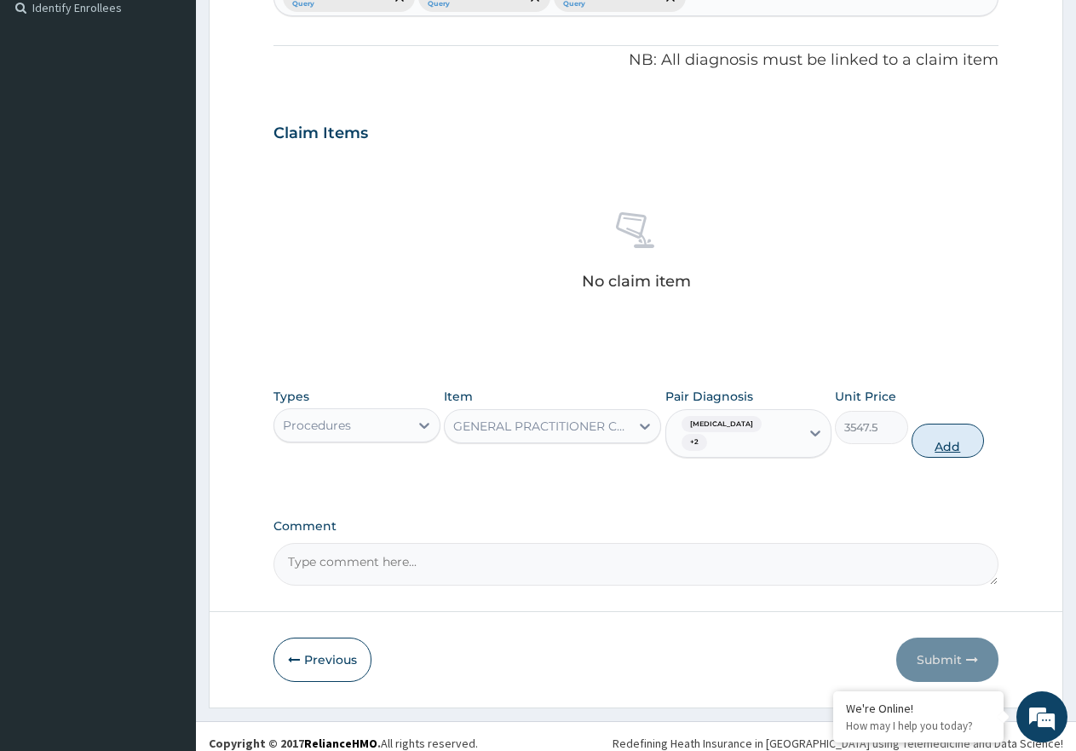
click at [959, 423] on button "Add" at bounding box center [948, 440] width 72 height 34
type input "0"
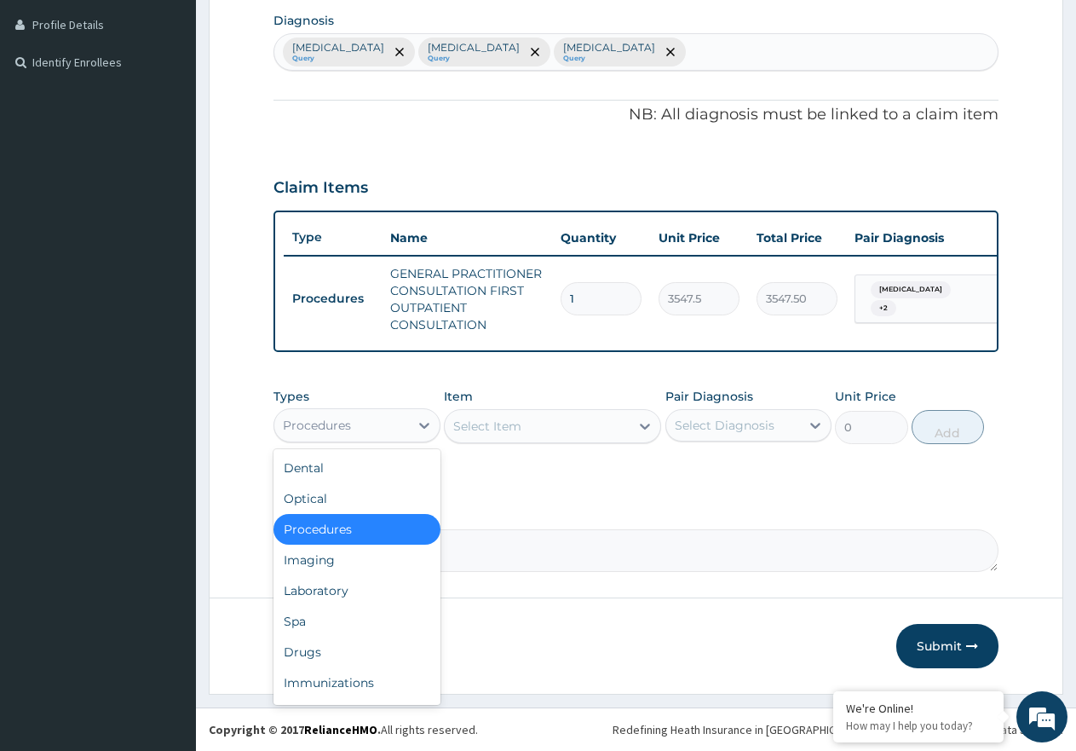
drag, startPoint x: 395, startPoint y: 417, endPoint x: 391, endPoint y: 527, distance: 110.8
click at [392, 417] on div "Procedures" at bounding box center [341, 425] width 135 height 27
click at [362, 597] on div "Laboratory" at bounding box center [357, 590] width 167 height 31
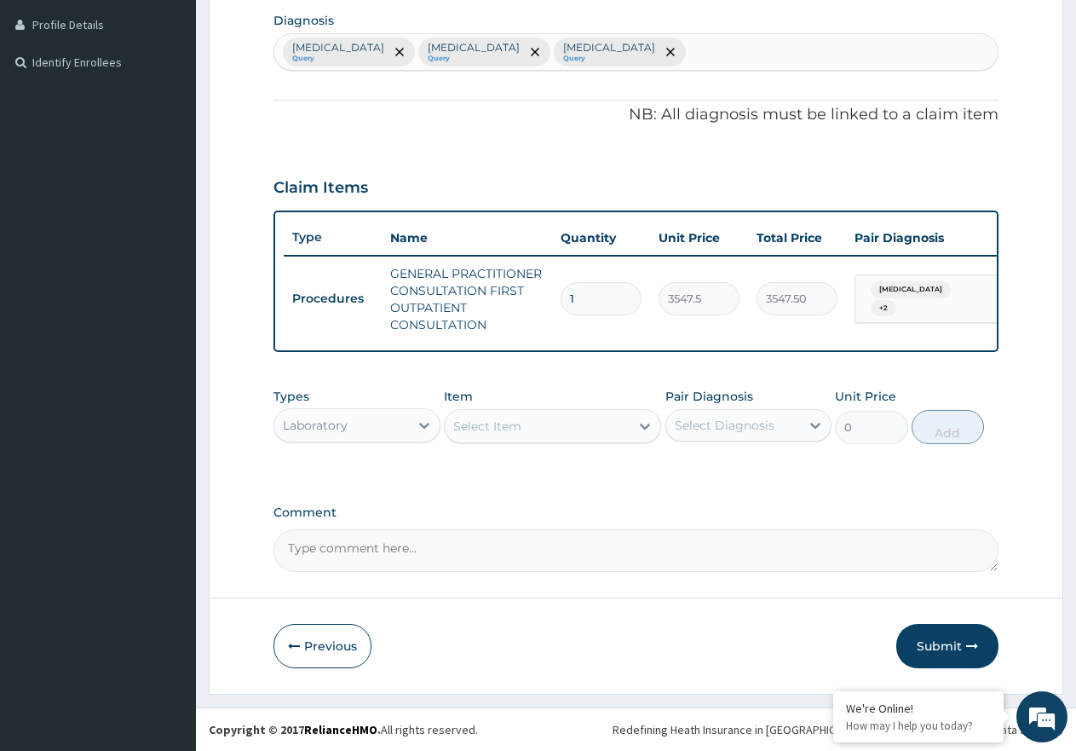
click at [520, 425] on div "Select Item" at bounding box center [487, 426] width 68 height 17
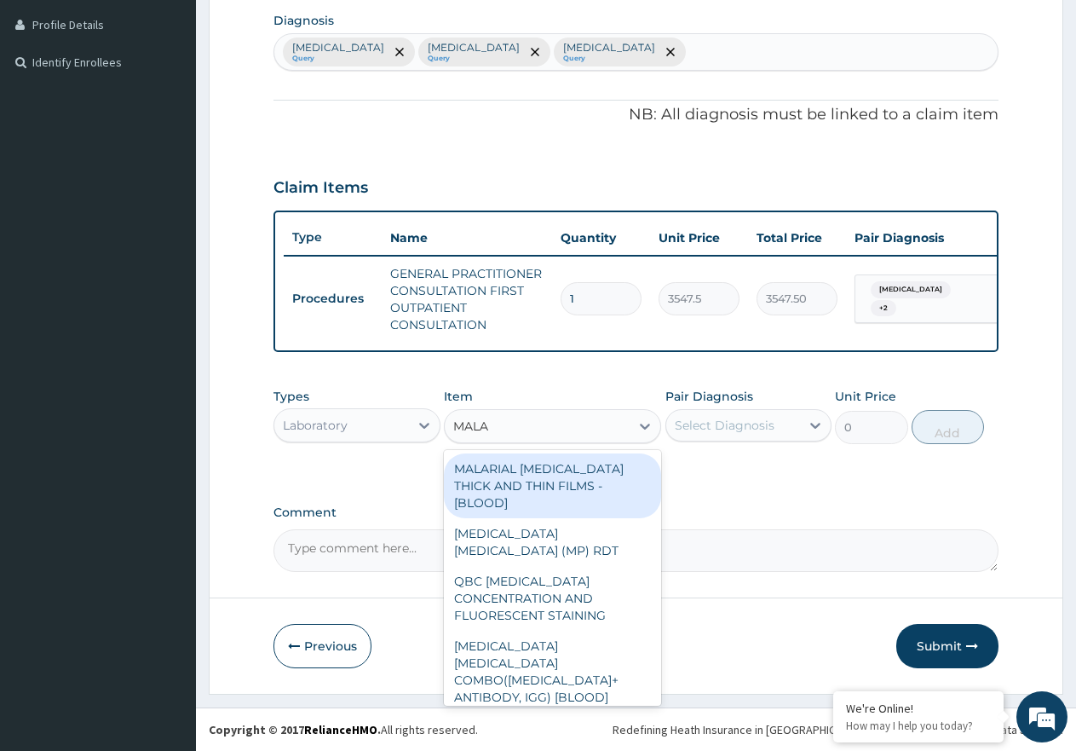
type input "MALAR"
click at [553, 483] on div "MALARIAL PARASITE THICK AND THIN FILMS - [BLOOD]" at bounding box center [552, 485] width 217 height 65
type input "1612.5"
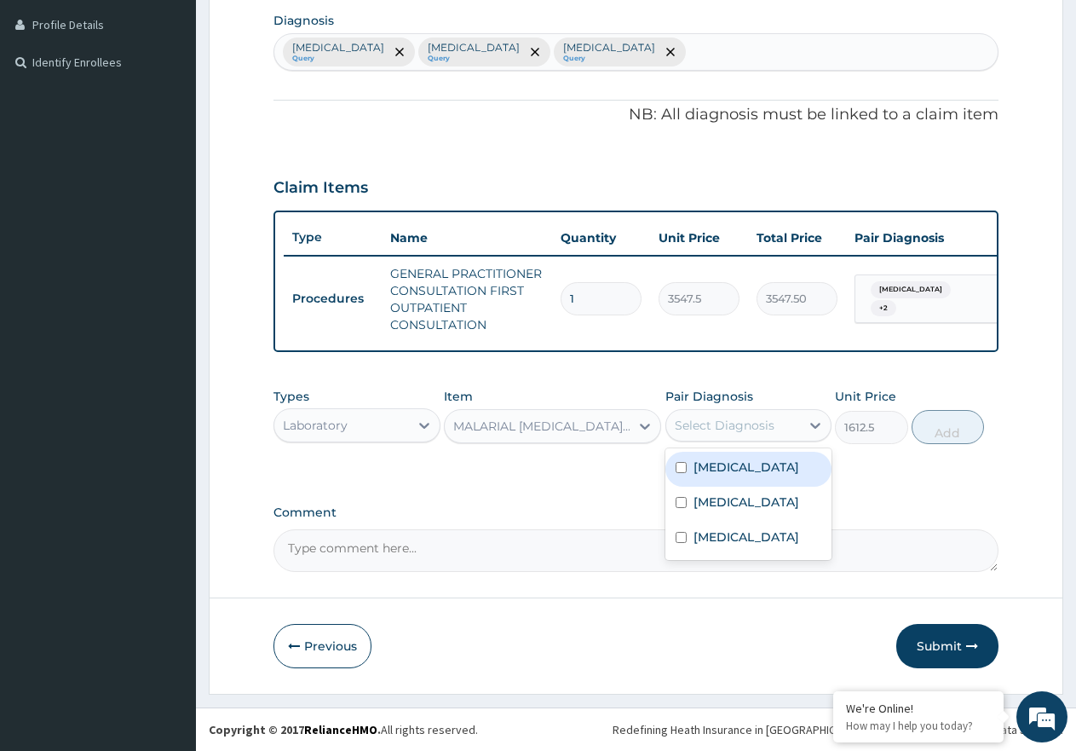
click at [713, 424] on div "Select Diagnosis" at bounding box center [725, 425] width 100 height 17
drag, startPoint x: 749, startPoint y: 465, endPoint x: 845, endPoint y: 460, distance: 96.4
click at [782, 470] on div "[MEDICAL_DATA]" at bounding box center [748, 469] width 167 height 35
checkbox input "true"
click at [936, 430] on button "Add" at bounding box center [948, 427] width 72 height 34
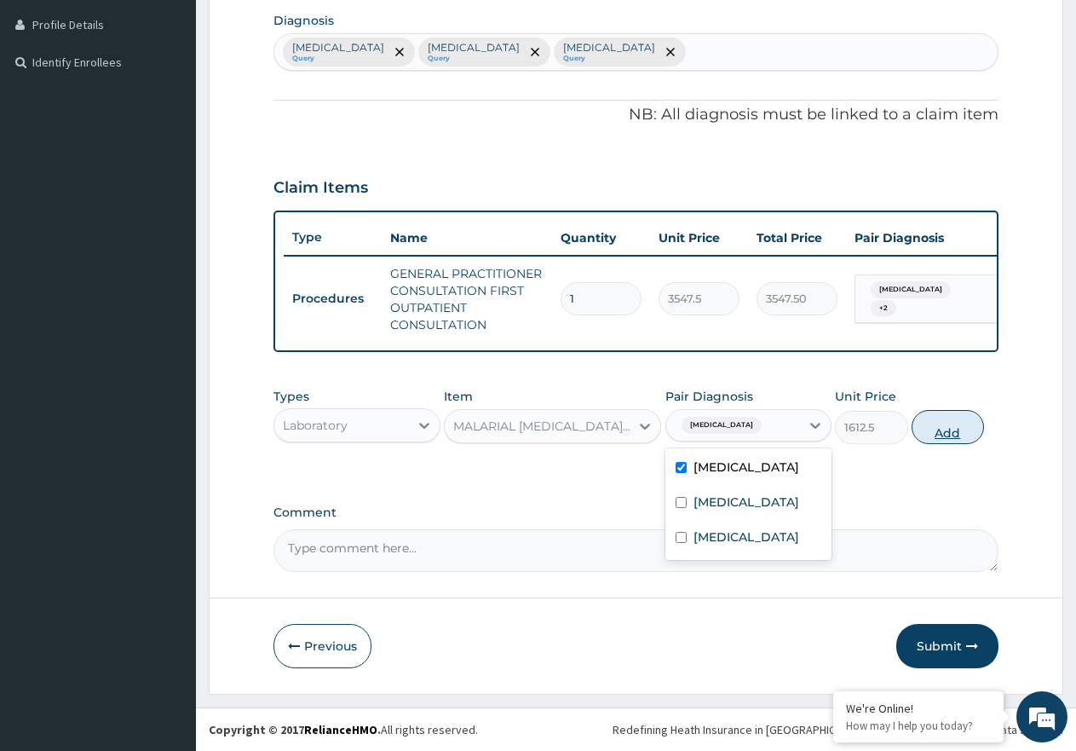
type input "0"
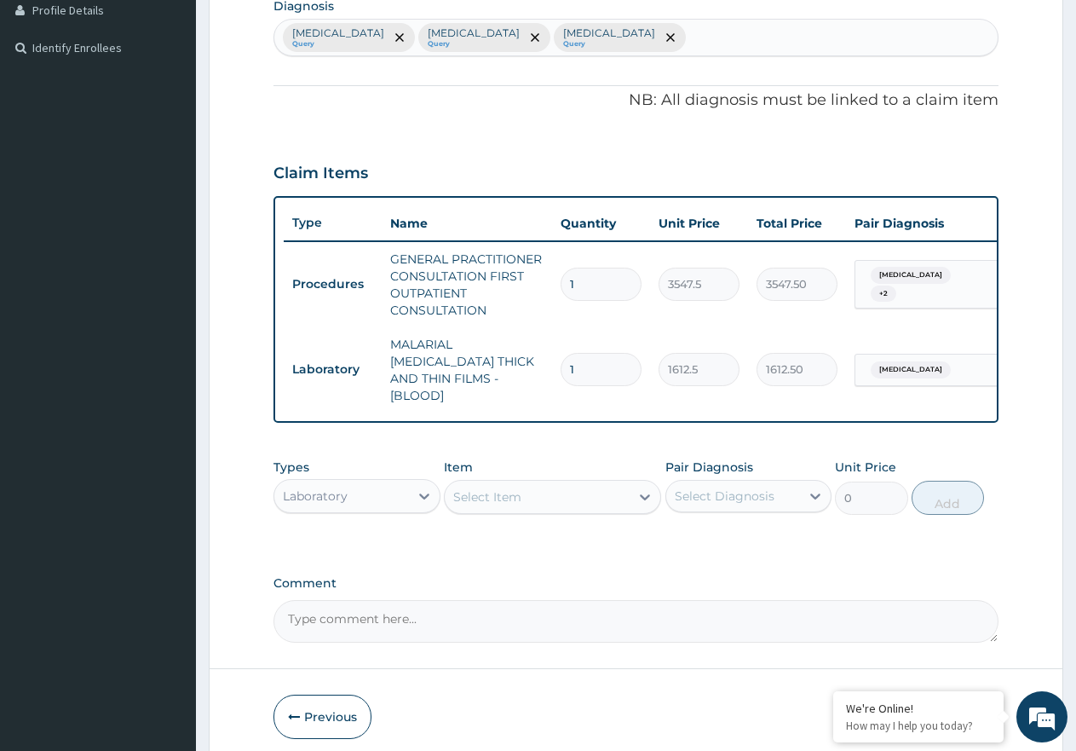
click at [501, 494] on div "Select Item" at bounding box center [487, 496] width 68 height 17
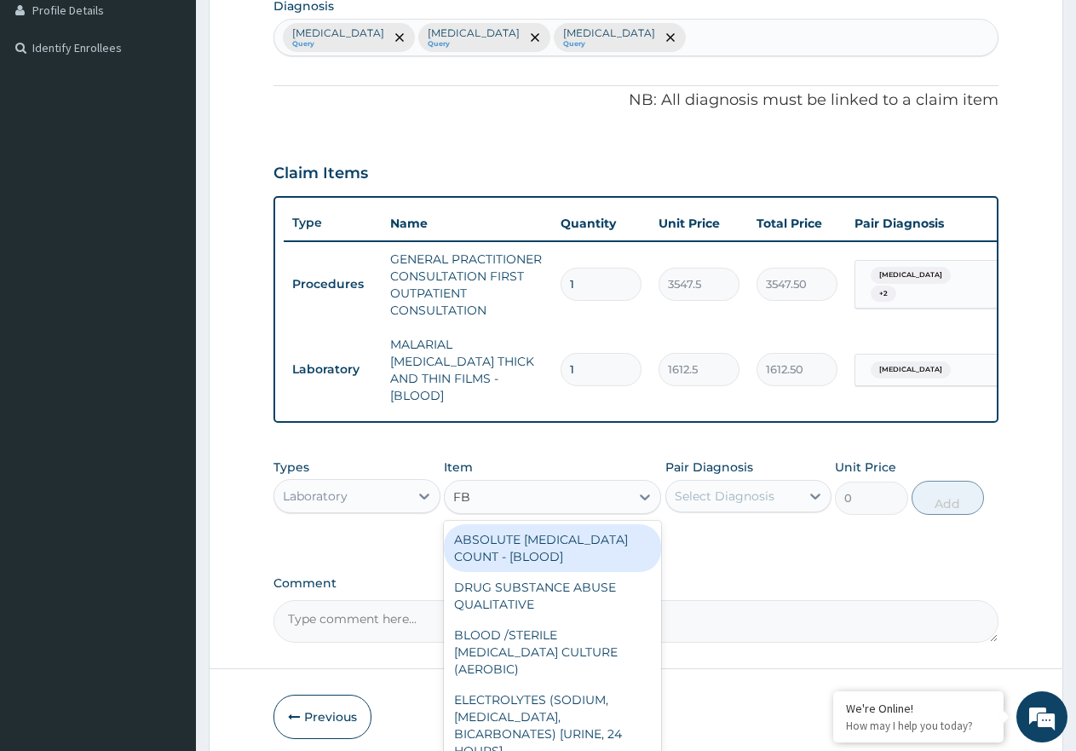
type input "FBC"
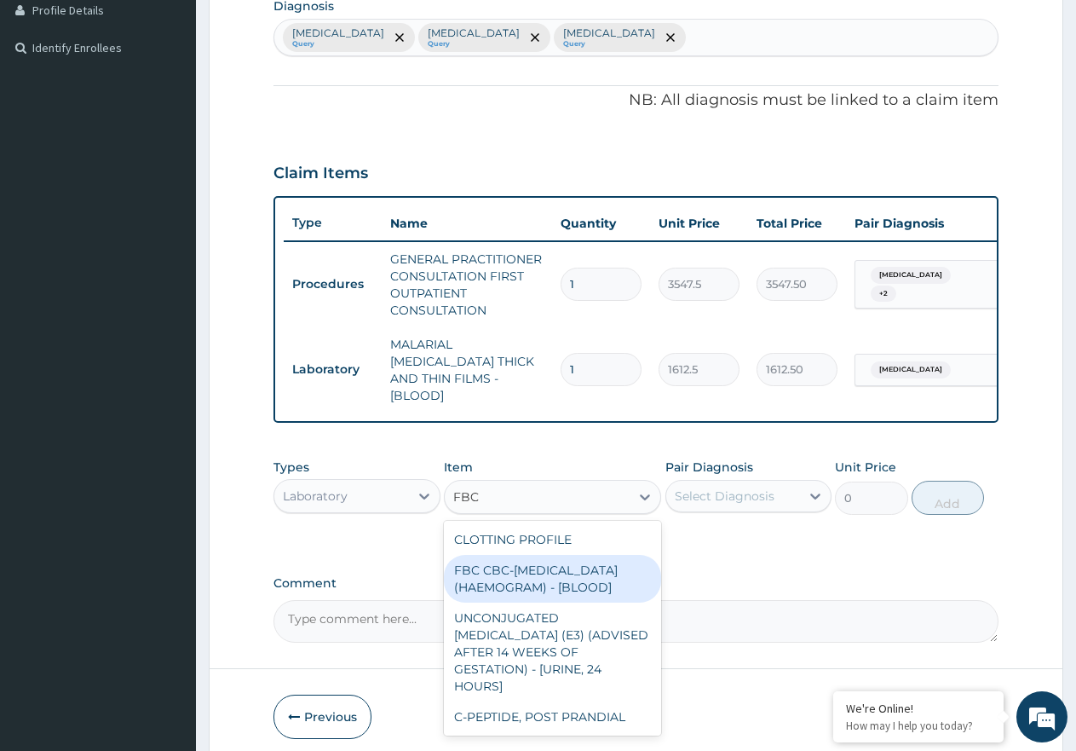
click at [604, 579] on div "FBC CBC-COMPLETE BLOOD COUNT (HAEMOGRAM) - [BLOOD]" at bounding box center [552, 579] width 217 height 48
type input "4300"
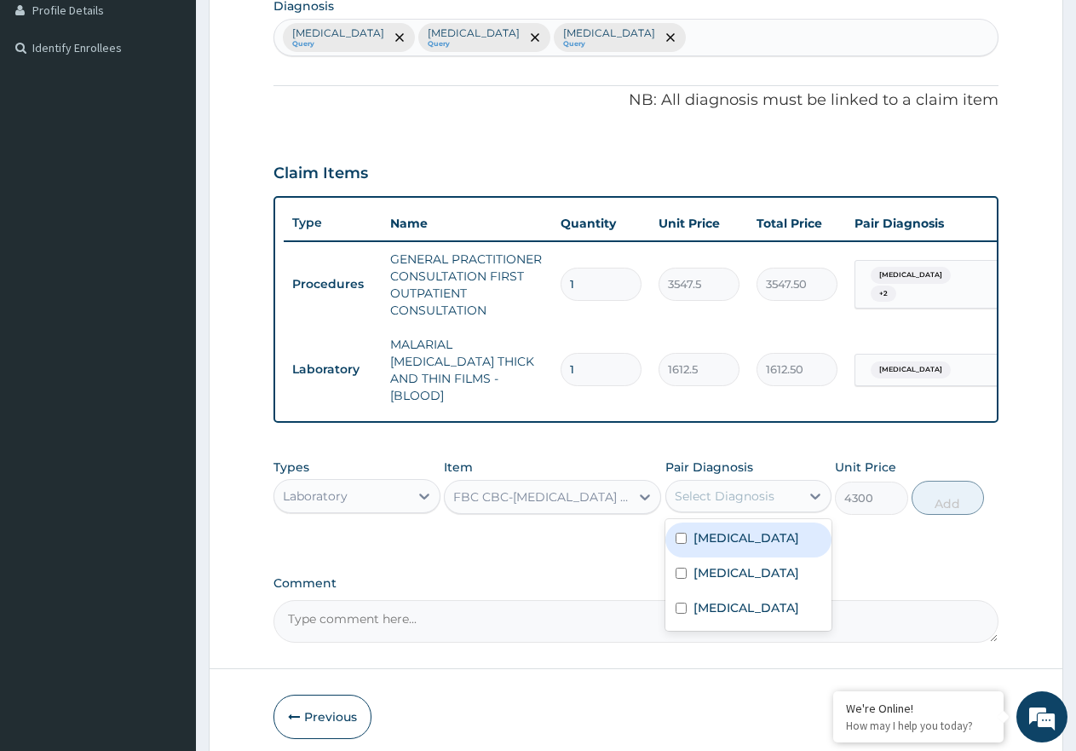
click at [749, 494] on div "Select Diagnosis" at bounding box center [725, 495] width 100 height 17
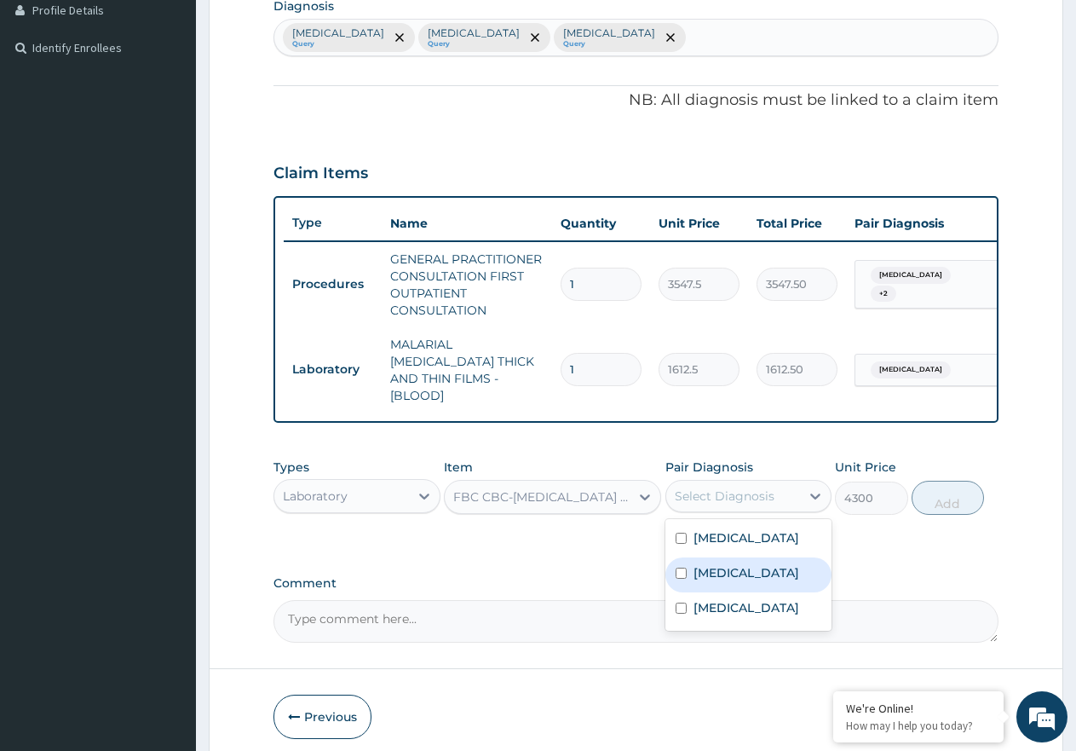
click at [741, 565] on div "Sepsis" at bounding box center [748, 574] width 167 height 35
checkbox input "true"
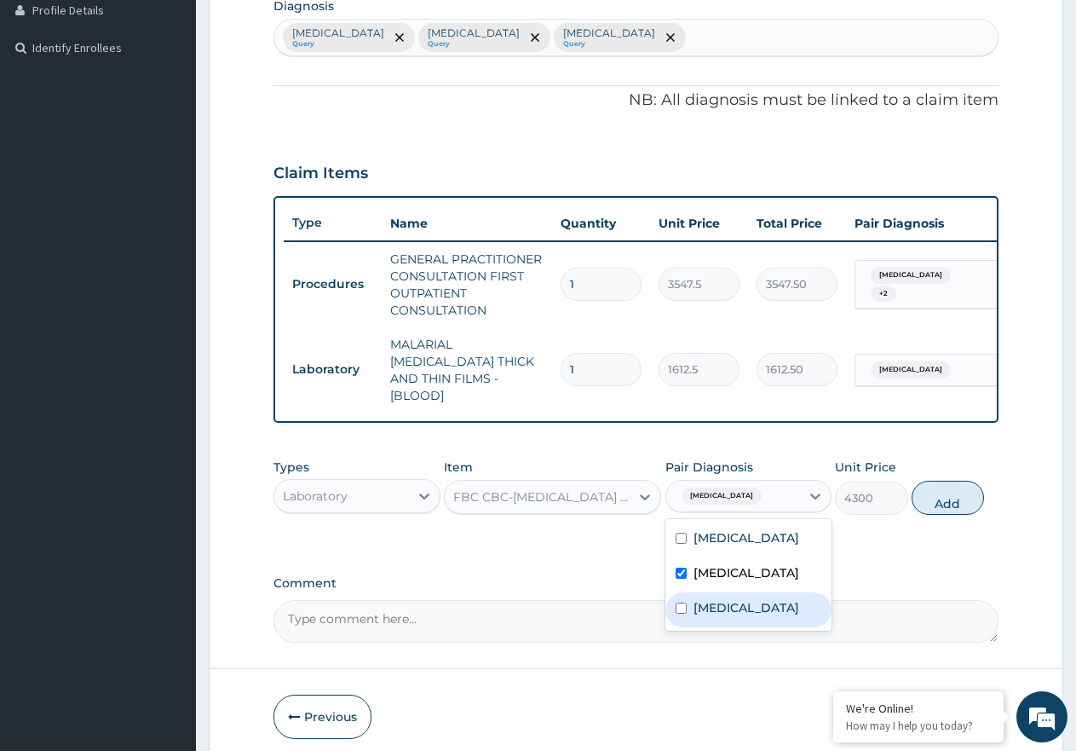
drag, startPoint x: 763, startPoint y: 591, endPoint x: 818, endPoint y: 591, distance: 54.5
click at [763, 592] on div "Upper respiratory infection" at bounding box center [748, 609] width 167 height 35
checkbox input "true"
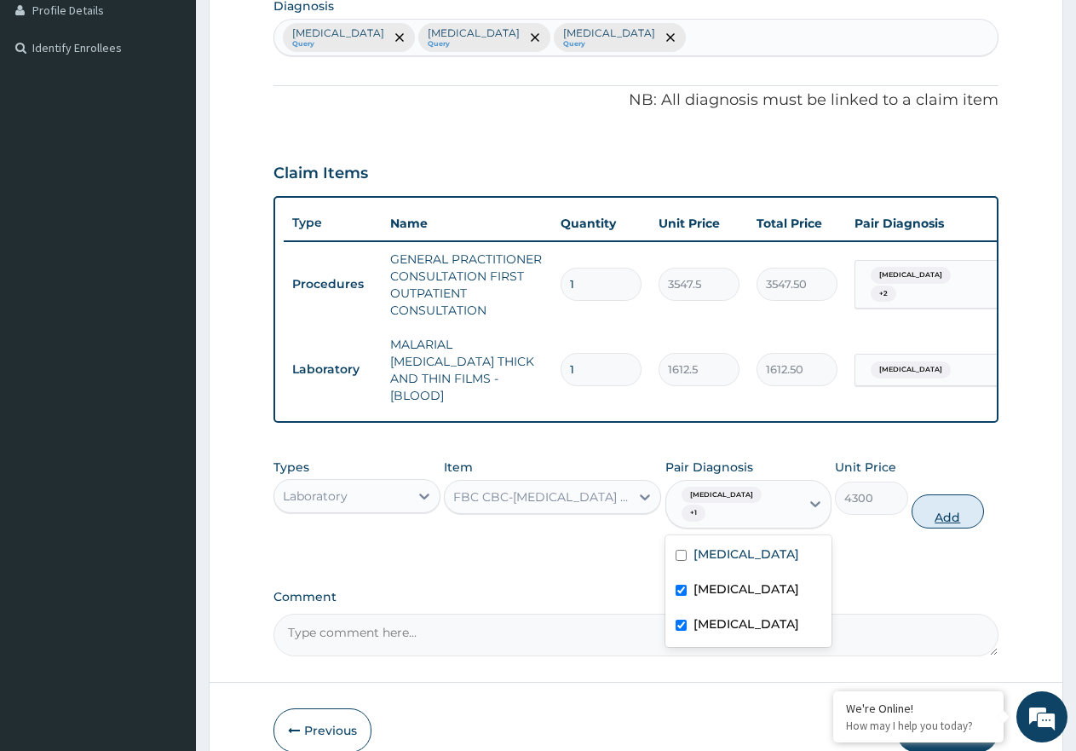
click at [935, 501] on button "Add" at bounding box center [948, 511] width 72 height 34
type input "0"
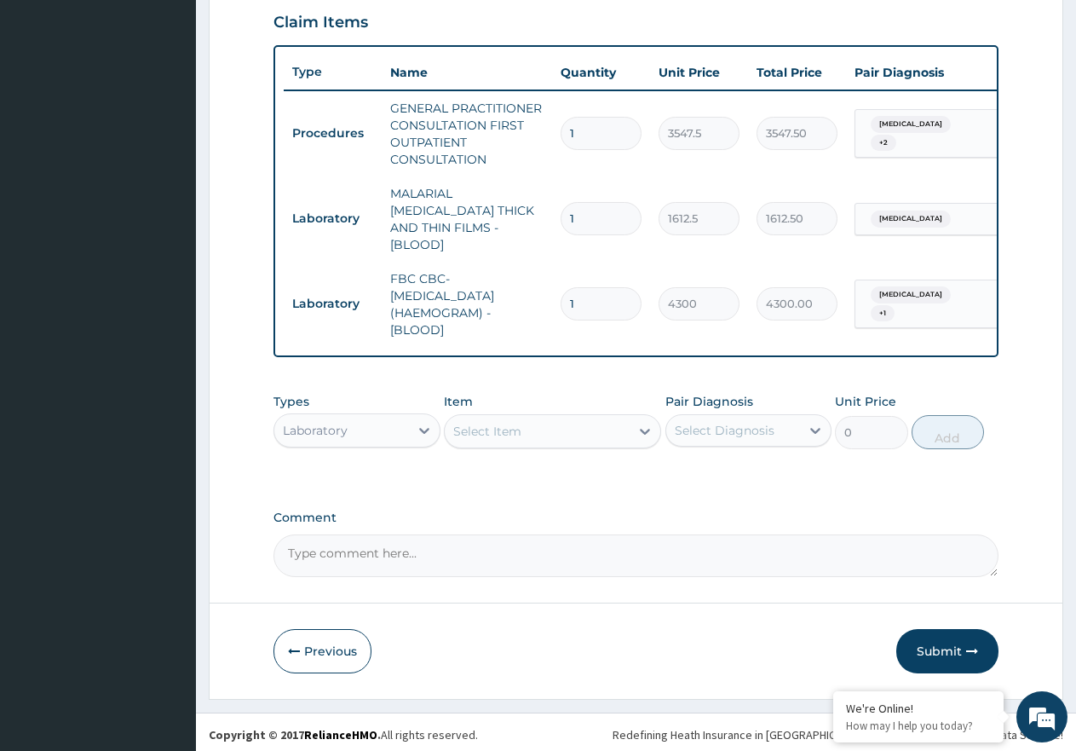
scroll to position [591, 0]
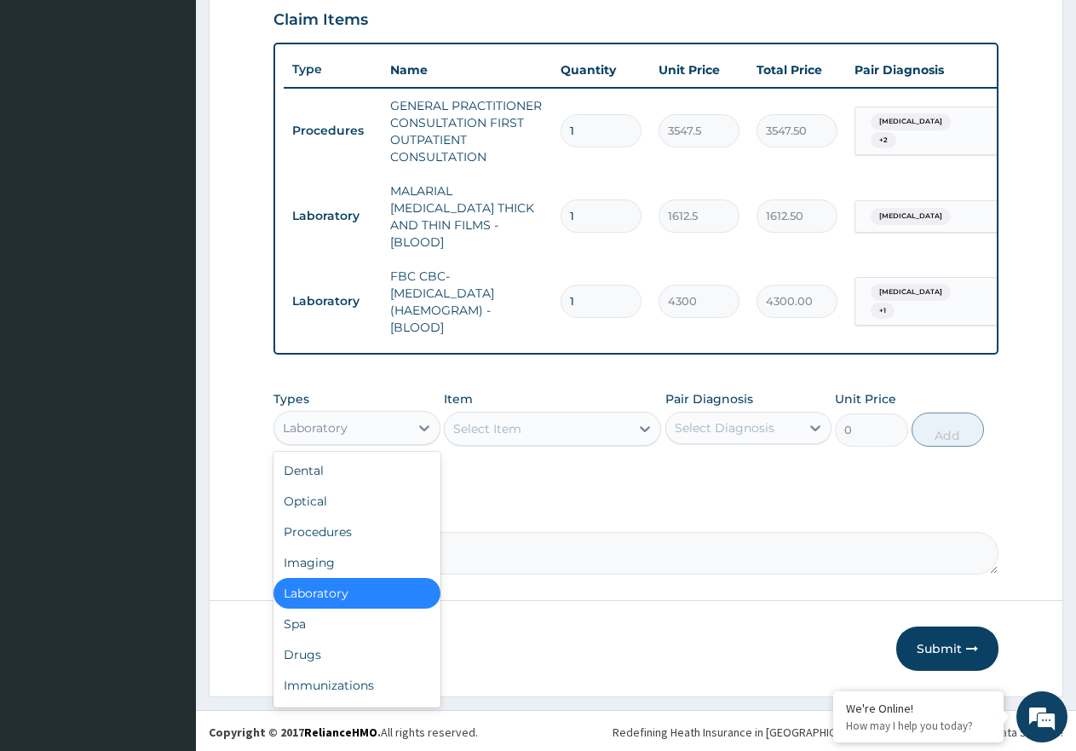
click at [404, 430] on div "Laboratory" at bounding box center [341, 427] width 135 height 27
click at [365, 660] on div "Drugs" at bounding box center [357, 654] width 167 height 31
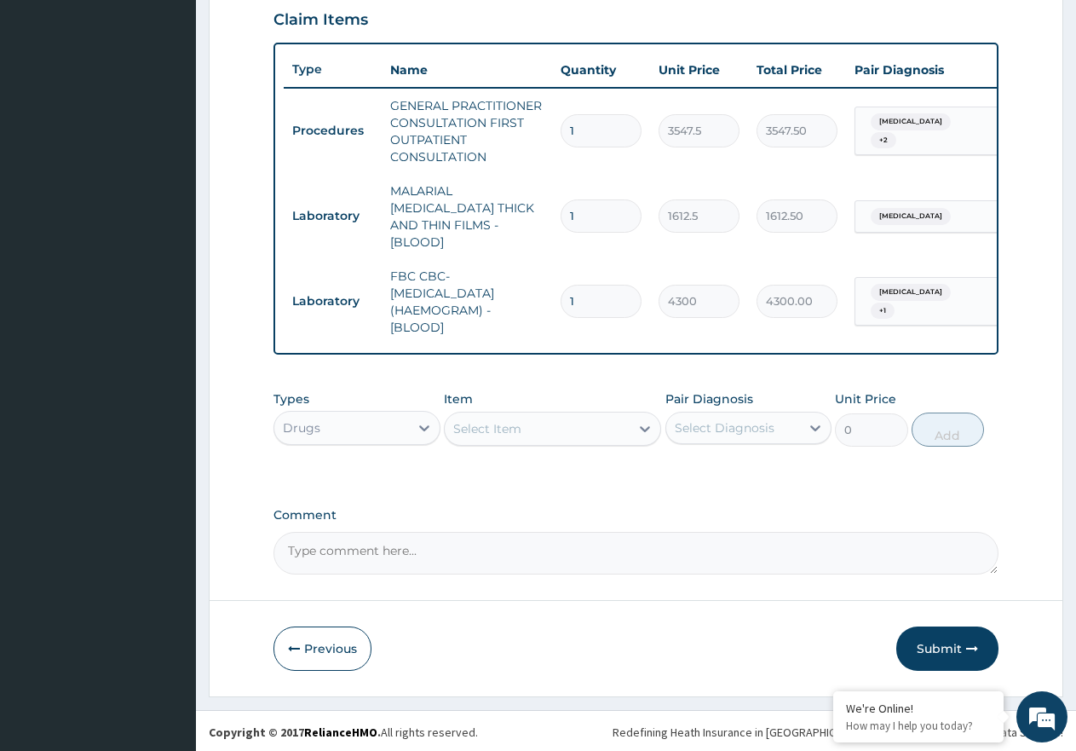
click at [510, 432] on div "Select Item" at bounding box center [487, 428] width 68 height 17
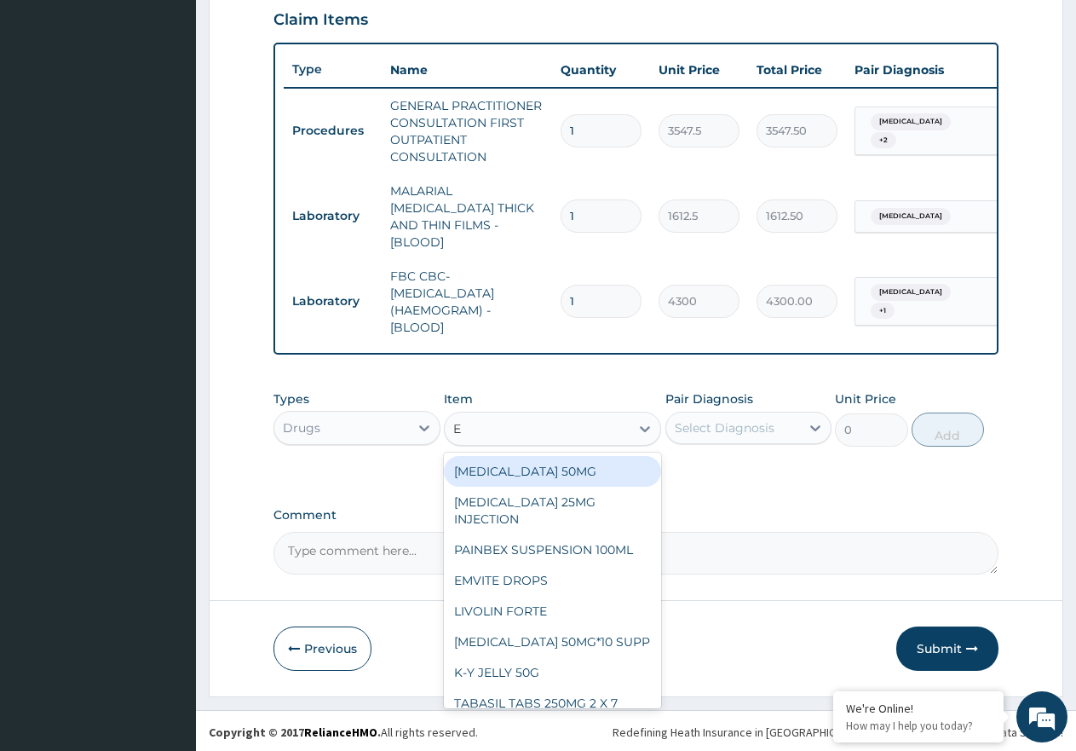
type input "E M"
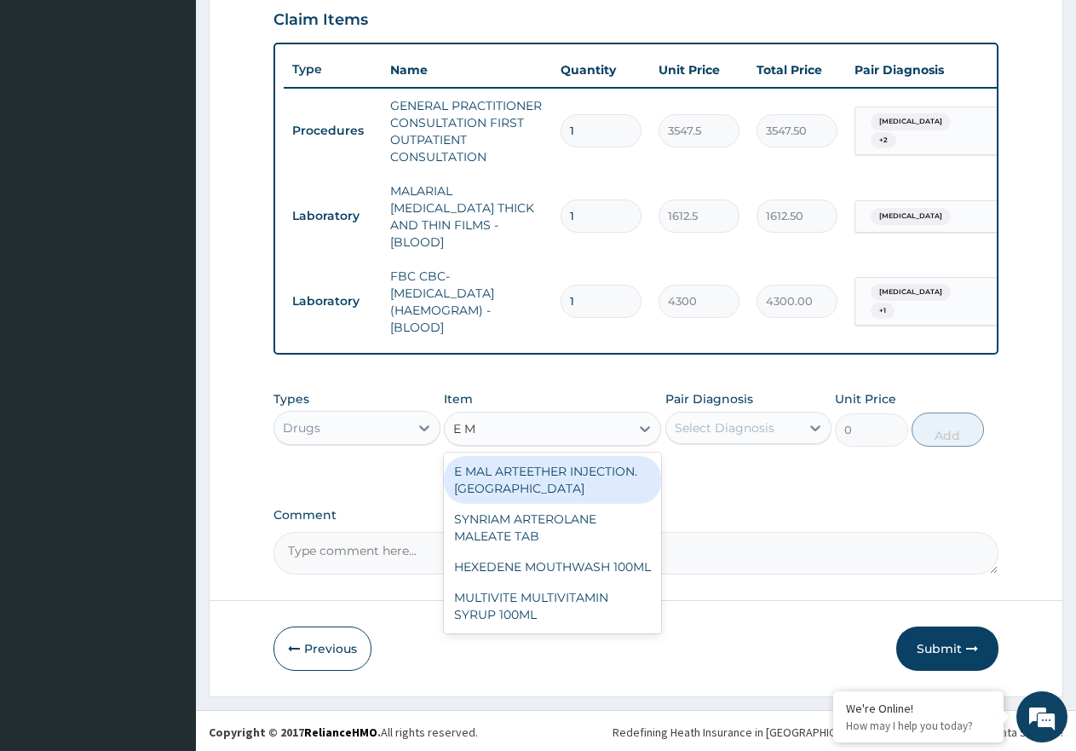
drag, startPoint x: 566, startPoint y: 479, endPoint x: 723, endPoint y: 461, distance: 158.6
click at [589, 477] on div "E MAL ARTEETHER INJECTION. FIDSON" at bounding box center [552, 480] width 217 height 48
type input "1773.7500000000002"
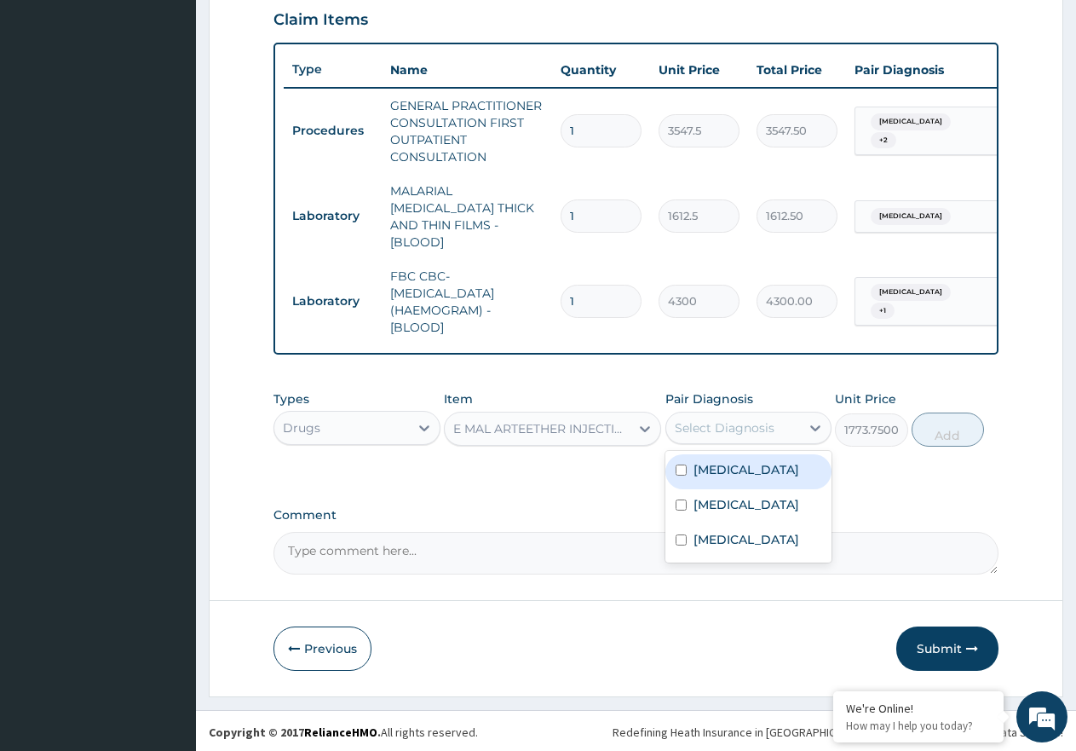
click at [740, 437] on div "Select Diagnosis" at bounding box center [733, 427] width 135 height 27
click at [743, 473] on div "Malaria" at bounding box center [748, 471] width 167 height 35
checkbox input "true"
click at [938, 436] on button "Add" at bounding box center [948, 429] width 72 height 34
type input "0"
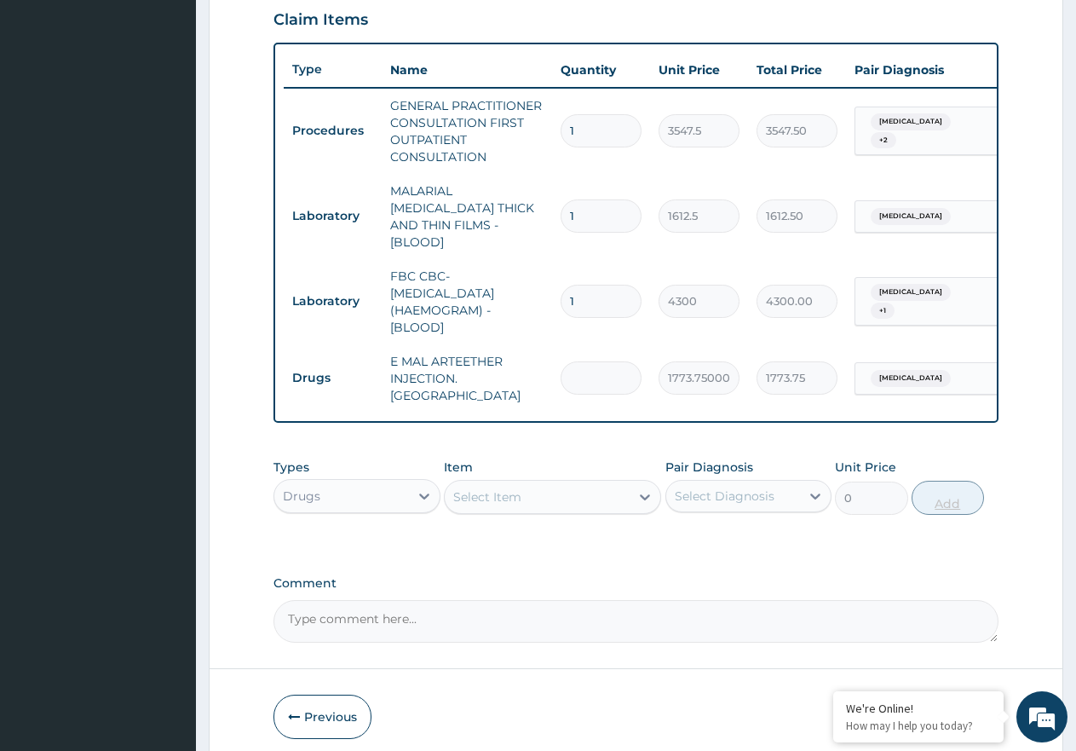
type input "0.00"
type input "3"
type input "5321.25"
type input "3"
click at [530, 486] on div "Select Item" at bounding box center [537, 496] width 185 height 27
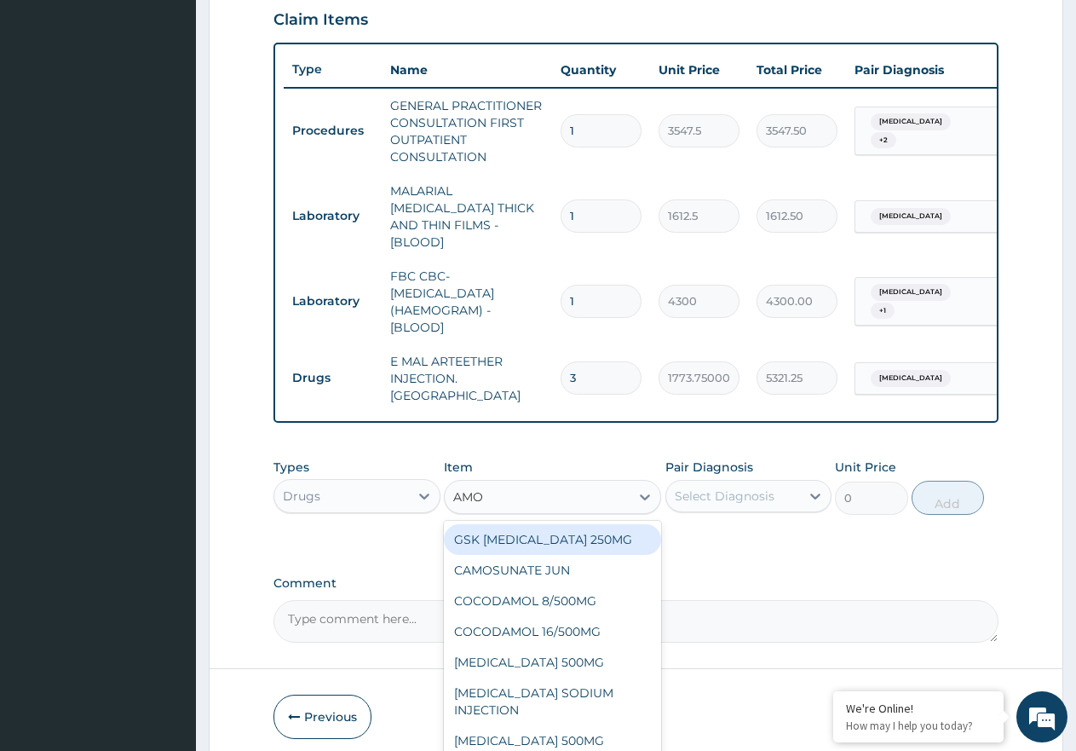
type input "AMOX"
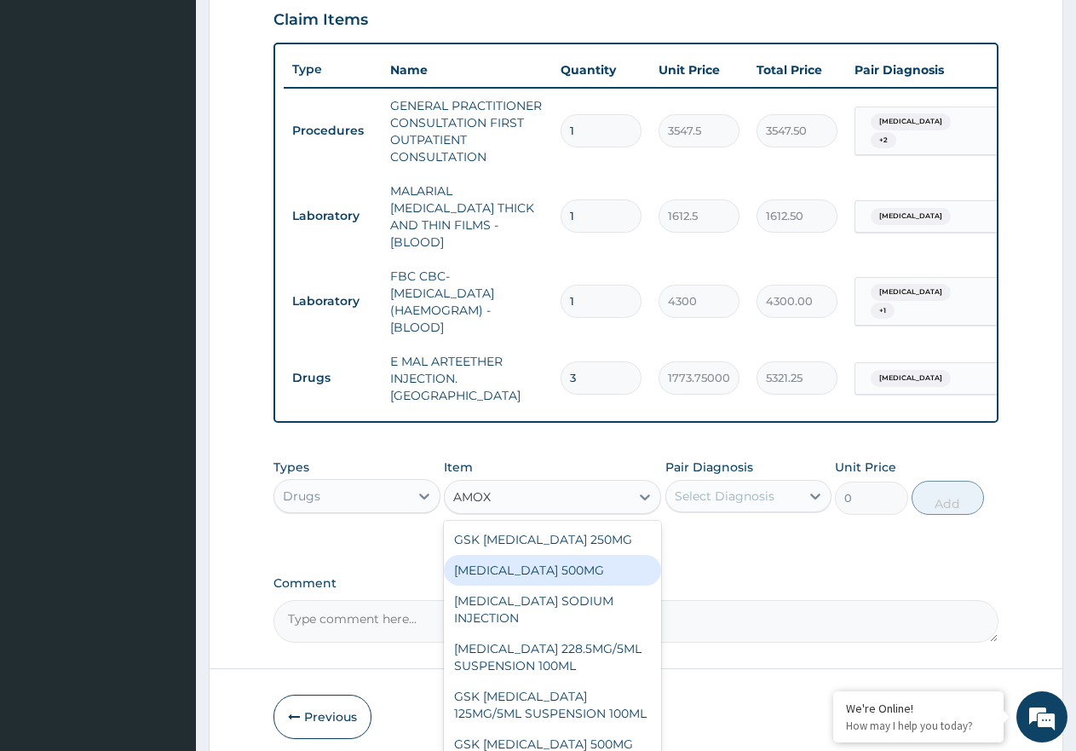
drag, startPoint x: 576, startPoint y: 556, endPoint x: 602, endPoint y: 550, distance: 27.1
click at [577, 555] on div "AMOXICILLIN 500MG" at bounding box center [552, 570] width 217 height 31
type input "70.95"
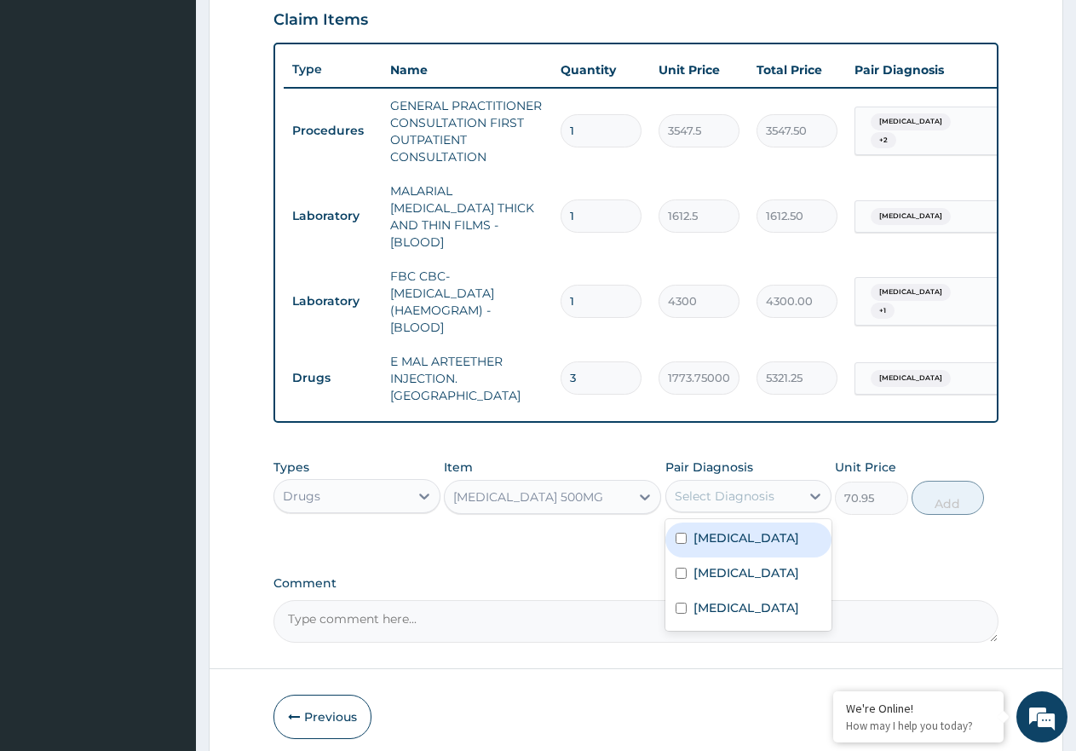
click at [754, 487] on div "Select Diagnosis" at bounding box center [725, 495] width 100 height 17
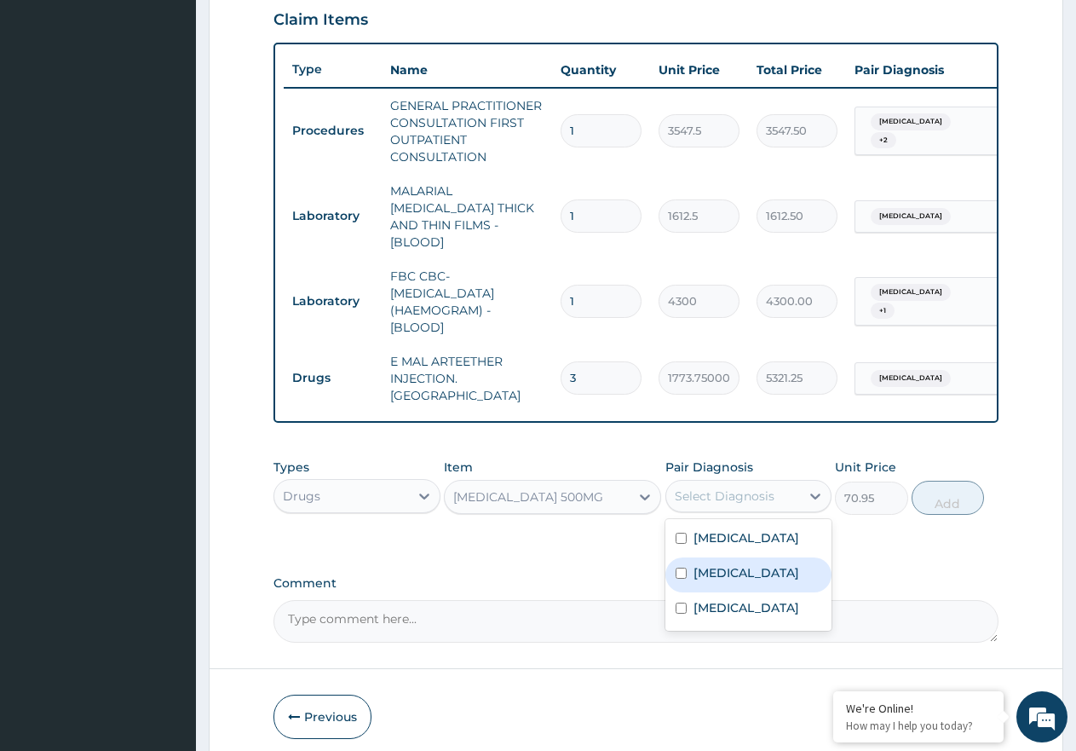
click at [757, 558] on div "Sepsis" at bounding box center [748, 574] width 167 height 35
checkbox input "true"
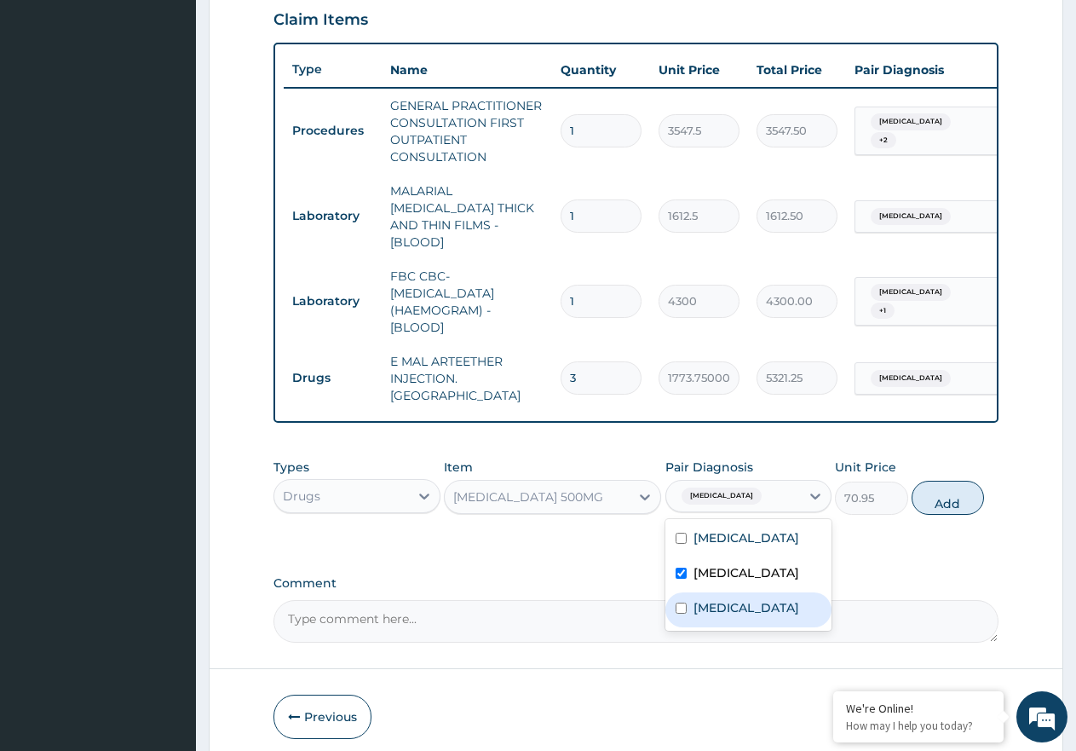
click at [754, 599] on label "Upper respiratory infection" at bounding box center [747, 607] width 106 height 17
checkbox input "true"
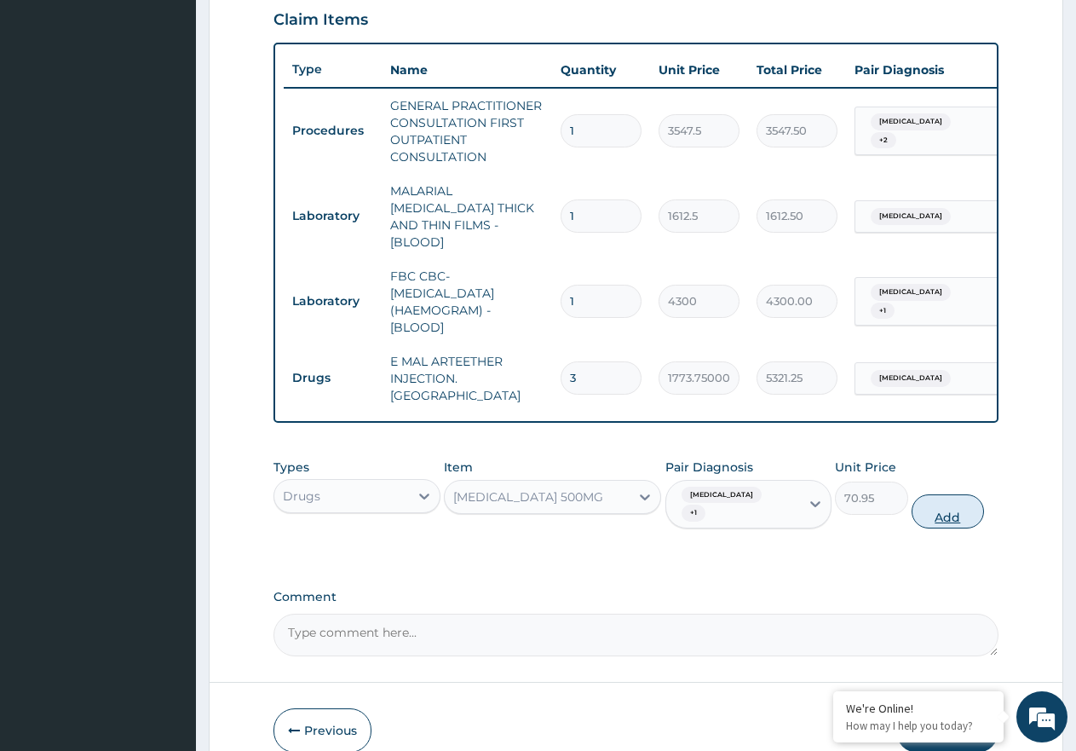
click at [945, 494] on button "Add" at bounding box center [948, 511] width 72 height 34
type input "0"
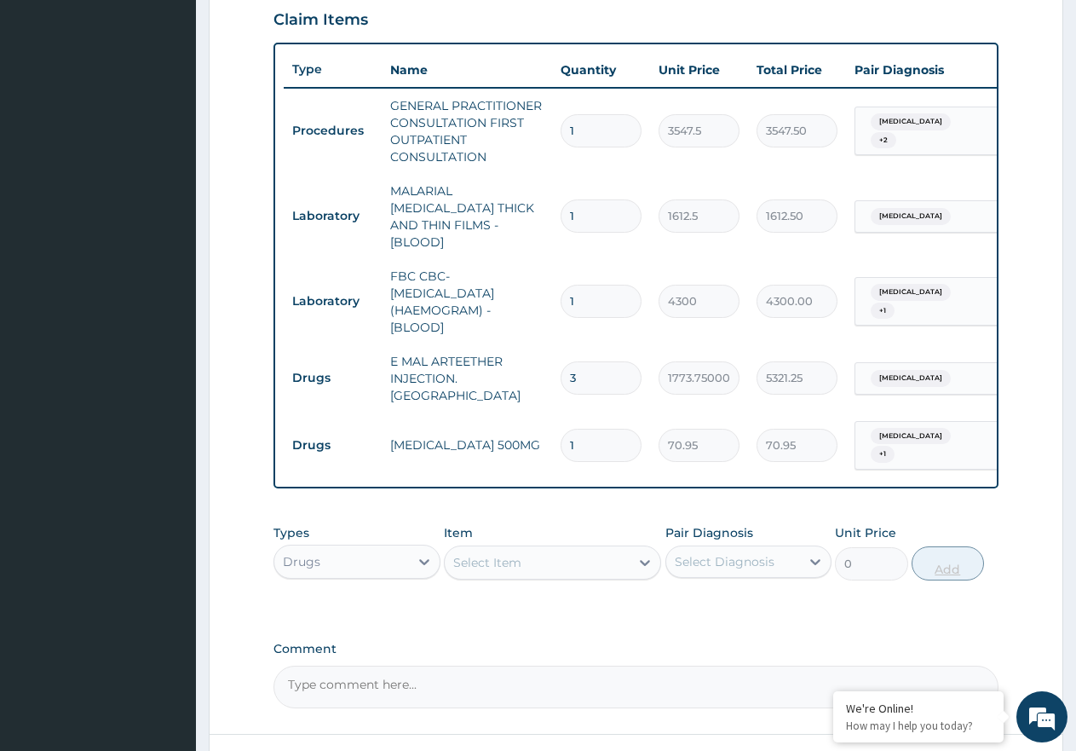
type input "15"
type input "1064.25"
type input "15"
click at [486, 554] on div "Select Item" at bounding box center [487, 562] width 68 height 17
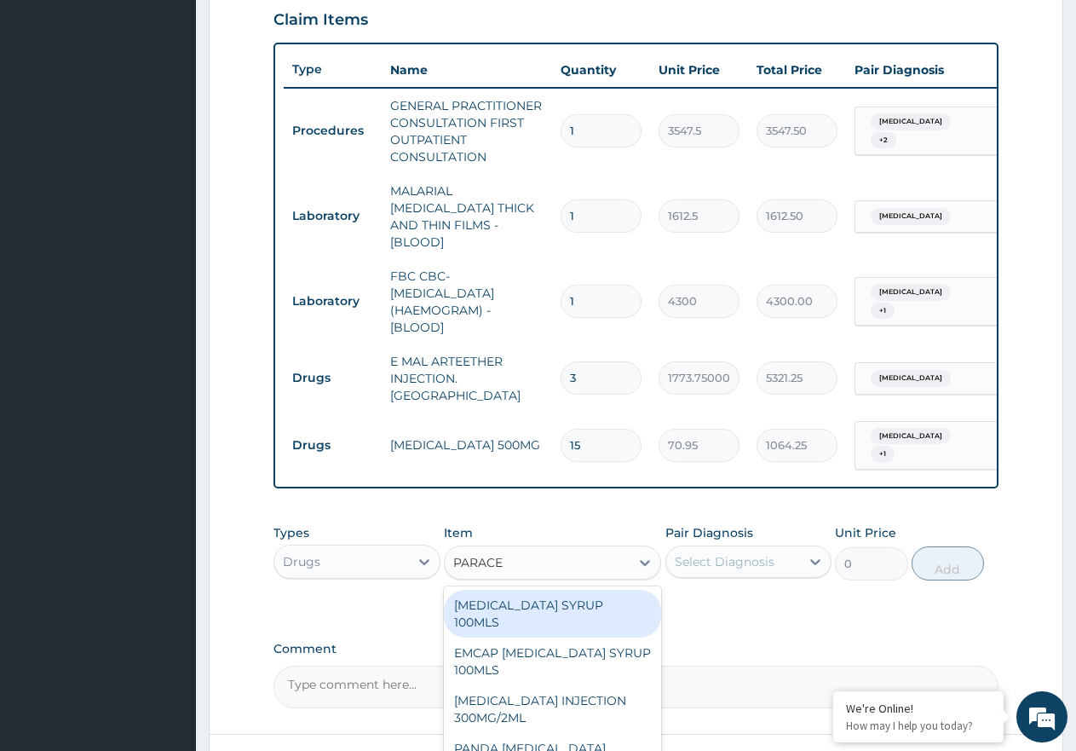
type input "PARACET"
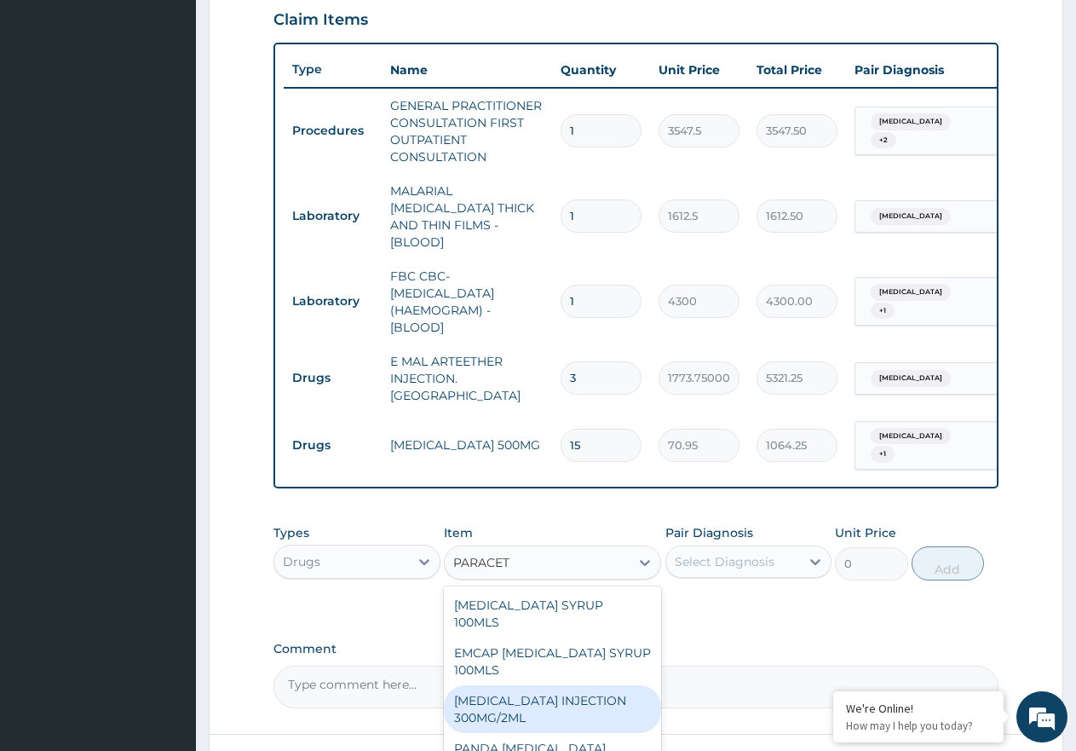
drag, startPoint x: 552, startPoint y: 668, endPoint x: 643, endPoint y: 645, distance: 94.0
click at [559, 685] on div "PARACETAMOL INJECTION 300MG/2ML" at bounding box center [552, 709] width 217 height 48
type input "260.15000000000003"
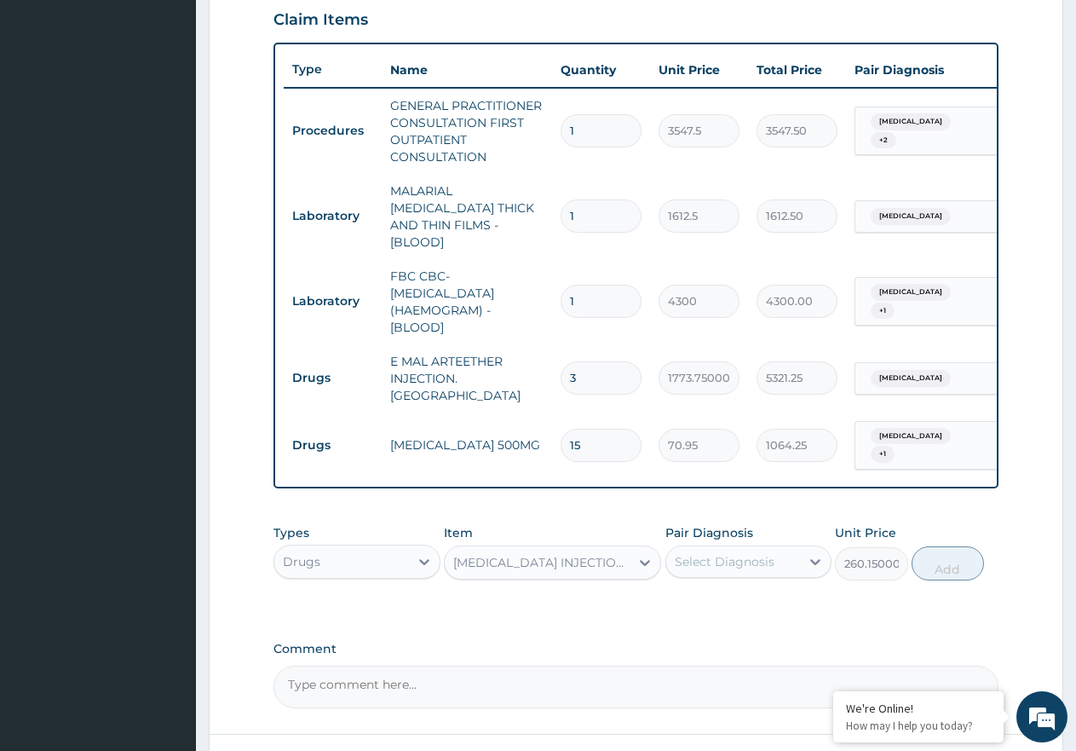
click at [758, 553] on div "Select Diagnosis" at bounding box center [725, 561] width 100 height 17
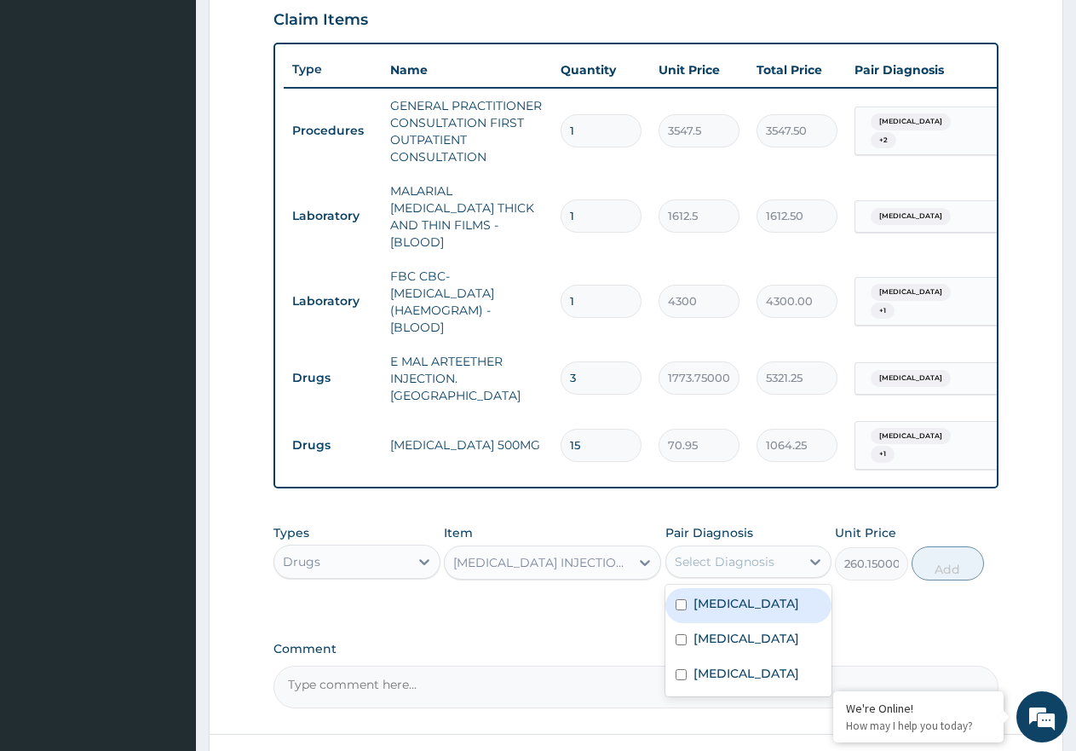
drag, startPoint x: 775, startPoint y: 589, endPoint x: 866, endPoint y: 574, distance: 91.5
click at [799, 588] on div "[MEDICAL_DATA]" at bounding box center [748, 605] width 167 height 35
checkbox input "true"
click at [936, 546] on button "Add" at bounding box center [948, 563] width 72 height 34
type input "0"
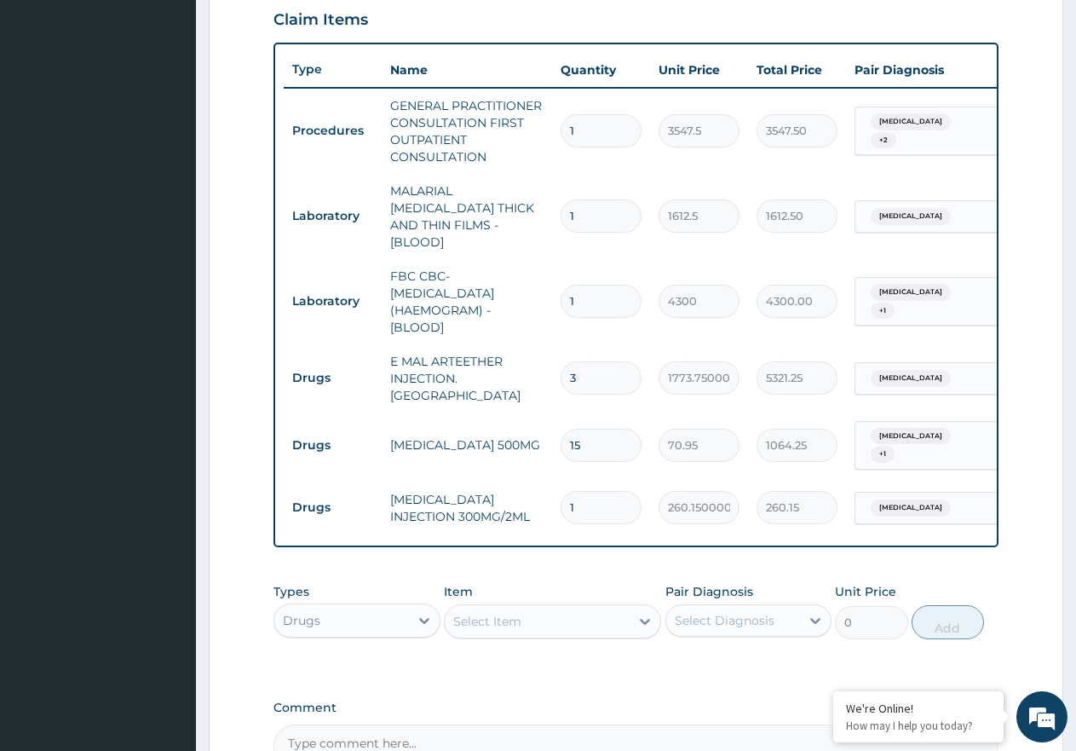
type input "0.00"
type input "2"
type input "520.30"
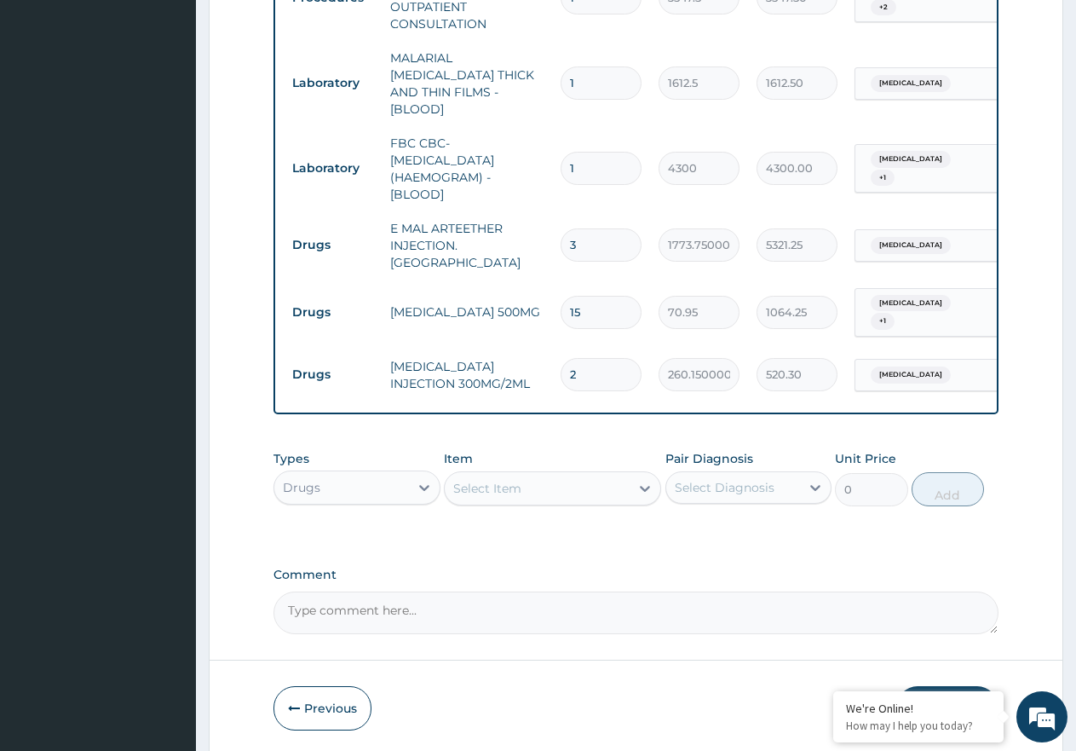
scroll to position [762, 0]
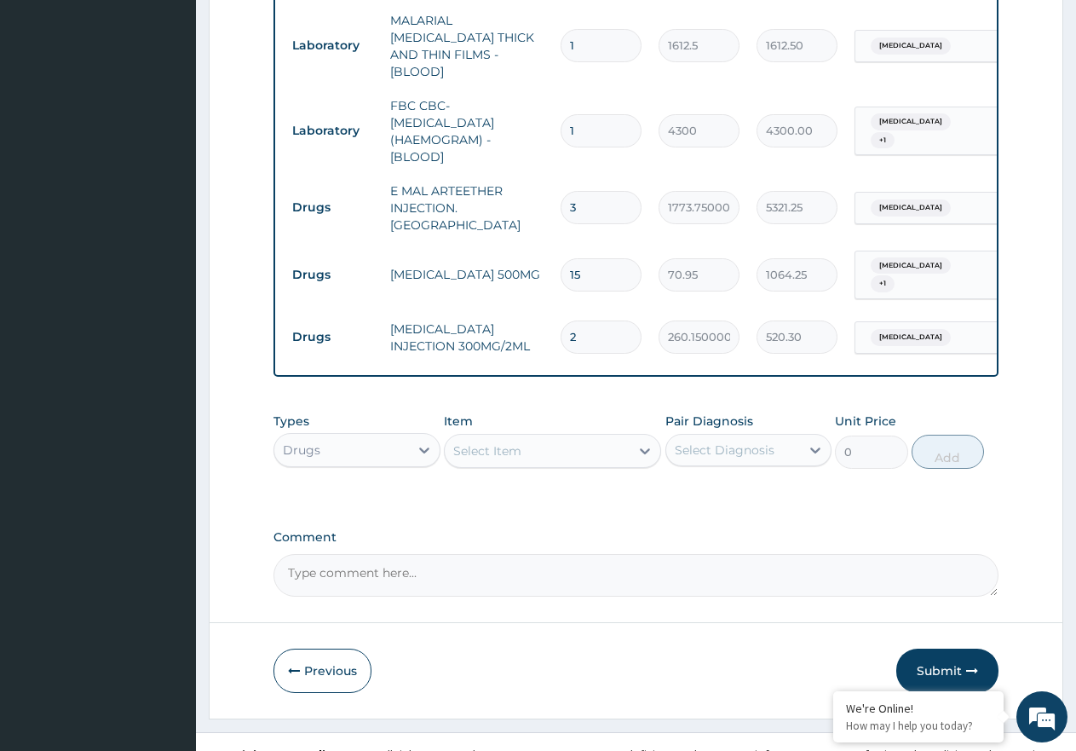
type input "2"
click at [522, 441] on div "Select Item" at bounding box center [537, 450] width 185 height 27
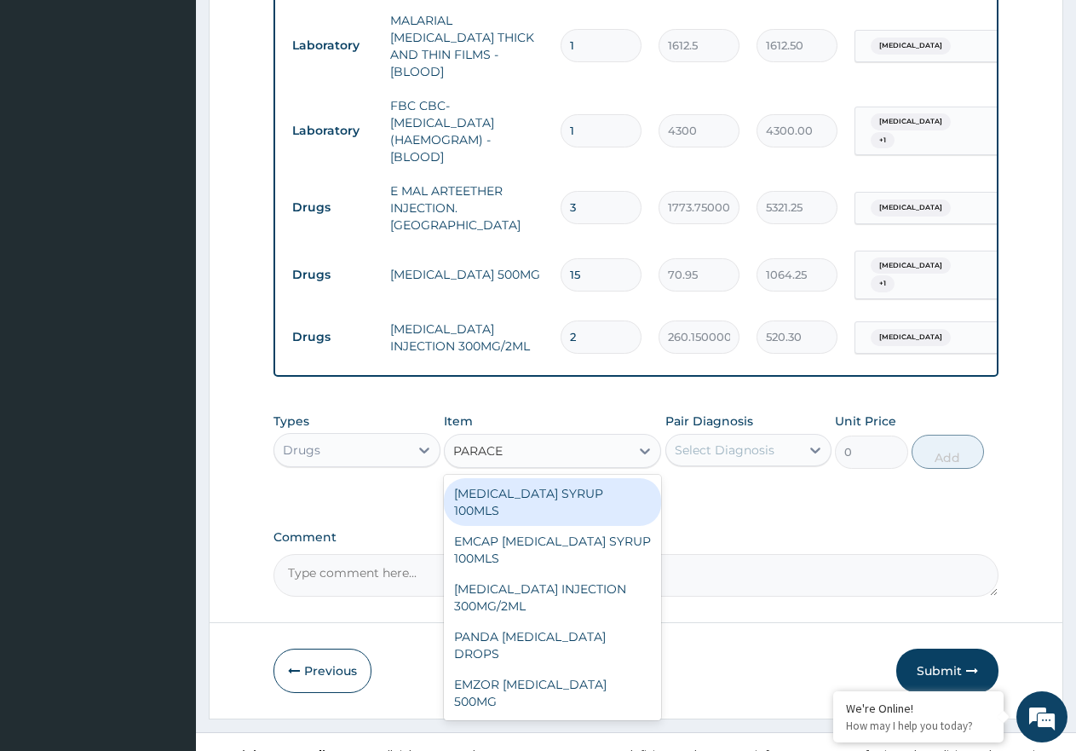
type input "PARACET"
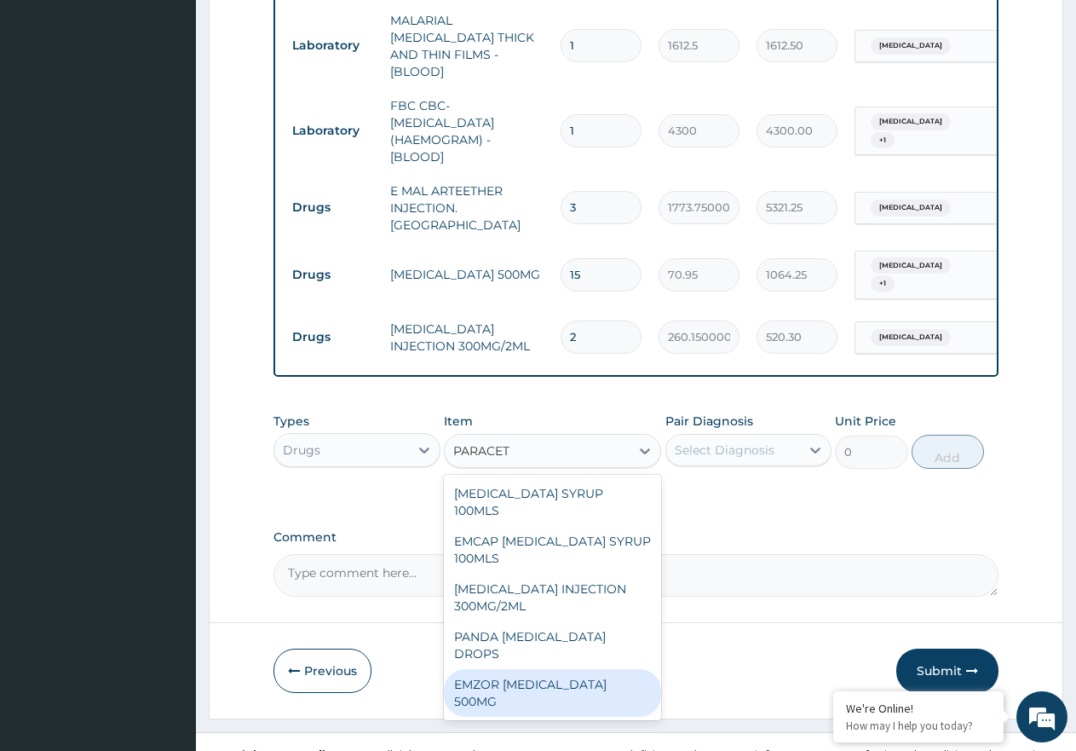
drag, startPoint x: 572, startPoint y: 642, endPoint x: 658, endPoint y: 596, distance: 97.6
click at [573, 669] on div "EMZOR PARACETAMOL 500MG" at bounding box center [552, 693] width 217 height 48
type input "23.65"
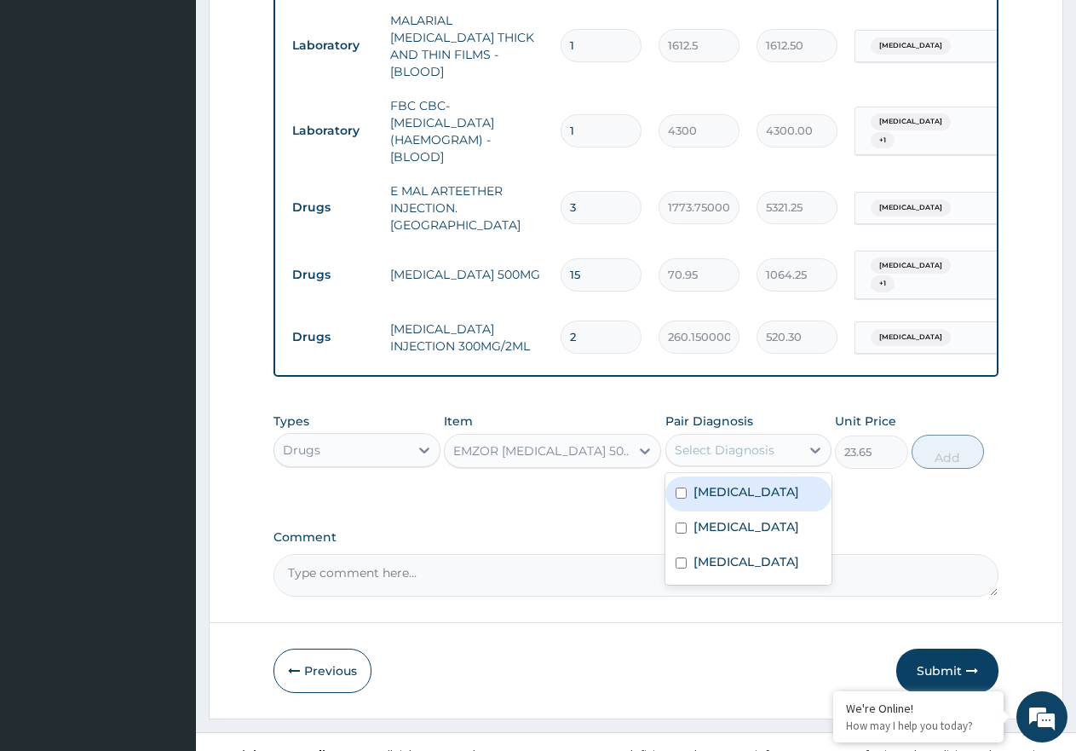
click at [739, 441] on div "Select Diagnosis" at bounding box center [725, 449] width 100 height 17
drag, startPoint x: 749, startPoint y: 470, endPoint x: 774, endPoint y: 469, distance: 24.7
click at [752, 476] on div "[MEDICAL_DATA]" at bounding box center [748, 493] width 167 height 35
checkbox input "true"
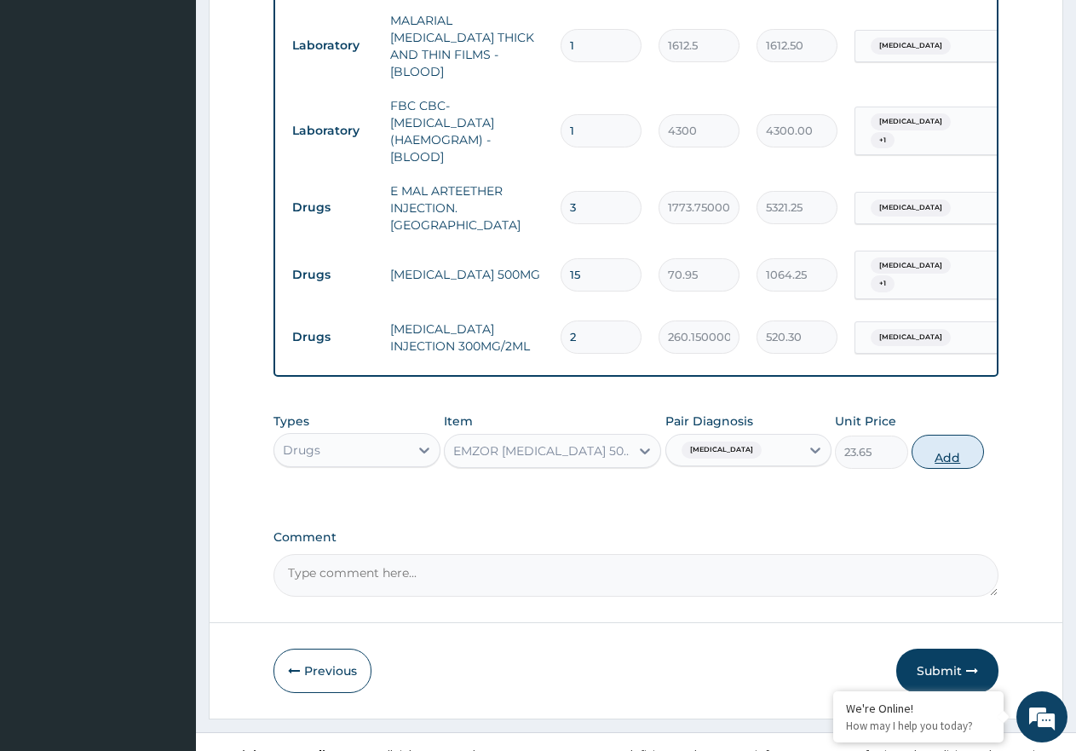
click at [957, 444] on button "Add" at bounding box center [948, 452] width 72 height 34
type input "0"
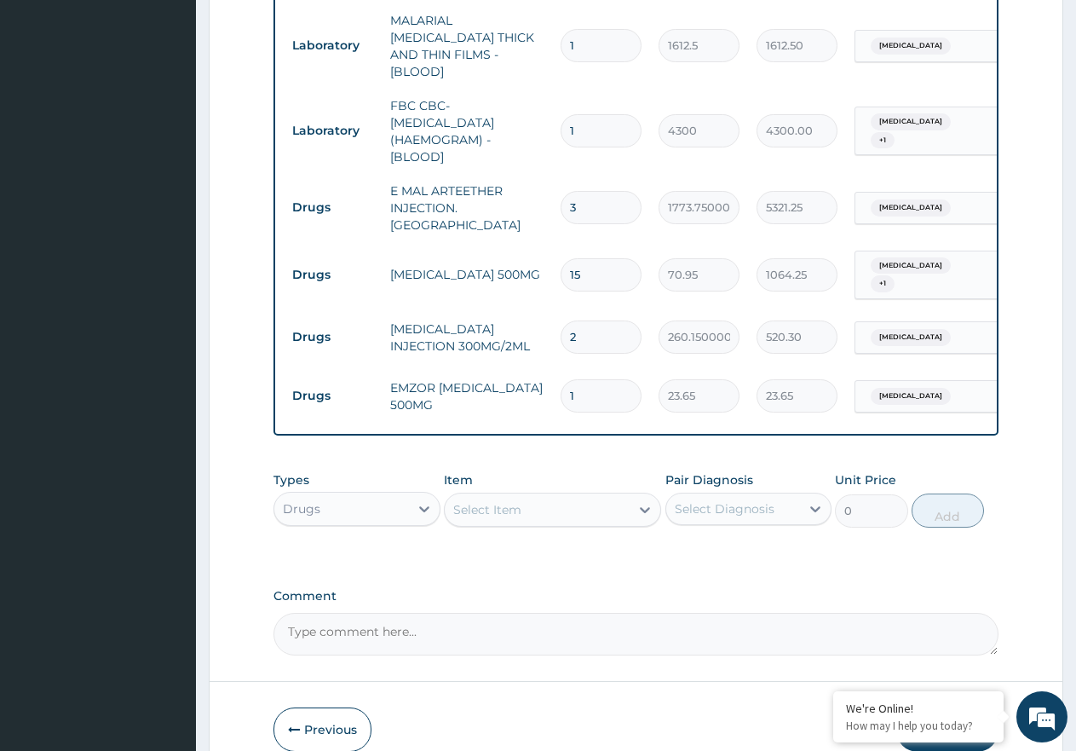
type input "18"
type input "425.70"
type input "18"
click at [465, 501] on div "Select Item" at bounding box center [487, 509] width 68 height 17
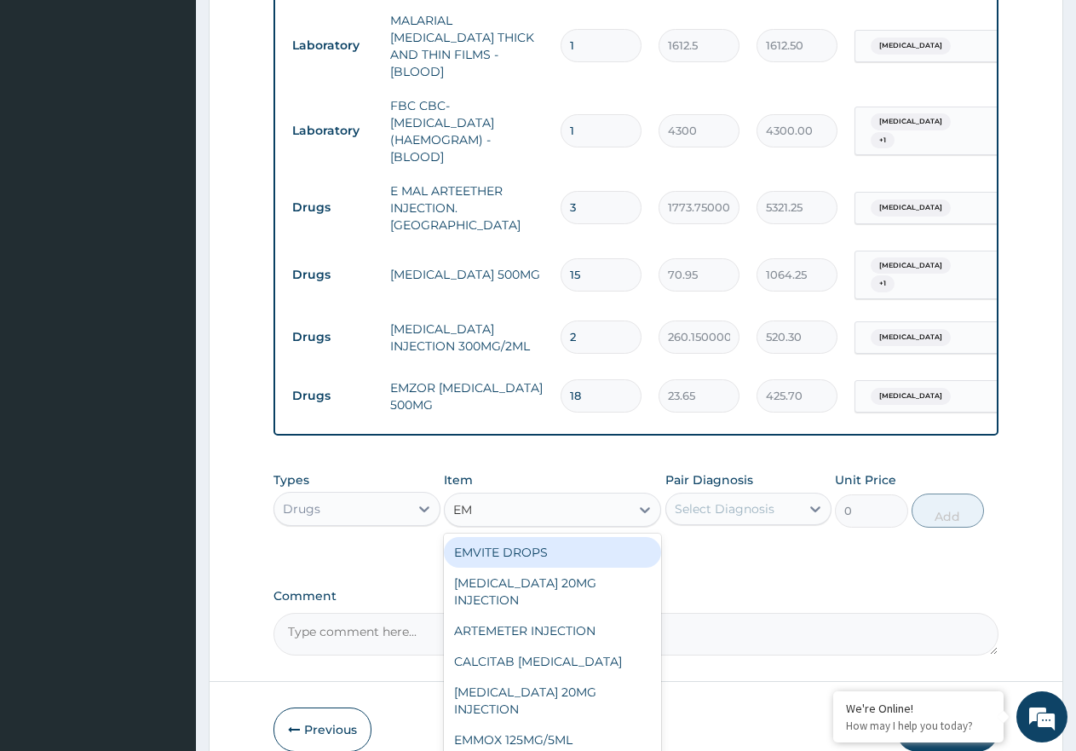
type input "EMZ"
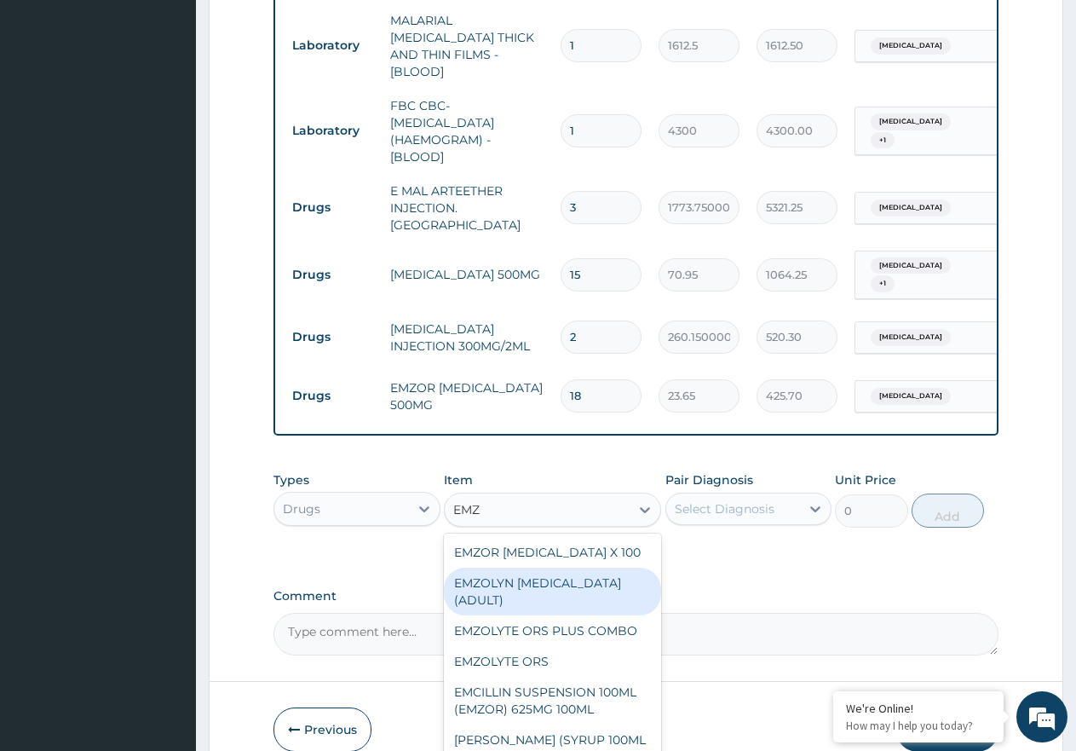
drag, startPoint x: 547, startPoint y: 578, endPoint x: 689, endPoint y: 520, distance: 153.6
click at [550, 579] on div "EMZOLYN EXPECTORANT (ADULT)" at bounding box center [552, 591] width 217 height 48
type input "1182.5"
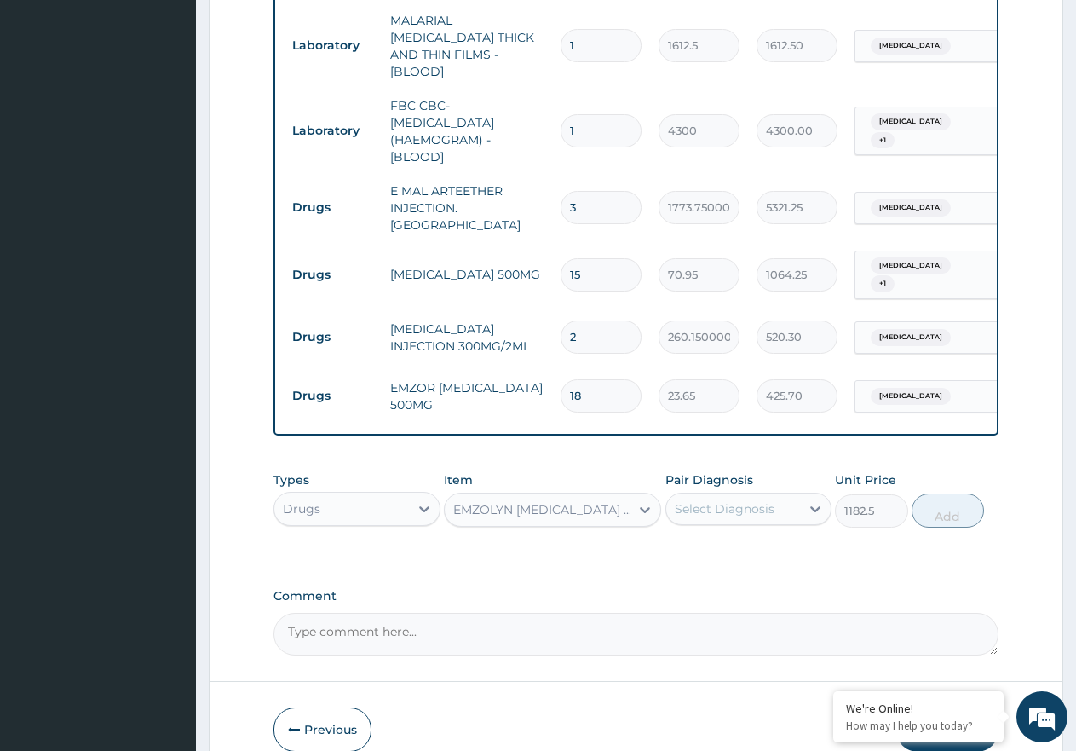
click at [721, 500] on div "Select Diagnosis" at bounding box center [725, 508] width 100 height 17
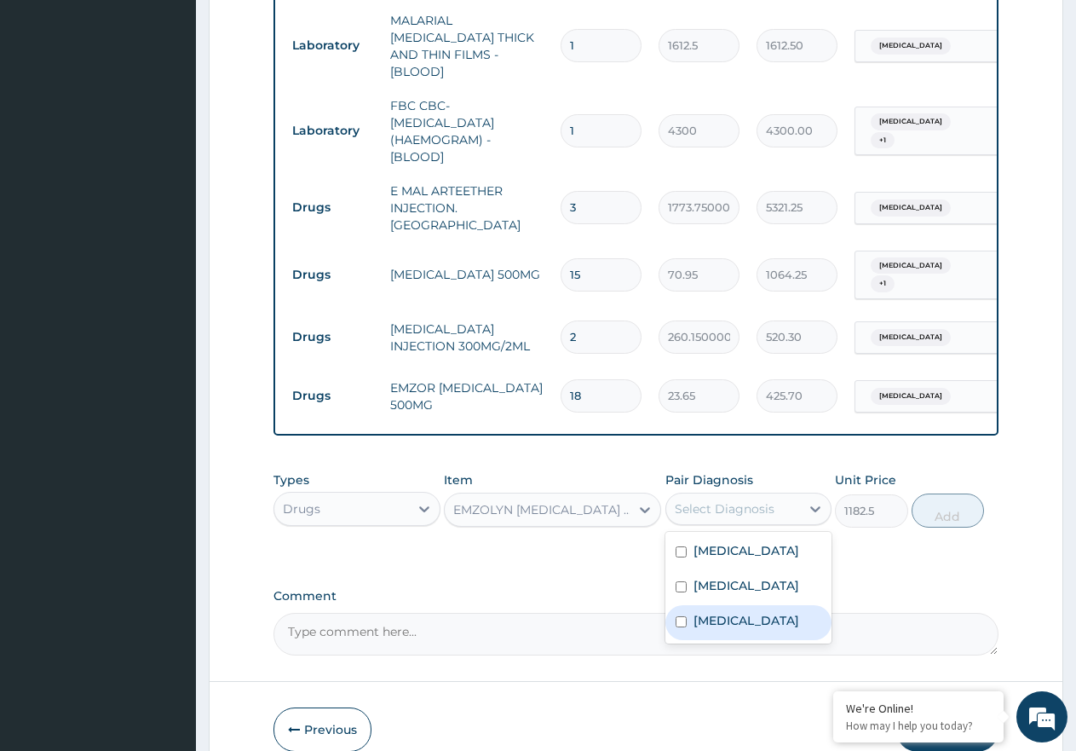
drag, startPoint x: 761, startPoint y: 604, endPoint x: 883, endPoint y: 538, distance: 138.8
click at [768, 612] on label "Upper respiratory infection" at bounding box center [747, 620] width 106 height 17
checkbox input "true"
click at [945, 498] on button "Add" at bounding box center [948, 510] width 72 height 34
type input "0"
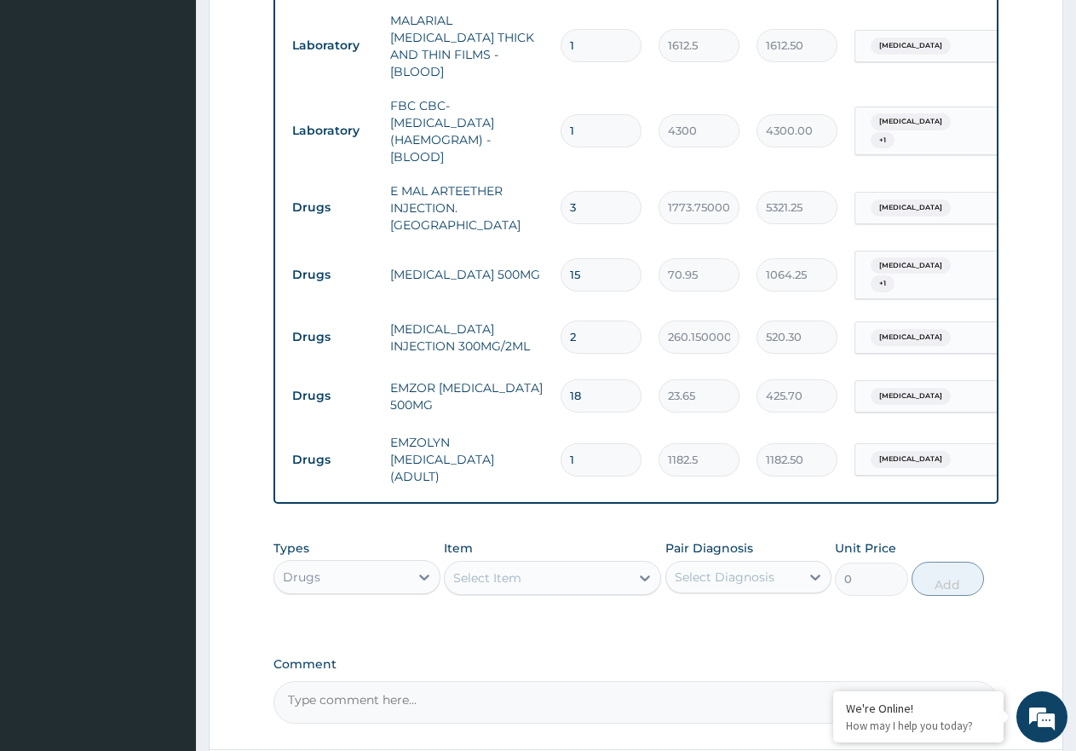
click at [533, 564] on div "Select Item" at bounding box center [537, 577] width 185 height 27
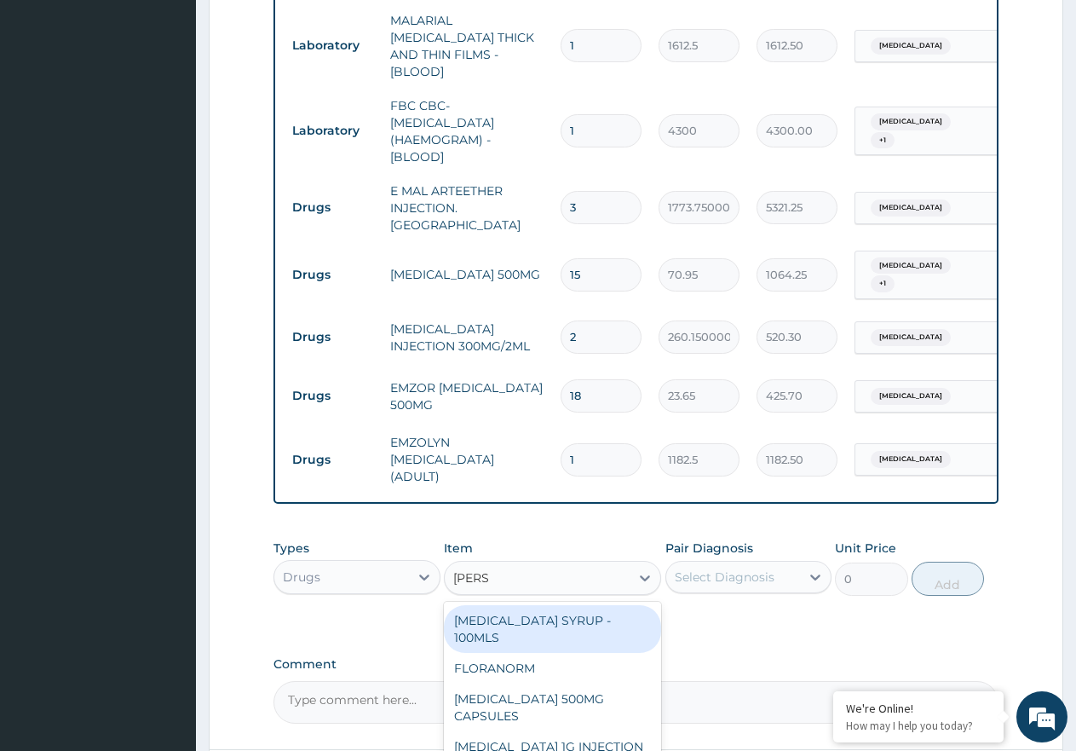
type input "LORAT"
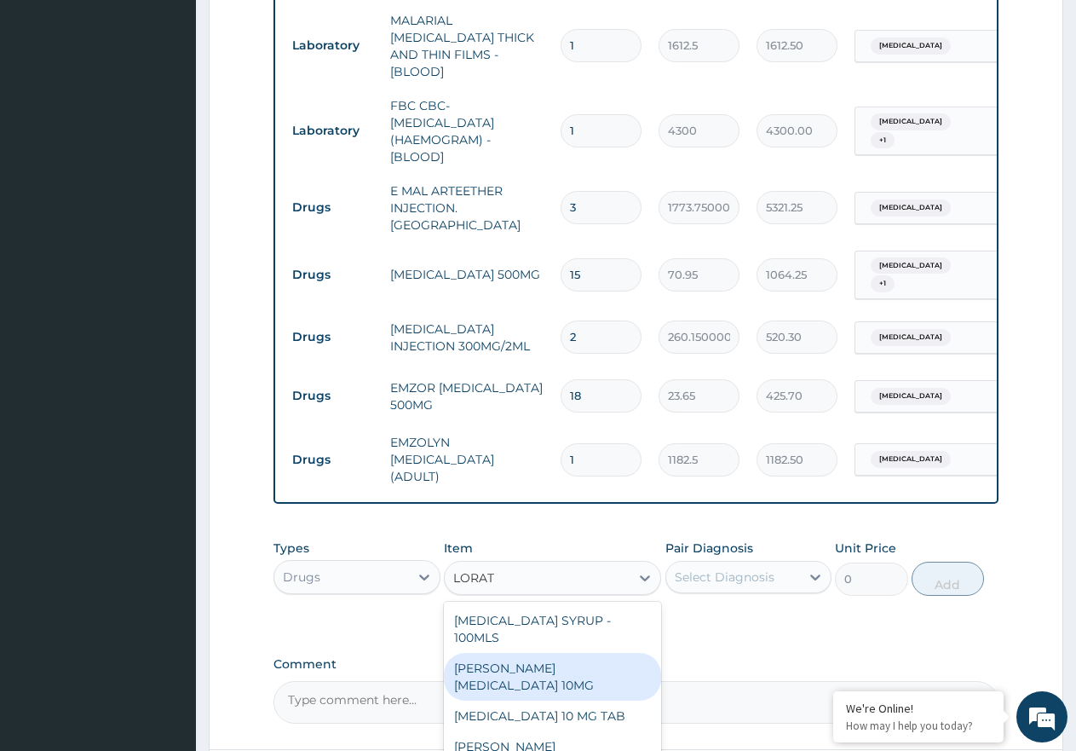
click at [562, 653] on div "LORATYN LORATADINE 10MG" at bounding box center [552, 677] width 217 height 48
type input "88.6875"
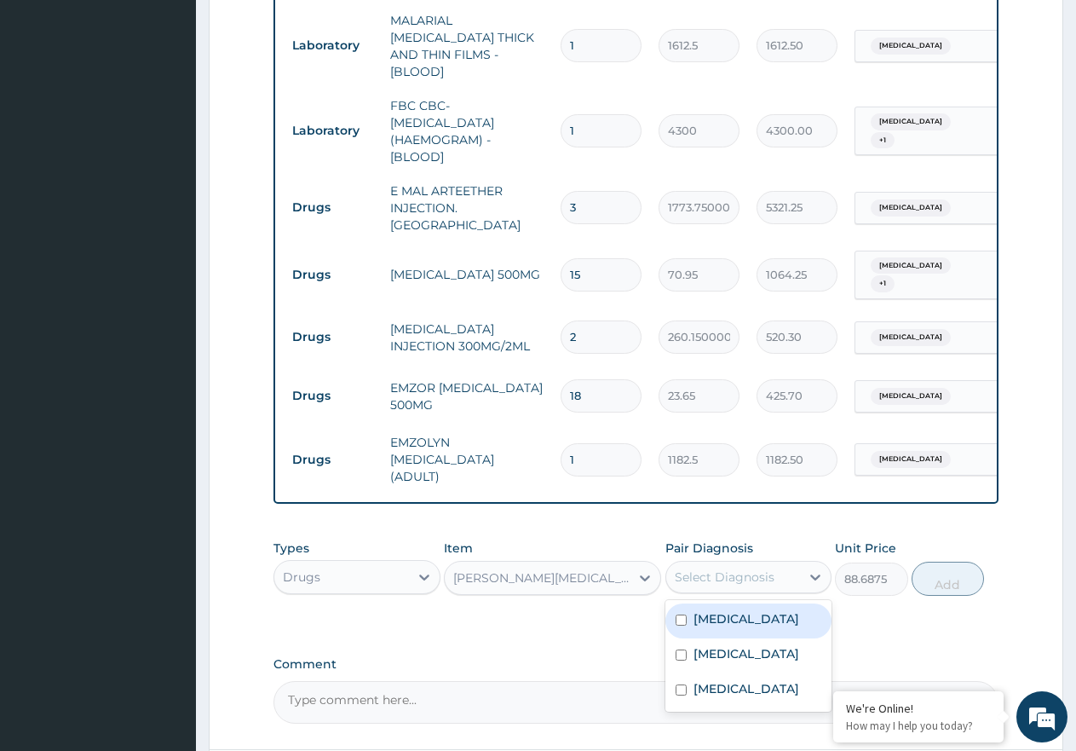
click at [758, 568] on div "Select Diagnosis" at bounding box center [725, 576] width 100 height 17
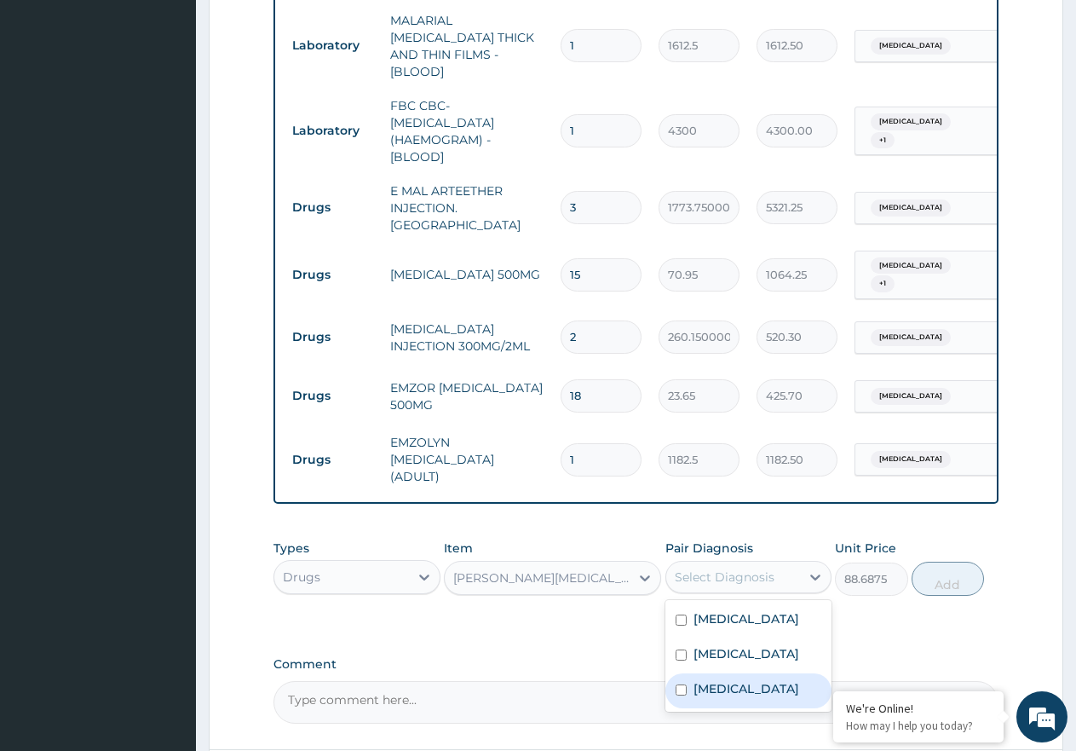
drag, startPoint x: 744, startPoint y: 664, endPoint x: 864, endPoint y: 615, distance: 129.6
click at [748, 680] on label "Upper respiratory infection" at bounding box center [747, 688] width 106 height 17
checkbox input "true"
click at [934, 562] on button "Add" at bounding box center [948, 579] width 72 height 34
type input "0"
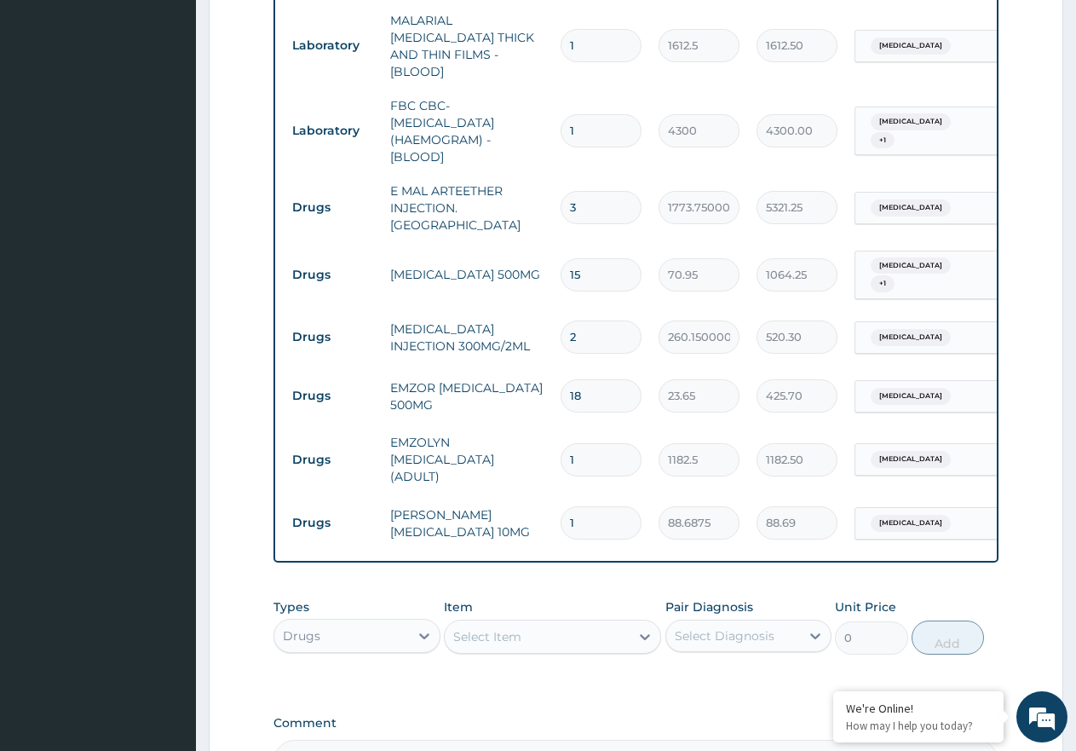
type input "0.00"
type input "5"
type input "443.44"
type input "5"
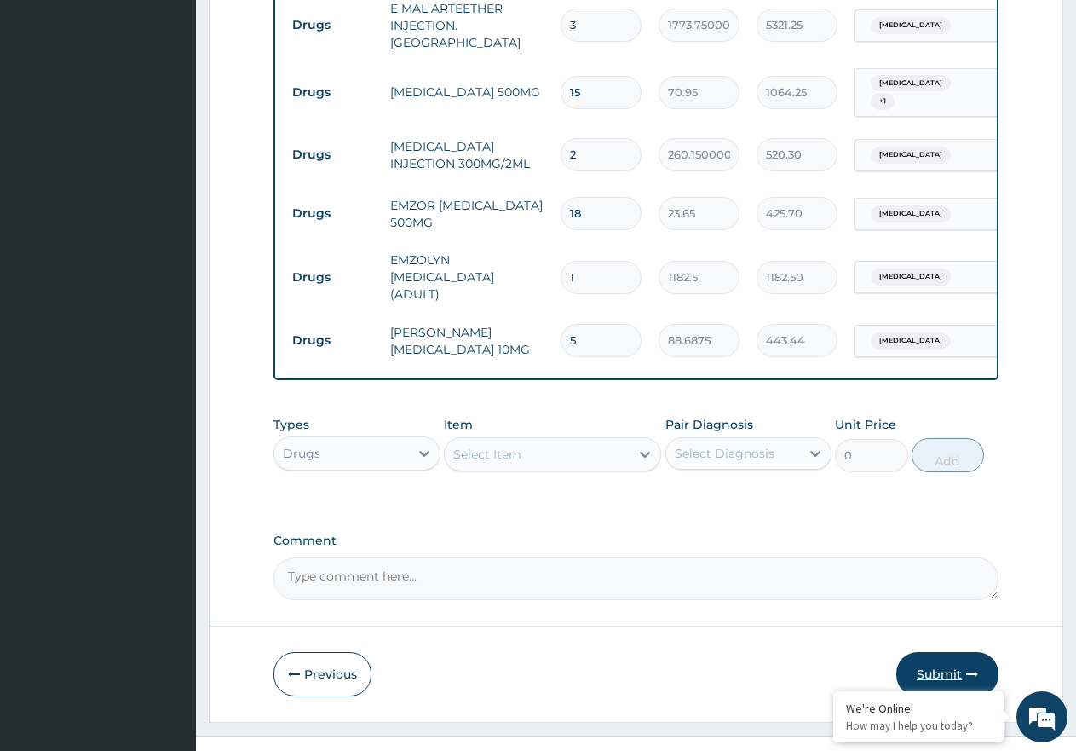
click at [937, 652] on button "Submit" at bounding box center [947, 674] width 102 height 44
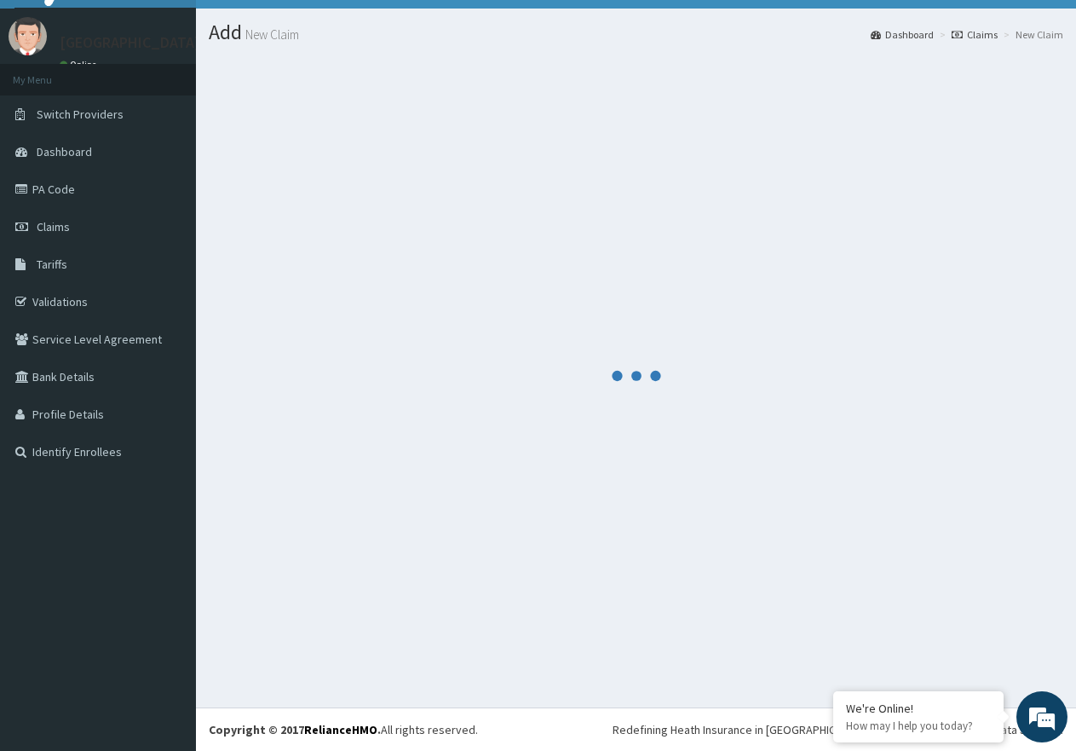
scroll to position [34, 0]
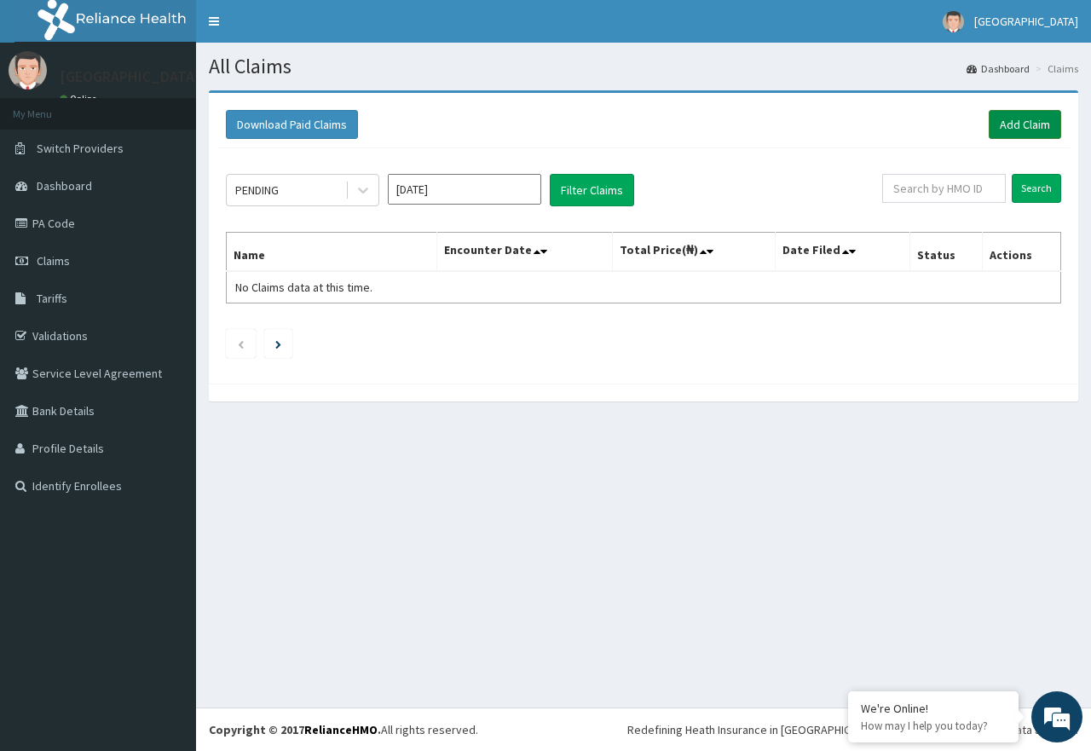
click at [1034, 120] on link "Add Claim" at bounding box center [1024, 124] width 72 height 29
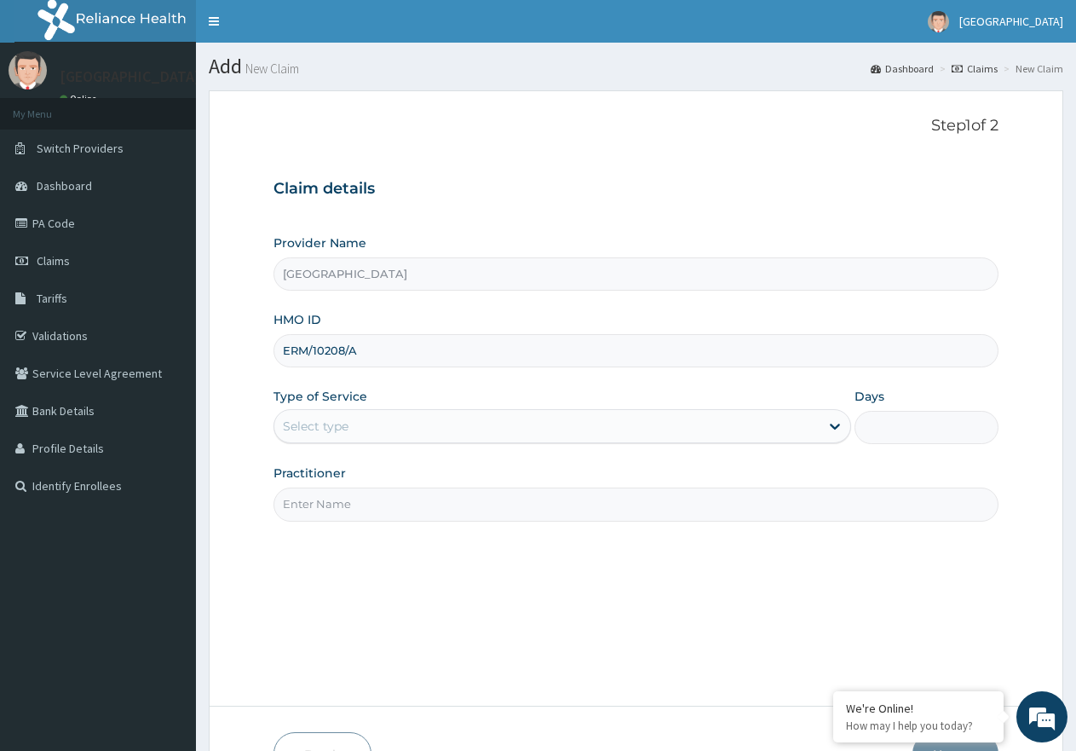
click at [314, 350] on input "ERM/10208/A" at bounding box center [636, 350] width 725 height 33
type input "ERM/10208/A"
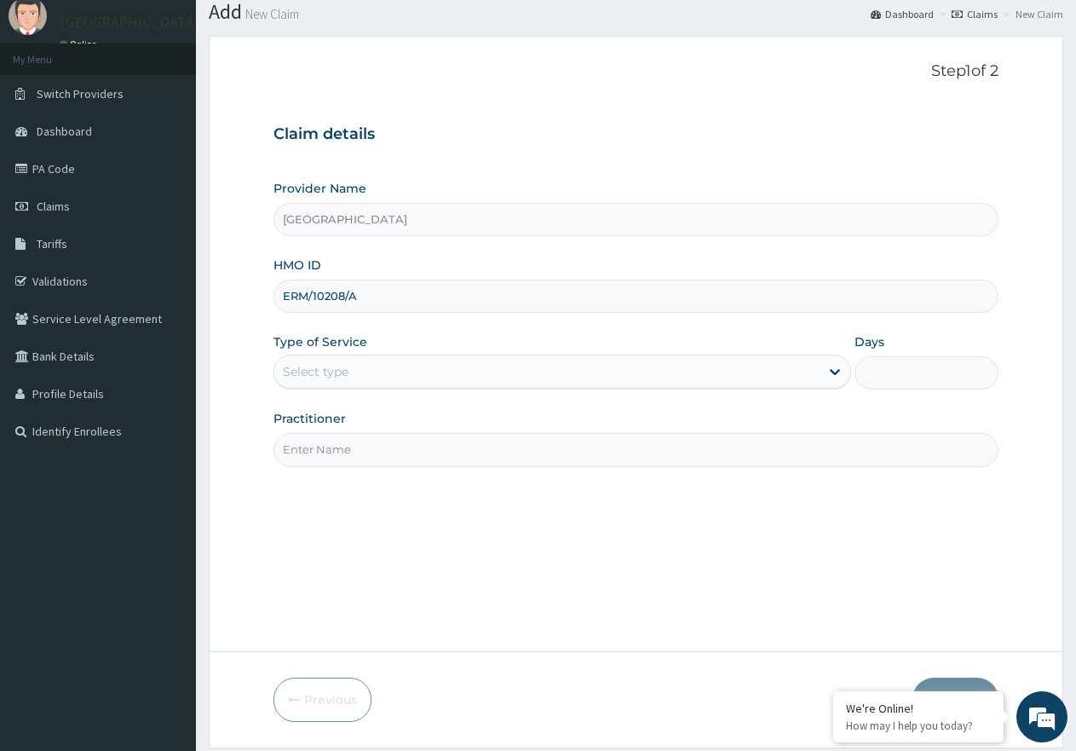
scroll to position [85, 0]
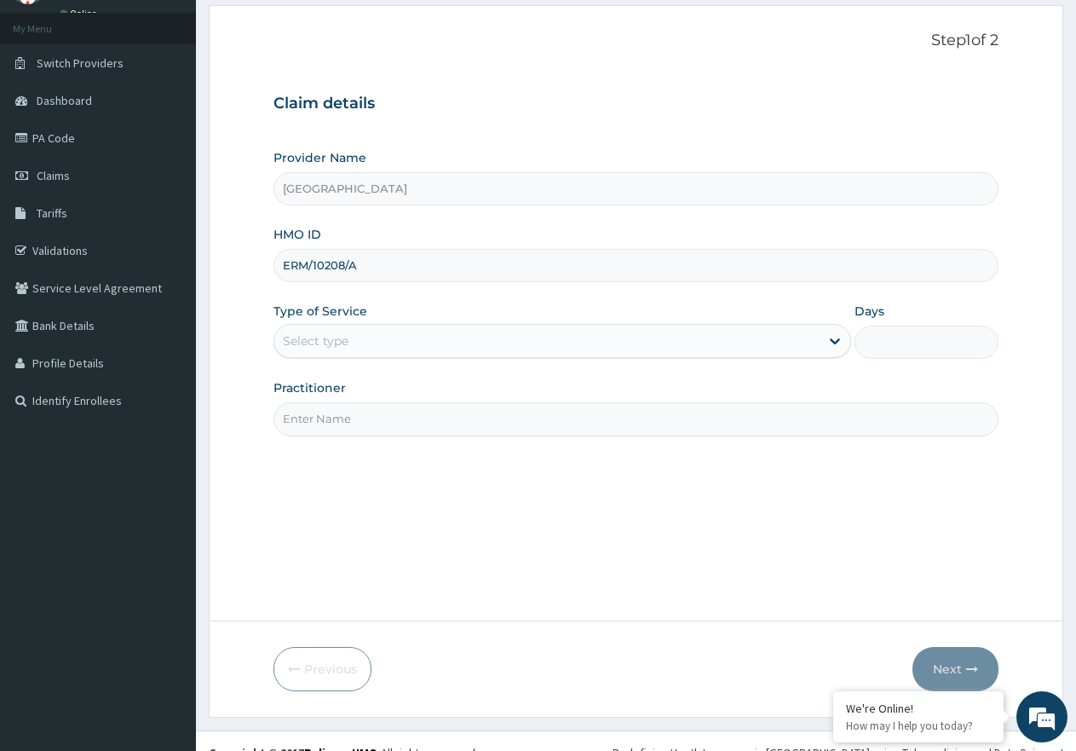
click at [499, 343] on div "Select type" at bounding box center [546, 340] width 544 height 27
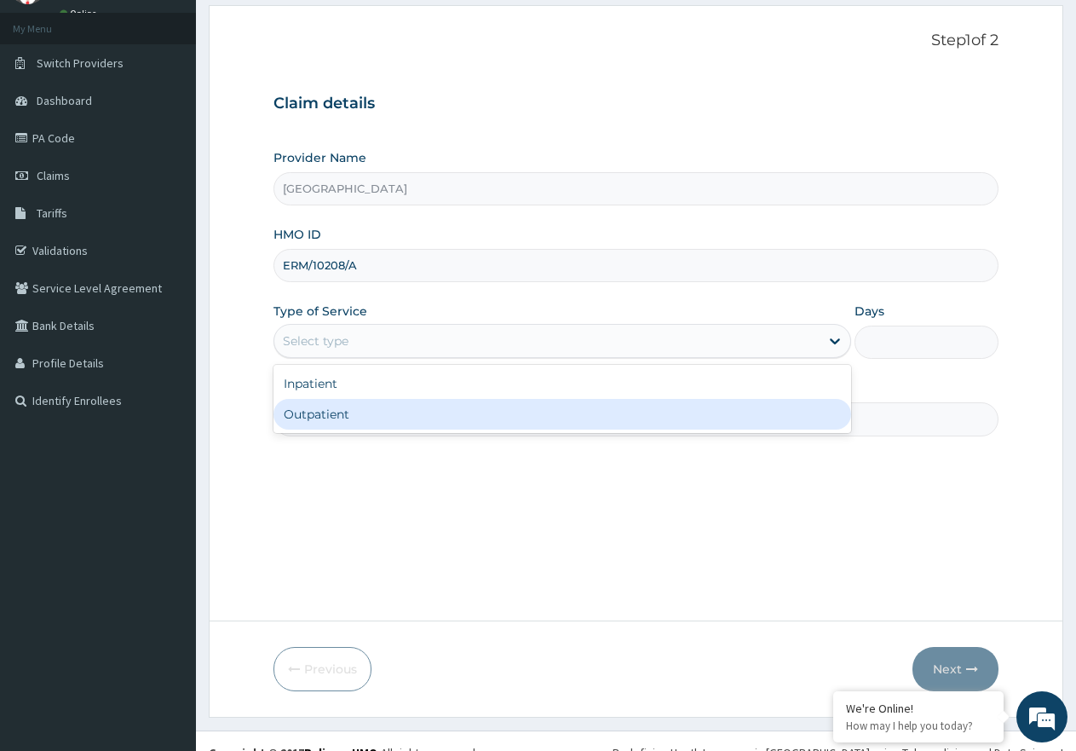
click at [507, 402] on div "Outpatient" at bounding box center [562, 414] width 577 height 31
type input "1"
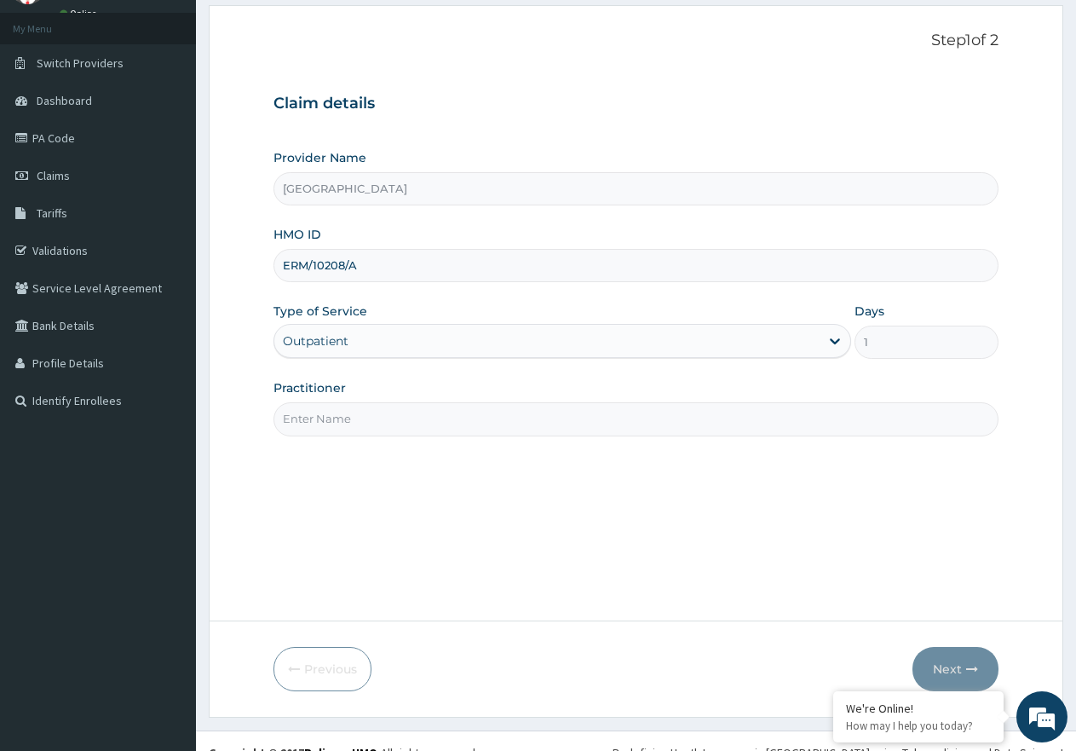
click at [506, 423] on input "Practitioner" at bounding box center [636, 418] width 725 height 33
type input "[PERSON_NAME]"
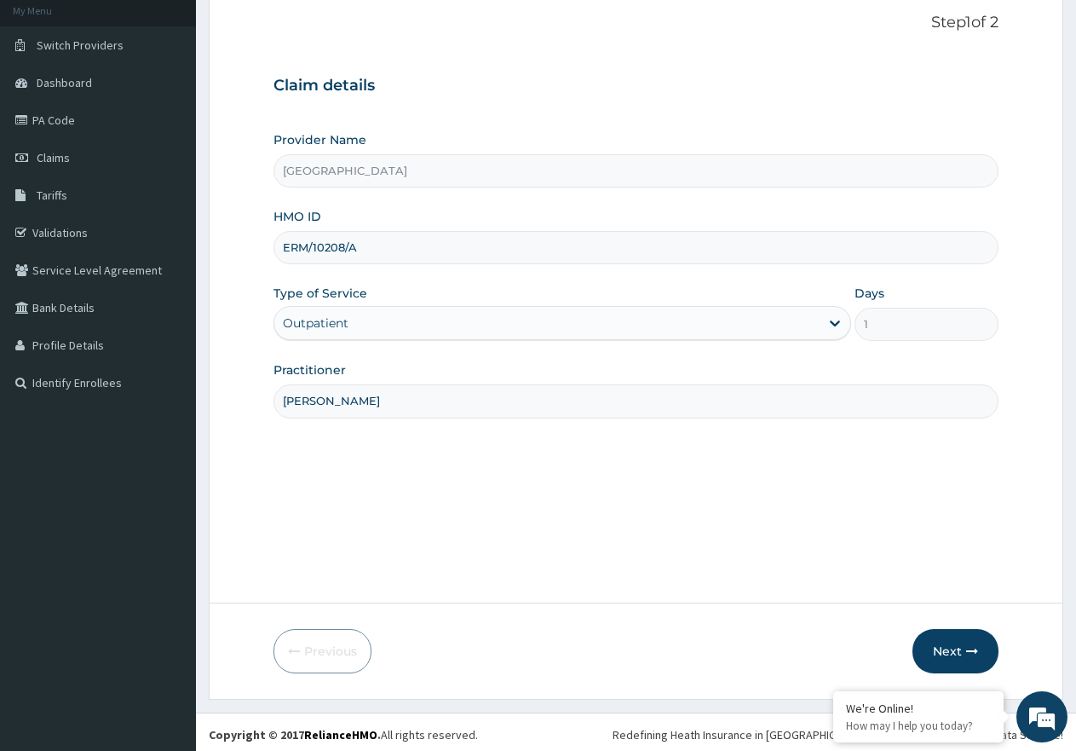
scroll to position [108, 0]
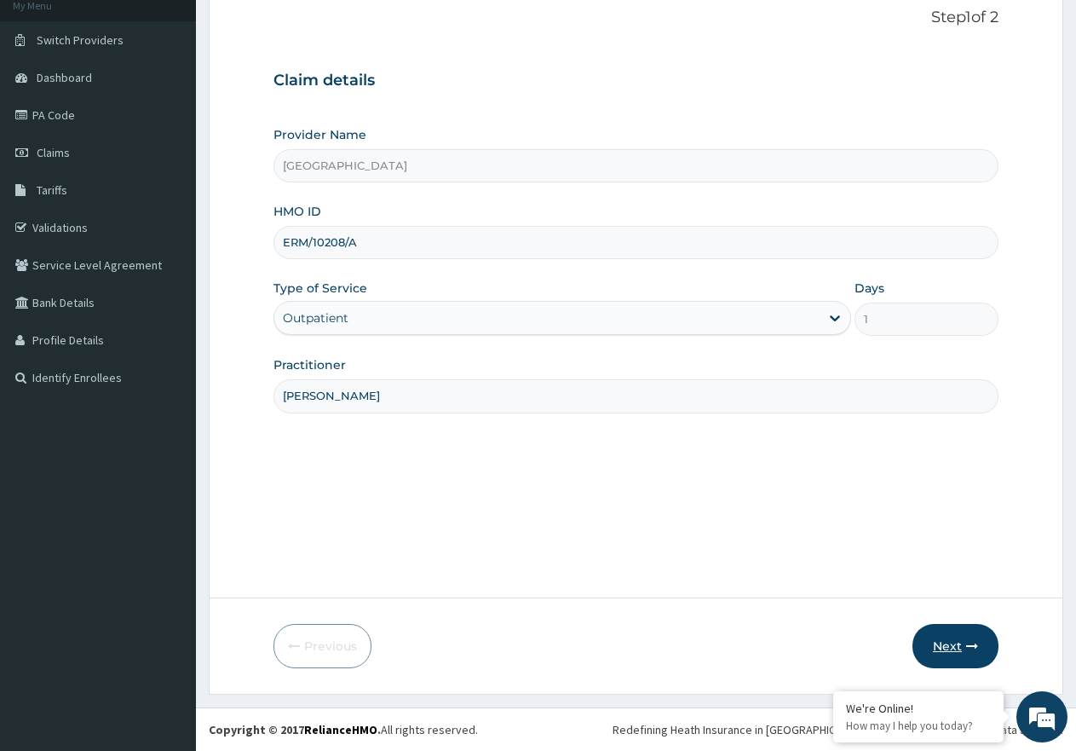
click at [969, 648] on icon "button" at bounding box center [972, 646] width 12 height 12
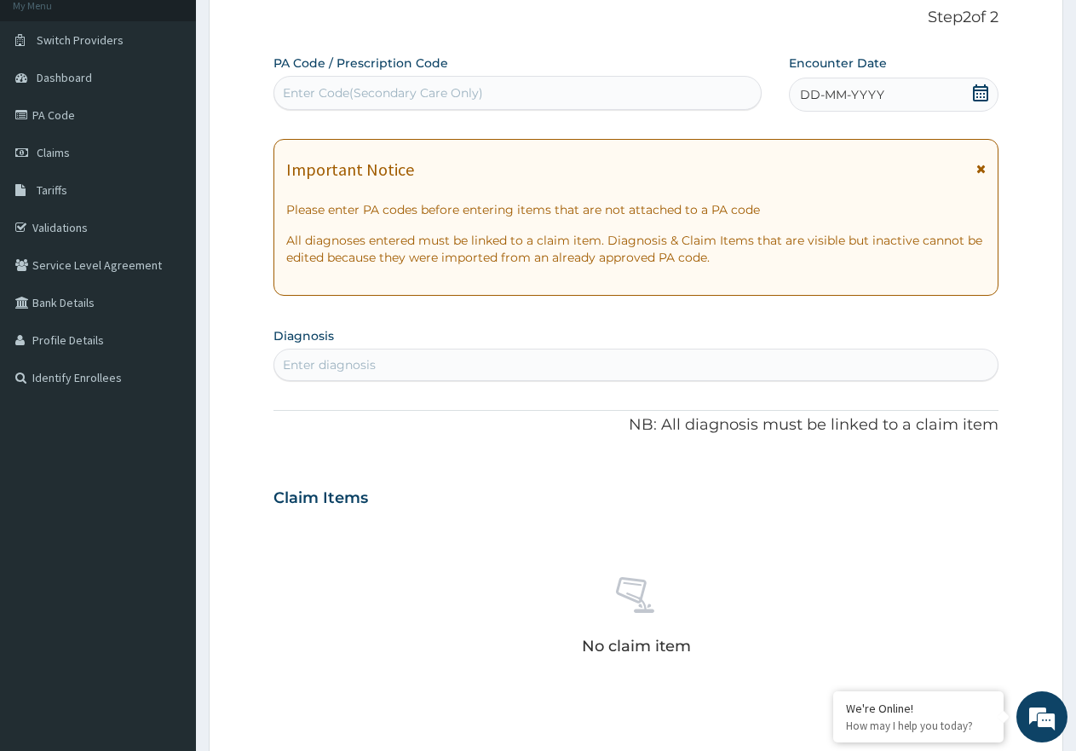
click at [293, 88] on div "Enter Code(Secondary Care Only)" at bounding box center [383, 92] width 200 height 17
paste input "PA/DF08C8"
type input "PA/DF08C8"
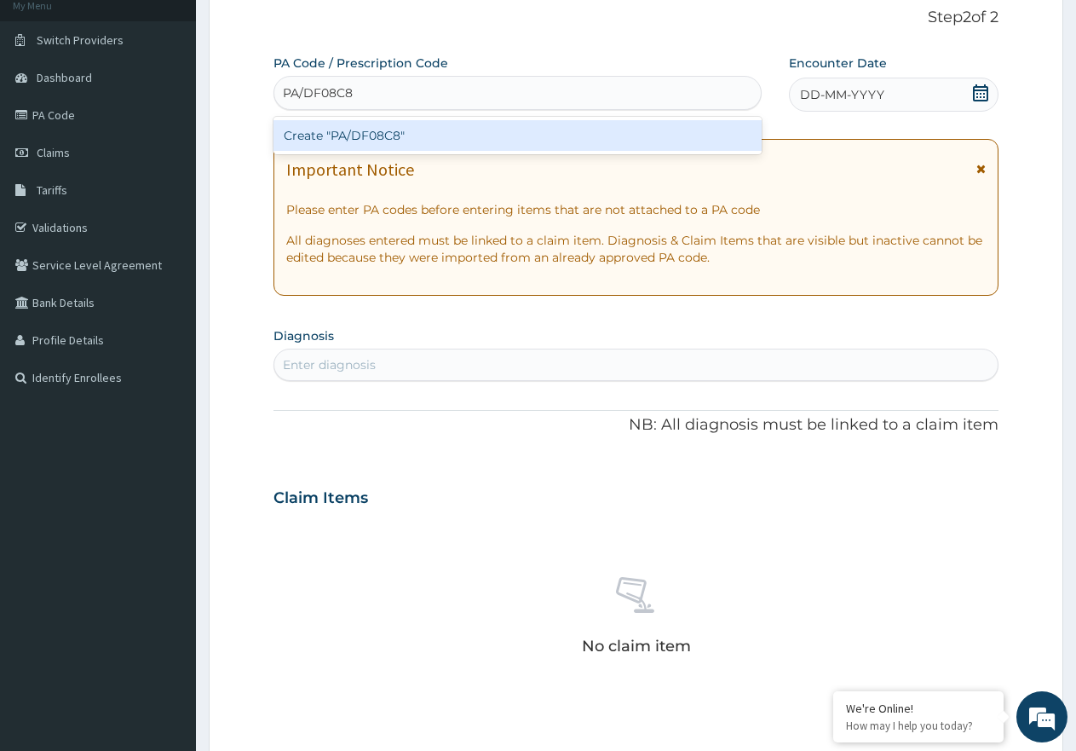
click at [366, 130] on div "Create "PA/DF08C8"" at bounding box center [518, 135] width 488 height 31
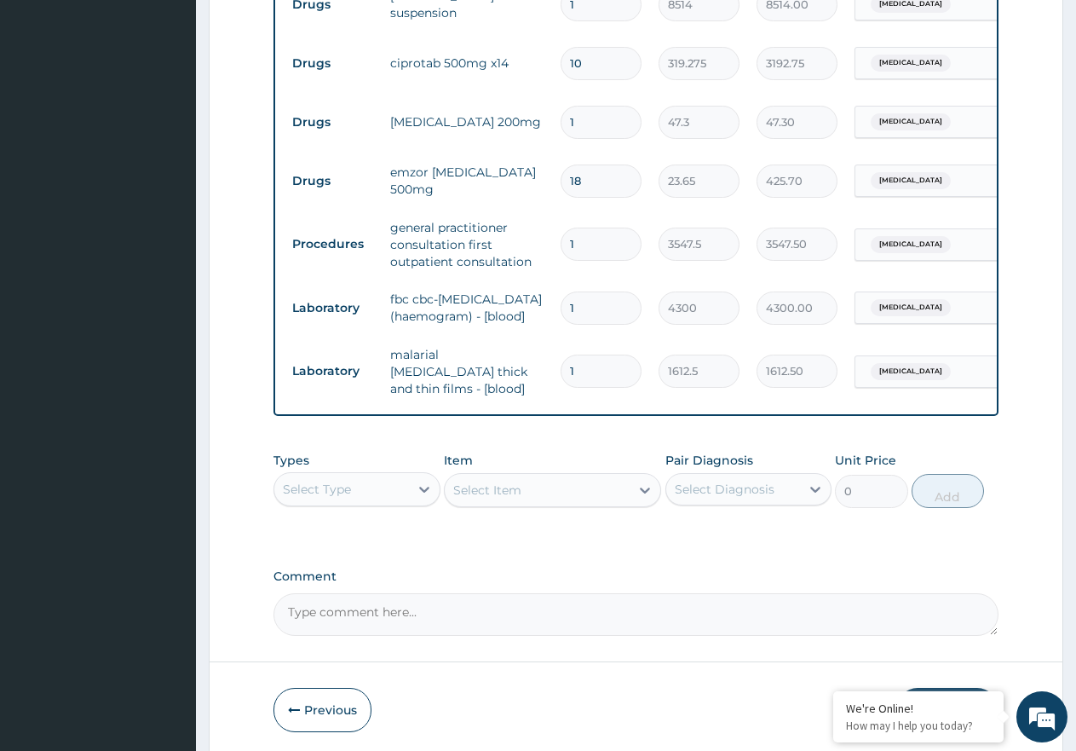
scroll to position [901, 0]
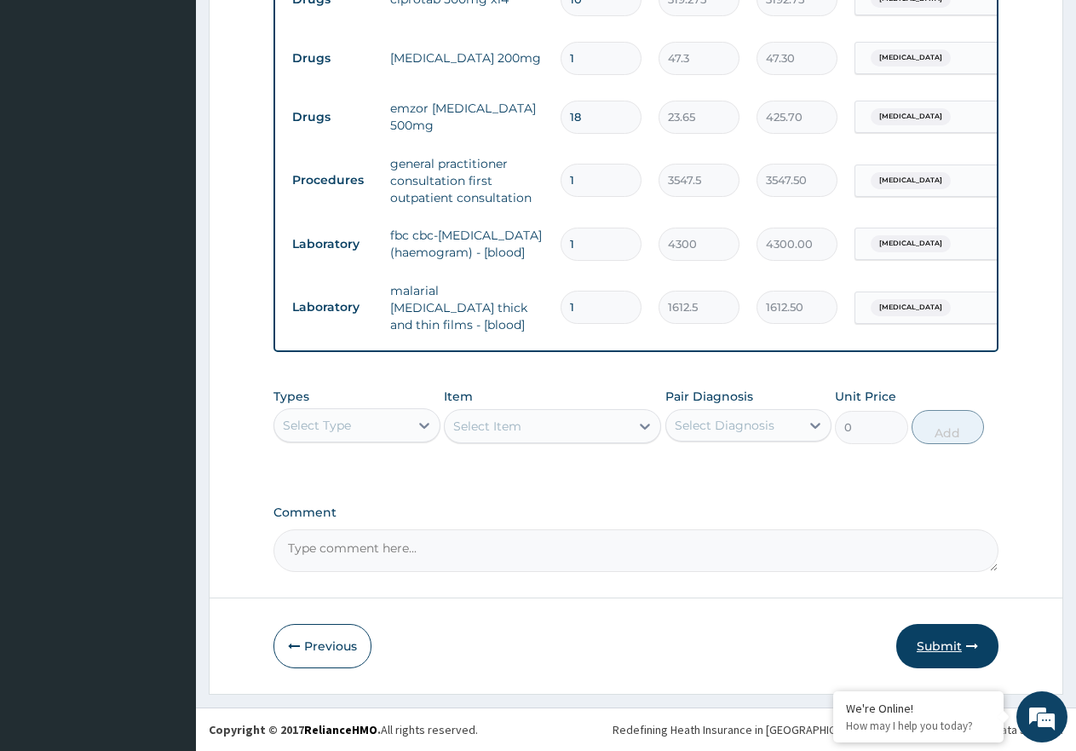
click at [942, 648] on button "Submit" at bounding box center [947, 646] width 102 height 44
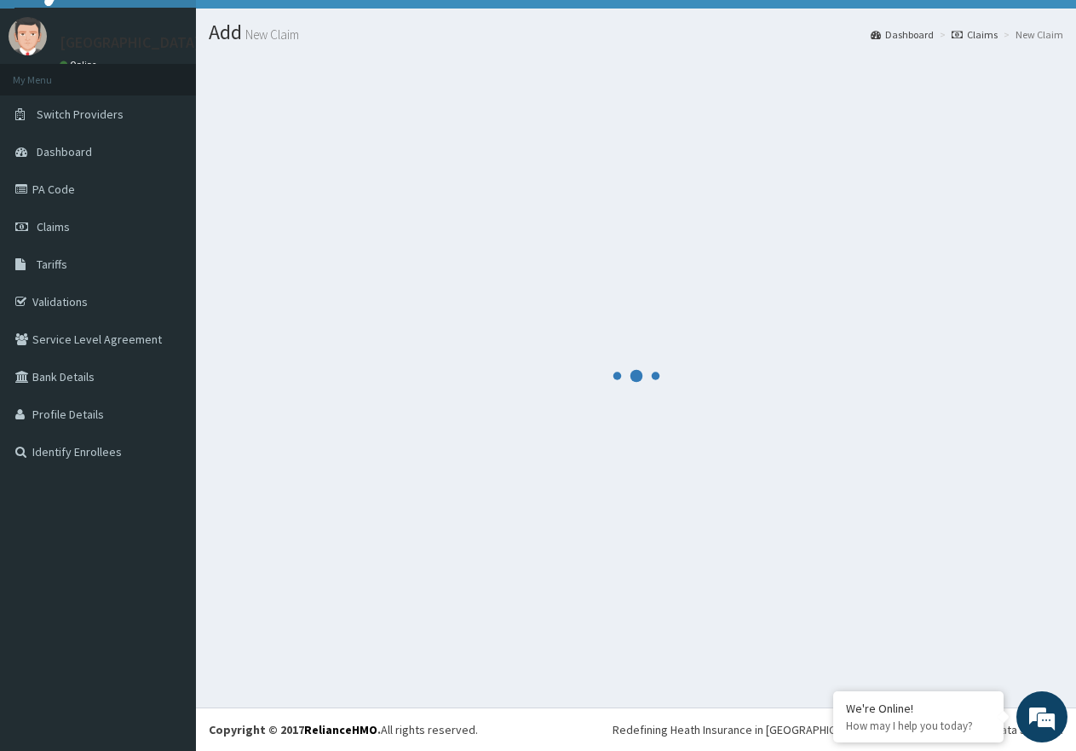
scroll to position [34, 0]
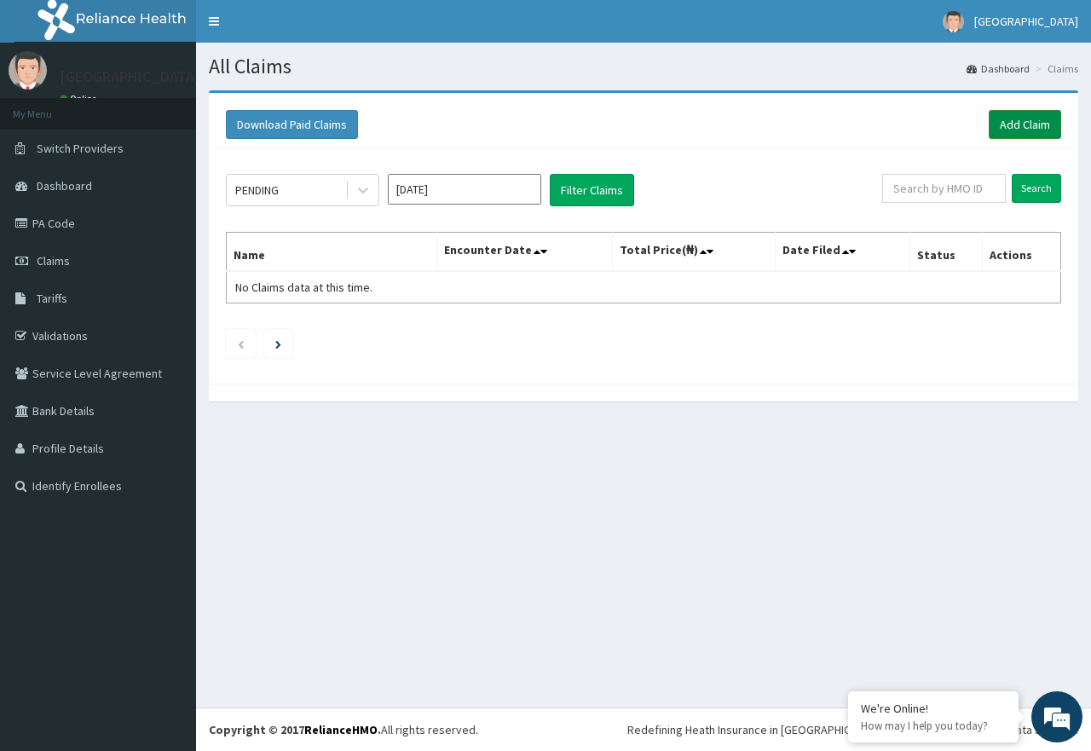
click at [1006, 129] on link "Add Claim" at bounding box center [1024, 124] width 72 height 29
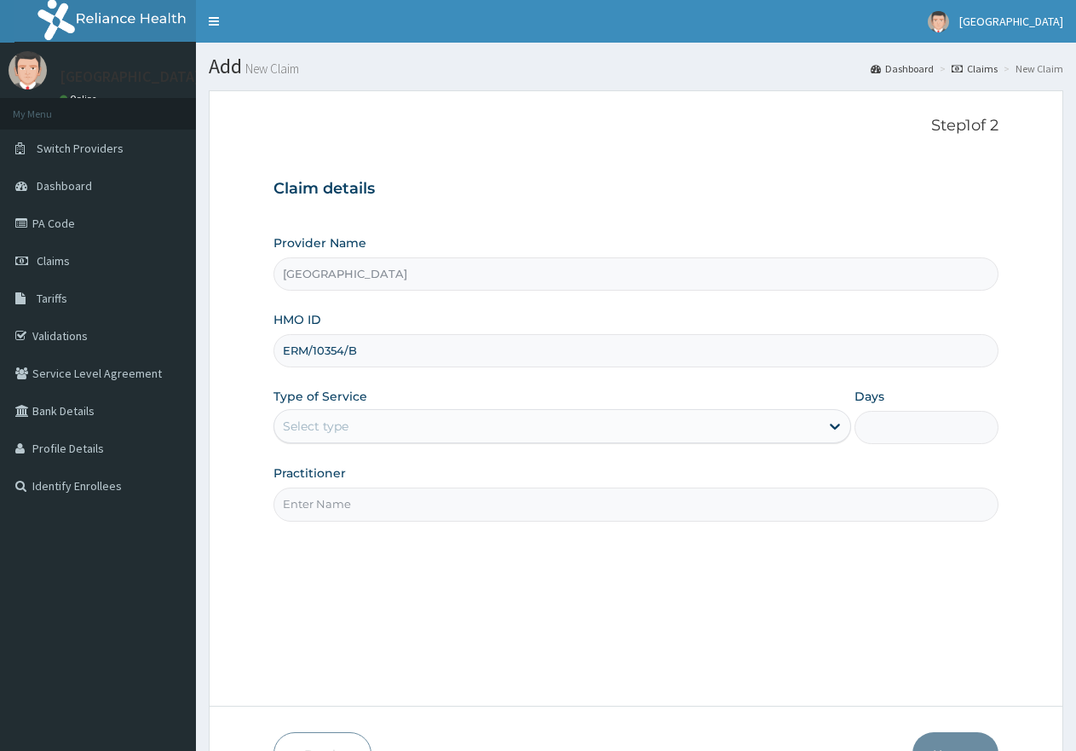
click at [314, 350] on input "ERM/10354/B" at bounding box center [636, 350] width 725 height 33
type input "ERM/10354/B"
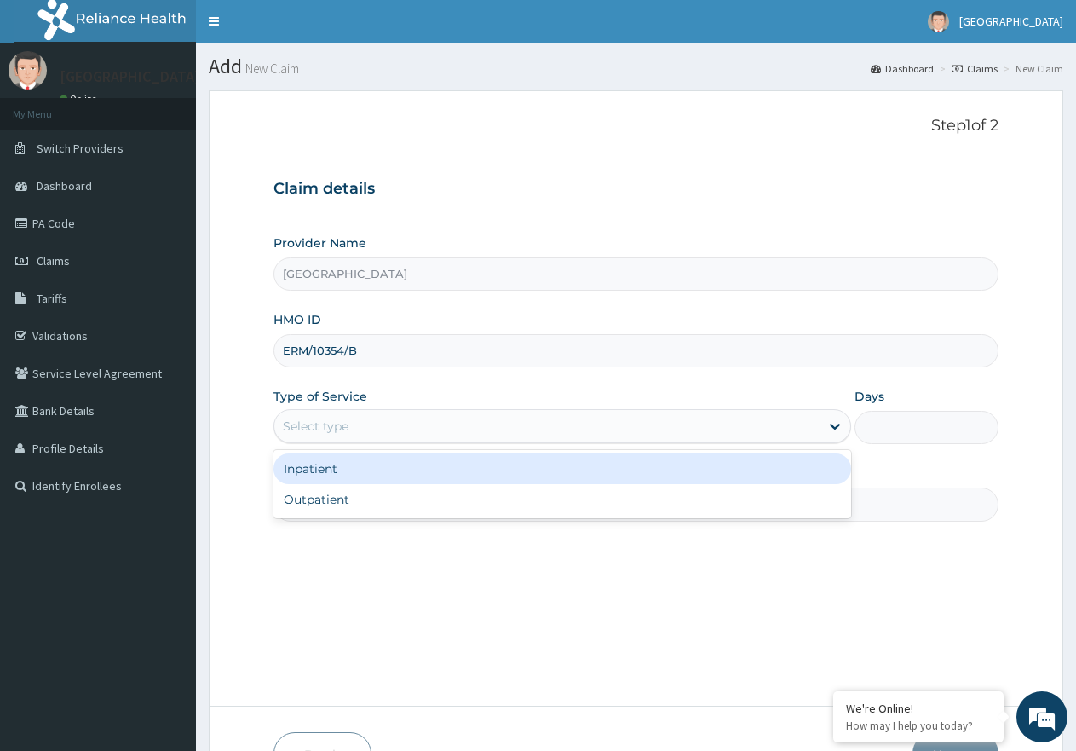
click at [436, 436] on div "Select type" at bounding box center [546, 425] width 544 height 27
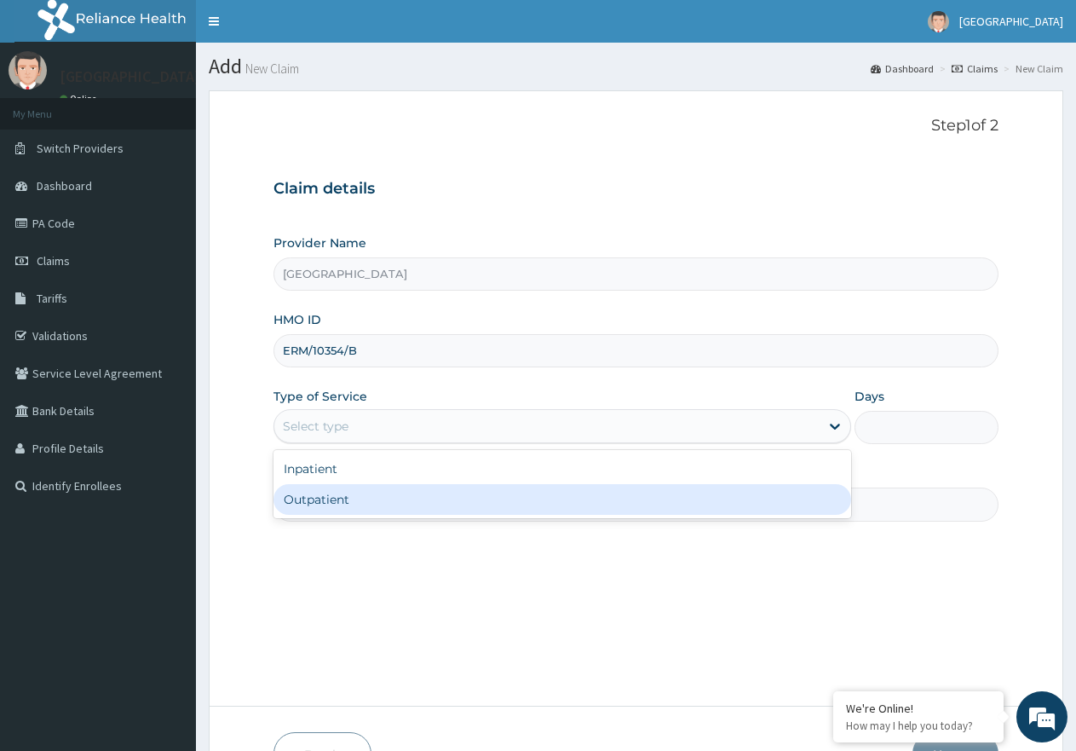
click at [406, 496] on div "Outpatient" at bounding box center [562, 499] width 577 height 31
type input "1"
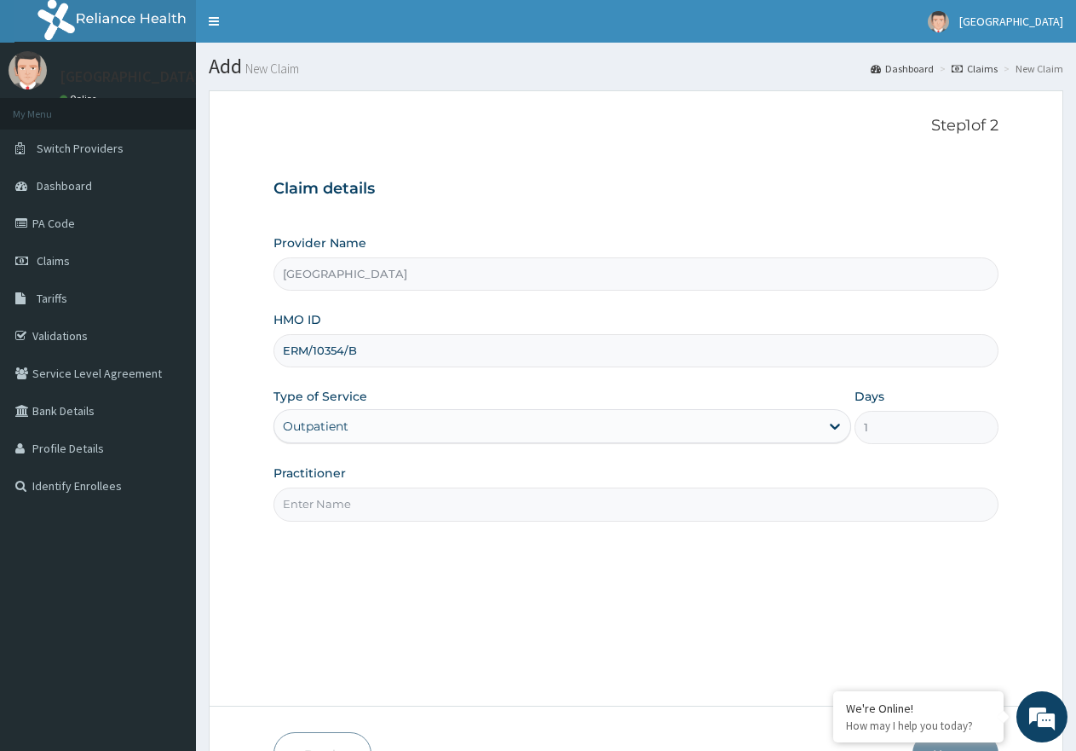
click at [418, 512] on input "Practitioner" at bounding box center [636, 503] width 725 height 33
type input "d"
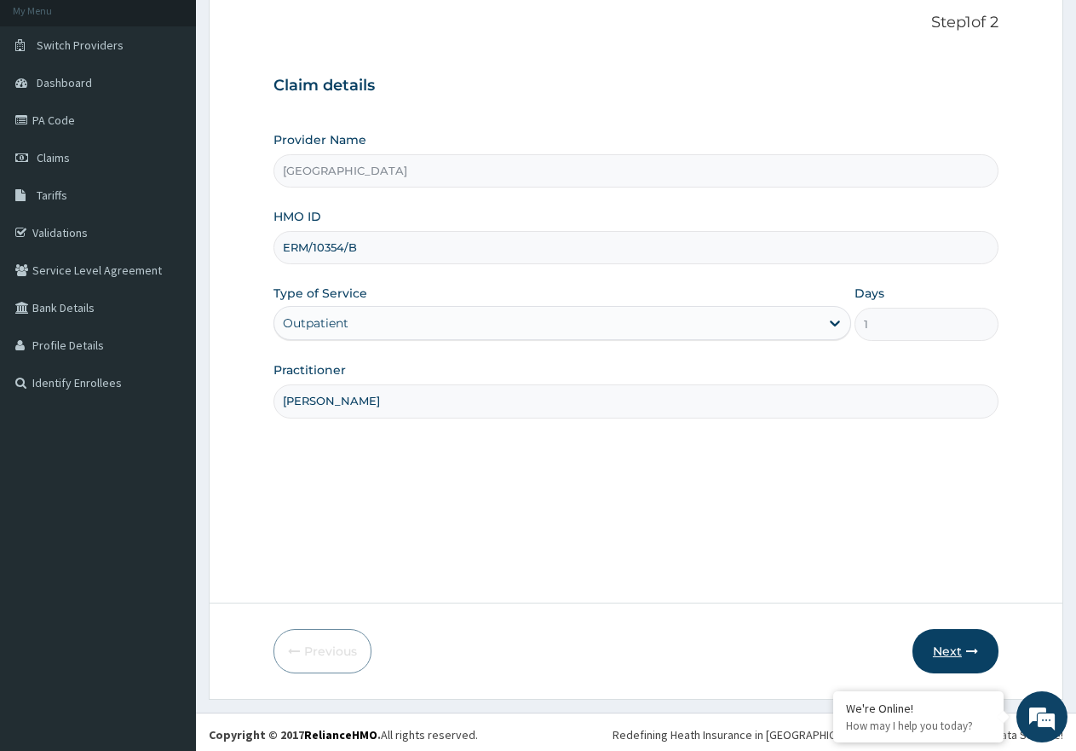
scroll to position [108, 0]
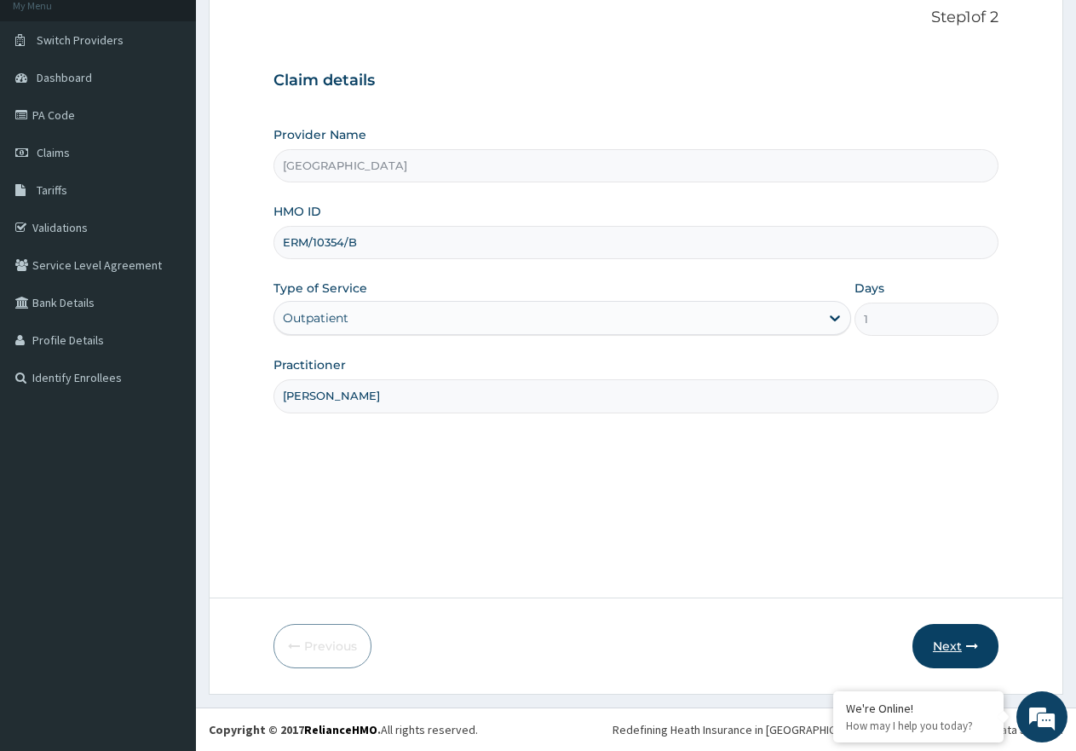
type input "[PERSON_NAME]"
click at [952, 648] on button "Next" at bounding box center [956, 646] width 86 height 44
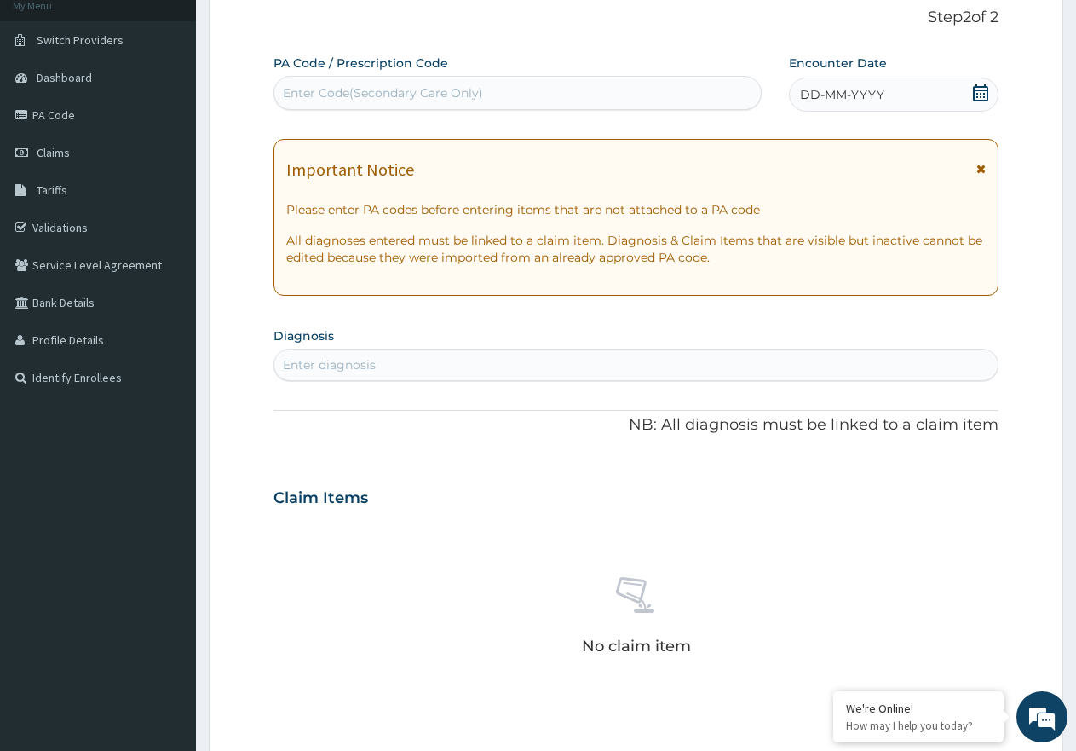
click at [371, 94] on div "Enter Code(Secondary Care Only)" at bounding box center [383, 92] width 200 height 17
paste input "PA/8F13FD"
type input "PA/8F13FD"
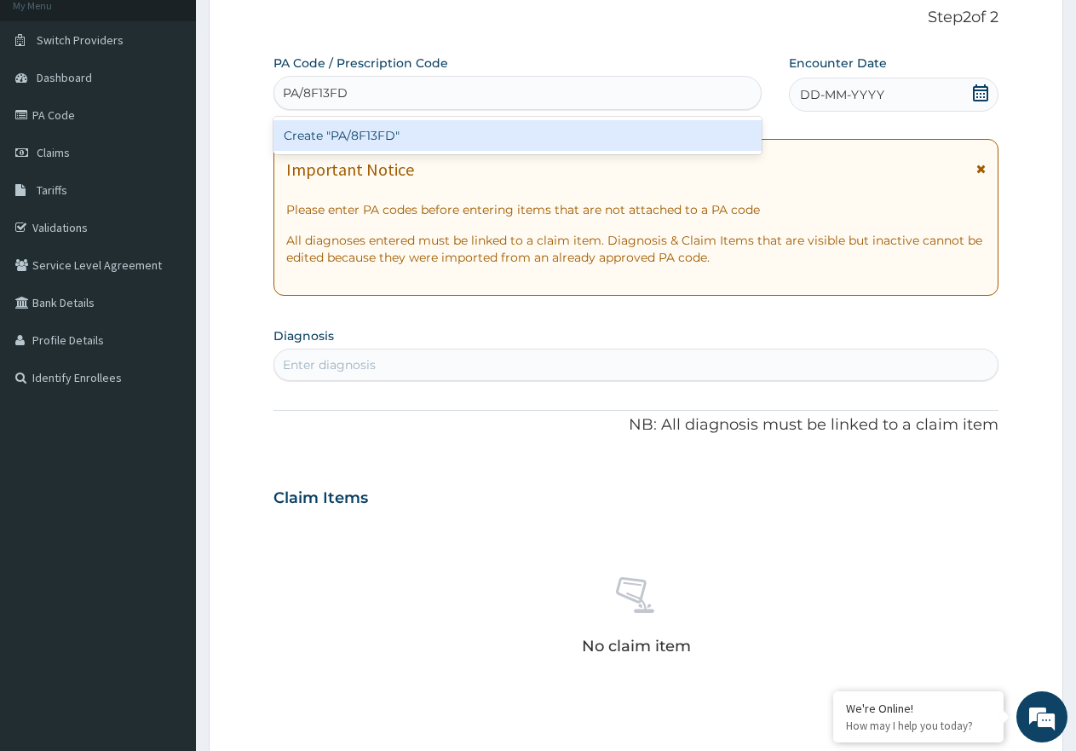
click at [387, 131] on div "Create "PA/8F13FD"" at bounding box center [518, 135] width 488 height 31
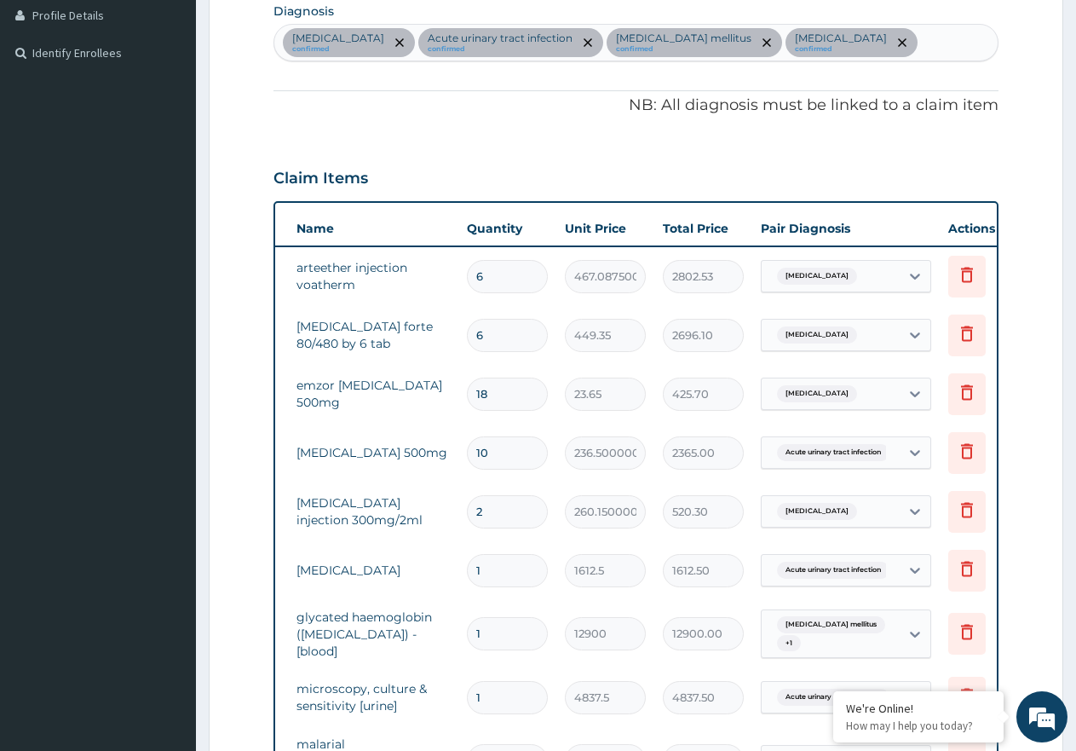
scroll to position [431, 0]
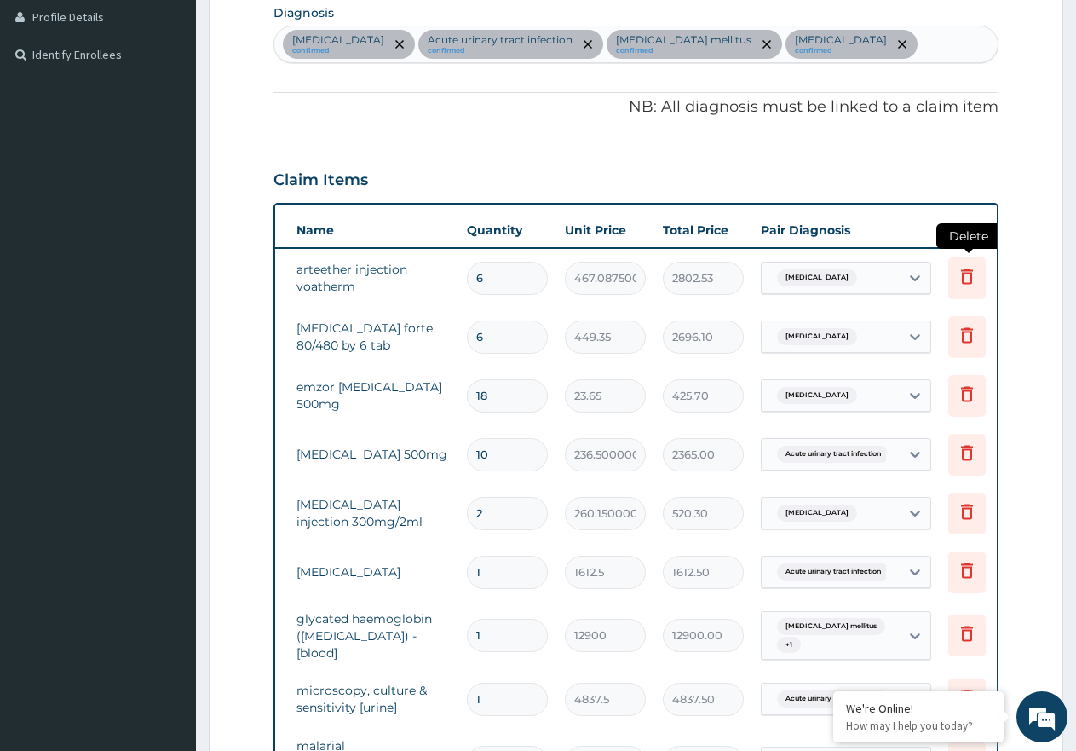
click at [959, 278] on icon at bounding box center [967, 276] width 20 height 20
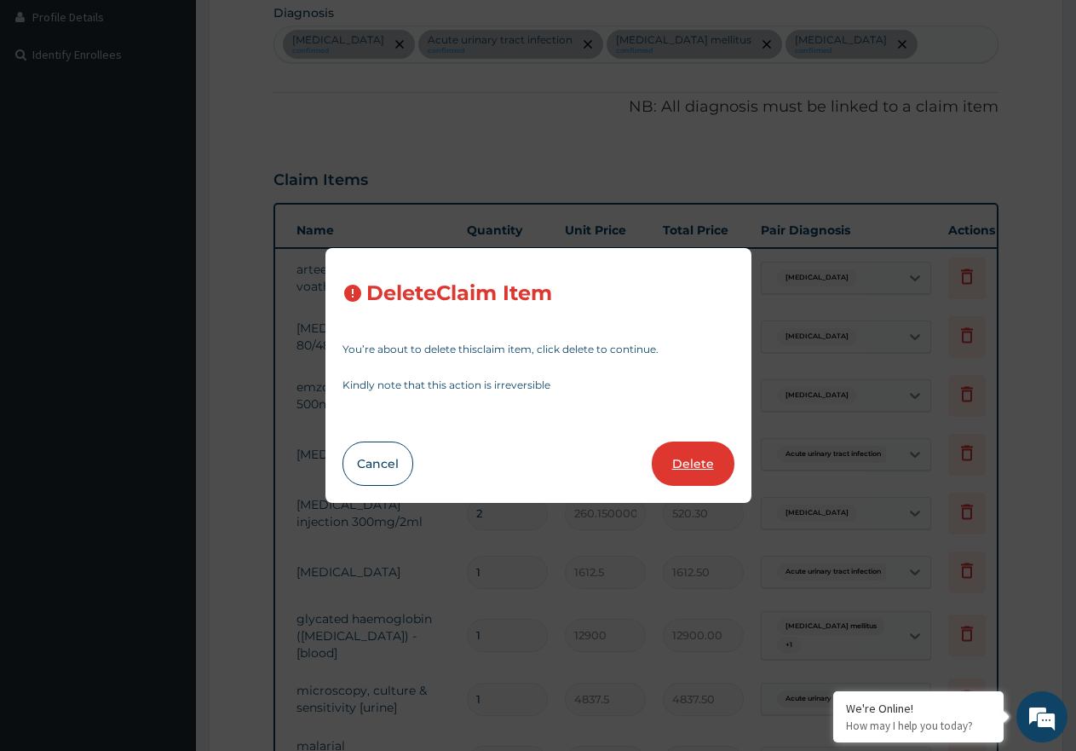
click at [698, 464] on button "Delete" at bounding box center [693, 463] width 83 height 44
type input "449.35"
type input "2696.10"
type input "18"
type input "23.65"
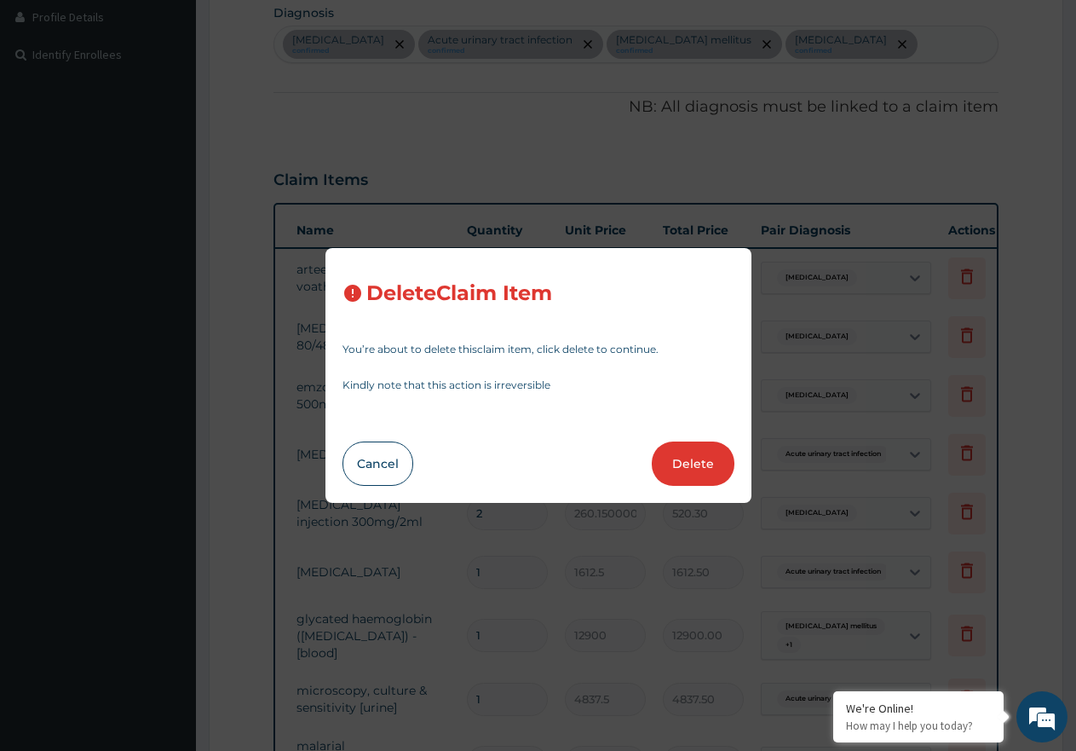
type input "425.70"
type input "10"
type input "236.50000000000003"
type input "2365.00"
type input "2"
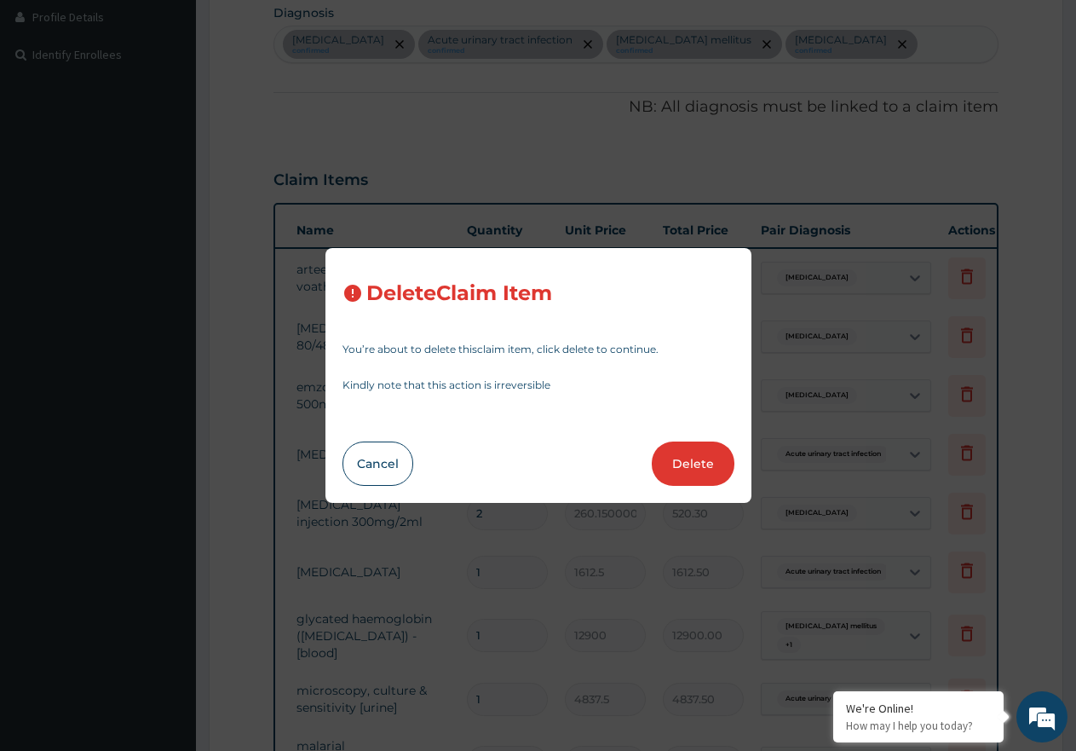
type input "260.15000000000003"
type input "520.30"
type input "1"
type input "1612.5"
type input "1612.50"
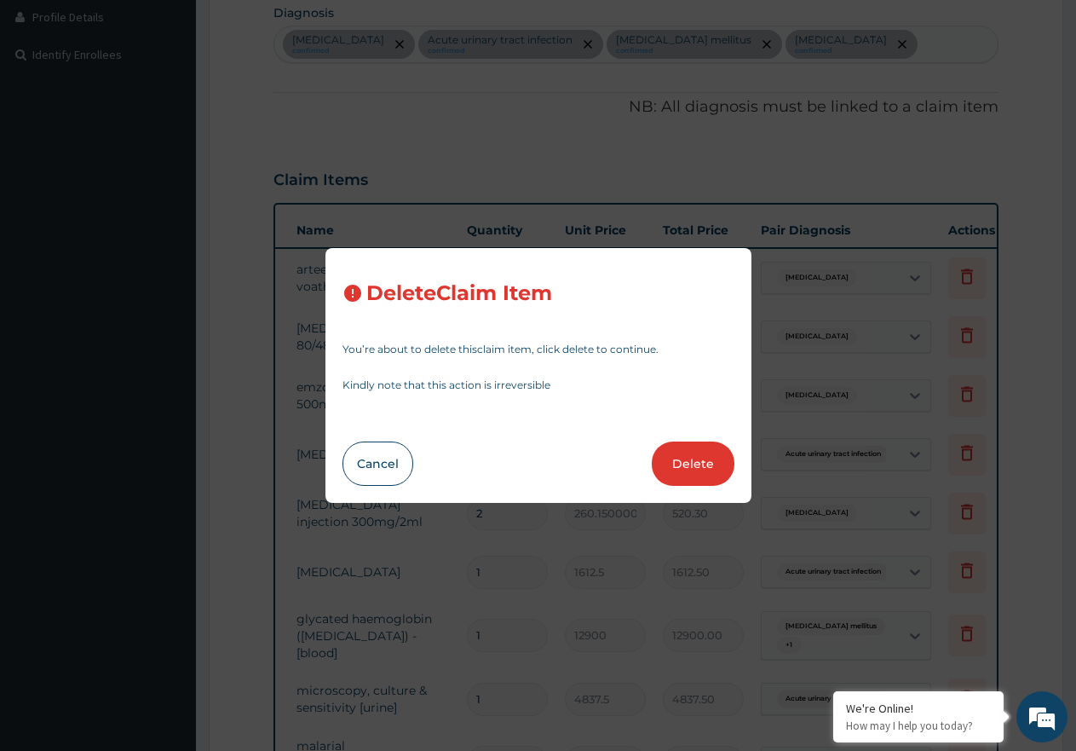
type input "12900"
type input "12900.00"
type input "4837.5"
type input "4837.50"
type input "1612.5"
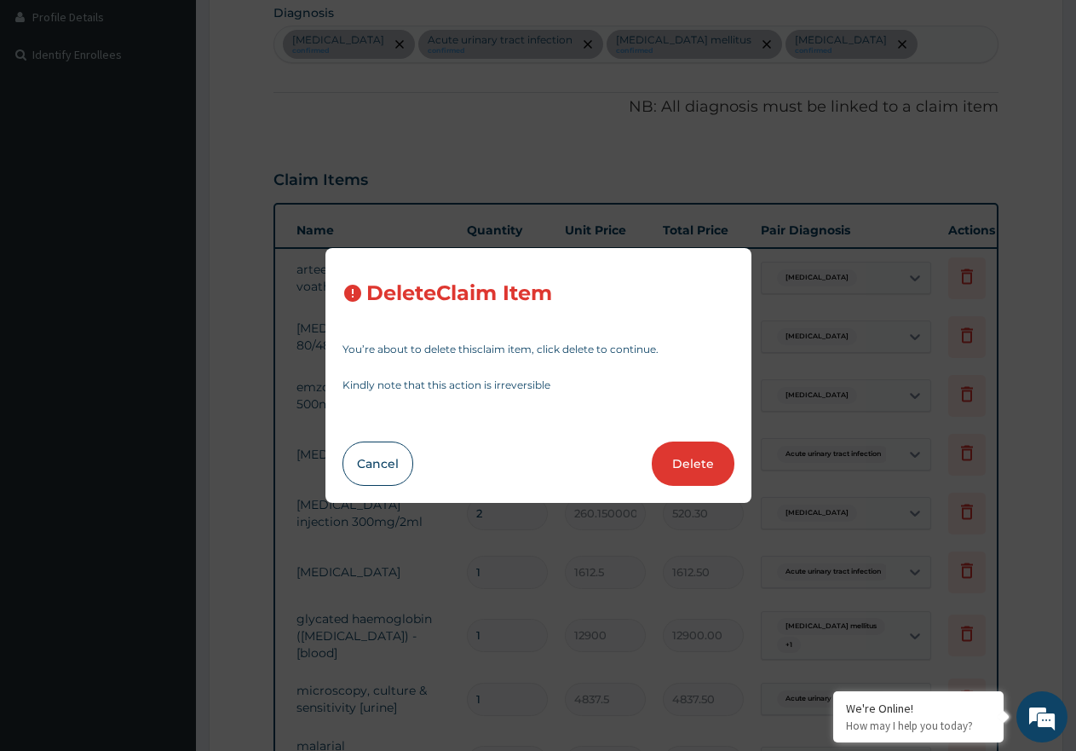
type input "1612.50"
type input "3547.5"
type input "3547.50"
type input "4300"
type input "4300.00"
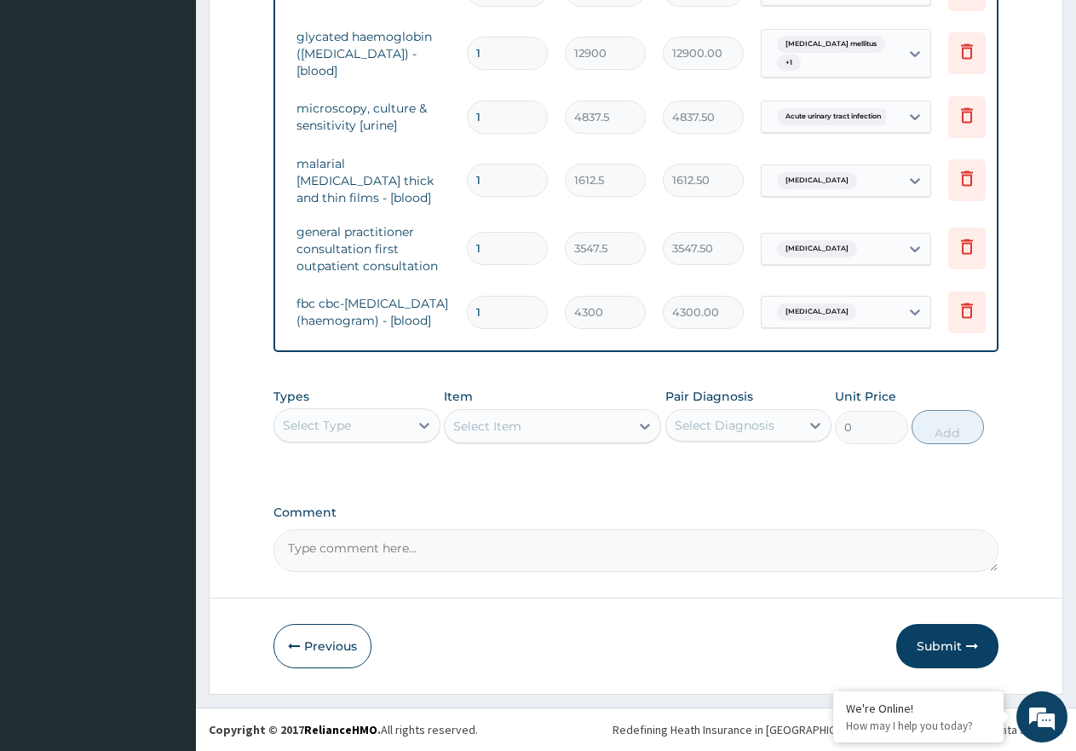
scroll to position [966, 0]
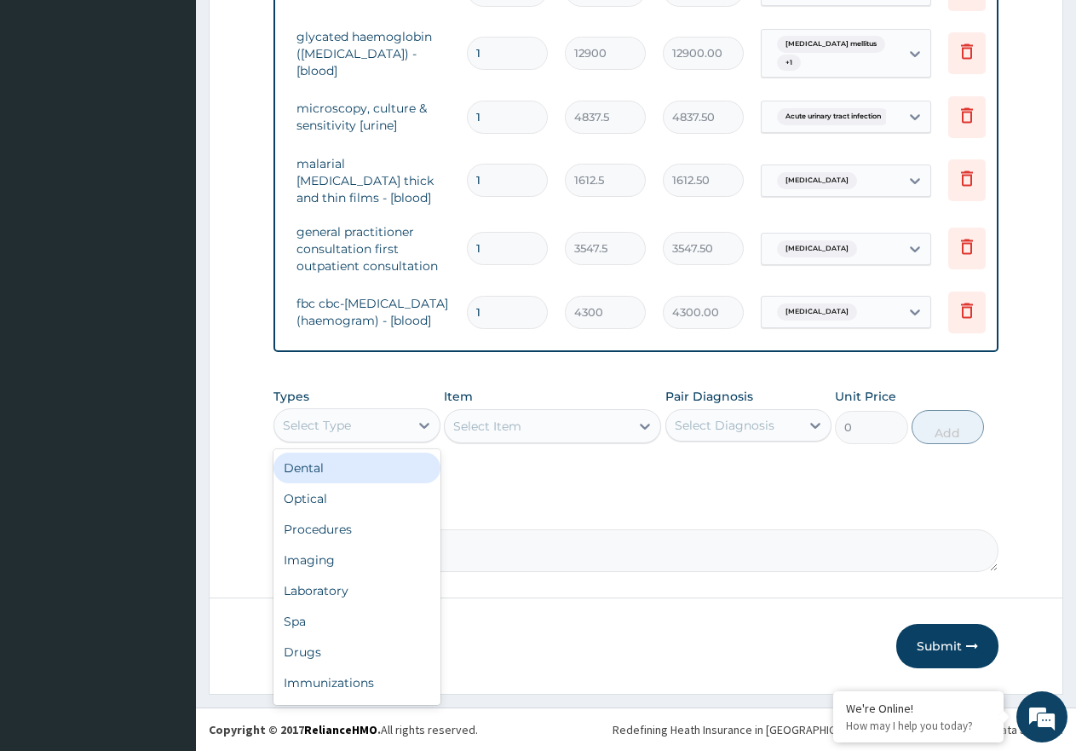
drag, startPoint x: 411, startPoint y: 426, endPoint x: 365, endPoint y: 516, distance: 100.6
click at [409, 432] on div at bounding box center [424, 425] width 31 height 31
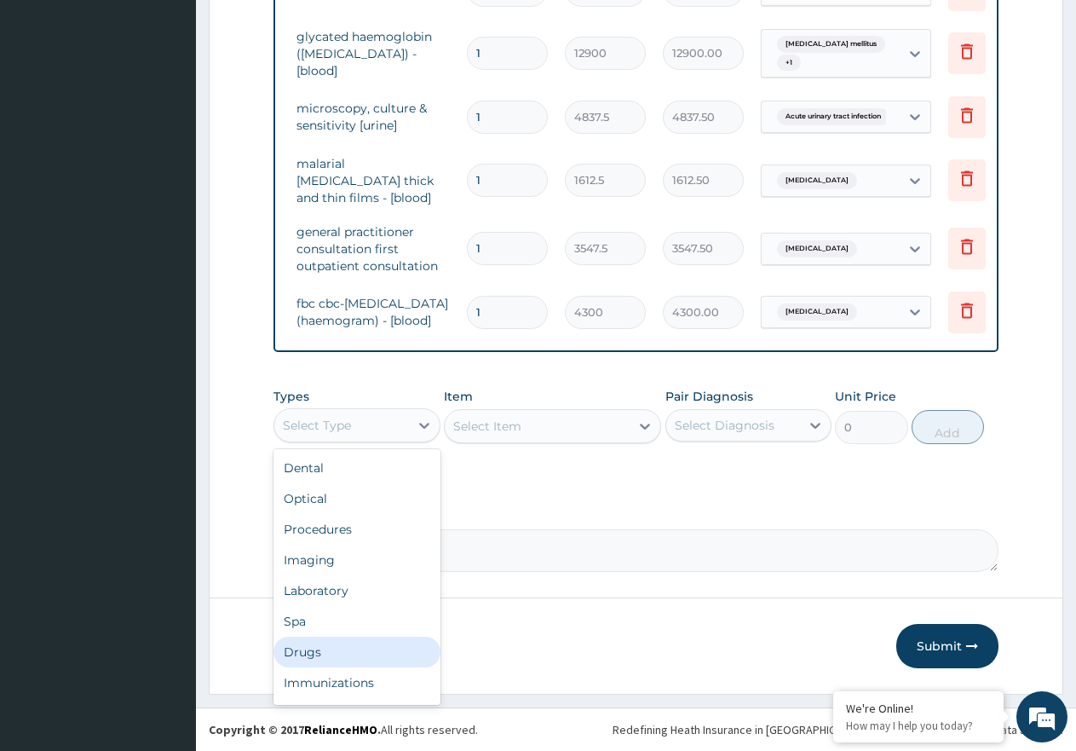
click at [346, 651] on div "Drugs" at bounding box center [357, 651] width 167 height 31
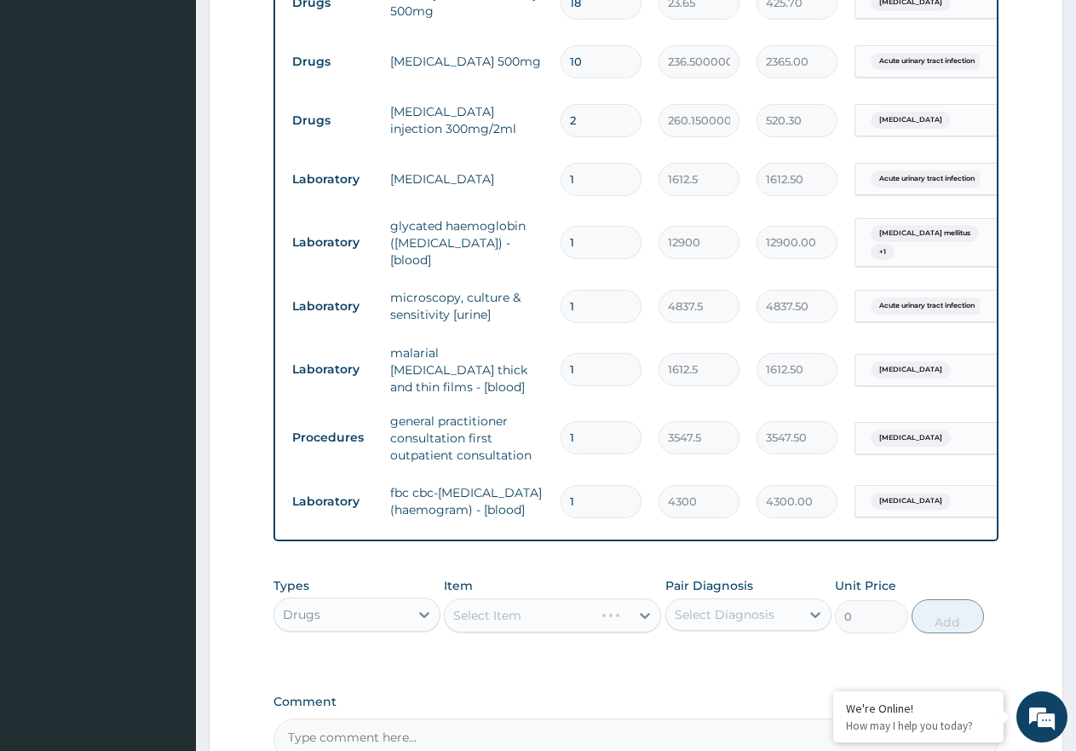
scroll to position [881, 0]
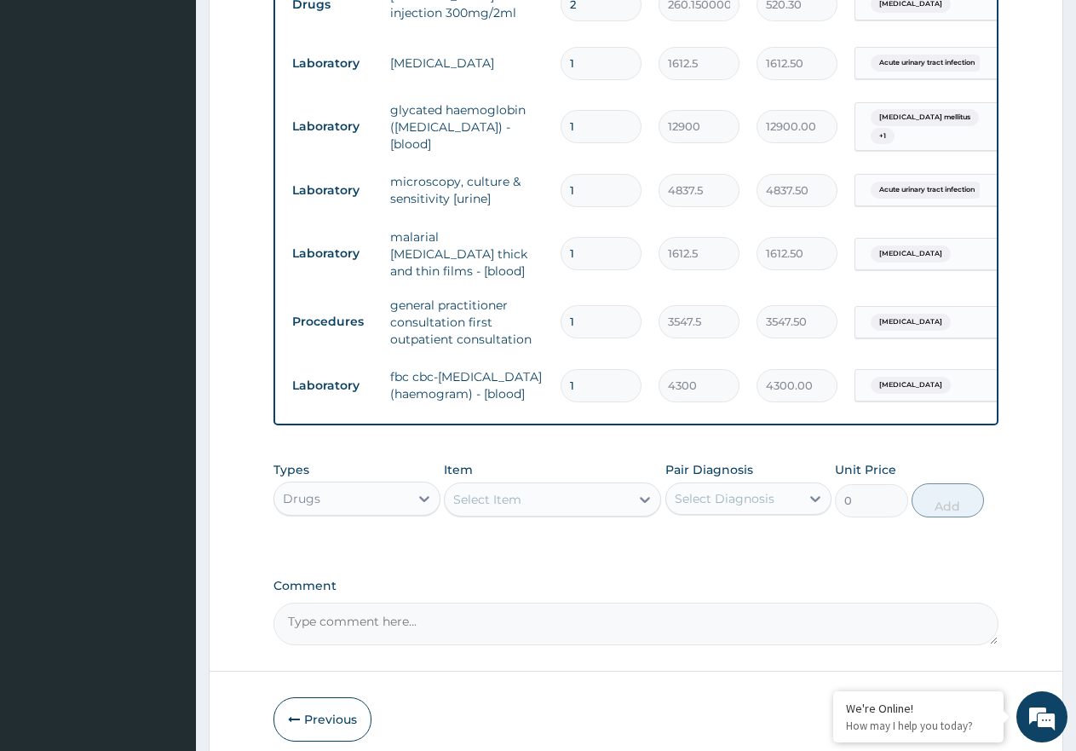
click at [466, 508] on div "Select Item" at bounding box center [487, 499] width 68 height 17
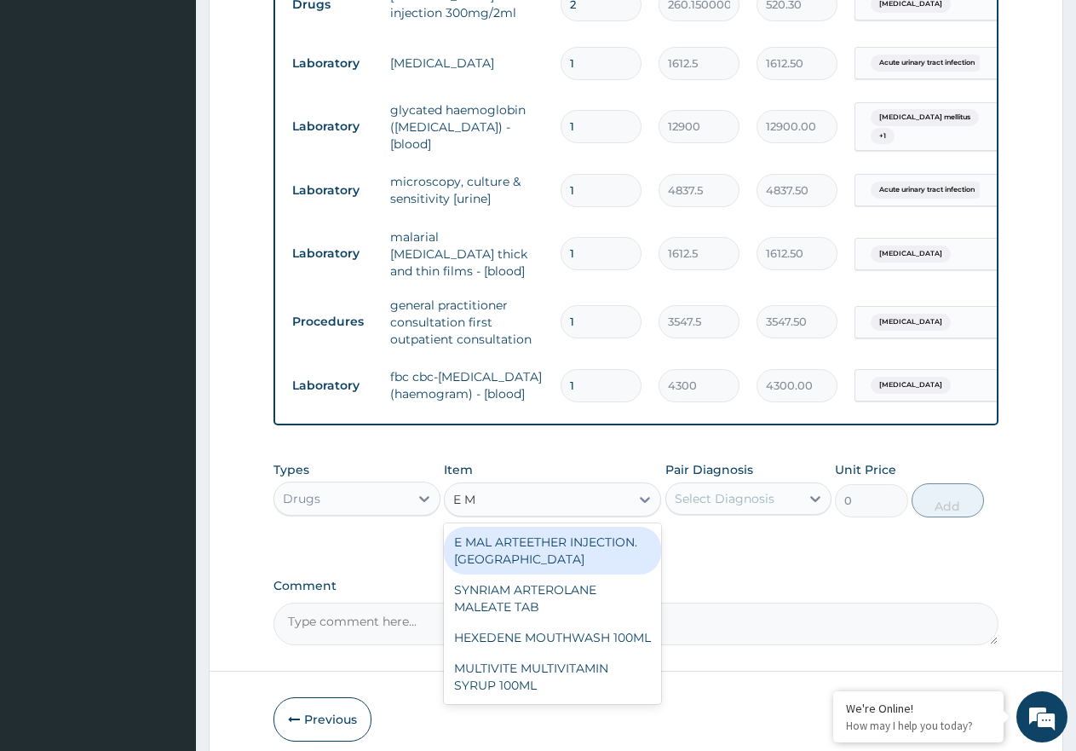
type input "E MA"
click at [551, 556] on div "E MAL ARTEETHER INJECTION. FIDSON" at bounding box center [552, 551] width 217 height 48
type input "1773.7500000000002"
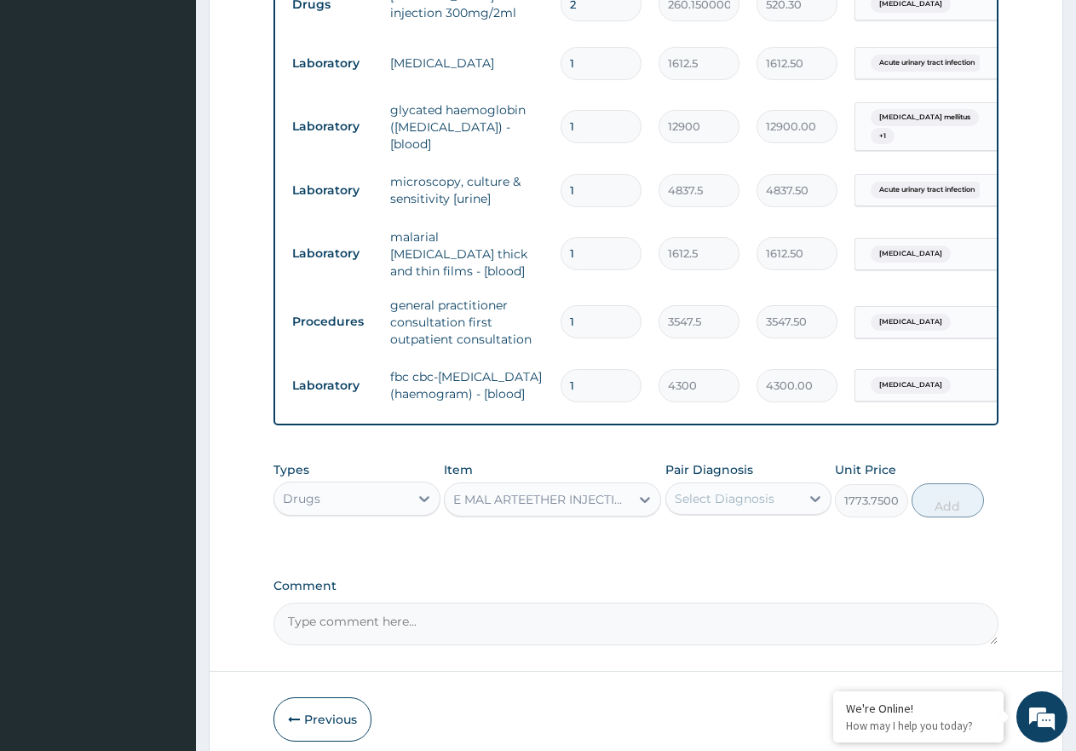
click at [758, 507] on div "Select Diagnosis" at bounding box center [725, 498] width 100 height 17
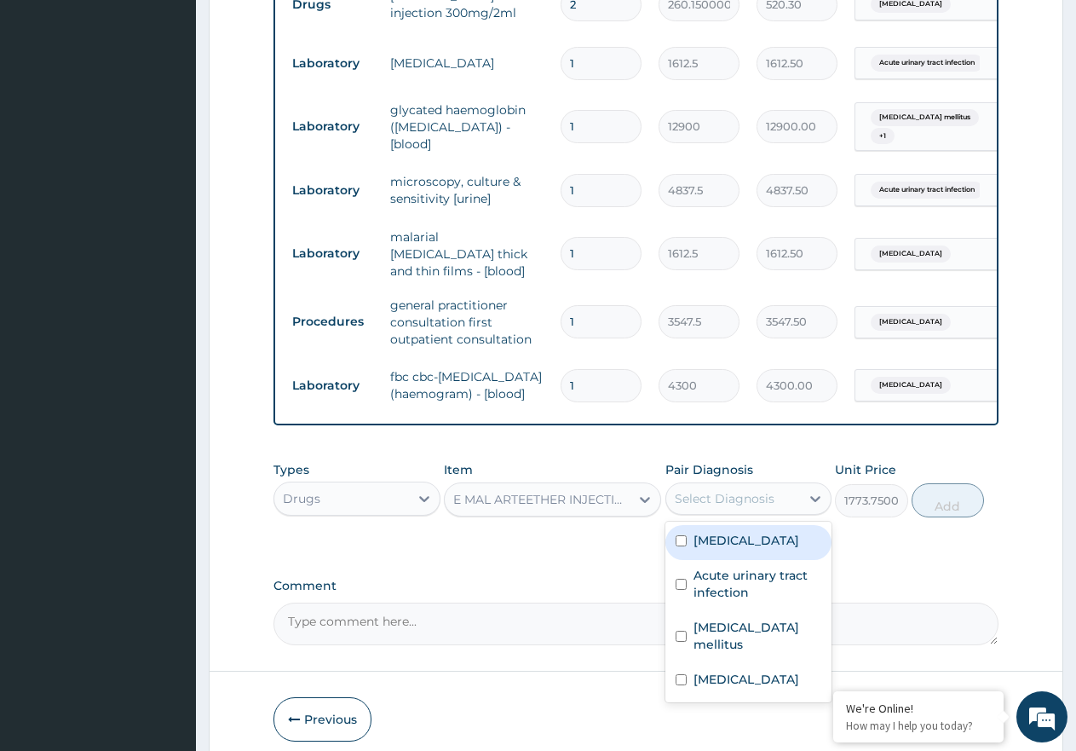
drag, startPoint x: 736, startPoint y: 553, endPoint x: 803, endPoint y: 549, distance: 67.4
click at [741, 553] on div "[MEDICAL_DATA]" at bounding box center [748, 542] width 167 height 35
checkbox input "true"
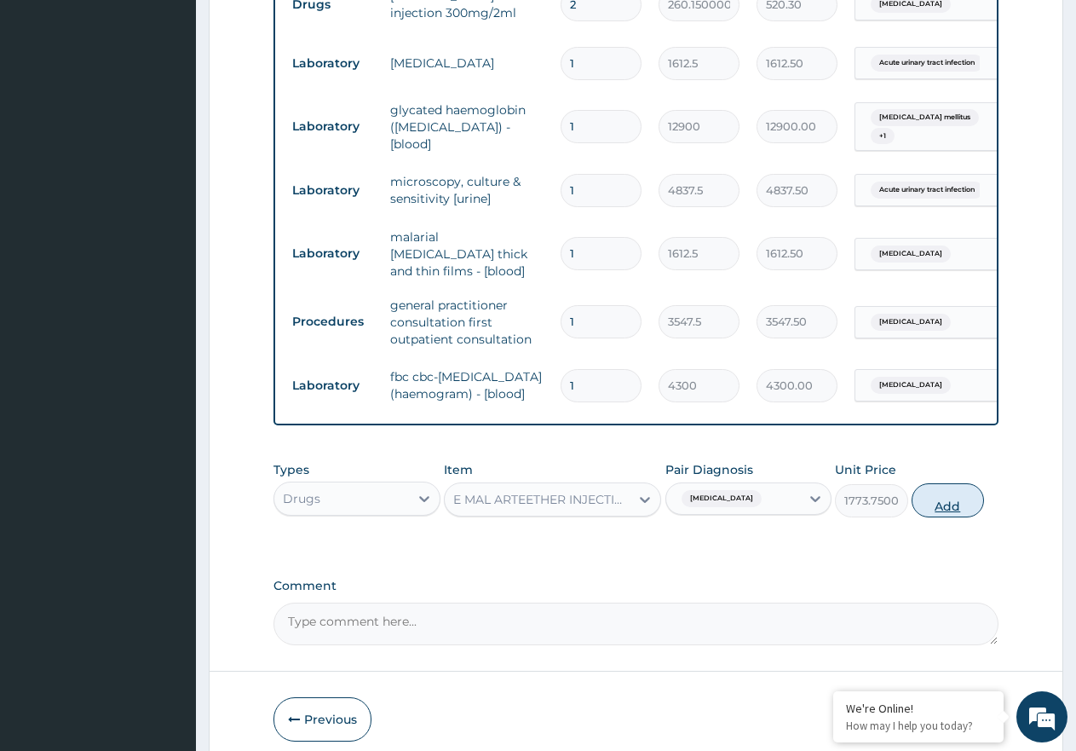
click at [957, 517] on button "Add" at bounding box center [948, 500] width 72 height 34
type input "0"
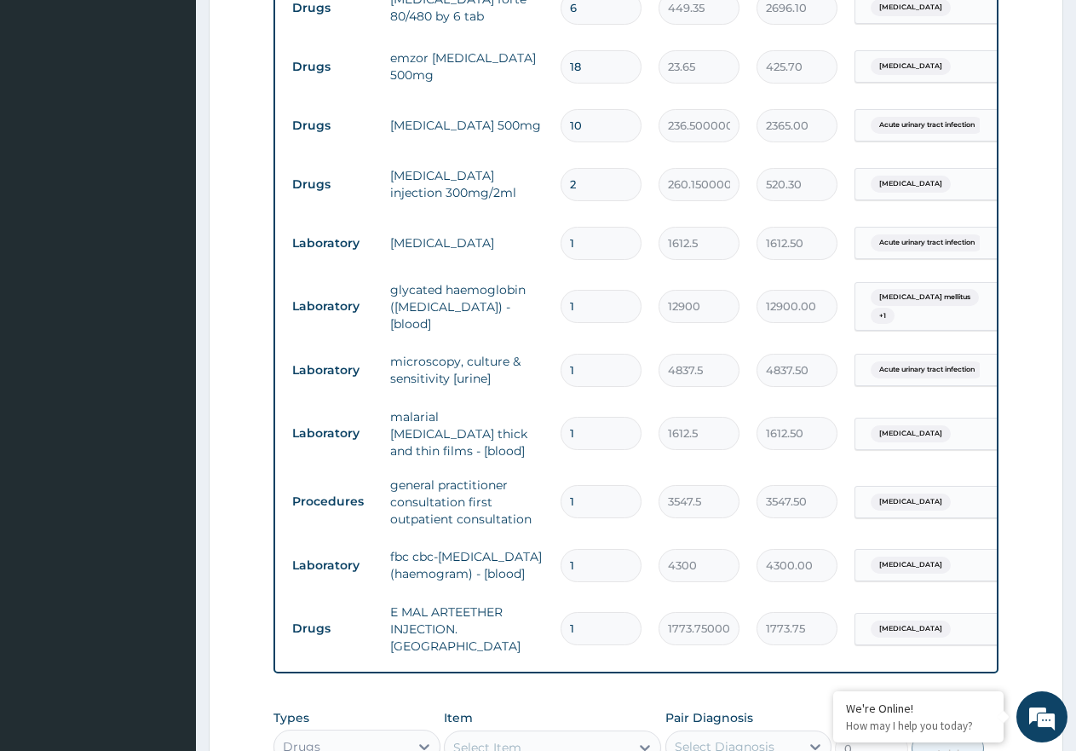
scroll to position [711, 0]
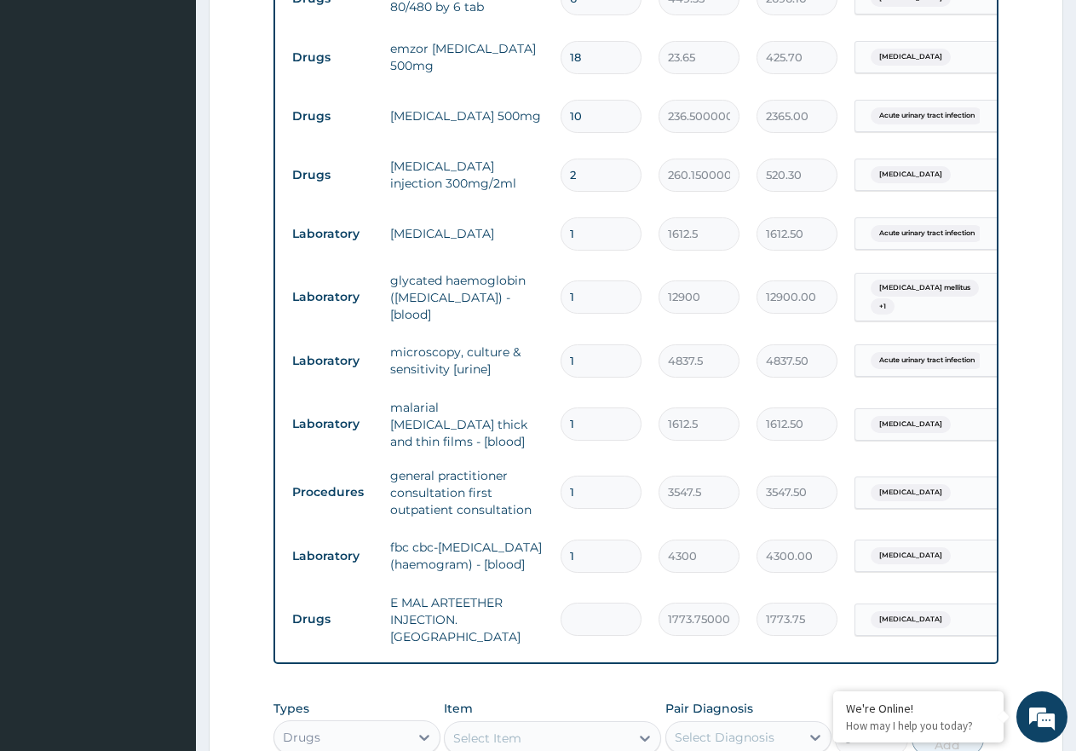
type input "0.00"
type input "3"
type input "5321.25"
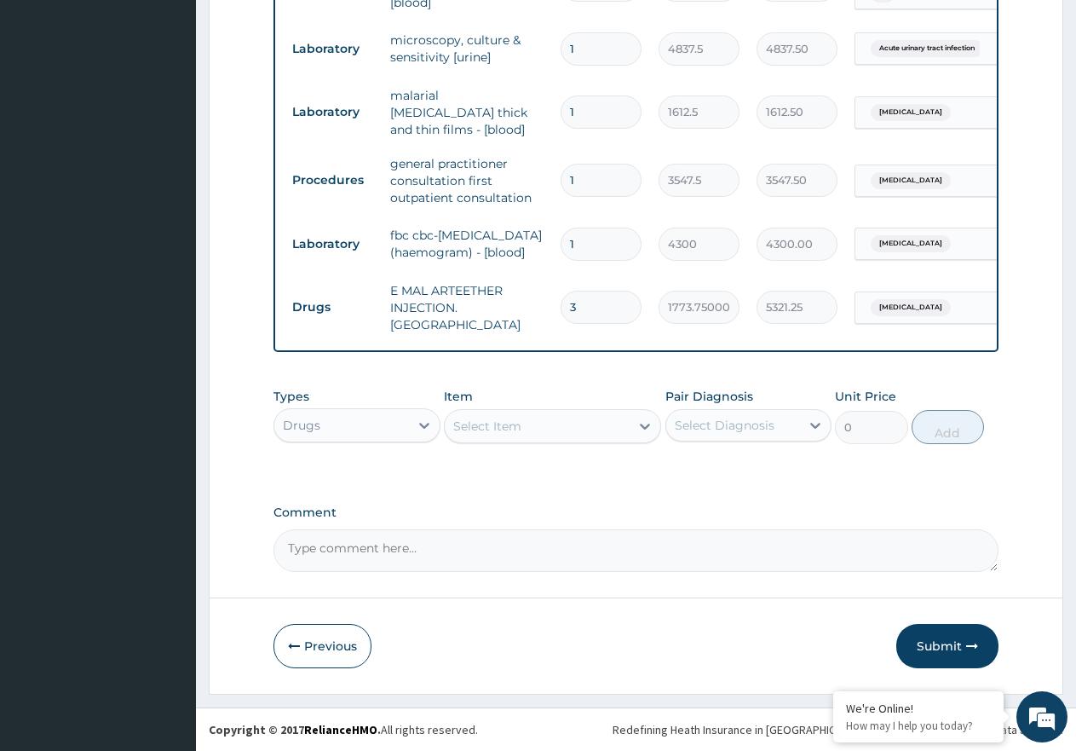
scroll to position [1025, 0]
type input "3"
click at [952, 649] on button "Submit" at bounding box center [947, 646] width 102 height 44
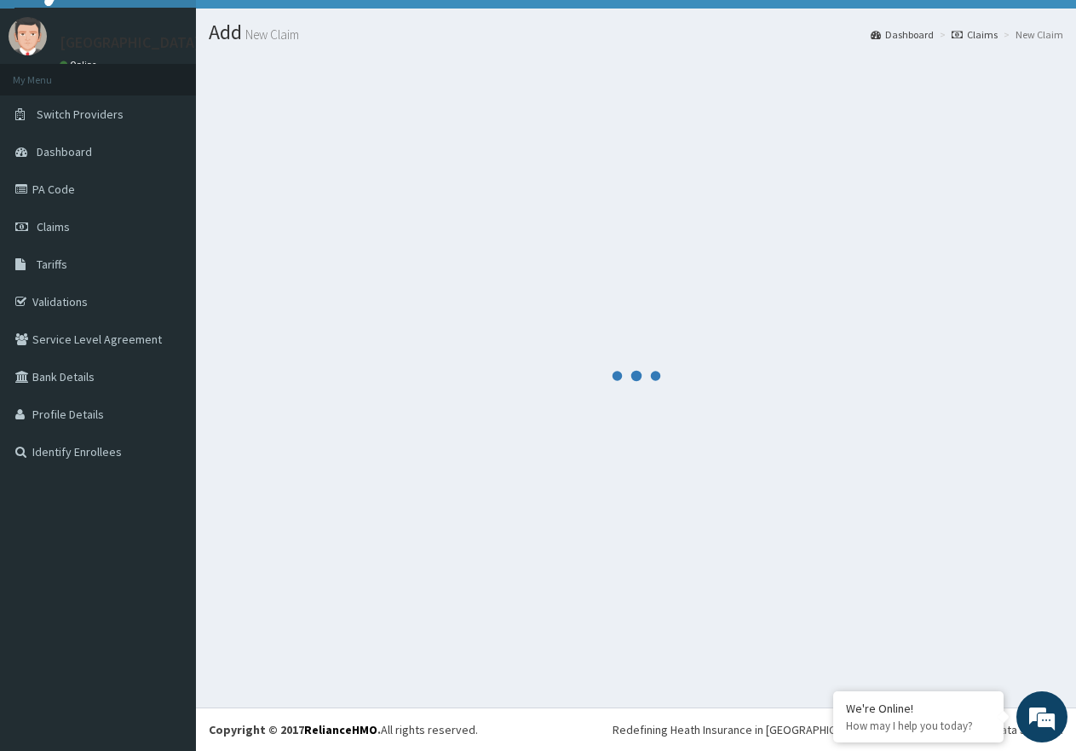
scroll to position [34, 0]
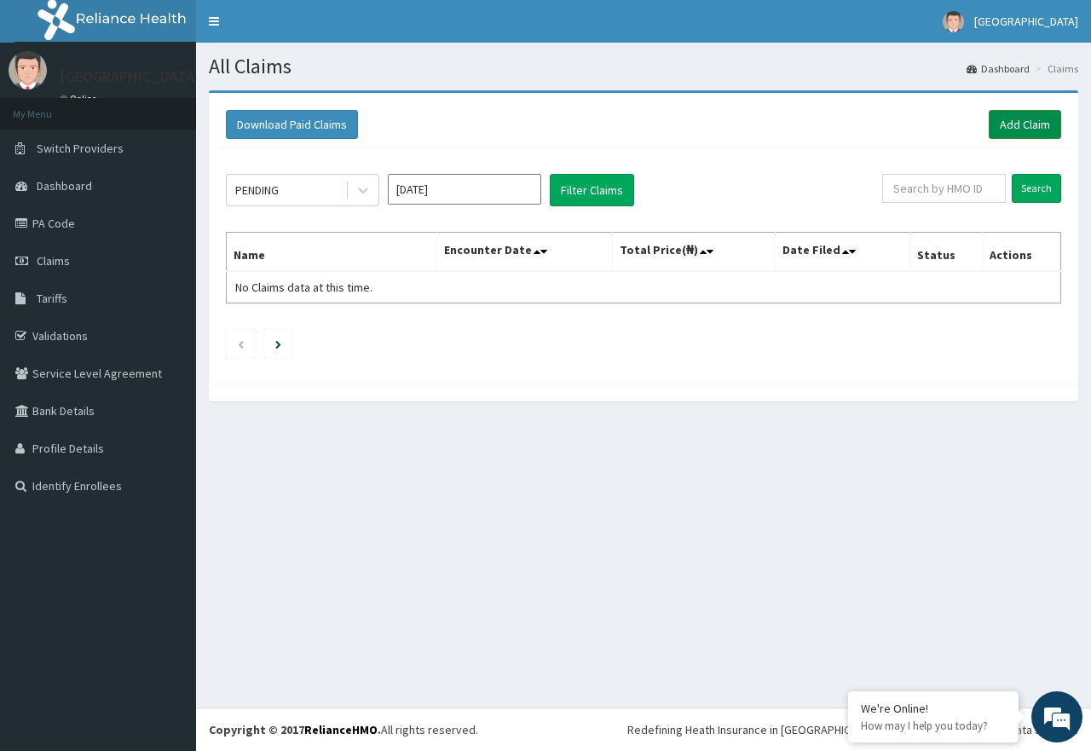
click at [1007, 124] on link "Add Claim" at bounding box center [1024, 124] width 72 height 29
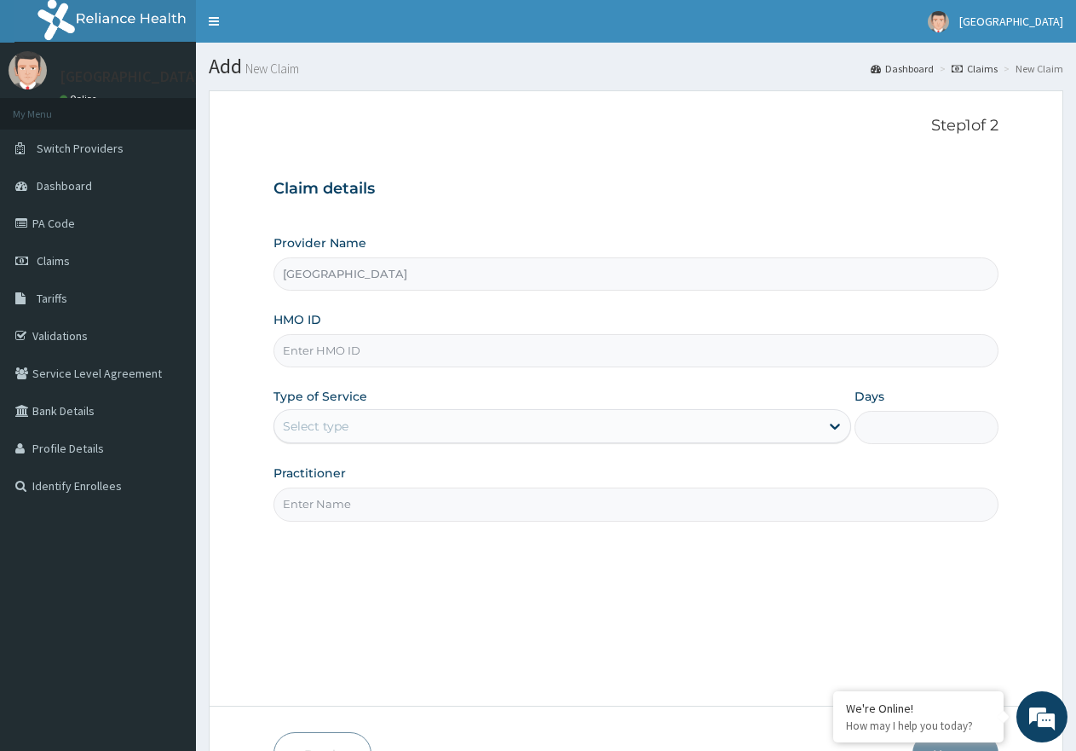
paste input "ERM/10354/A"
type input "ERM/10354/A"
click at [382, 423] on div "Select type" at bounding box center [546, 425] width 544 height 27
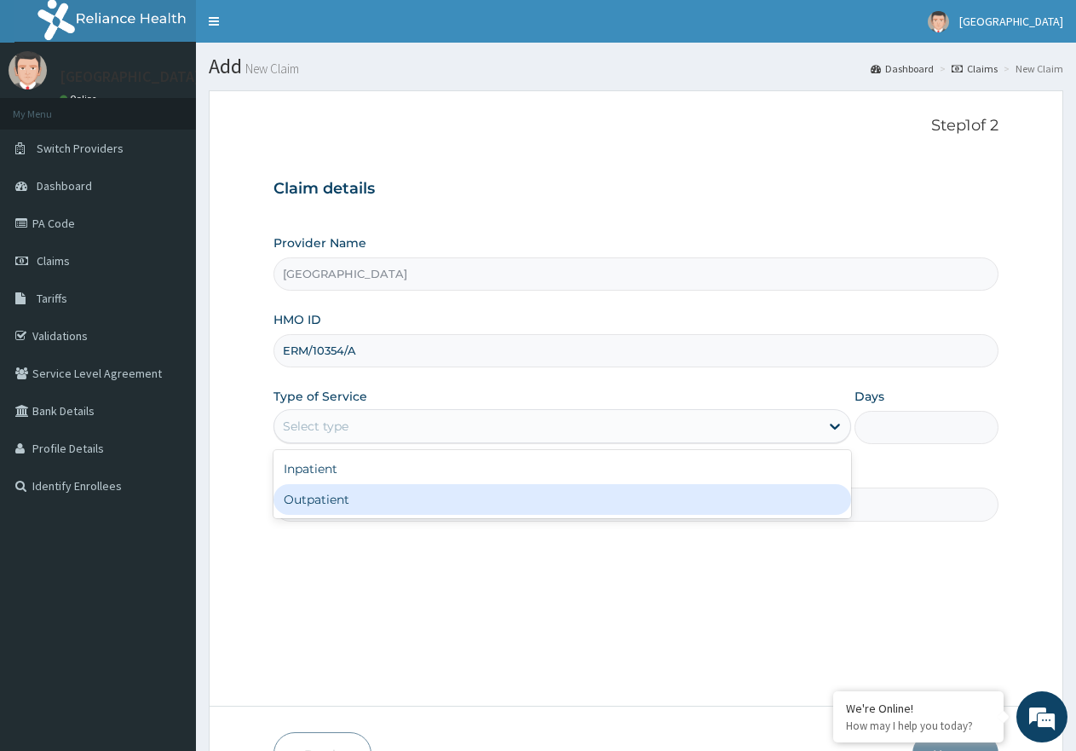
drag, startPoint x: 374, startPoint y: 494, endPoint x: 394, endPoint y: 503, distance: 21.4
click at [374, 496] on div "Outpatient" at bounding box center [562, 499] width 577 height 31
type input "1"
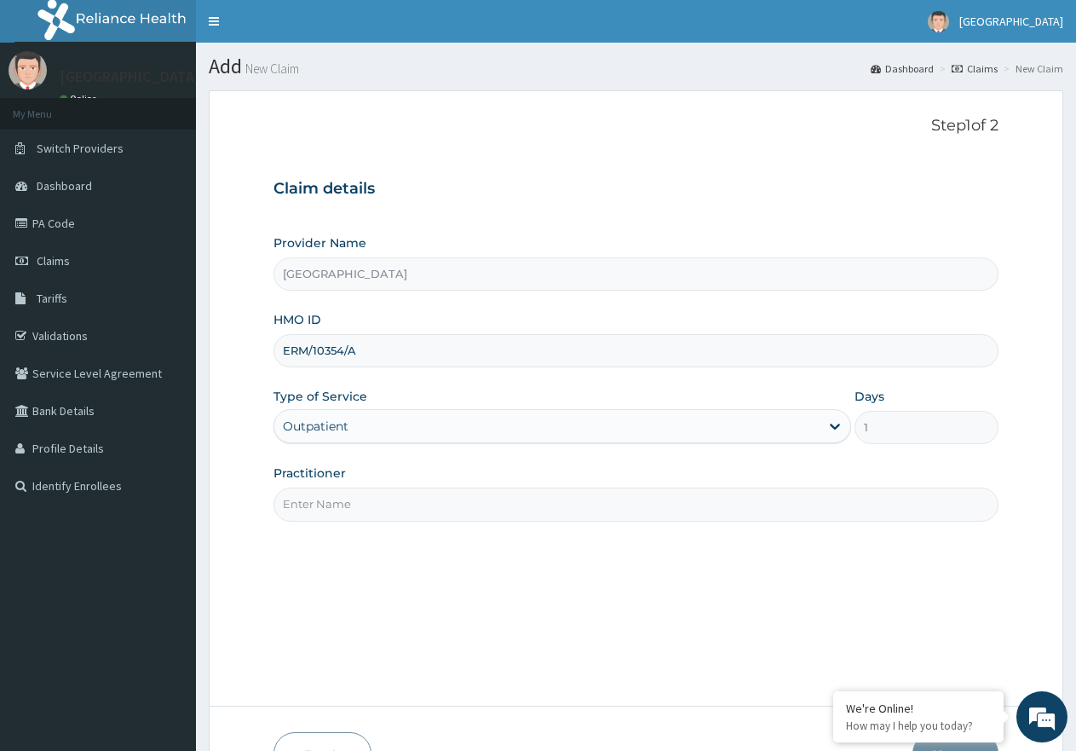
click at [396, 502] on input "Practitioner" at bounding box center [636, 503] width 725 height 33
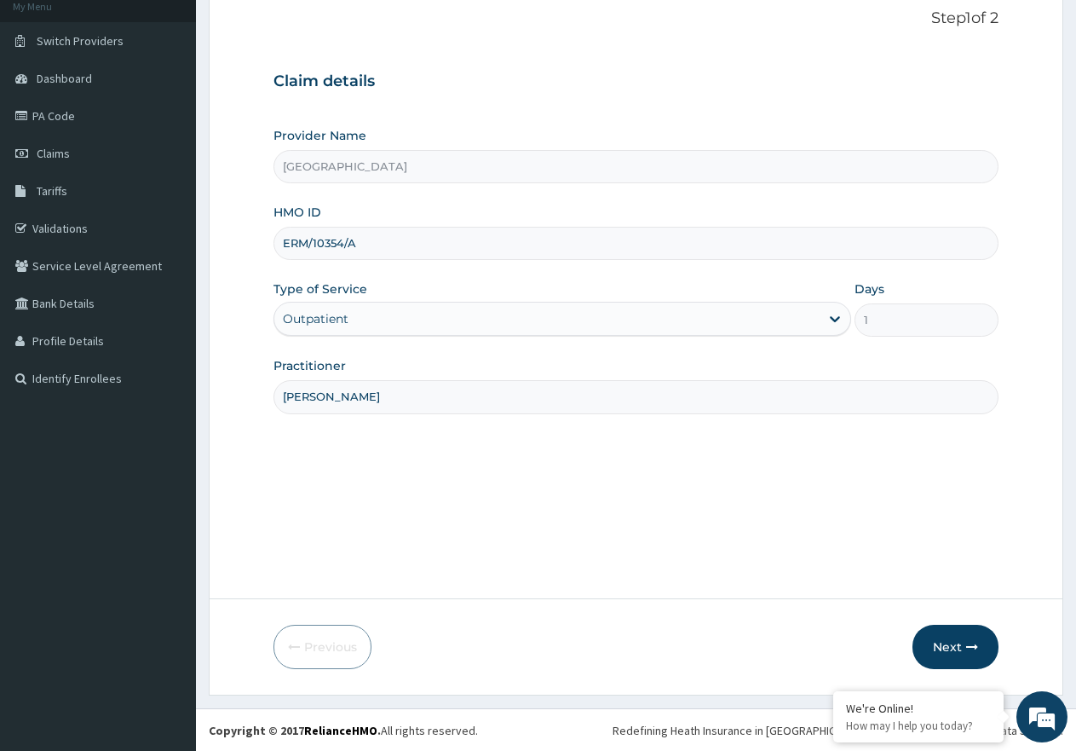
scroll to position [108, 0]
type input "[PERSON_NAME]"
click at [969, 654] on button "Next" at bounding box center [956, 646] width 86 height 44
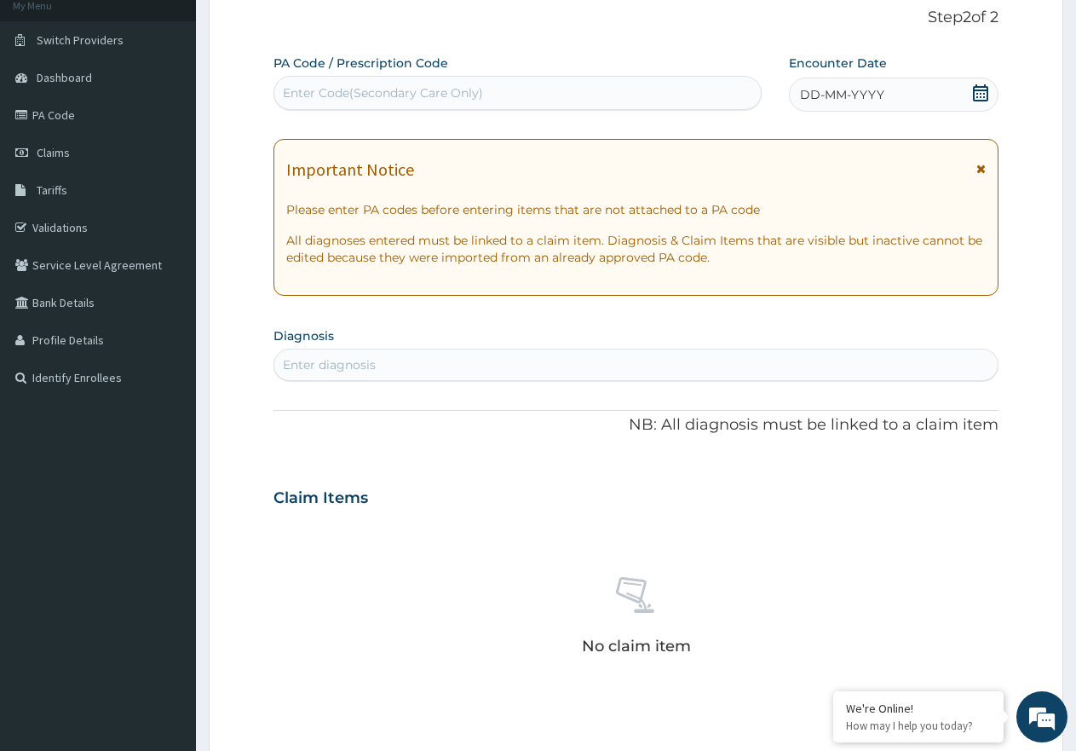
click at [391, 90] on div "Enter Code(Secondary Care Only)" at bounding box center [383, 92] width 200 height 17
paste input "PA/1F3307"
type input "PA/1F3307"
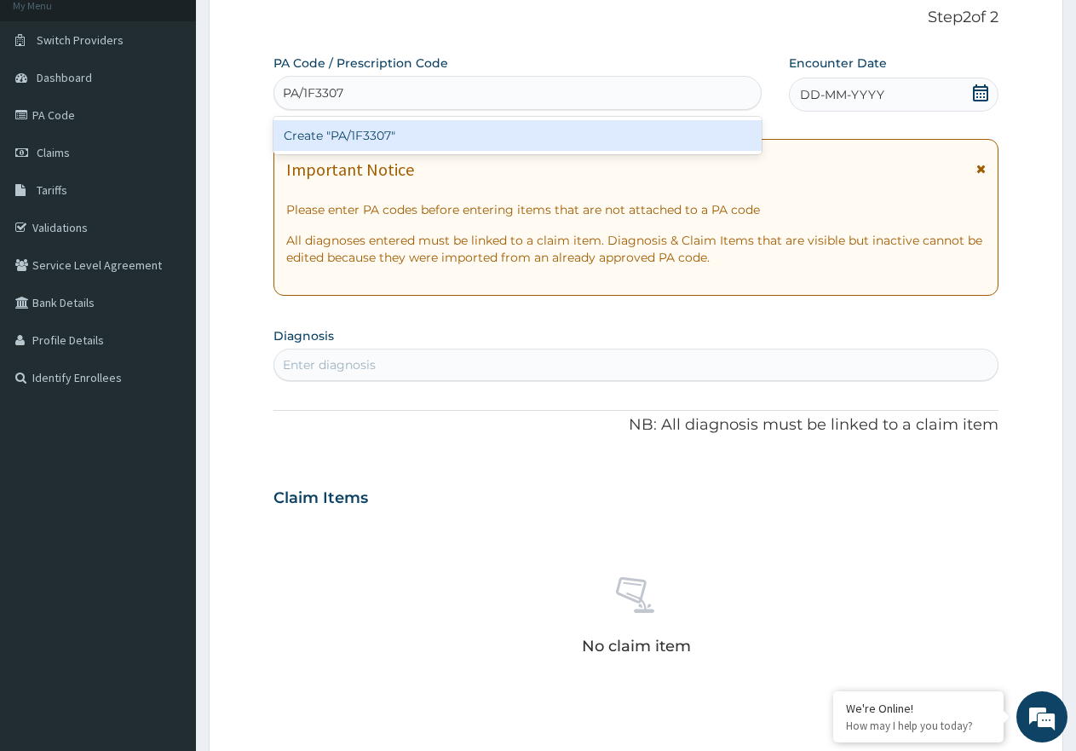
click at [383, 136] on div "Create "PA/1F3307"" at bounding box center [518, 135] width 488 height 31
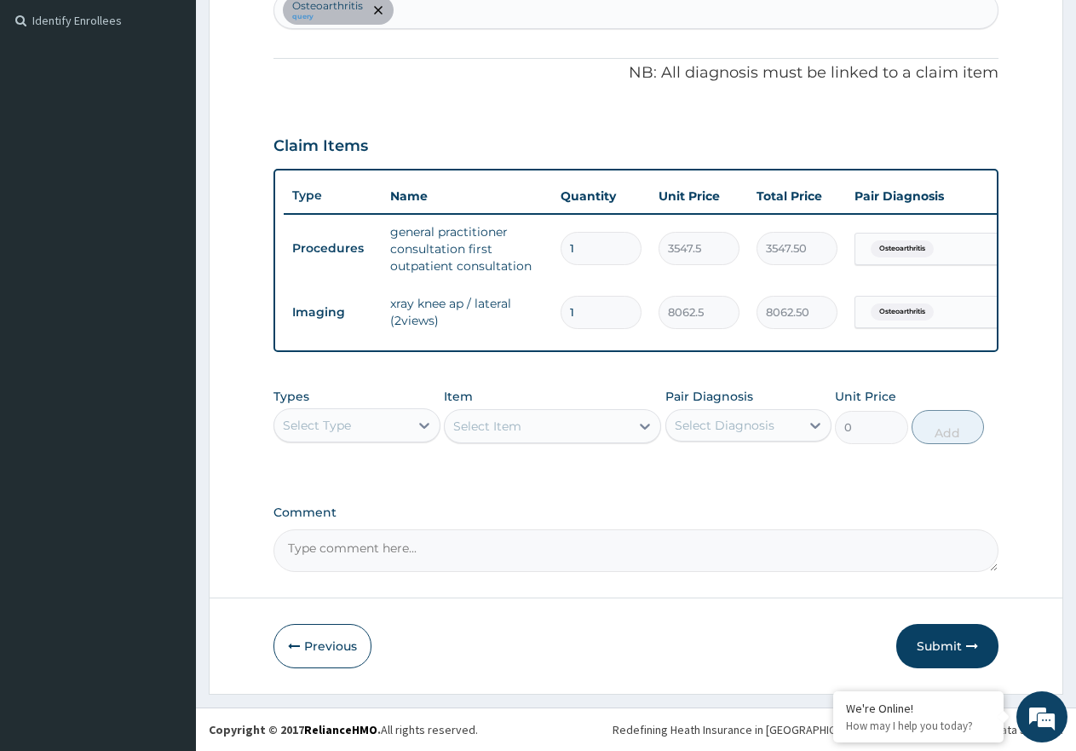
scroll to position [480, 0]
click at [942, 642] on button "Submit" at bounding box center [947, 646] width 102 height 44
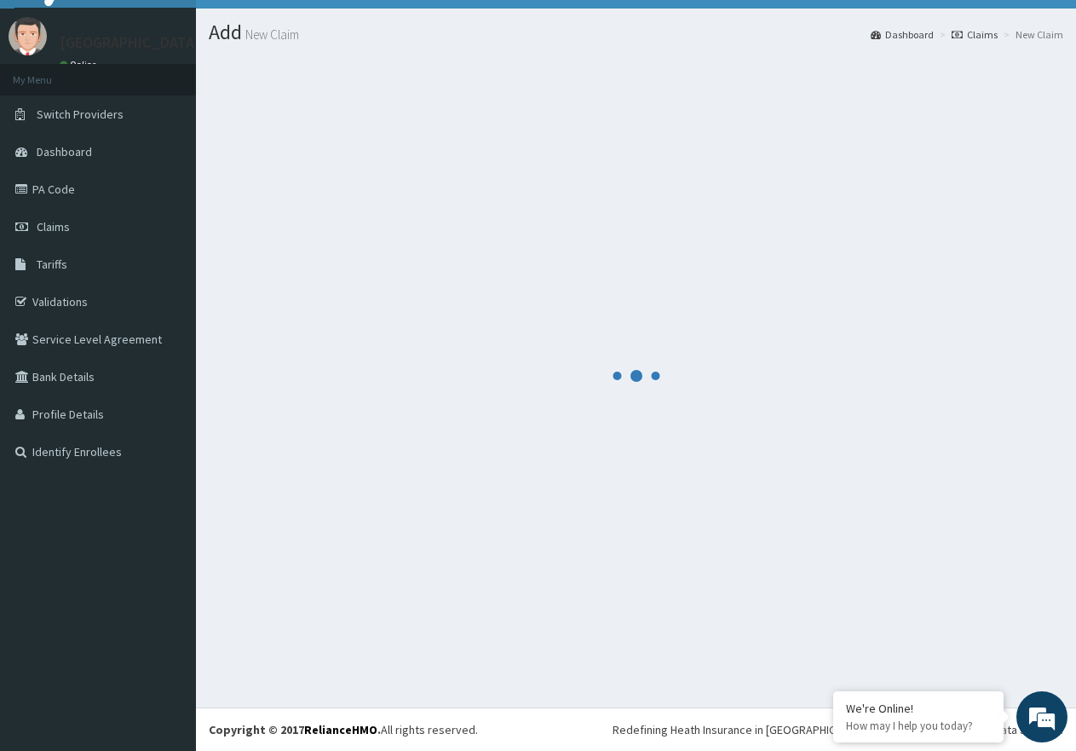
scroll to position [34, 0]
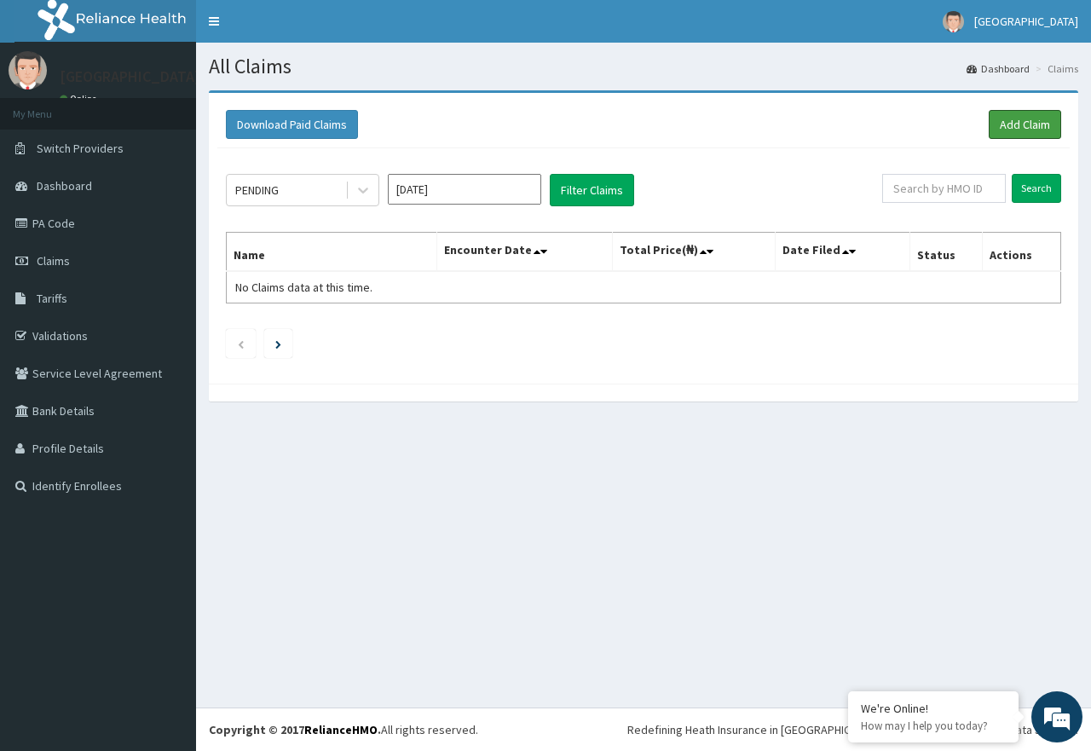
drag, startPoint x: 1005, startPoint y: 131, endPoint x: 924, endPoint y: 414, distance: 294.2
click at [1004, 131] on link "Add Claim" at bounding box center [1024, 124] width 72 height 29
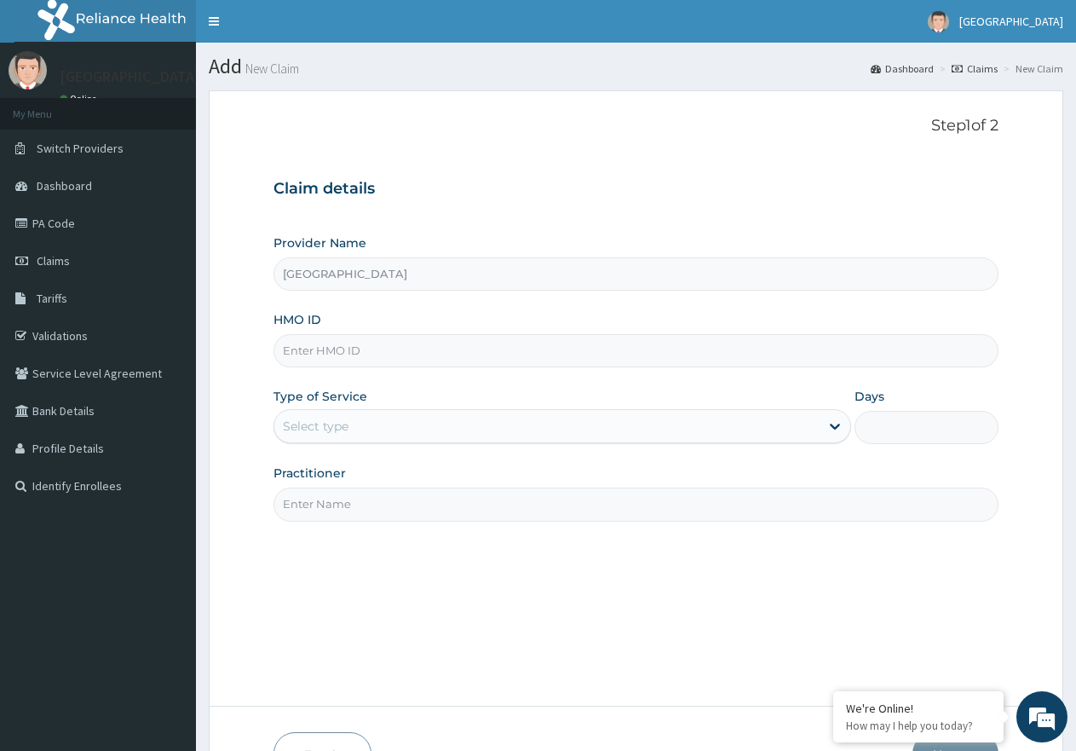
paste input "ERM/10312/A"
type input "ERM/10312/A"
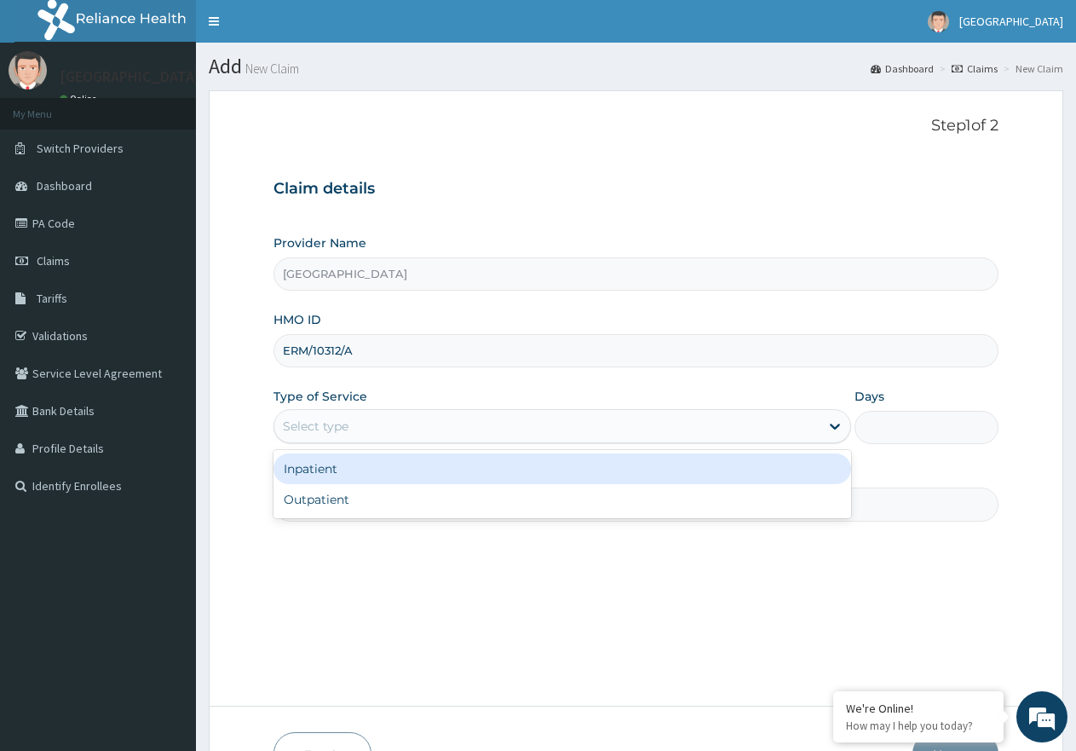
drag, startPoint x: 374, startPoint y: 424, endPoint x: 366, endPoint y: 445, distance: 22.2
click at [374, 424] on div "Select type" at bounding box center [546, 425] width 544 height 27
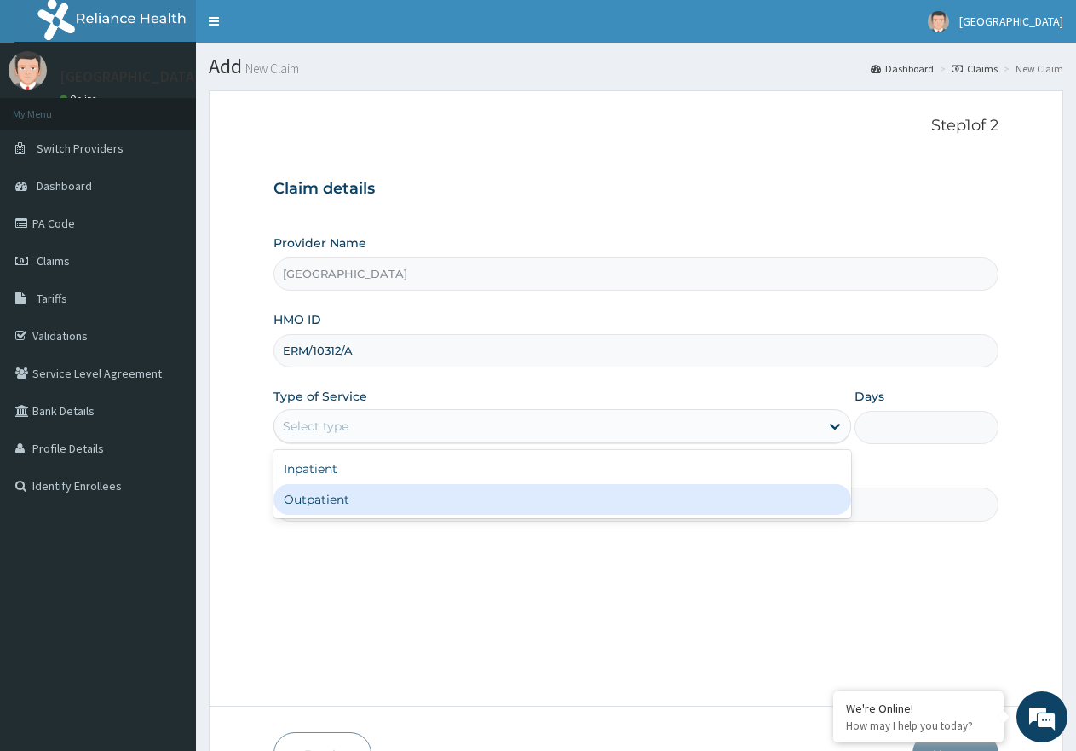
click at [351, 491] on div "Outpatient" at bounding box center [562, 499] width 577 height 31
type input "1"
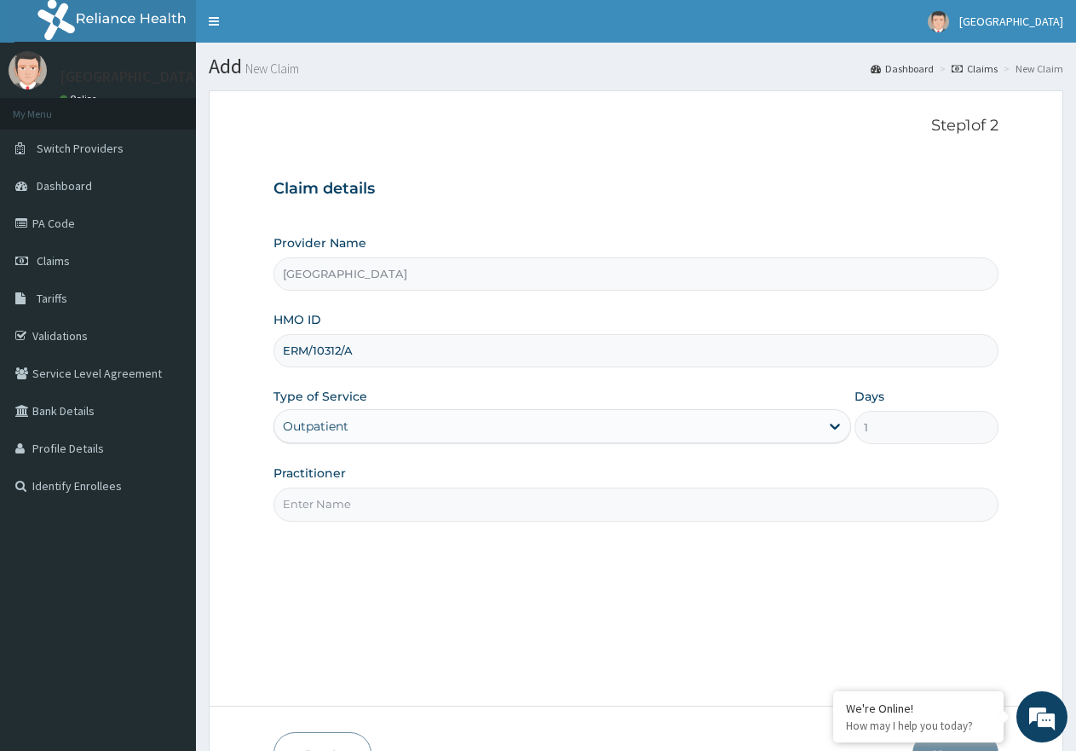
click at [352, 503] on input "Practitioner" at bounding box center [636, 503] width 725 height 33
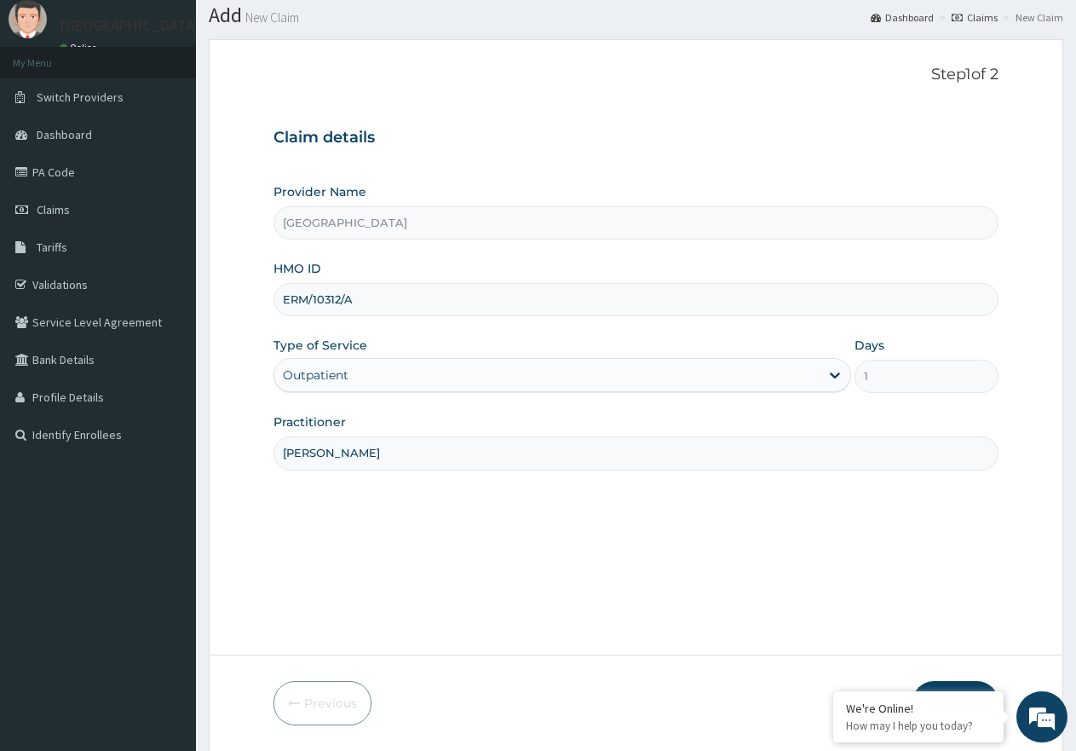
scroll to position [108, 0]
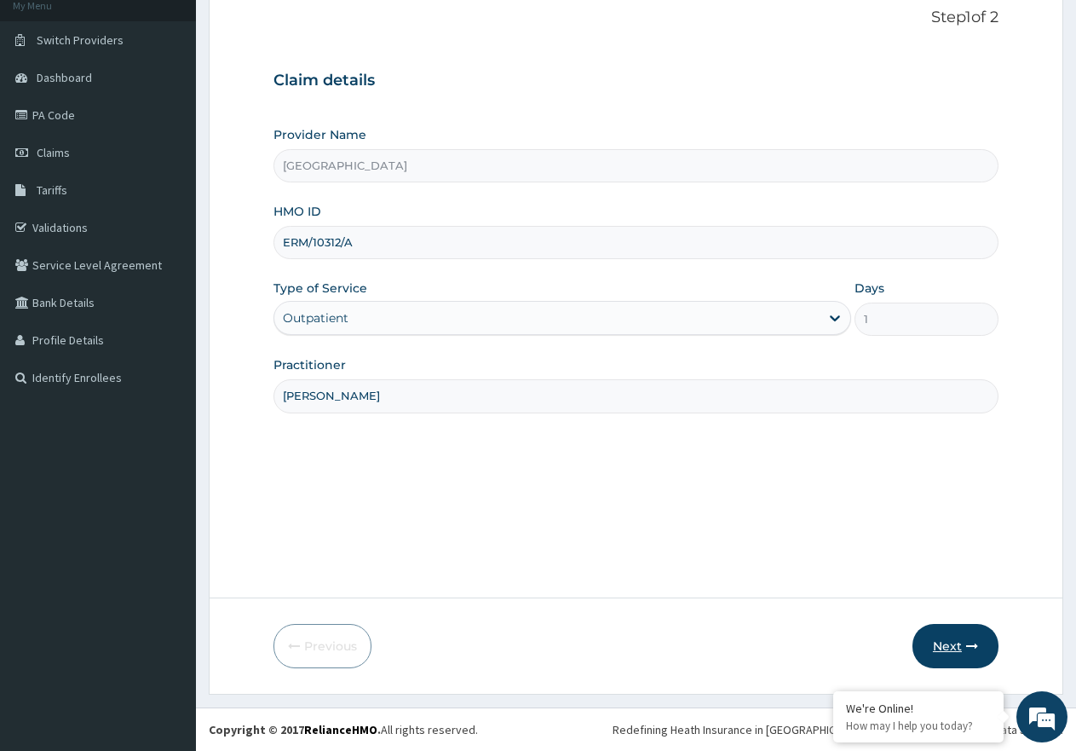
type input "[PERSON_NAME]"
click at [949, 638] on button "Next" at bounding box center [956, 646] width 86 height 44
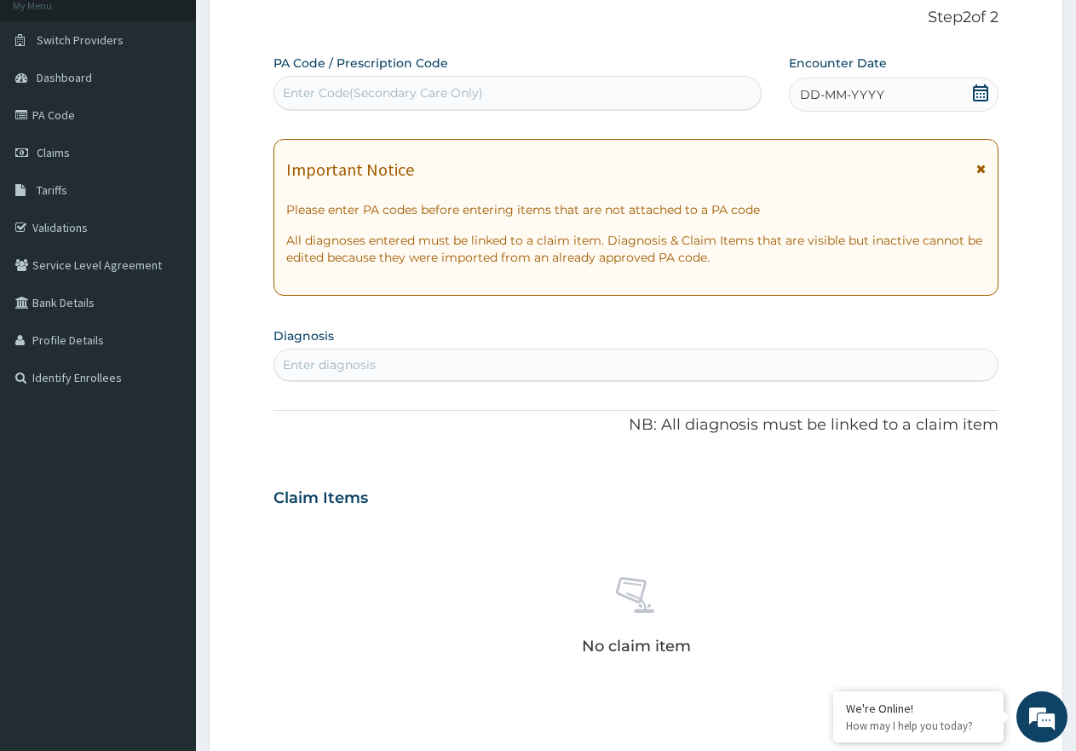
click at [310, 93] on div "Enter Code(Secondary Care Only)" at bounding box center [383, 92] width 200 height 17
paste input "PA/563574"
type input "PA/563574"
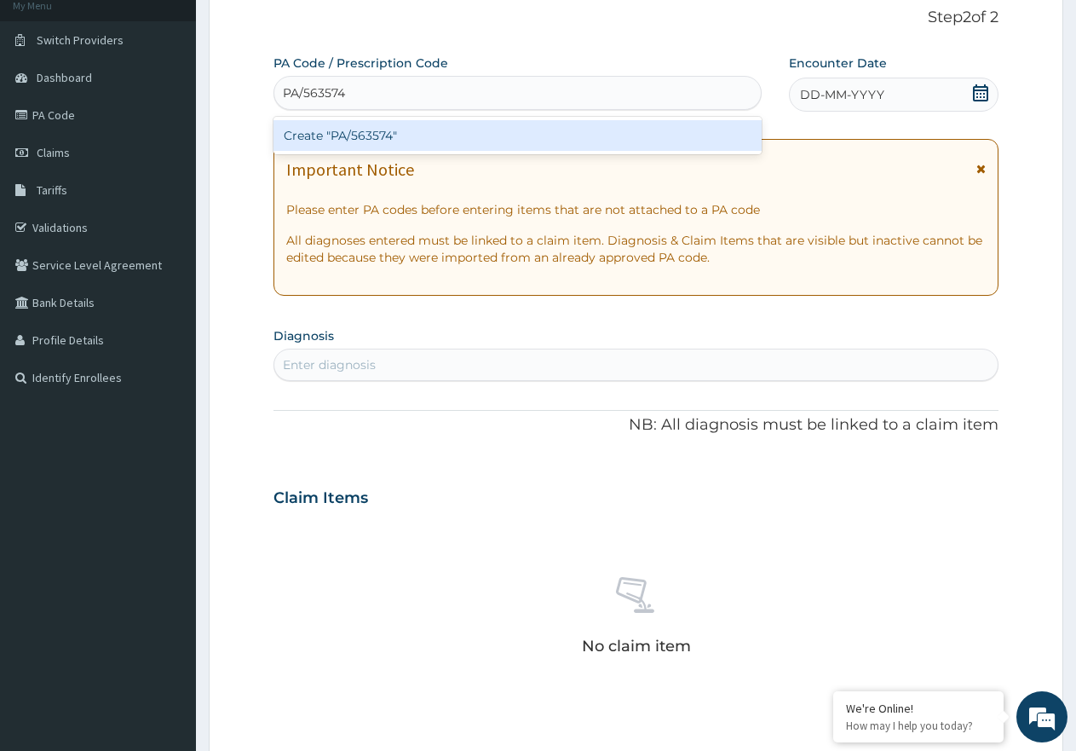
click at [365, 135] on div "Create "PA/563574"" at bounding box center [518, 135] width 488 height 31
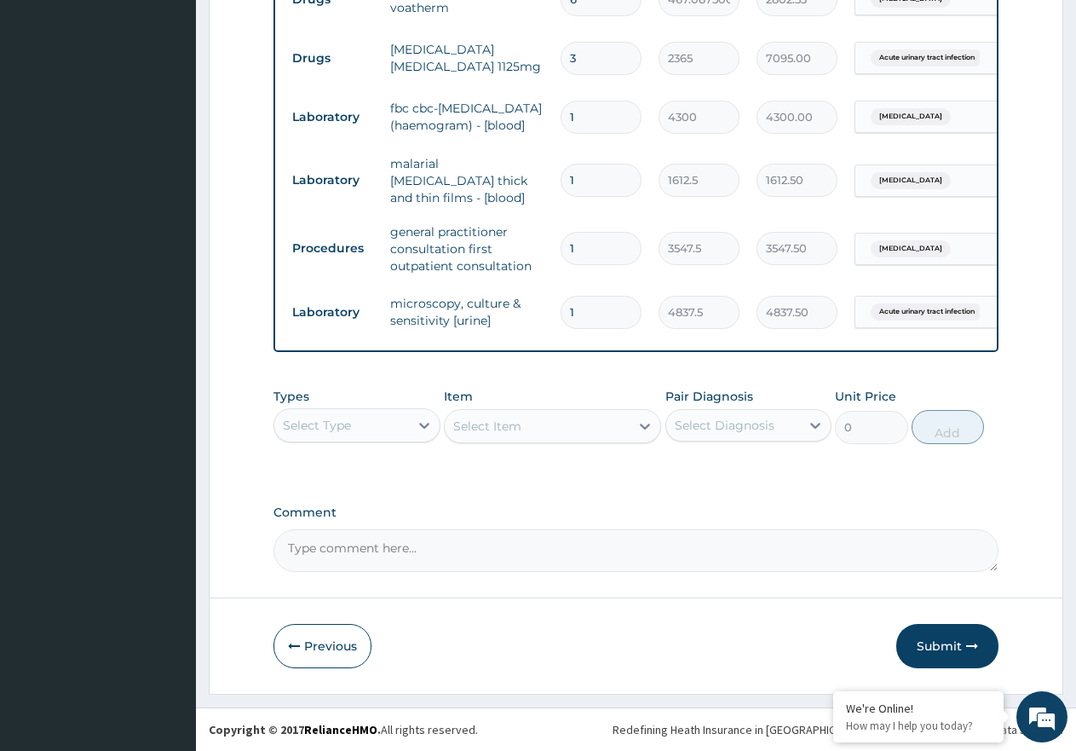
scroll to position [901, 0]
click at [942, 652] on button "Submit" at bounding box center [947, 646] width 102 height 44
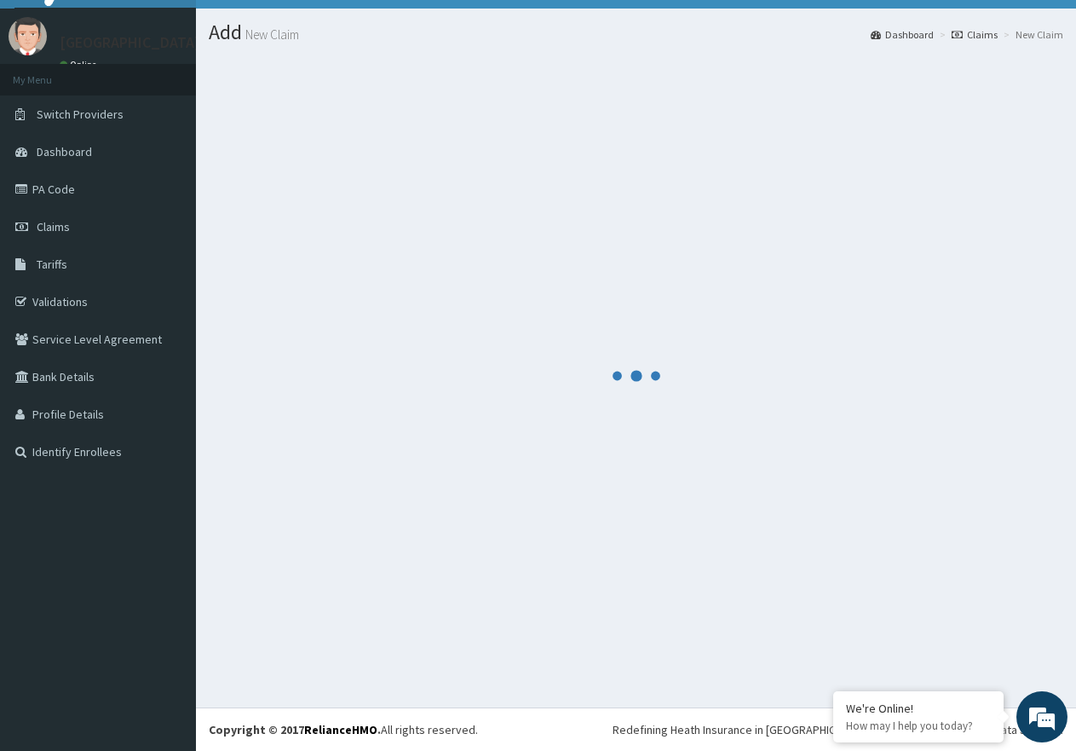
scroll to position [34, 0]
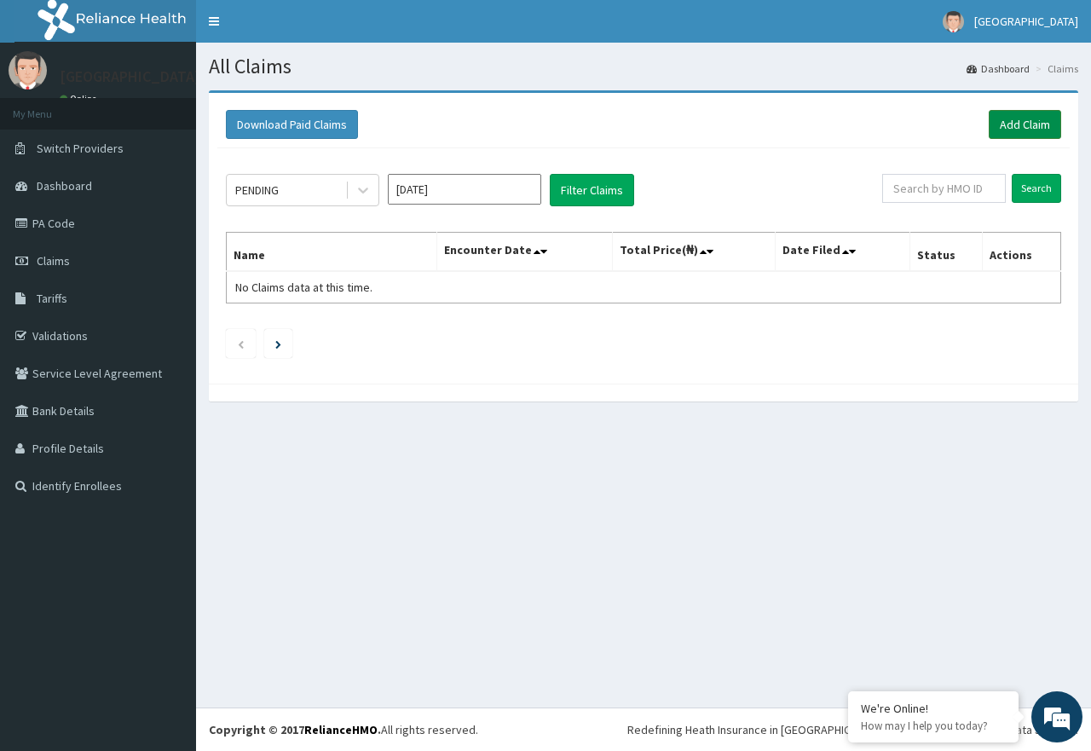
click at [1005, 117] on link "Add Claim" at bounding box center [1024, 124] width 72 height 29
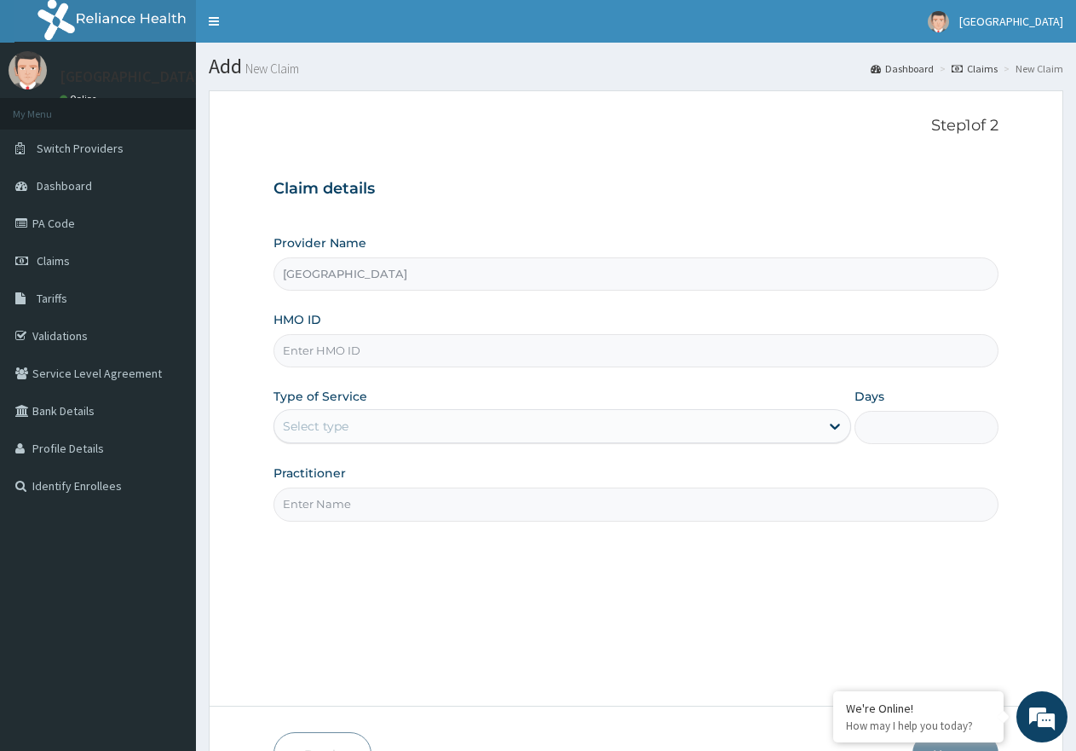
paste input "MNL/10218/B"
type input "MNL/10218/B"
click at [562, 426] on div "Select type" at bounding box center [546, 425] width 544 height 27
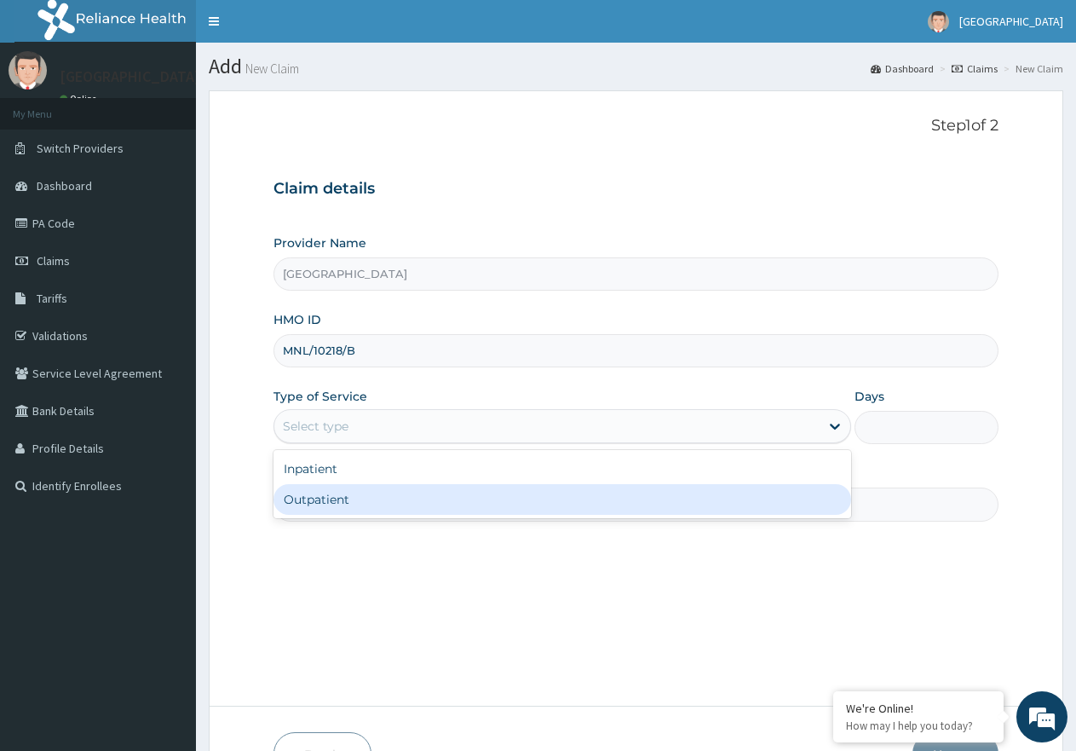
click at [523, 504] on div "Outpatient" at bounding box center [562, 499] width 577 height 31
type input "1"
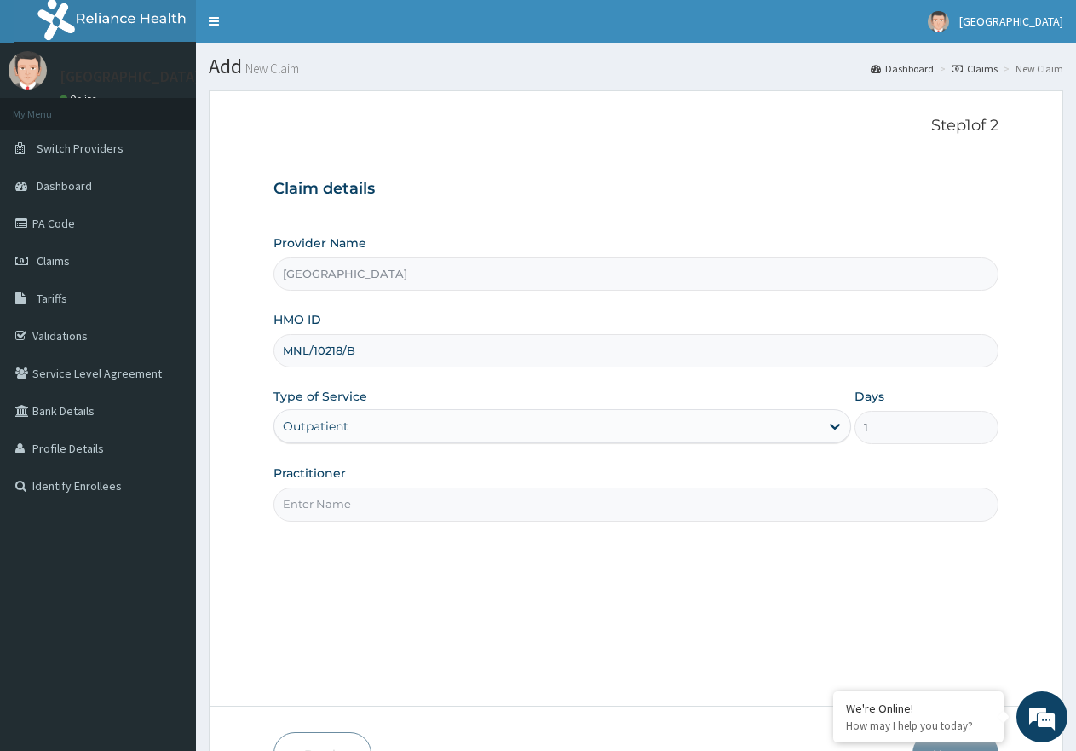
click at [443, 523] on div "Step 1 of 2 Claim details Provider Name NEW MILE ONE HOSPITAL HMO ID MNL/10218/…" at bounding box center [636, 398] width 725 height 563
click at [452, 496] on input "Practitioner" at bounding box center [636, 503] width 725 height 33
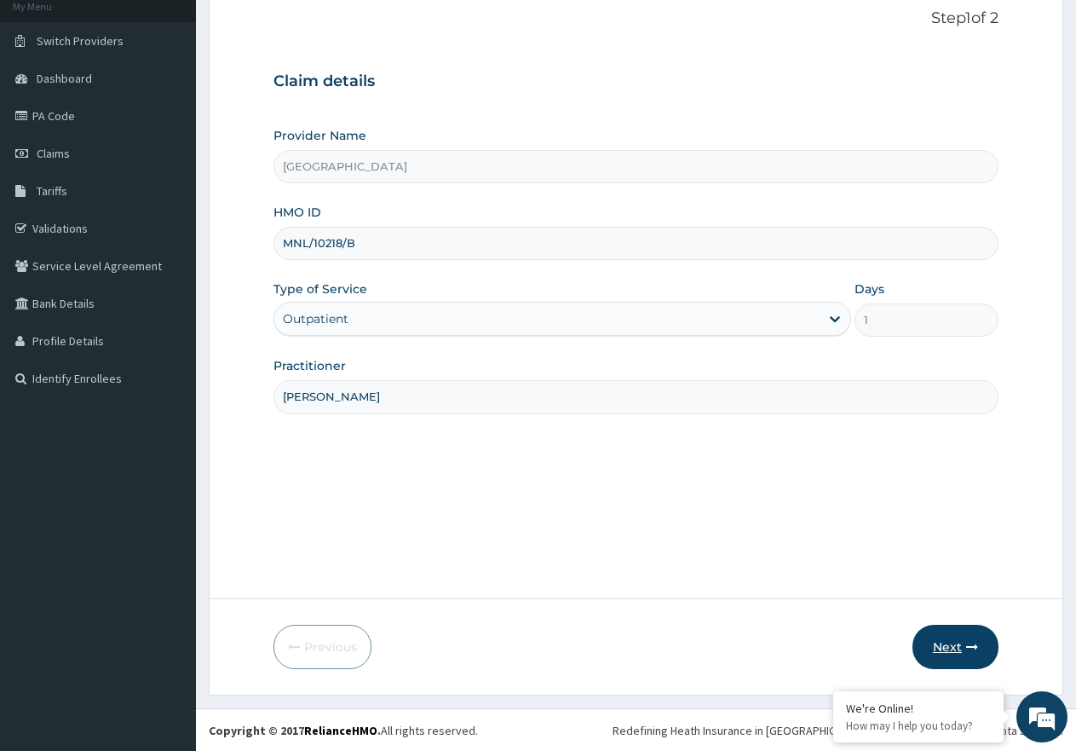
scroll to position [108, 0]
type input "[PERSON_NAME]"
click at [947, 654] on button "Next" at bounding box center [956, 646] width 86 height 44
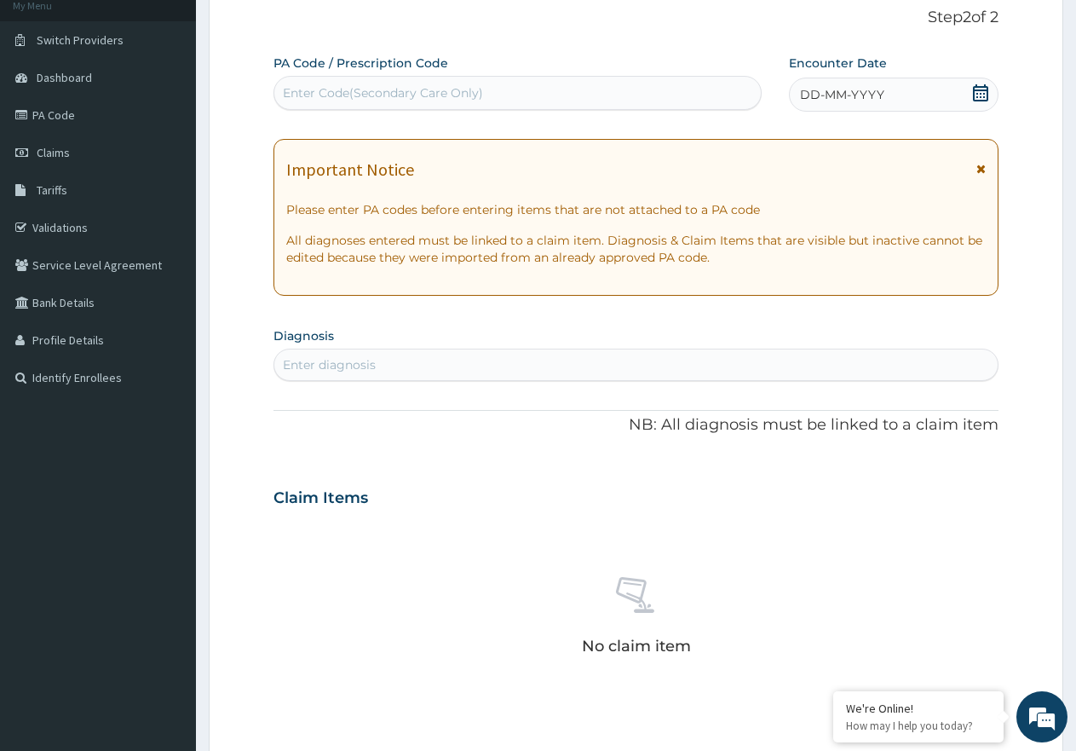
click at [334, 96] on div "Enter Code(Secondary Care Only)" at bounding box center [383, 92] width 200 height 17
paste input "PA/03DF1A"
type input "PA/03DF1A"
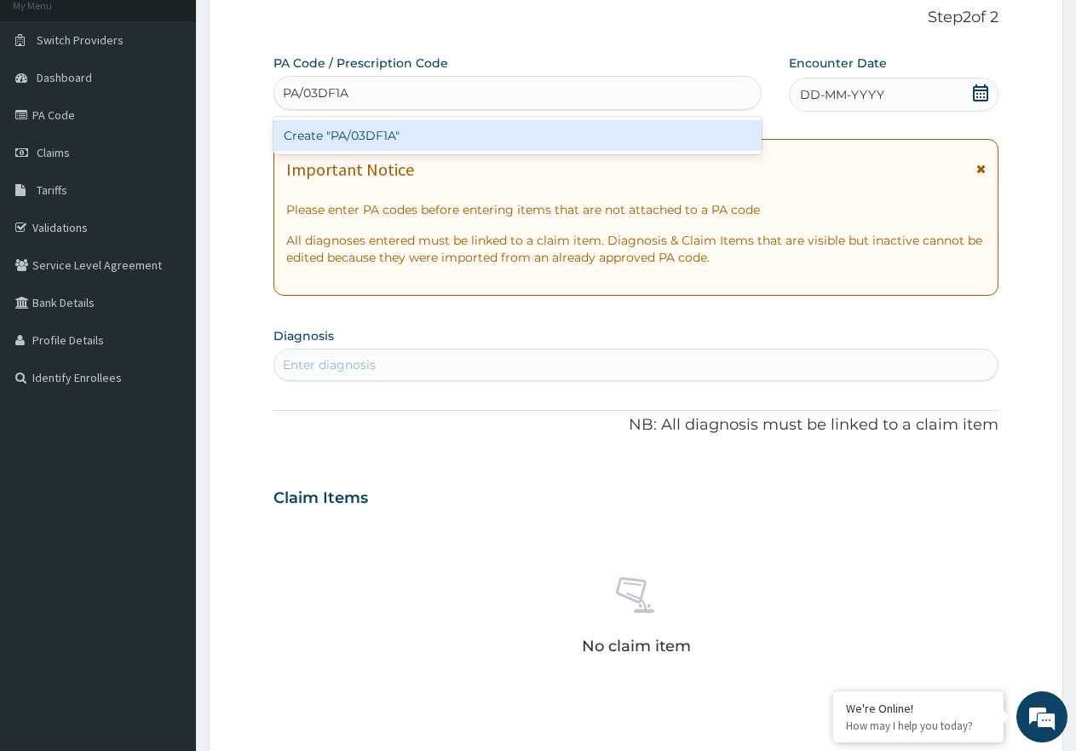
click at [348, 127] on div "Create "PA/03DF1A"" at bounding box center [518, 135] width 488 height 31
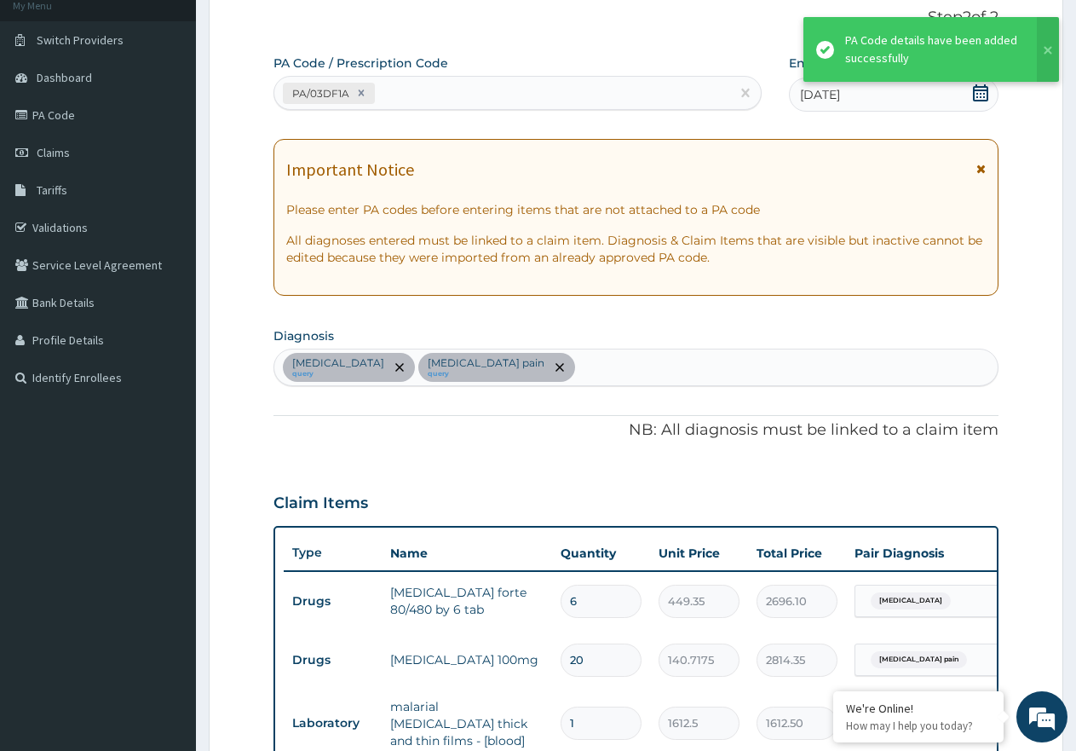
scroll to position [515, 0]
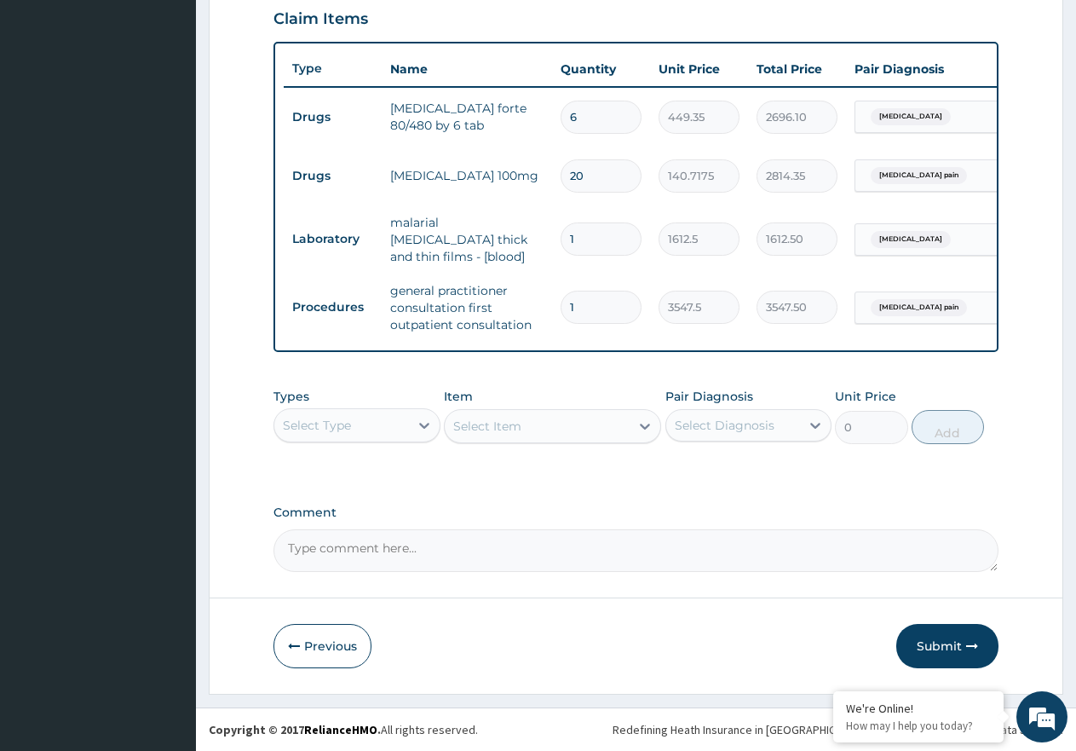
drag, startPoint x: 939, startPoint y: 639, endPoint x: 742, endPoint y: 748, distance: 225.0
click at [939, 640] on button "Submit" at bounding box center [947, 646] width 102 height 44
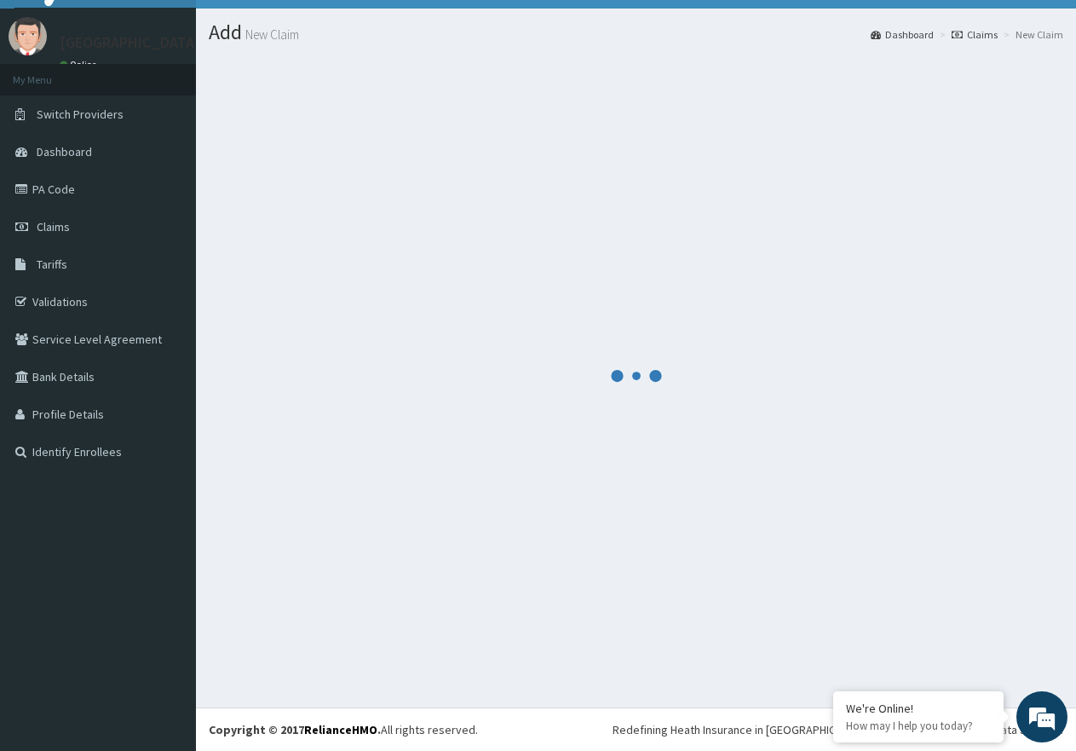
scroll to position [34, 0]
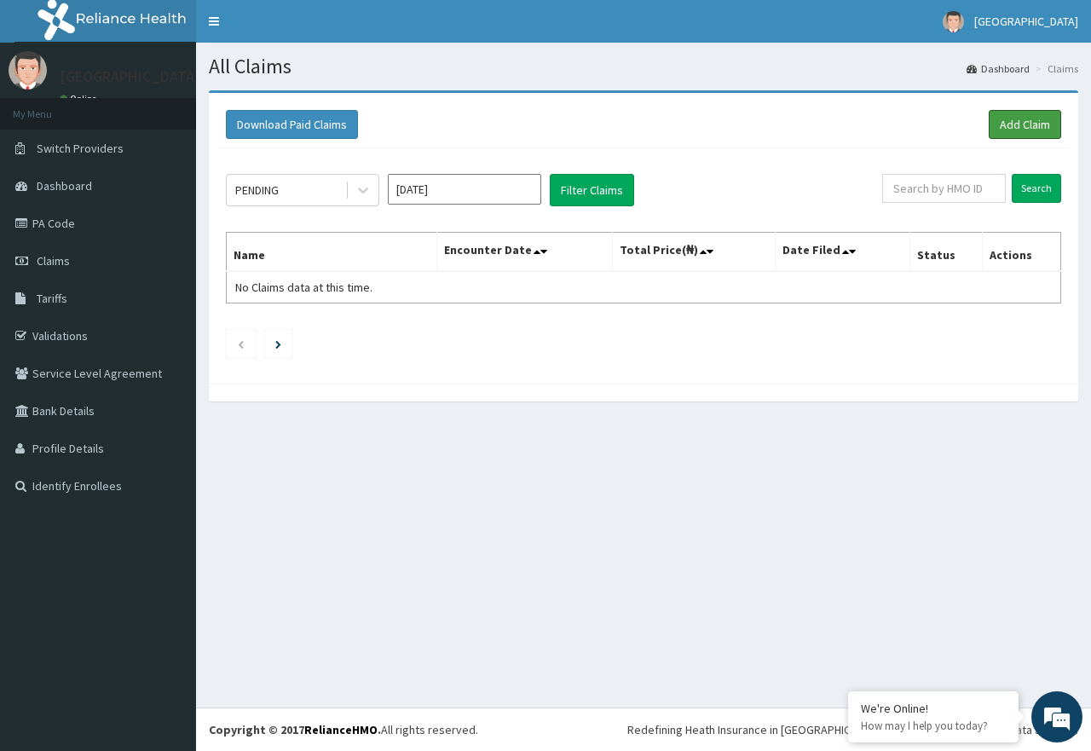
drag, startPoint x: 996, startPoint y: 116, endPoint x: 943, endPoint y: 173, distance: 77.8
click at [994, 118] on link "Add Claim" at bounding box center [1024, 124] width 72 height 29
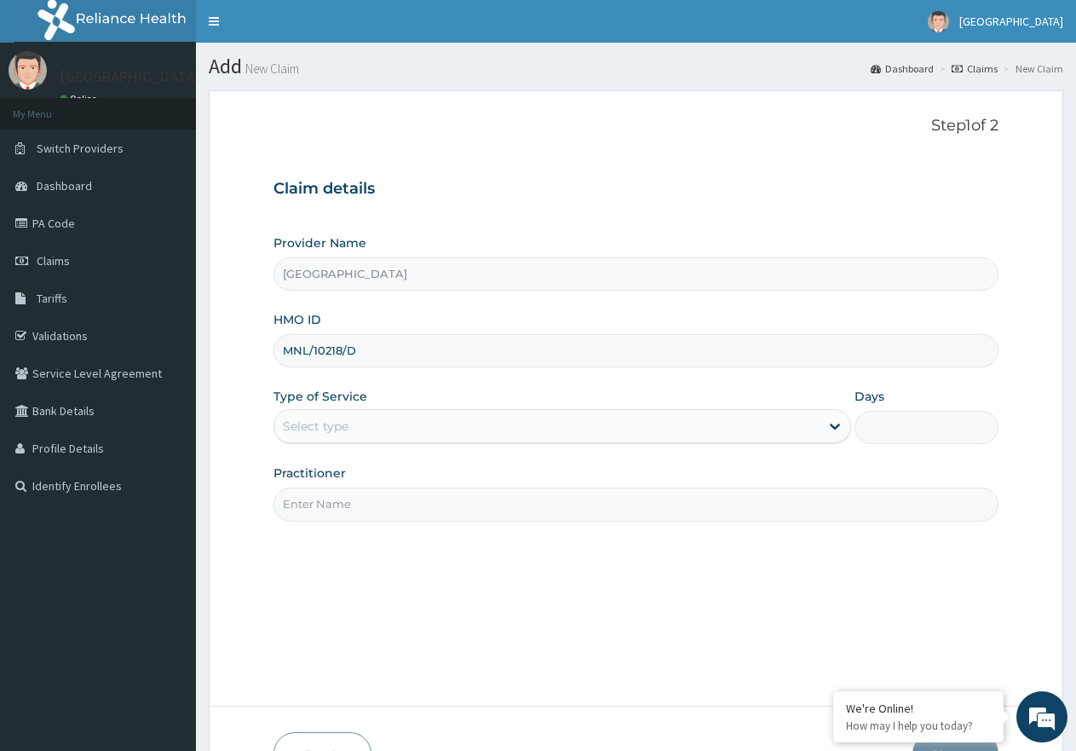
click at [315, 350] on input "MNL/10218/D" at bounding box center [636, 350] width 725 height 33
type input "MNL/10218/D"
click at [337, 429] on div "Select type" at bounding box center [316, 426] width 66 height 17
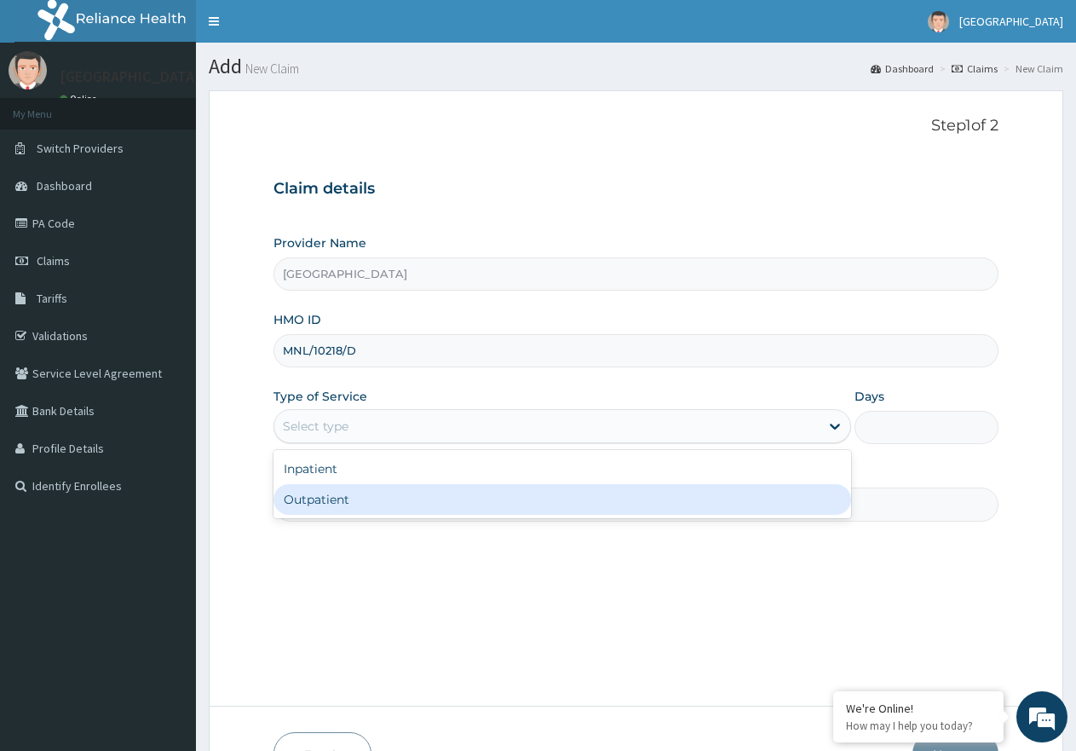
click at [336, 496] on div "Outpatient" at bounding box center [562, 499] width 577 height 31
type input "1"
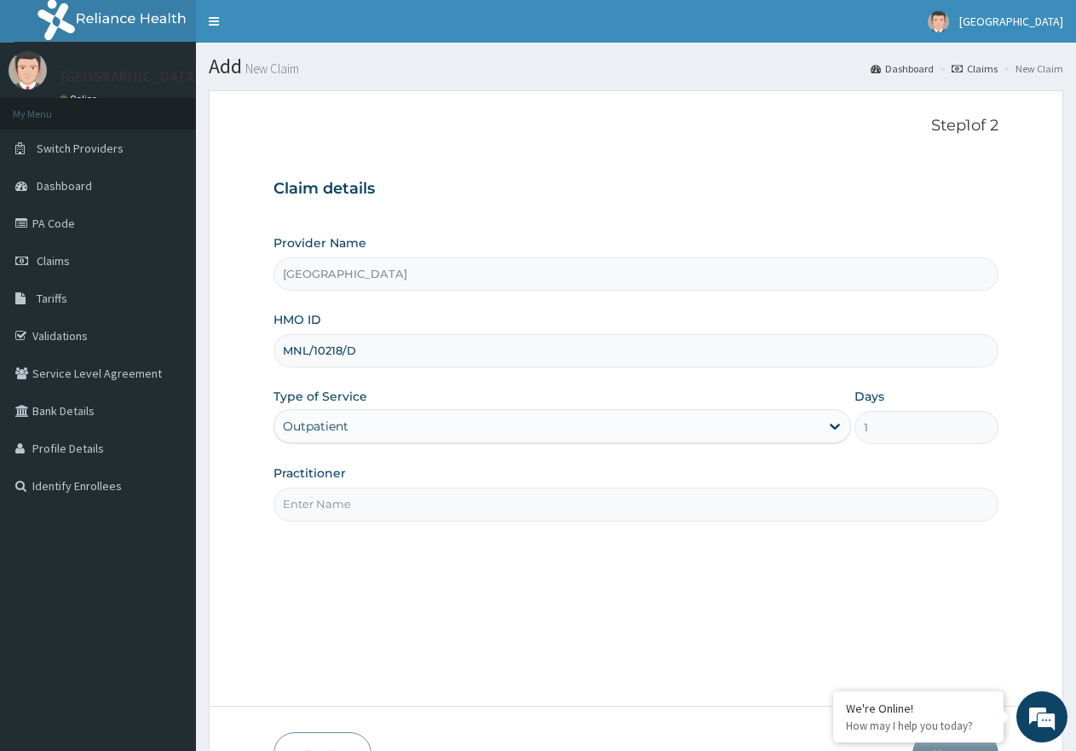
click at [369, 500] on input "Practitioner" at bounding box center [636, 503] width 725 height 33
type input "DR BERE"
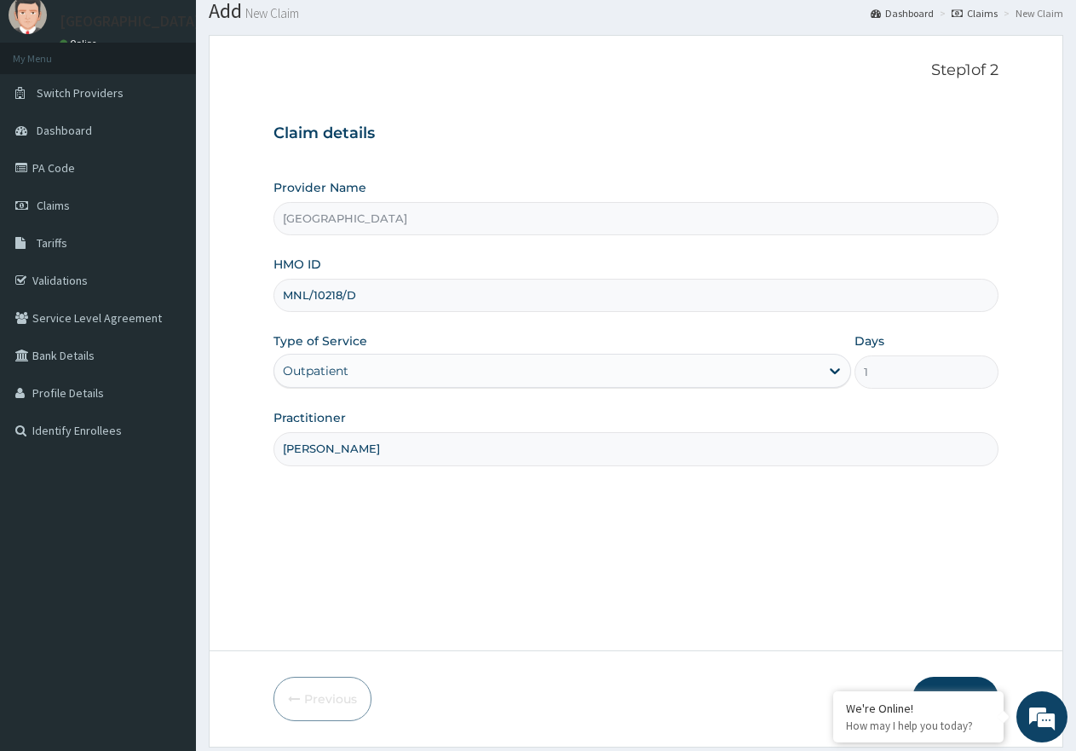
scroll to position [108, 0]
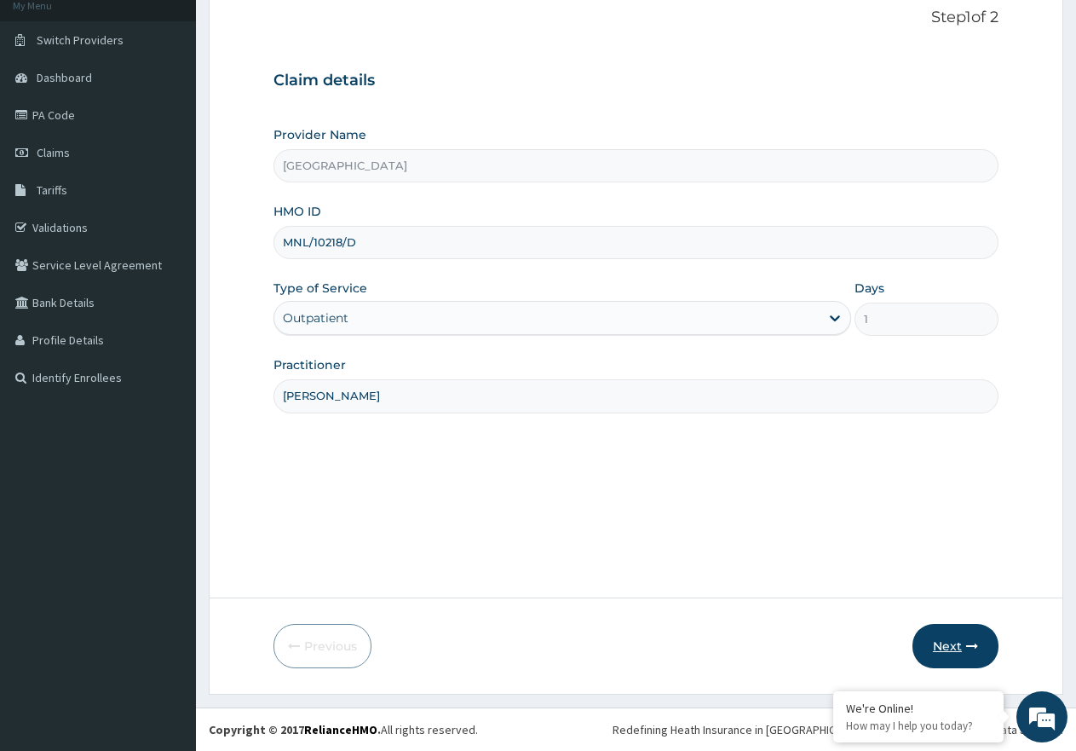
click at [941, 633] on button "Next" at bounding box center [956, 646] width 86 height 44
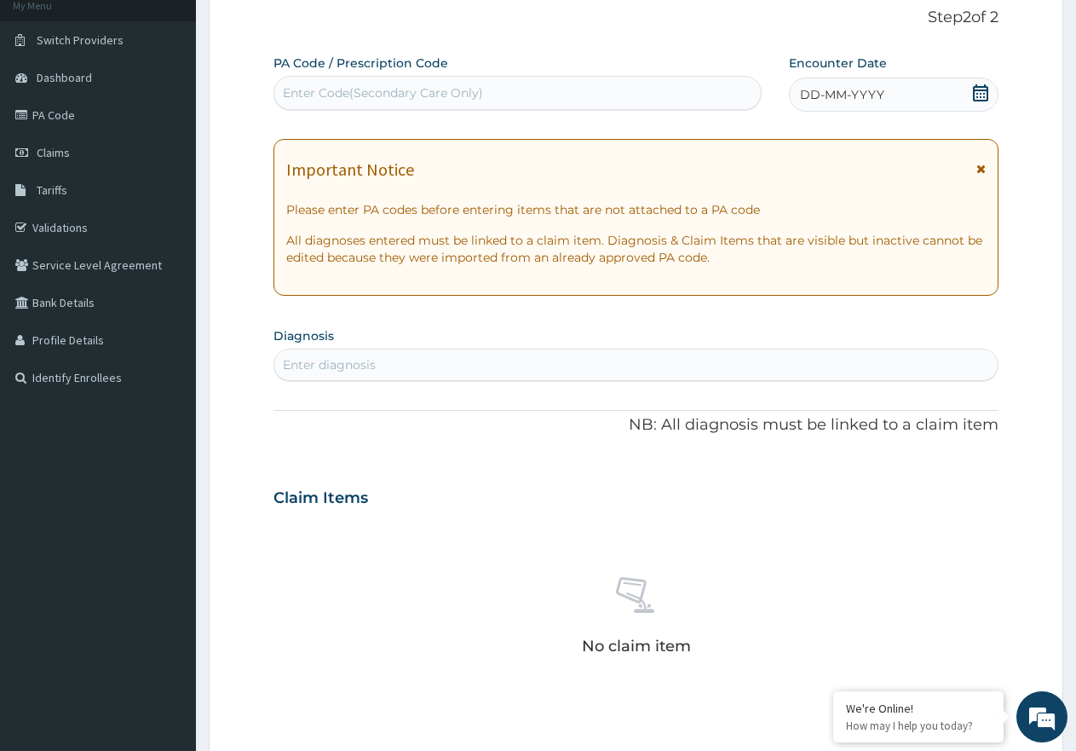
scroll to position [0, 0]
click at [331, 89] on div "Enter Code(Secondary Care Only)" at bounding box center [383, 92] width 200 height 17
paste input "PA/75DE53"
type input "PA/75DE53"
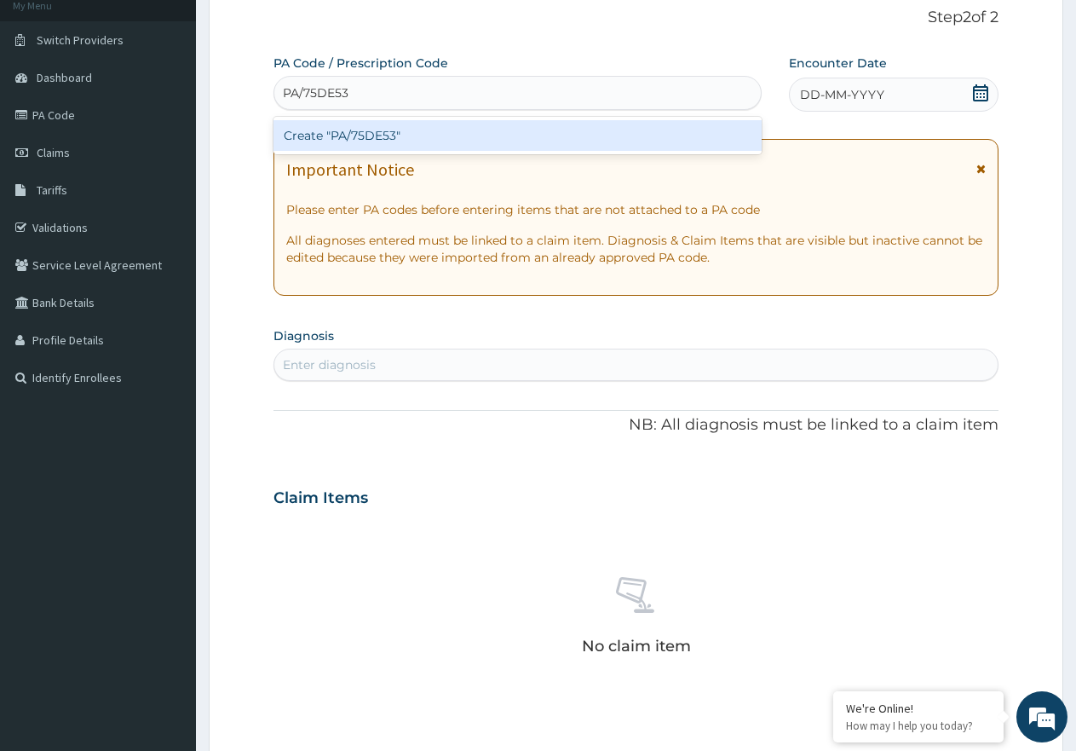
click at [354, 136] on div "Create "PA/75DE53"" at bounding box center [518, 135] width 488 height 31
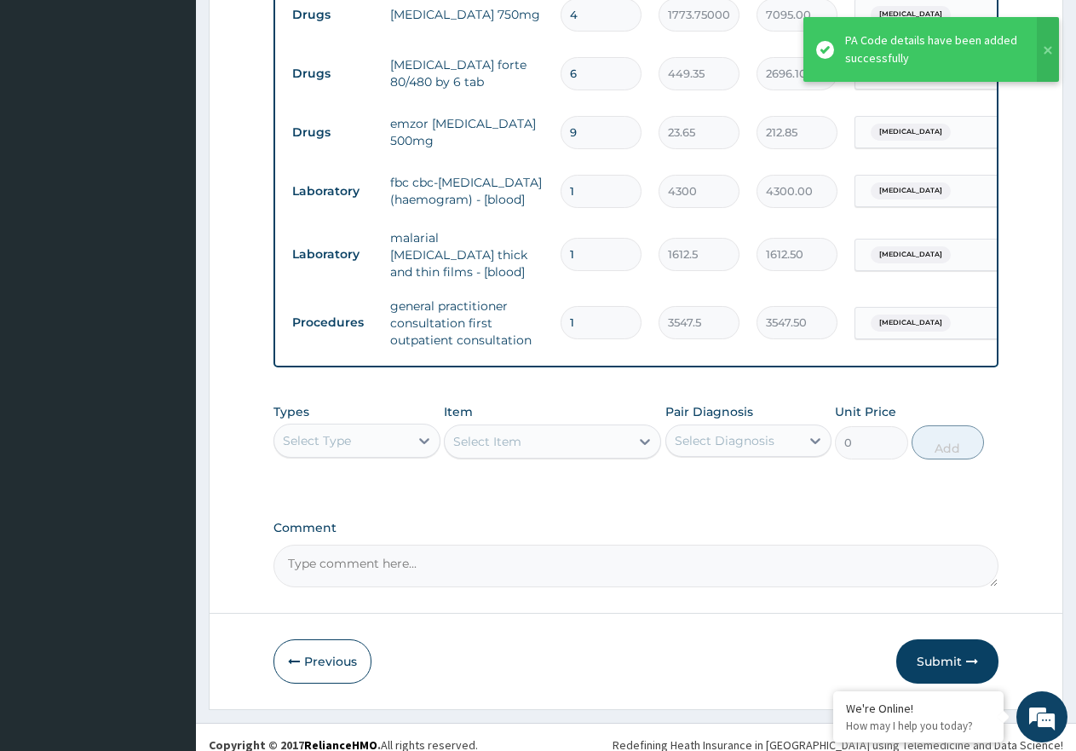
scroll to position [724, 0]
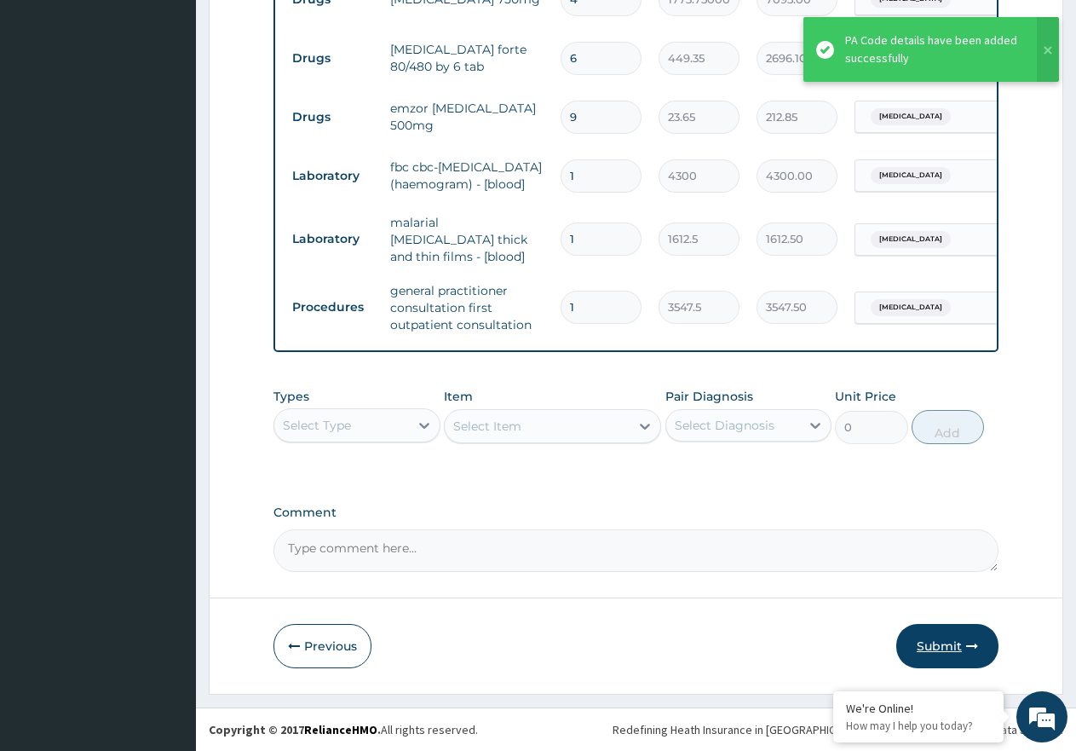
click at [948, 653] on button "Submit" at bounding box center [947, 646] width 102 height 44
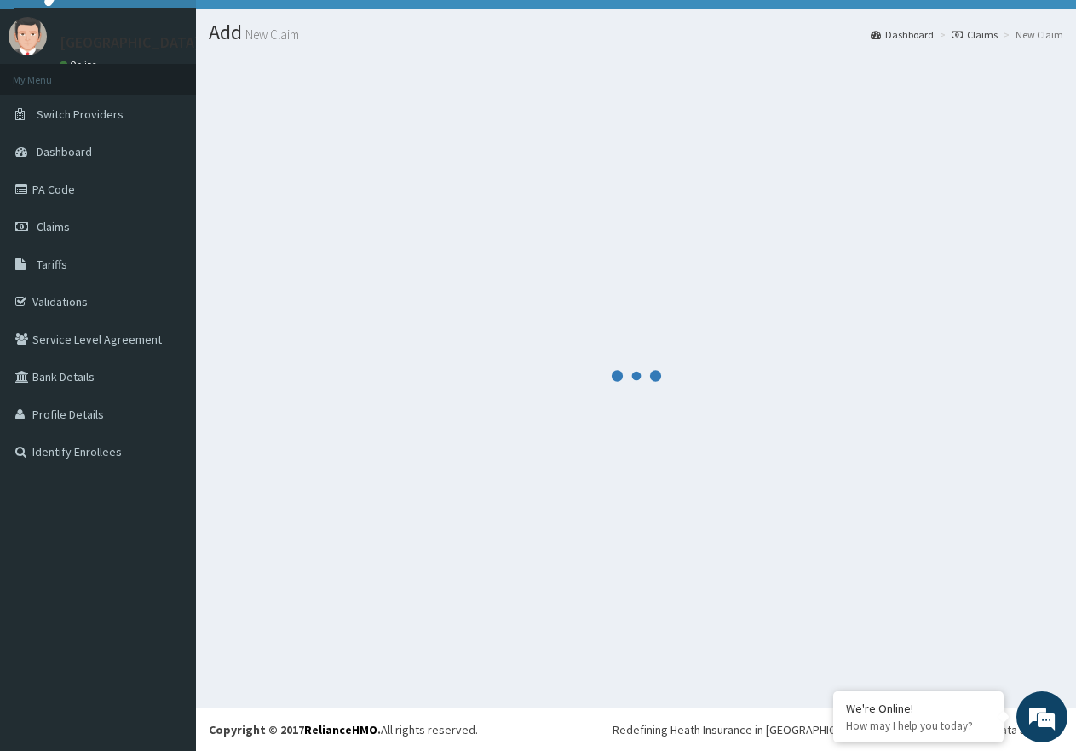
scroll to position [34, 0]
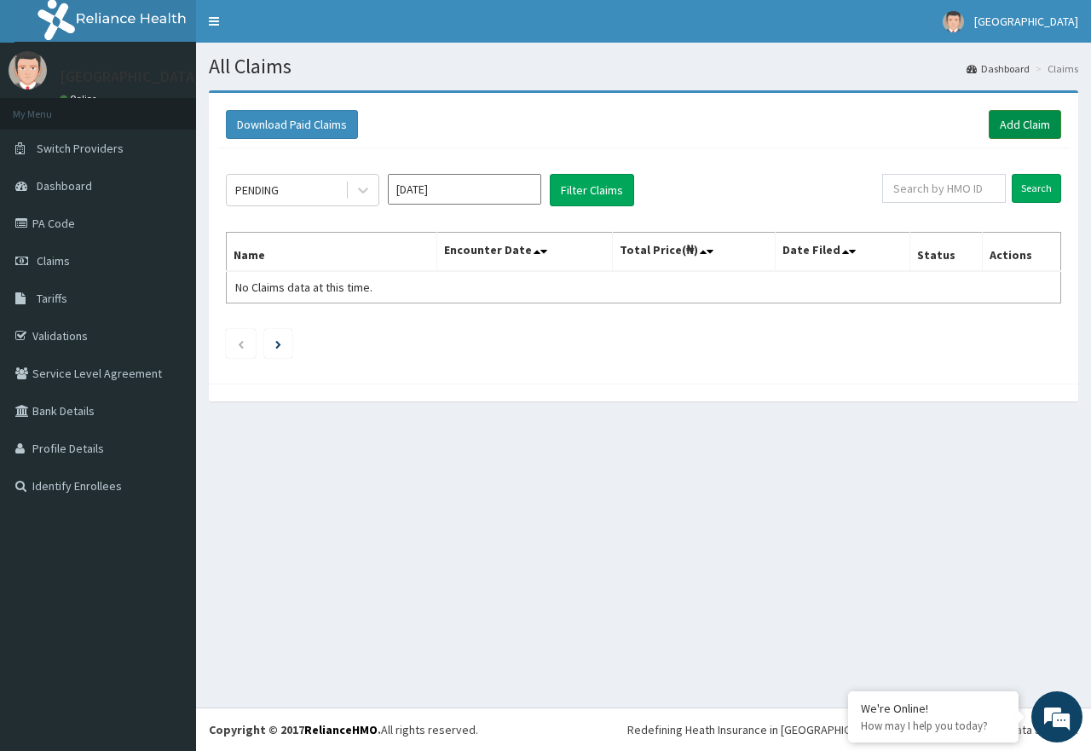
click at [1028, 120] on link "Add Claim" at bounding box center [1024, 124] width 72 height 29
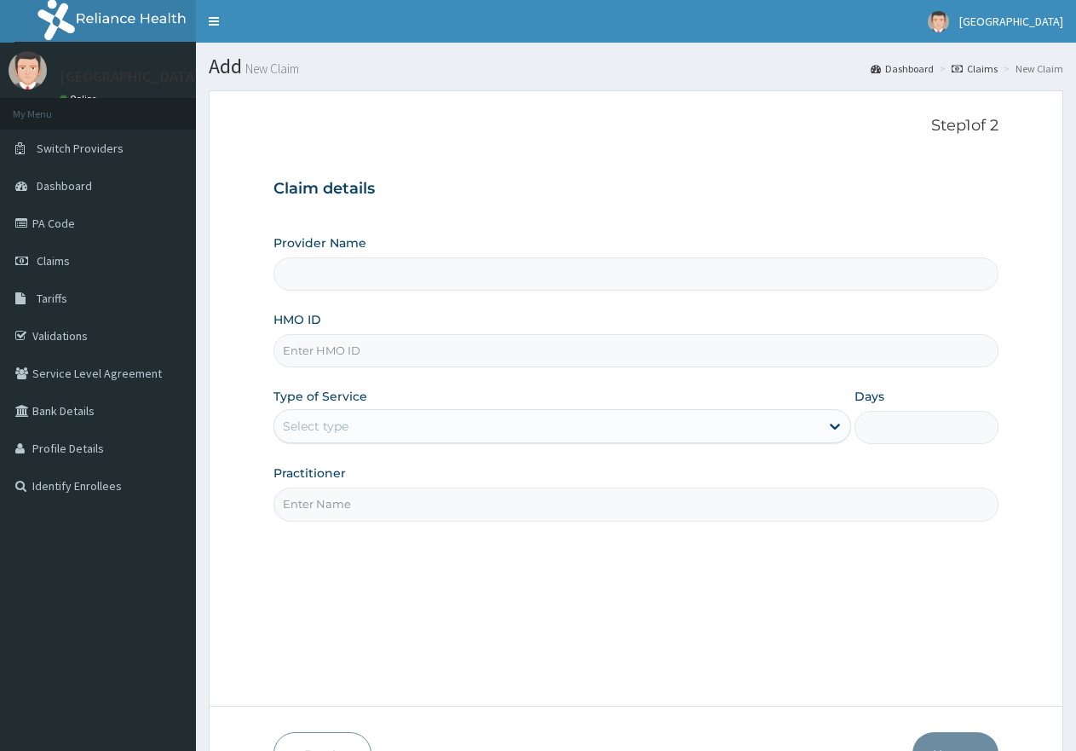
paste input "ERM/10172/B"
type input "[GEOGRAPHIC_DATA]"
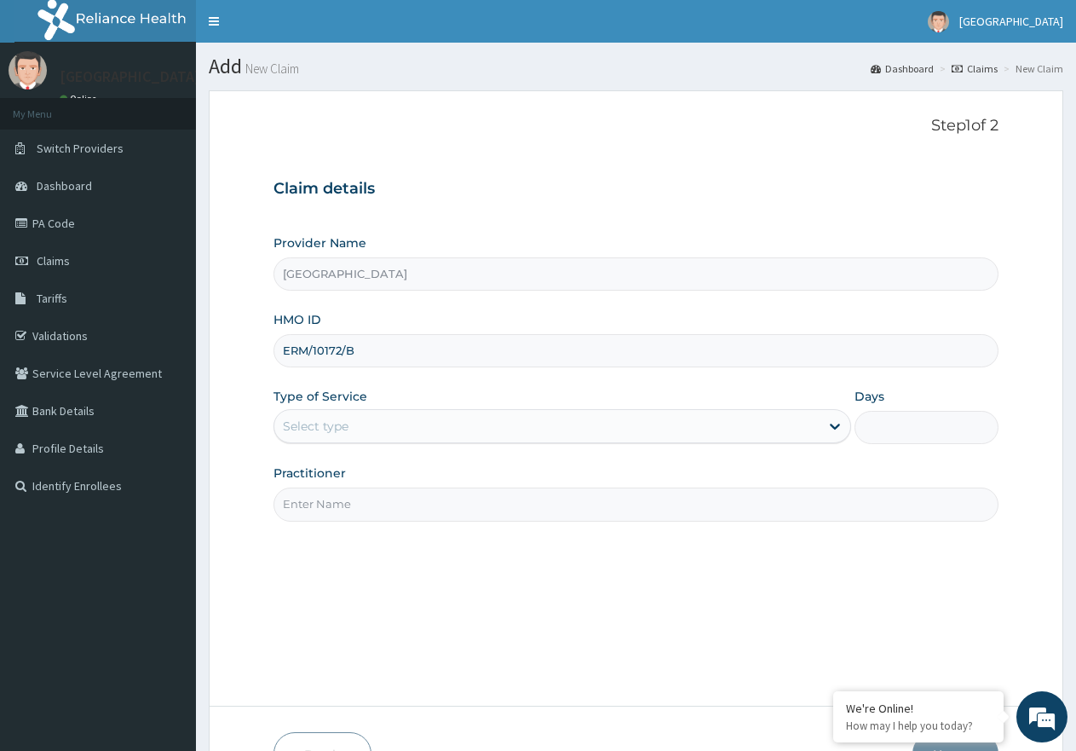
type input "ERM/10172/B"
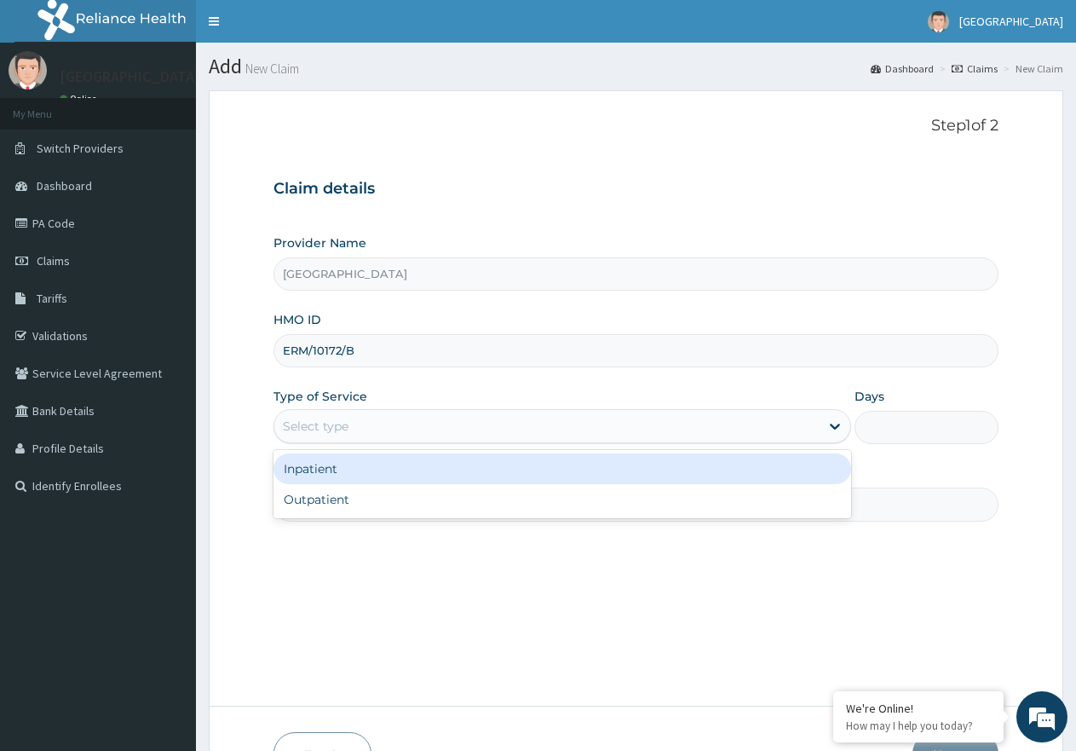
click at [492, 431] on div "Select type" at bounding box center [546, 425] width 544 height 27
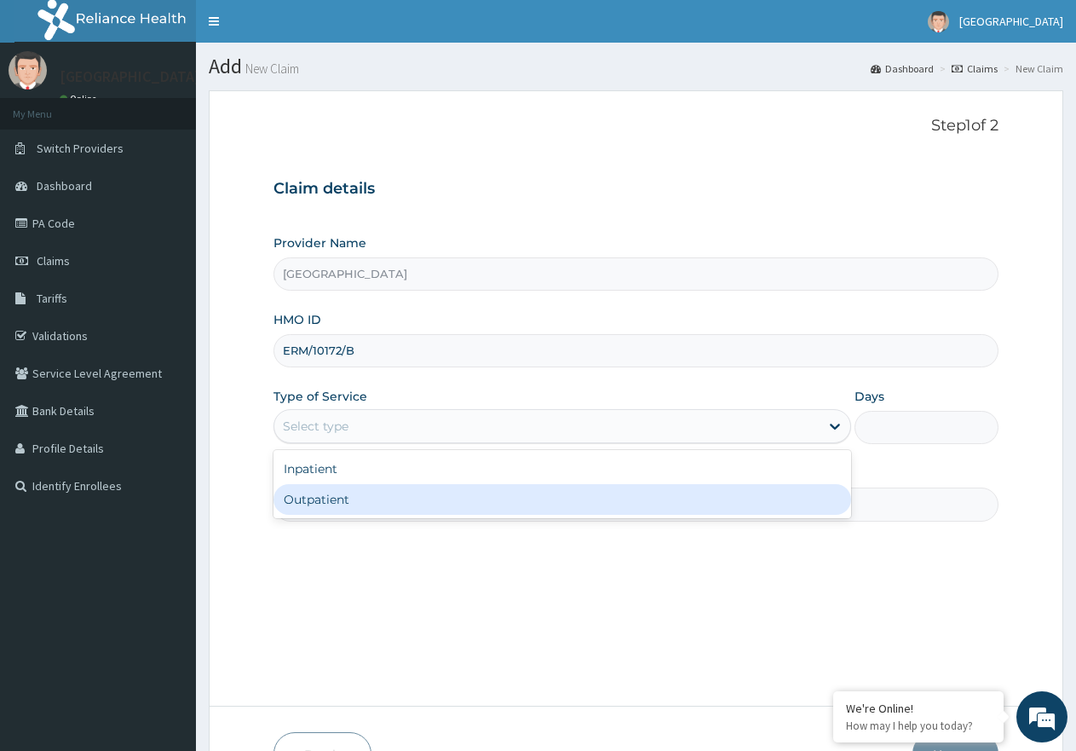
click at [469, 504] on div "Outpatient" at bounding box center [562, 499] width 577 height 31
type input "1"
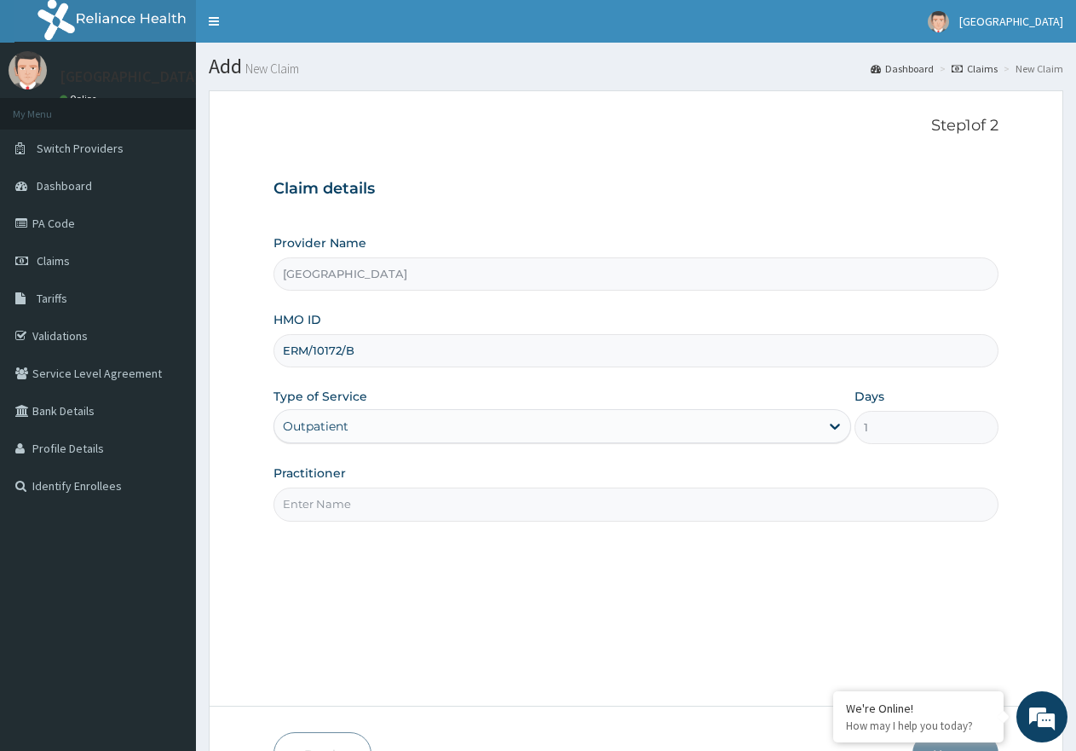
click at [451, 515] on input "Practitioner" at bounding box center [636, 503] width 725 height 33
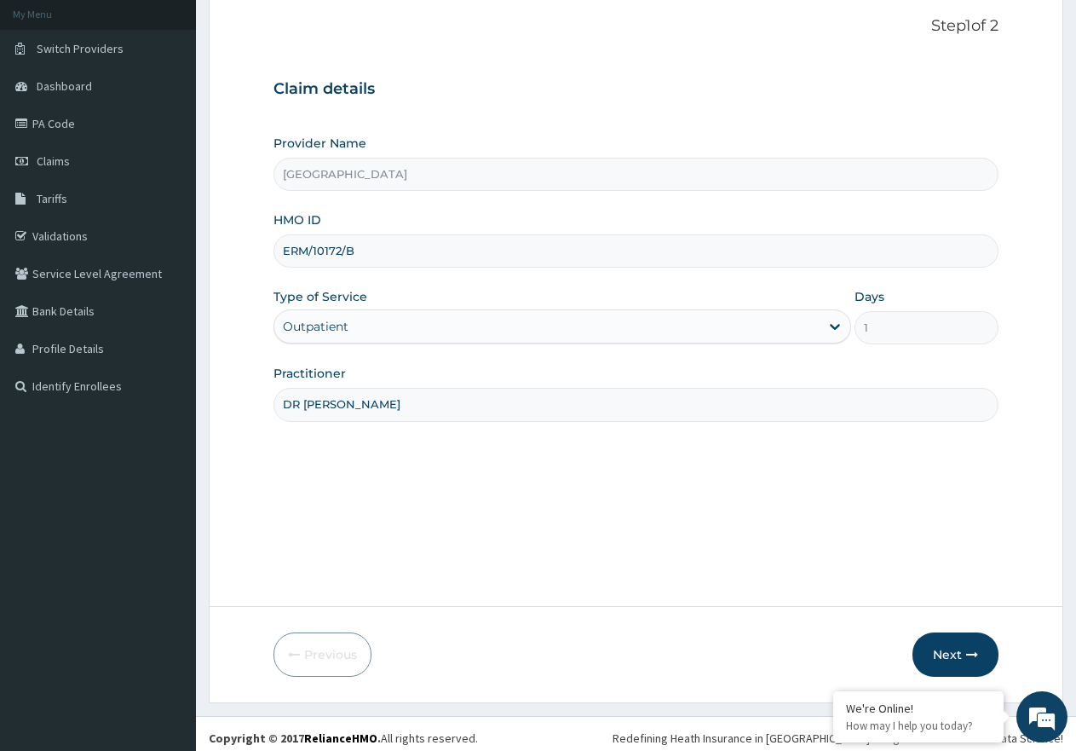
scroll to position [108, 0]
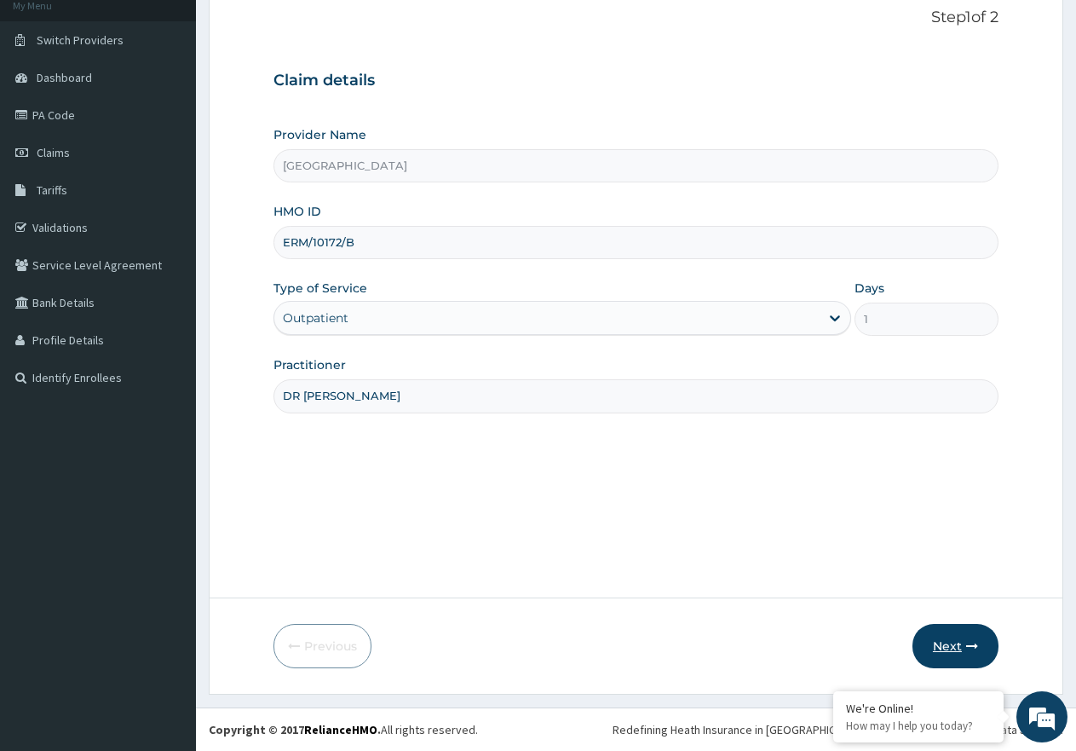
type input "DR [PERSON_NAME]"
click at [976, 647] on icon "button" at bounding box center [972, 646] width 12 height 12
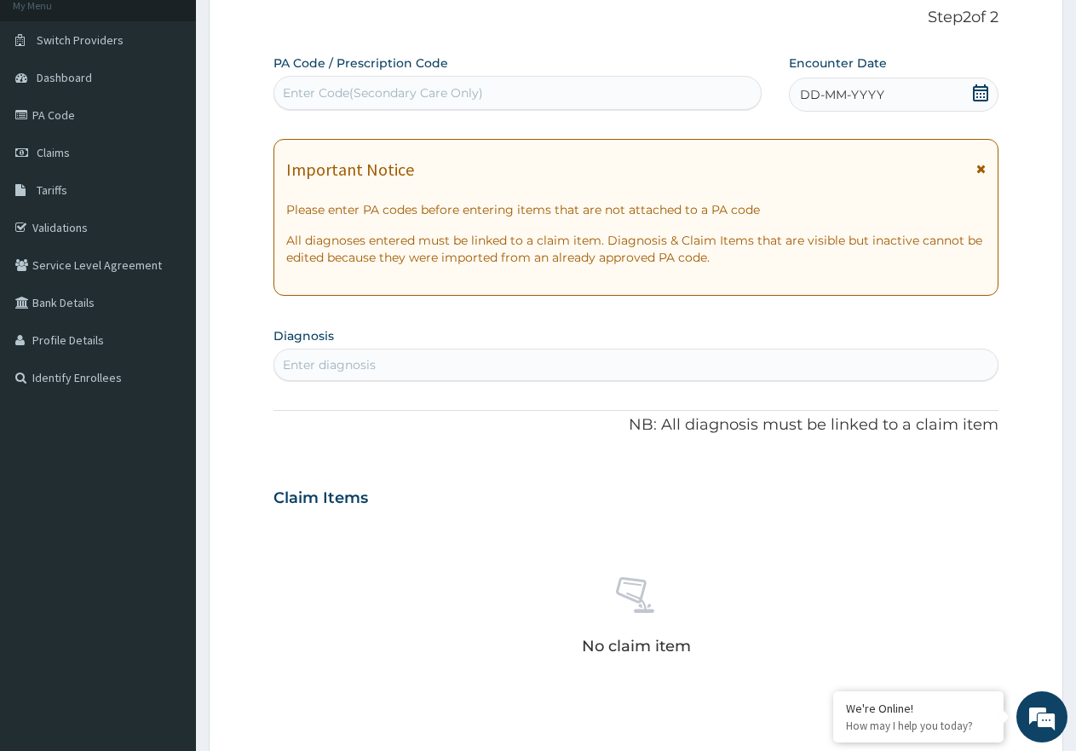
drag, startPoint x: 354, startPoint y: 87, endPoint x: 348, endPoint y: 95, distance: 9.2
click at [354, 88] on div "Enter Code(Secondary Care Only)" at bounding box center [383, 92] width 200 height 17
paste input "PA/CA7EFB"
type input "PA/CA7EFB"
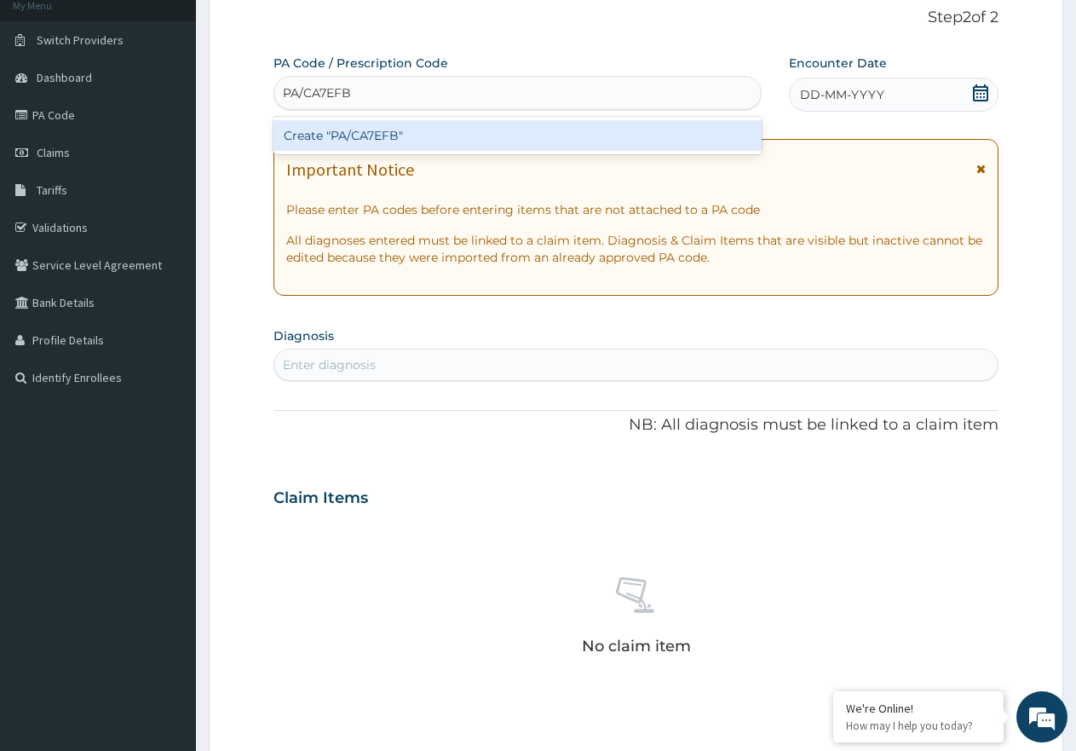
click at [367, 137] on div "Create "PA/CA7EFB"" at bounding box center [518, 135] width 488 height 31
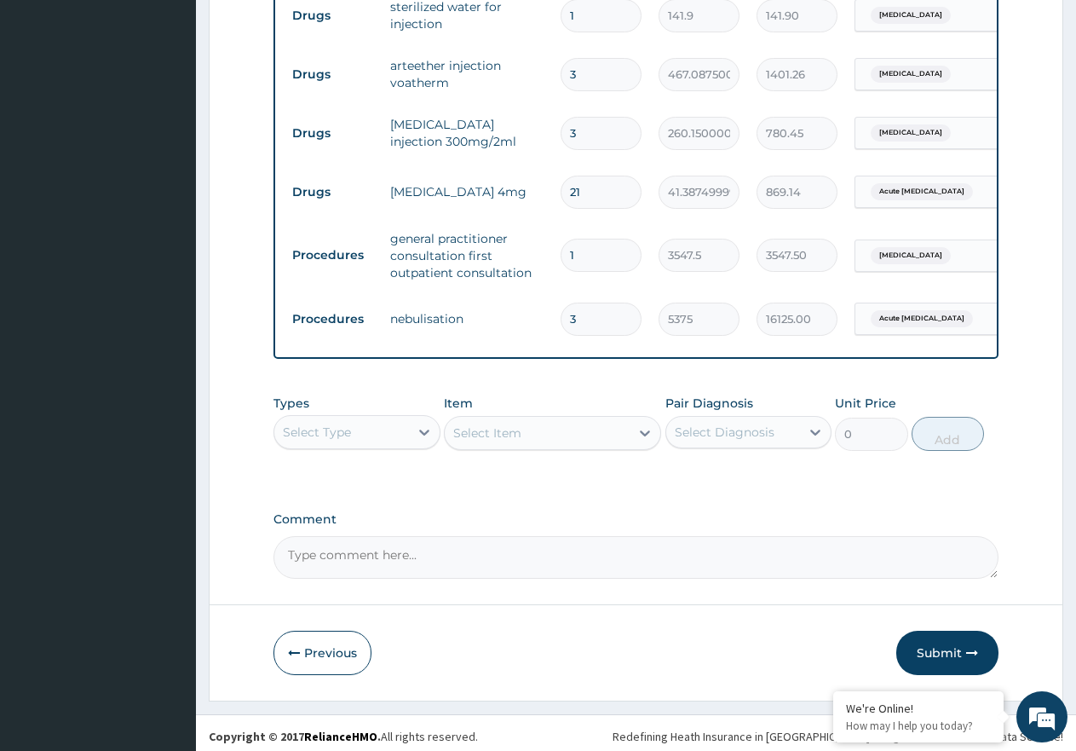
scroll to position [774, 0]
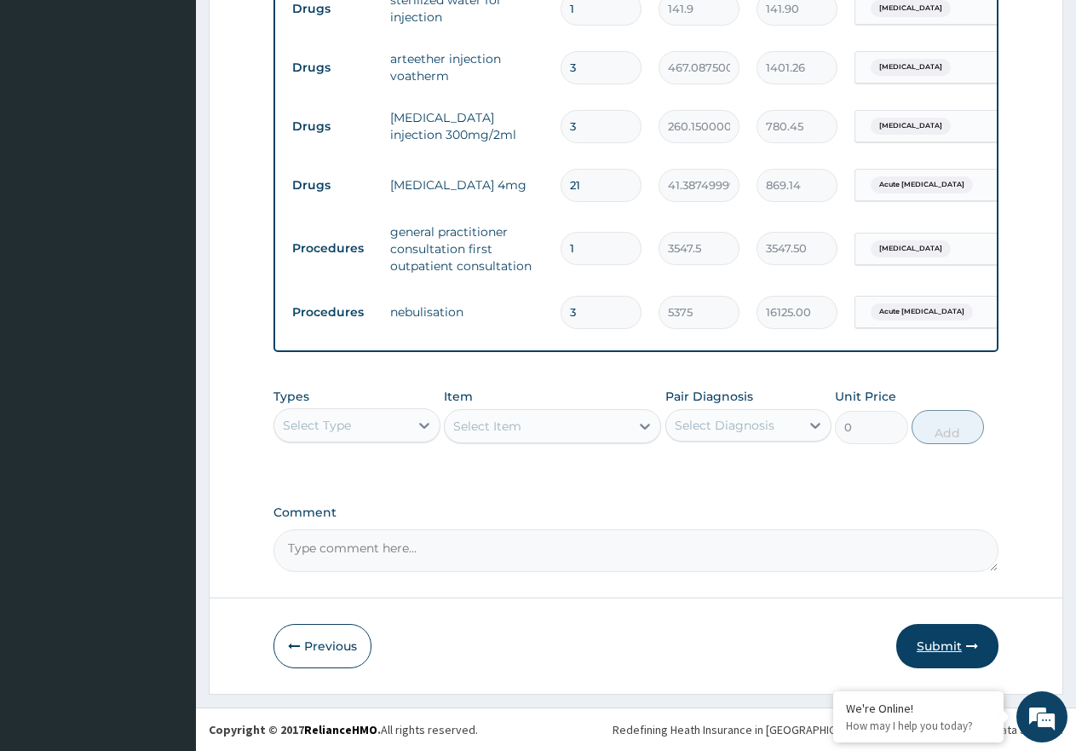
click at [944, 635] on button "Submit" at bounding box center [947, 646] width 102 height 44
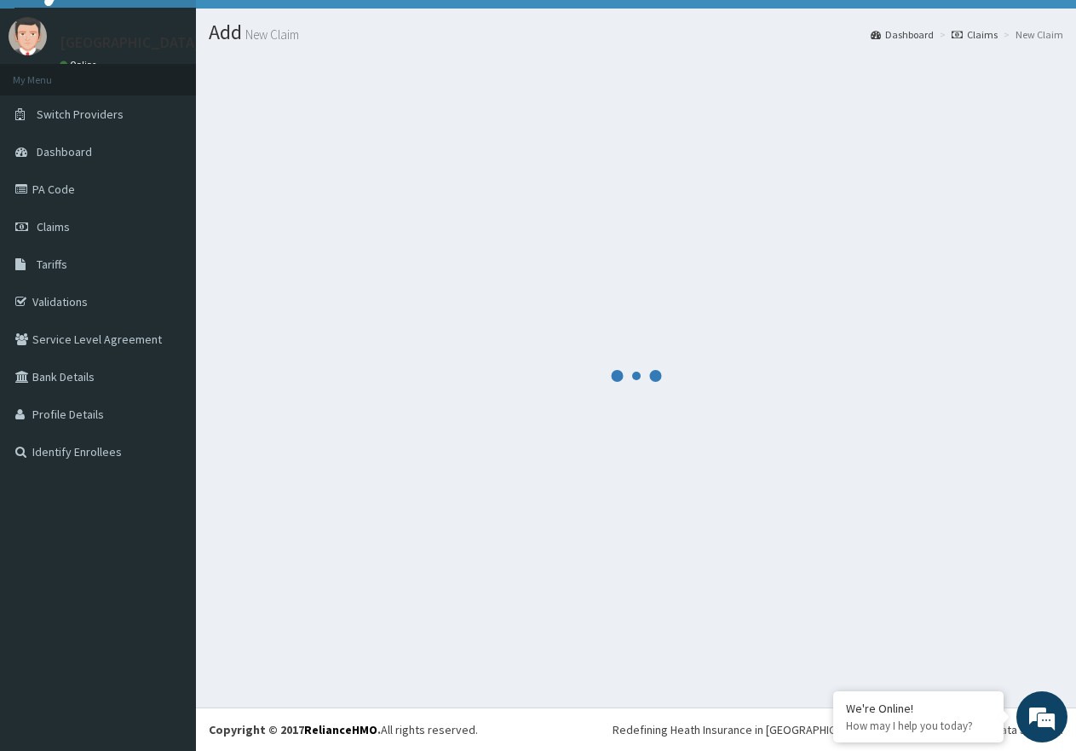
scroll to position [34, 0]
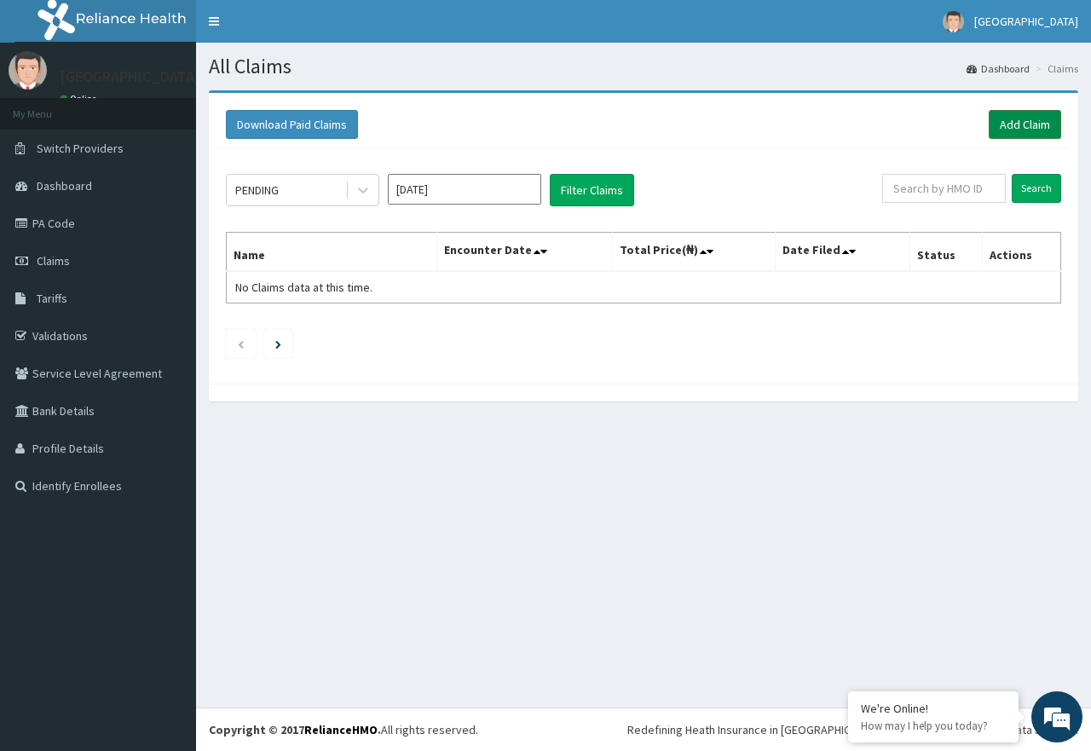
click at [994, 115] on link "Add Claim" at bounding box center [1024, 124] width 72 height 29
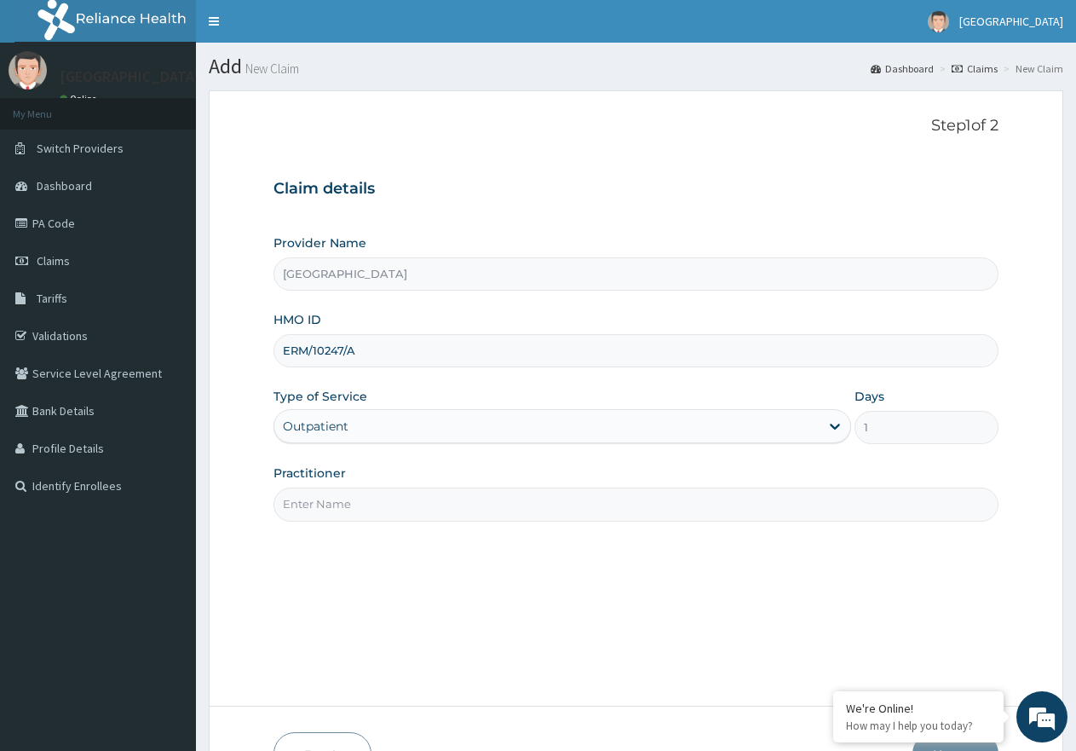
click at [360, 506] on input "Practitioner" at bounding box center [636, 503] width 725 height 33
type input "DR UZOMA"
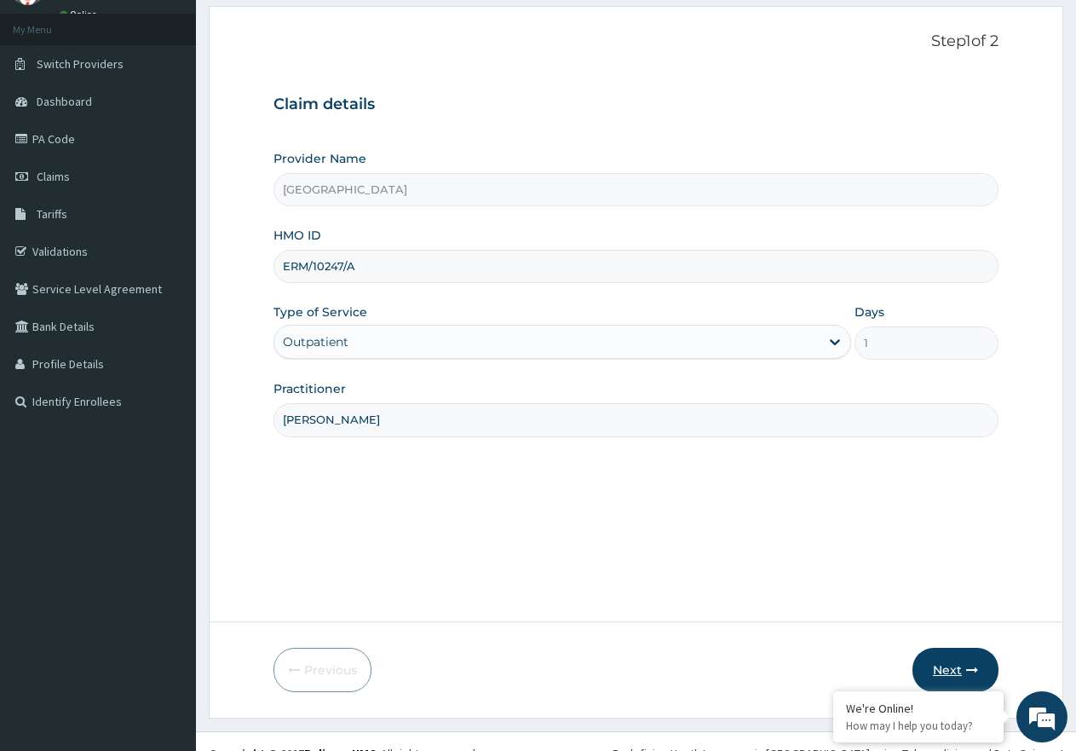
scroll to position [108, 0]
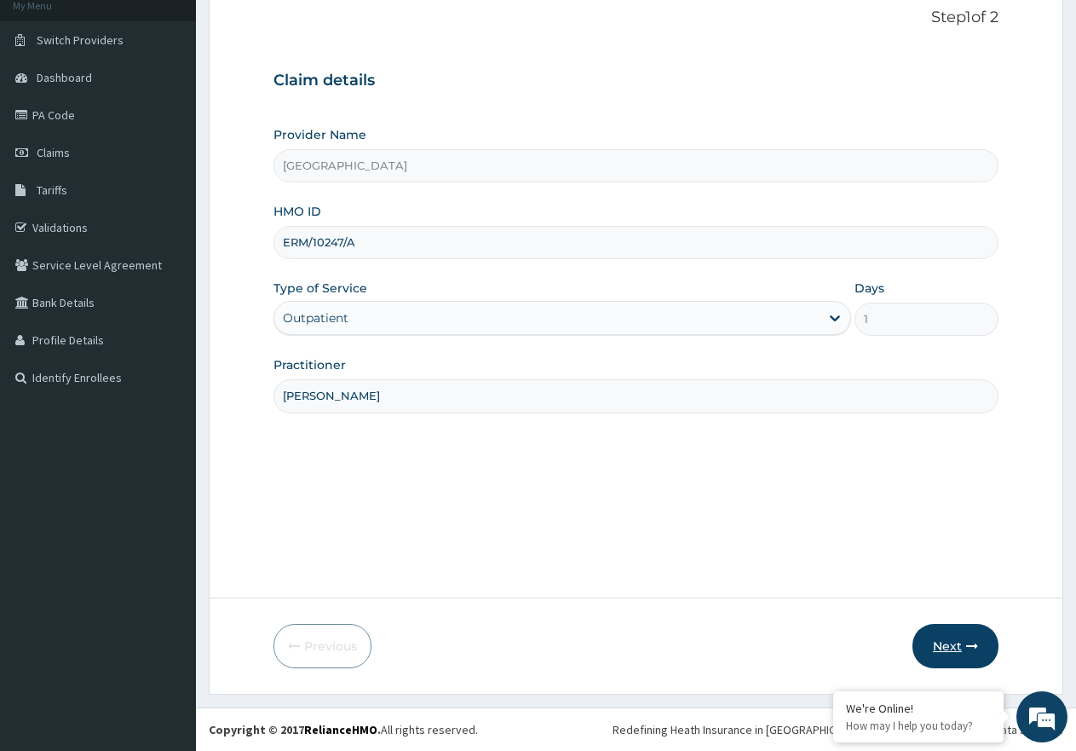
click at [958, 630] on button "Next" at bounding box center [956, 646] width 86 height 44
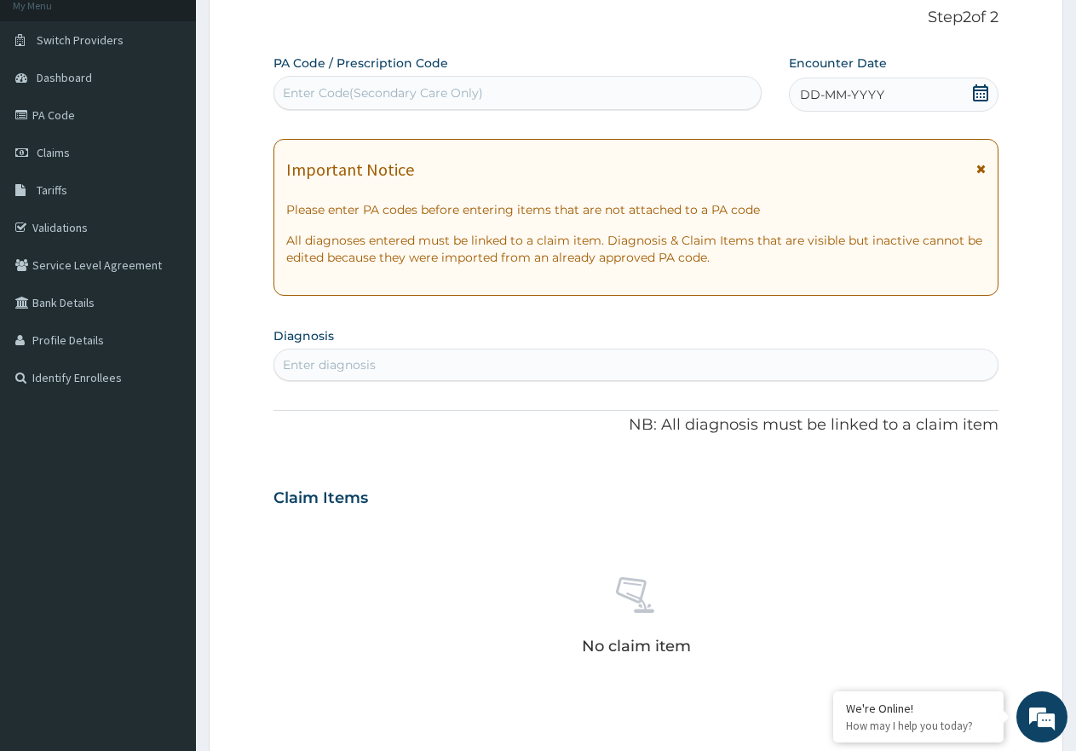
click at [406, 88] on div "Enter Code(Secondary Care Only)" at bounding box center [383, 92] width 200 height 17
paste input "PA/50DB7A"
type input "PA/50DB7A"
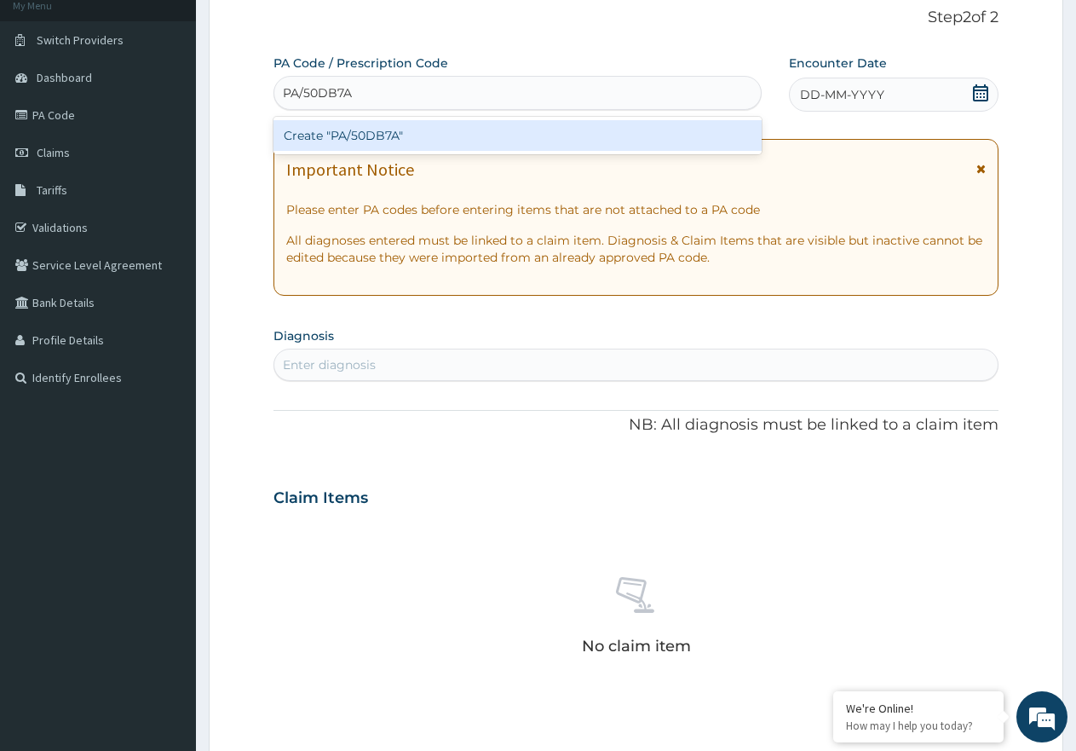
click at [357, 134] on div "Create "PA/50DB7A"" at bounding box center [518, 135] width 488 height 31
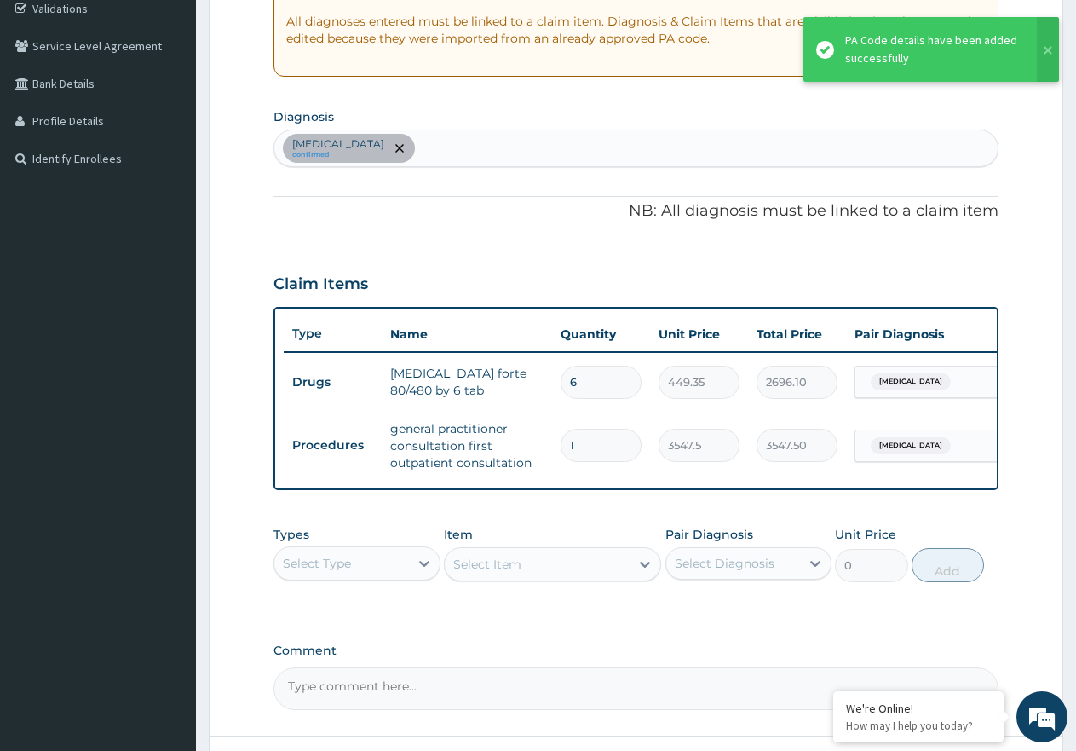
scroll to position [364, 0]
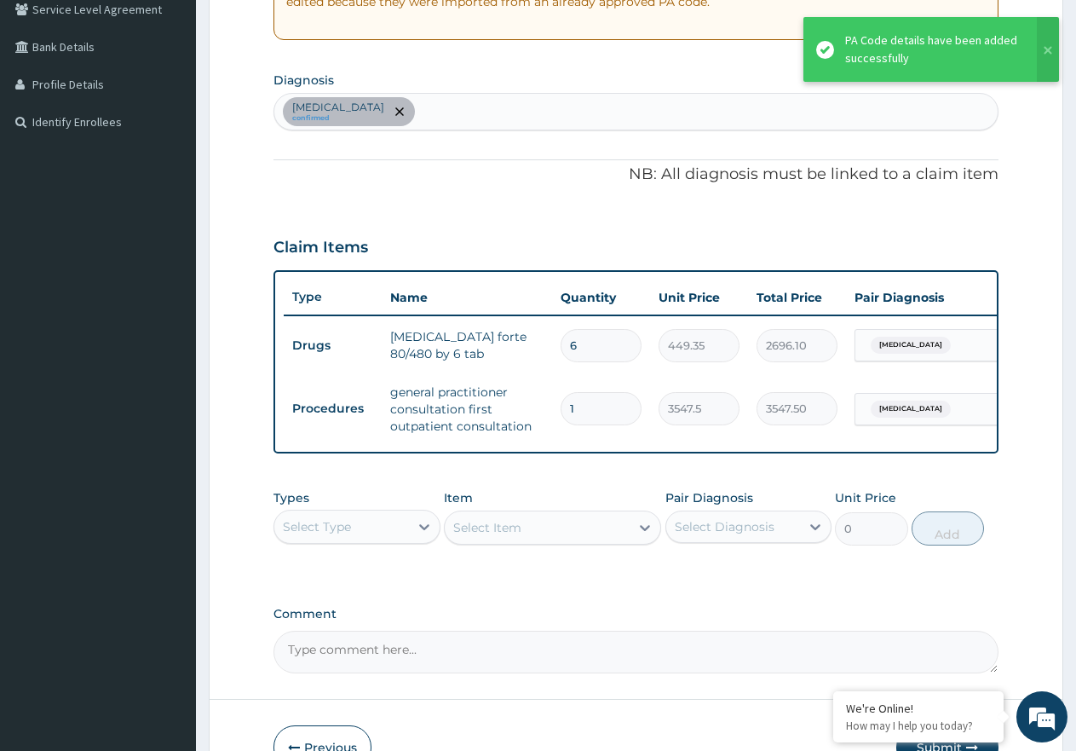
click at [521, 540] on div "Select Item" at bounding box center [552, 527] width 217 height 34
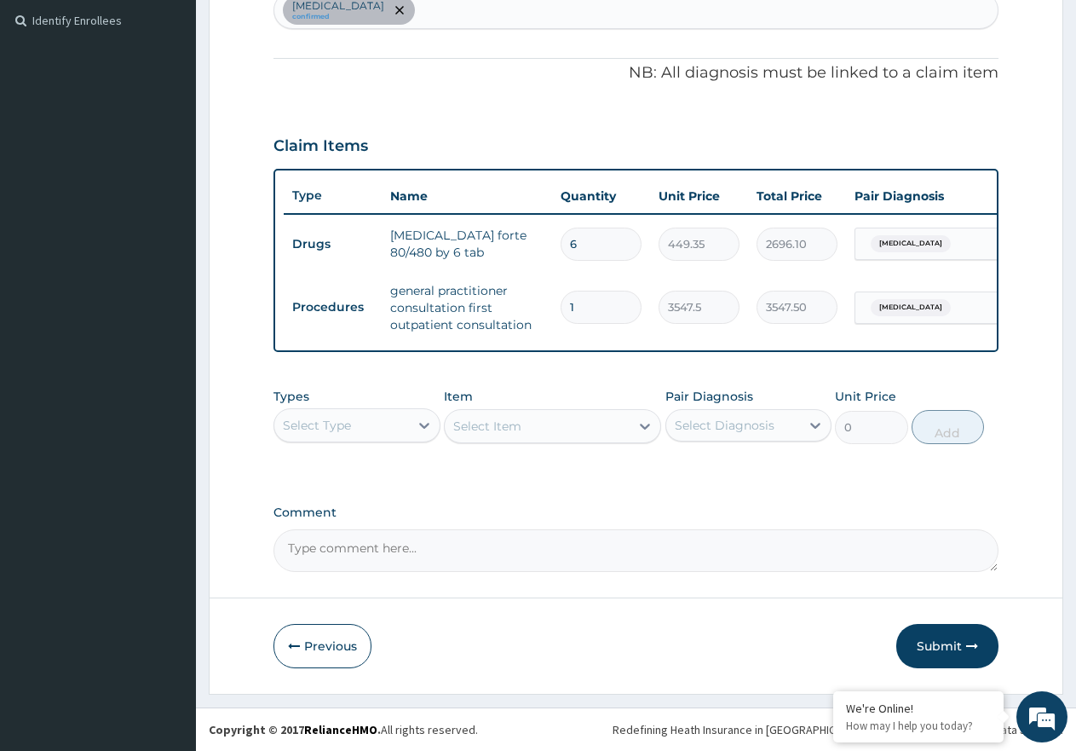
scroll to position [480, 0]
click at [946, 645] on button "Submit" at bounding box center [947, 646] width 102 height 44
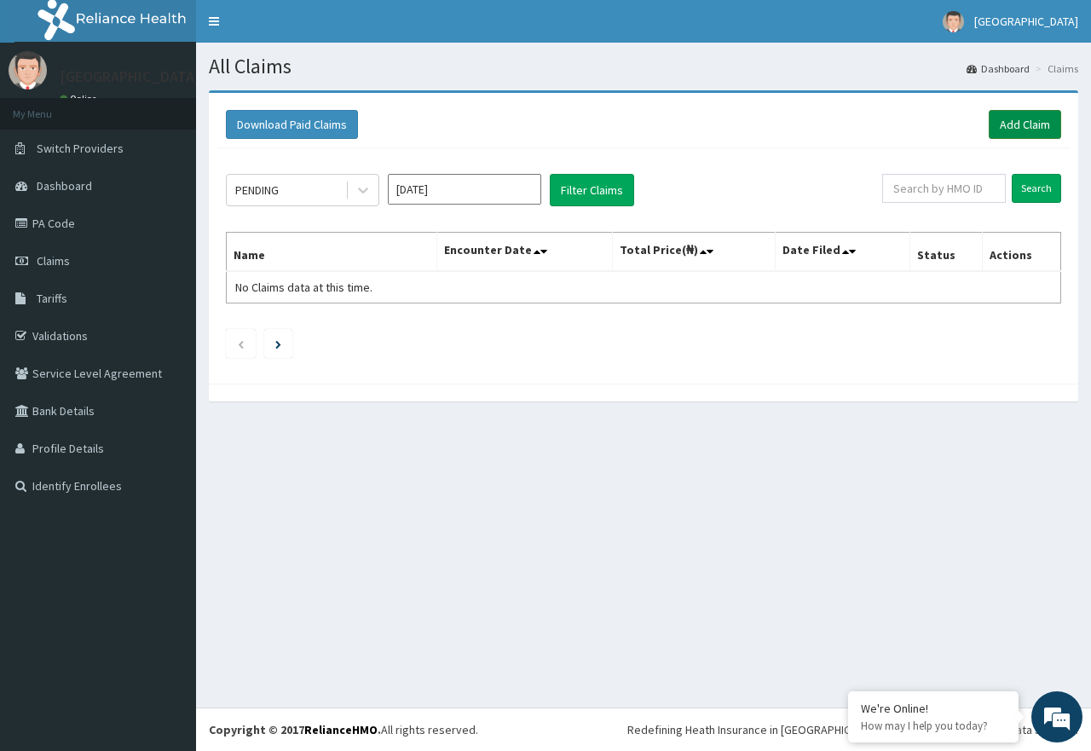
click at [1015, 124] on link "Add Claim" at bounding box center [1024, 124] width 72 height 29
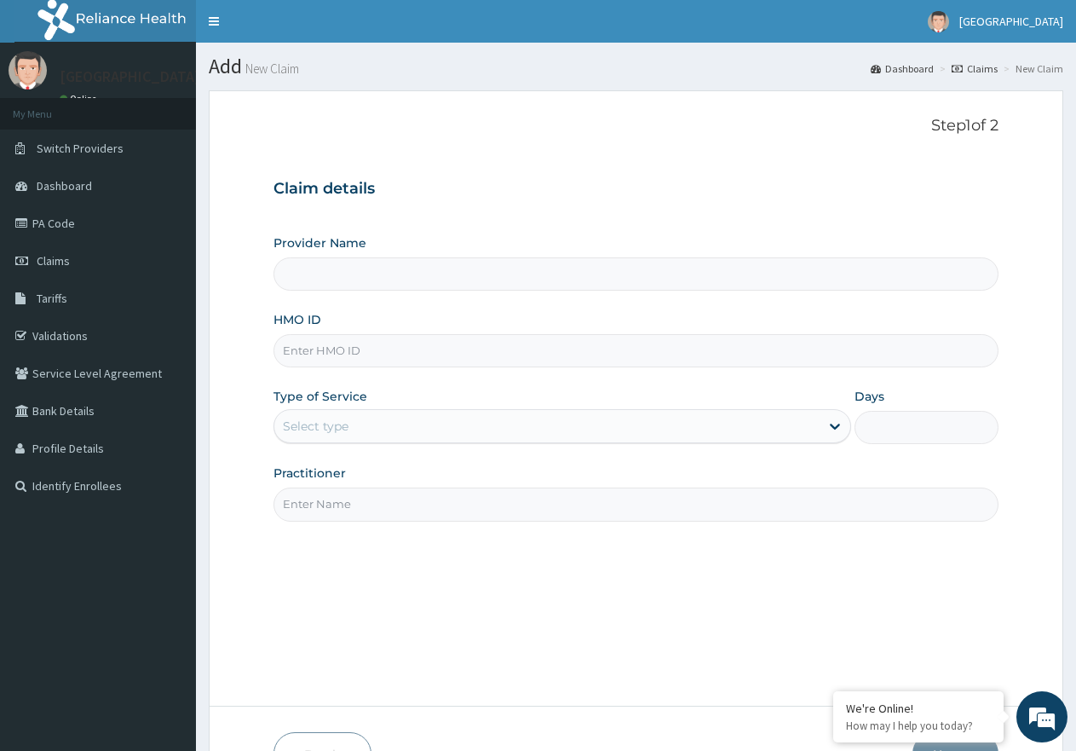
paste input "ERM/10308/E"
type input "ERM/10308/E"
click at [448, 433] on div "Select type" at bounding box center [546, 425] width 544 height 27
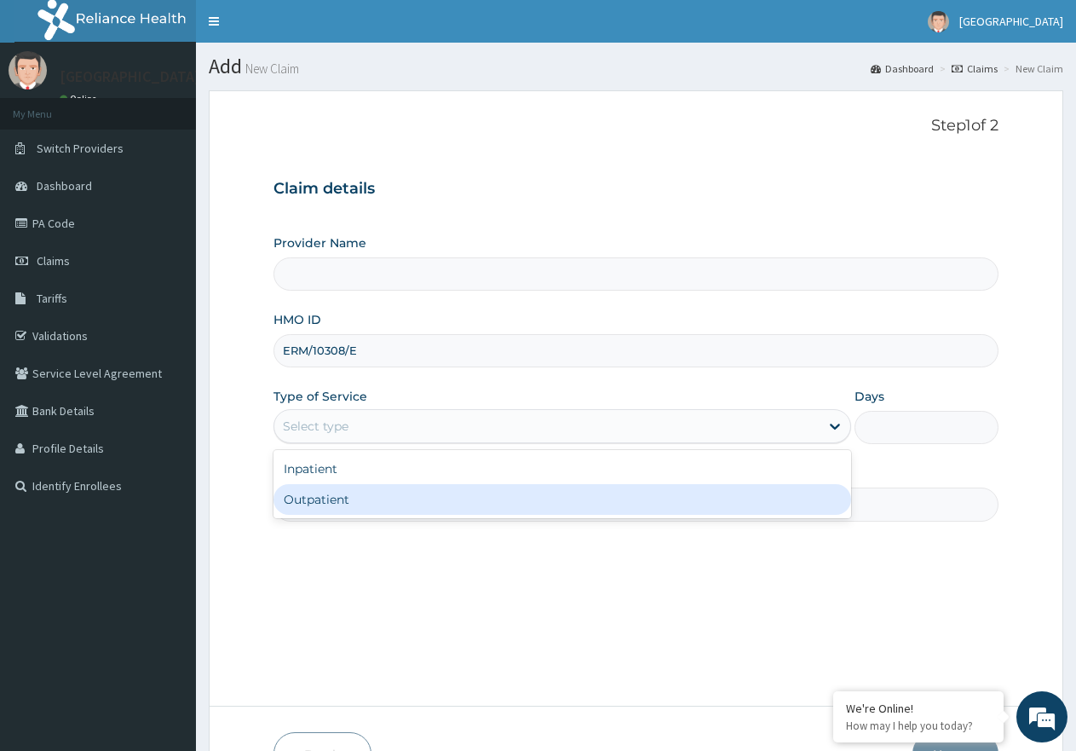
click at [403, 489] on div "Outpatient" at bounding box center [562, 499] width 577 height 31
type input "1"
